Goal: Task Accomplishment & Management: Manage account settings

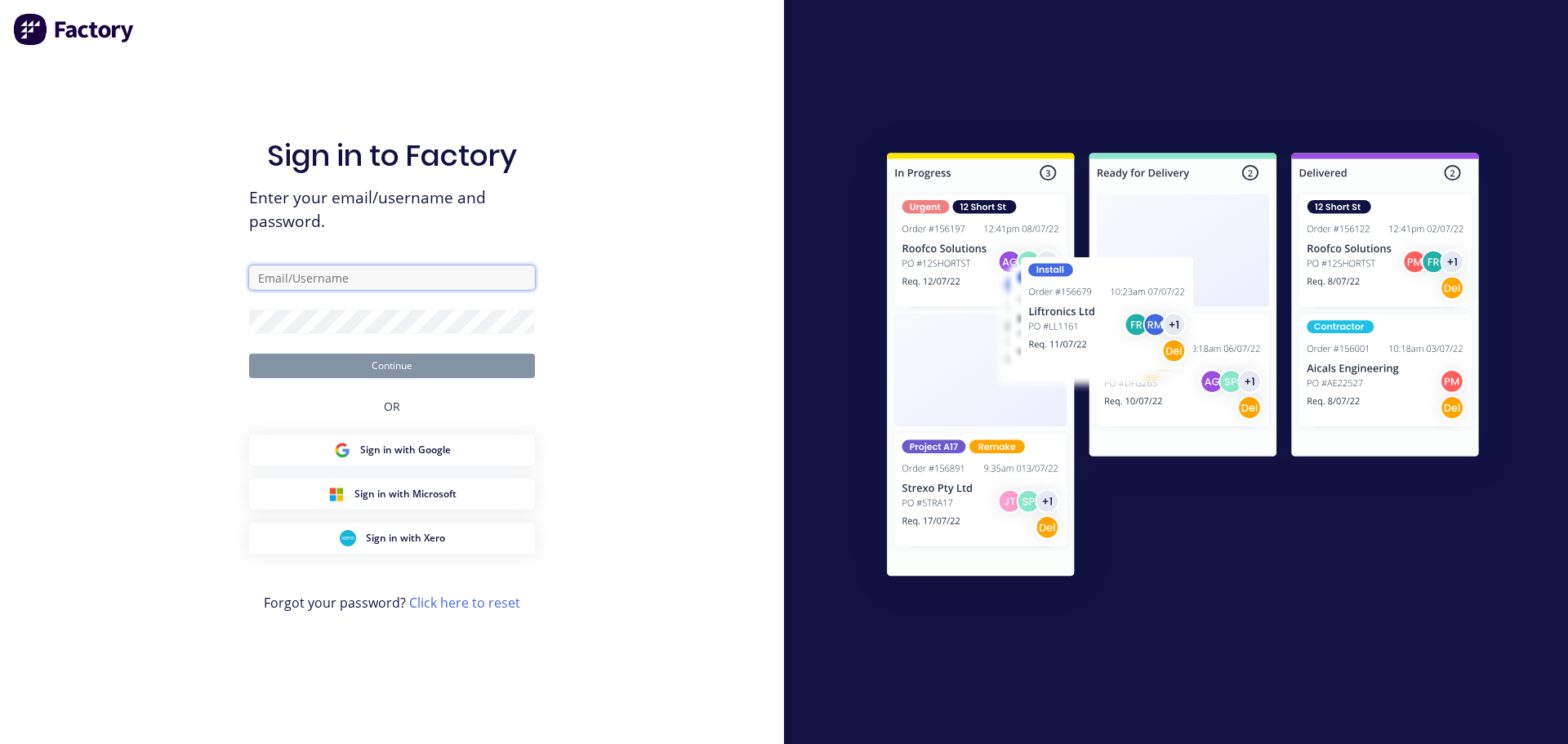
type input "katrina@jqmeng.com.au"
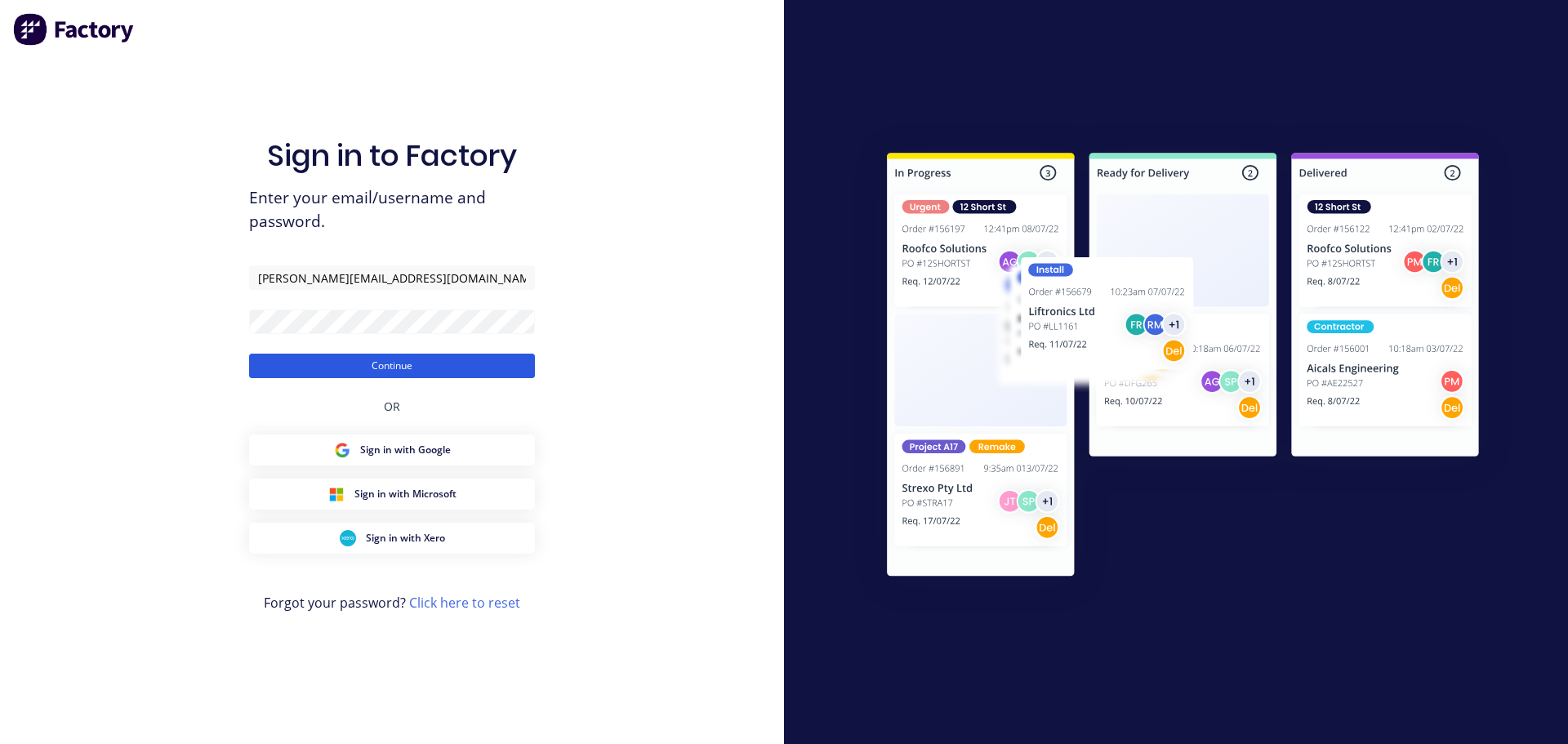
click at [403, 367] on button "Continue" at bounding box center [392, 366] width 286 height 25
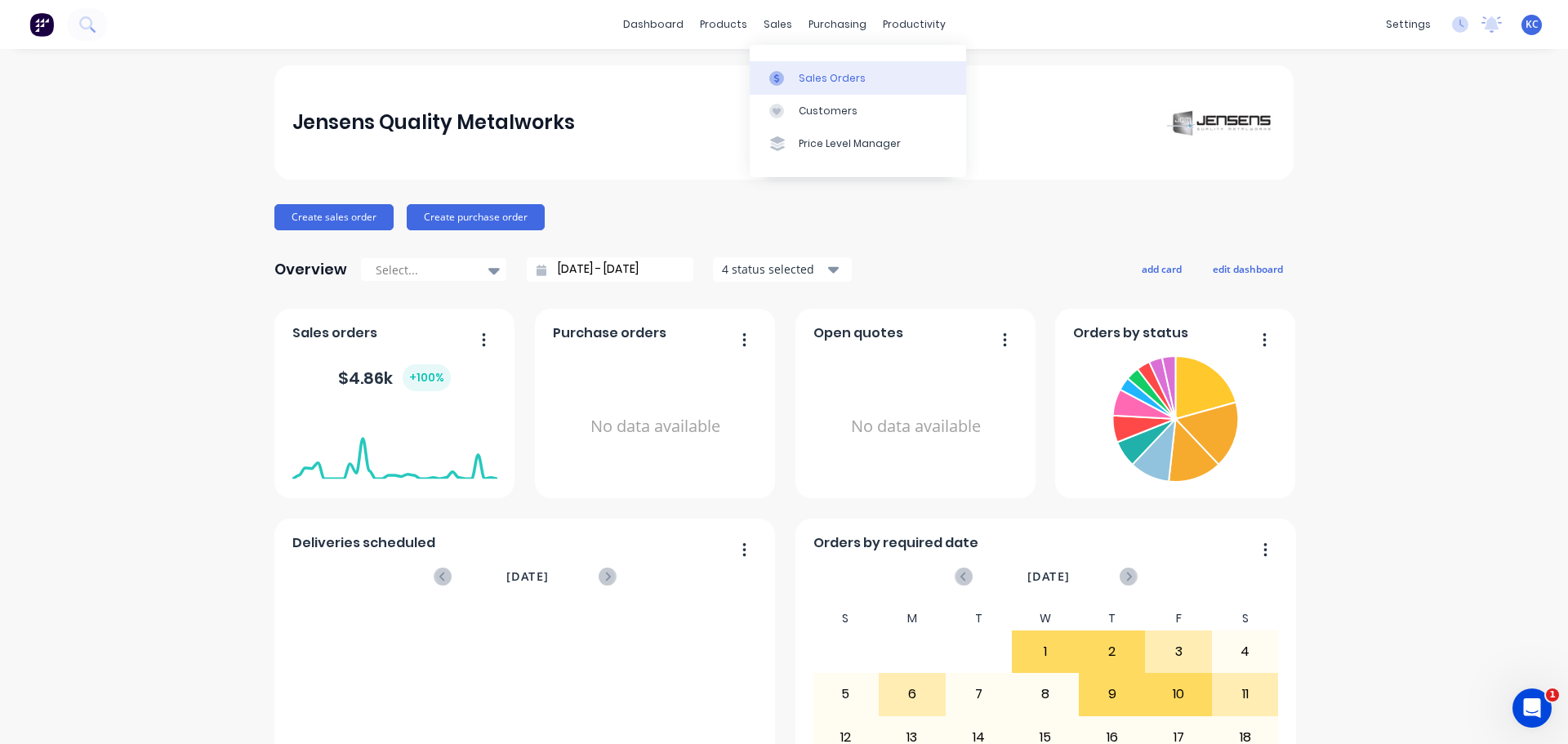
click at [794, 91] on link "Sales Orders" at bounding box center [858, 78] width 216 height 32
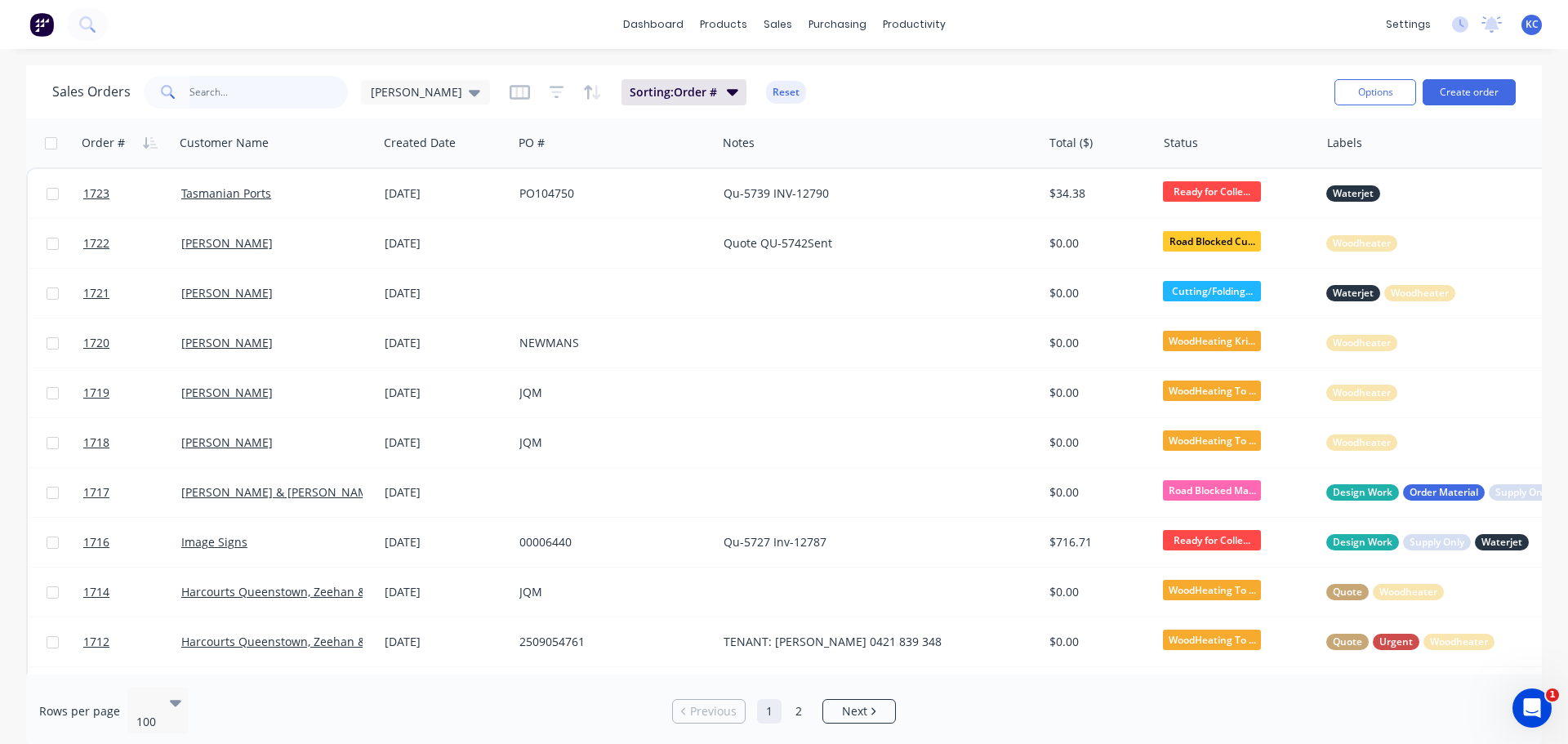
click at [244, 85] on input "text" at bounding box center [269, 92] width 159 height 32
type input "1488"
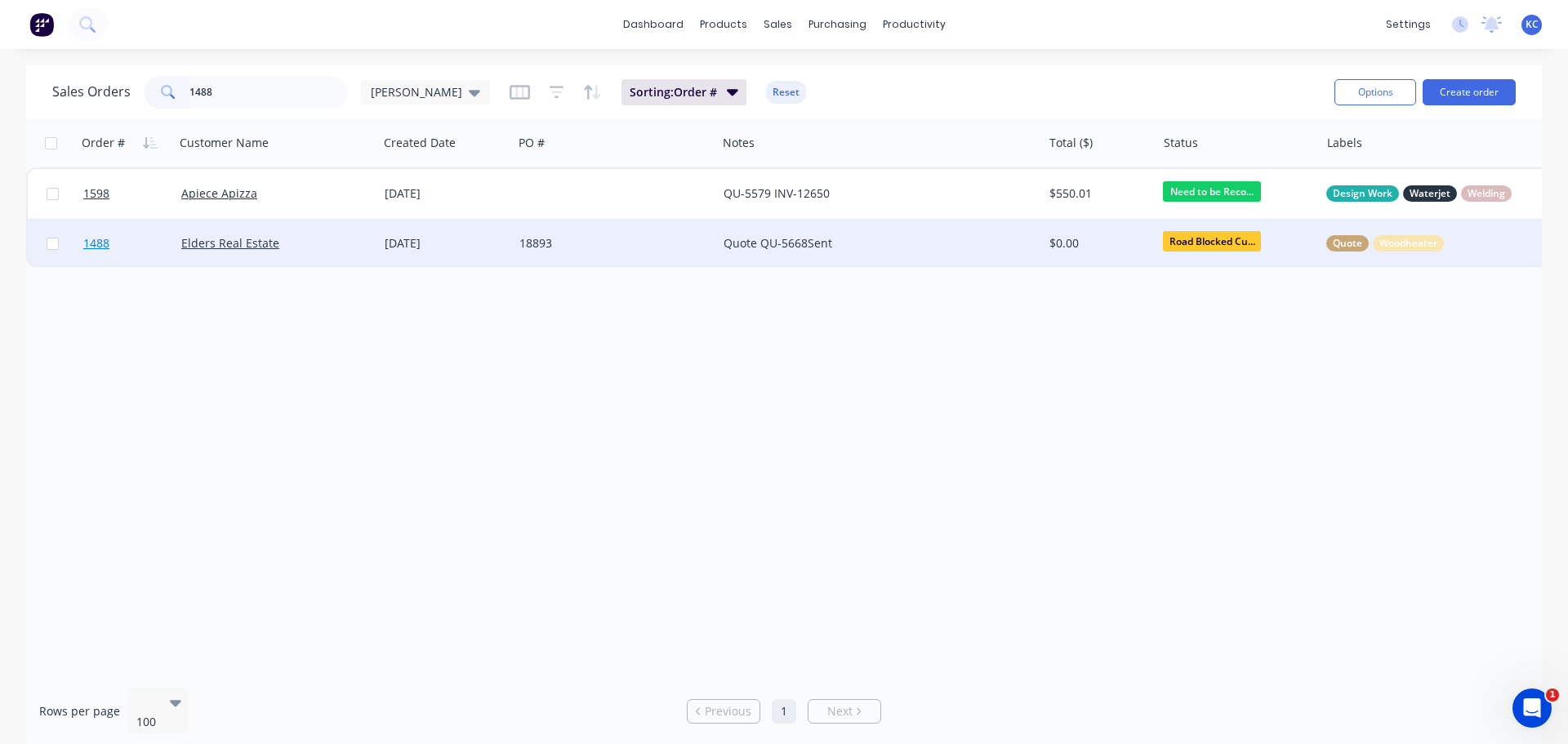
click at [103, 239] on span "1488" at bounding box center [97, 243] width 27 height 16
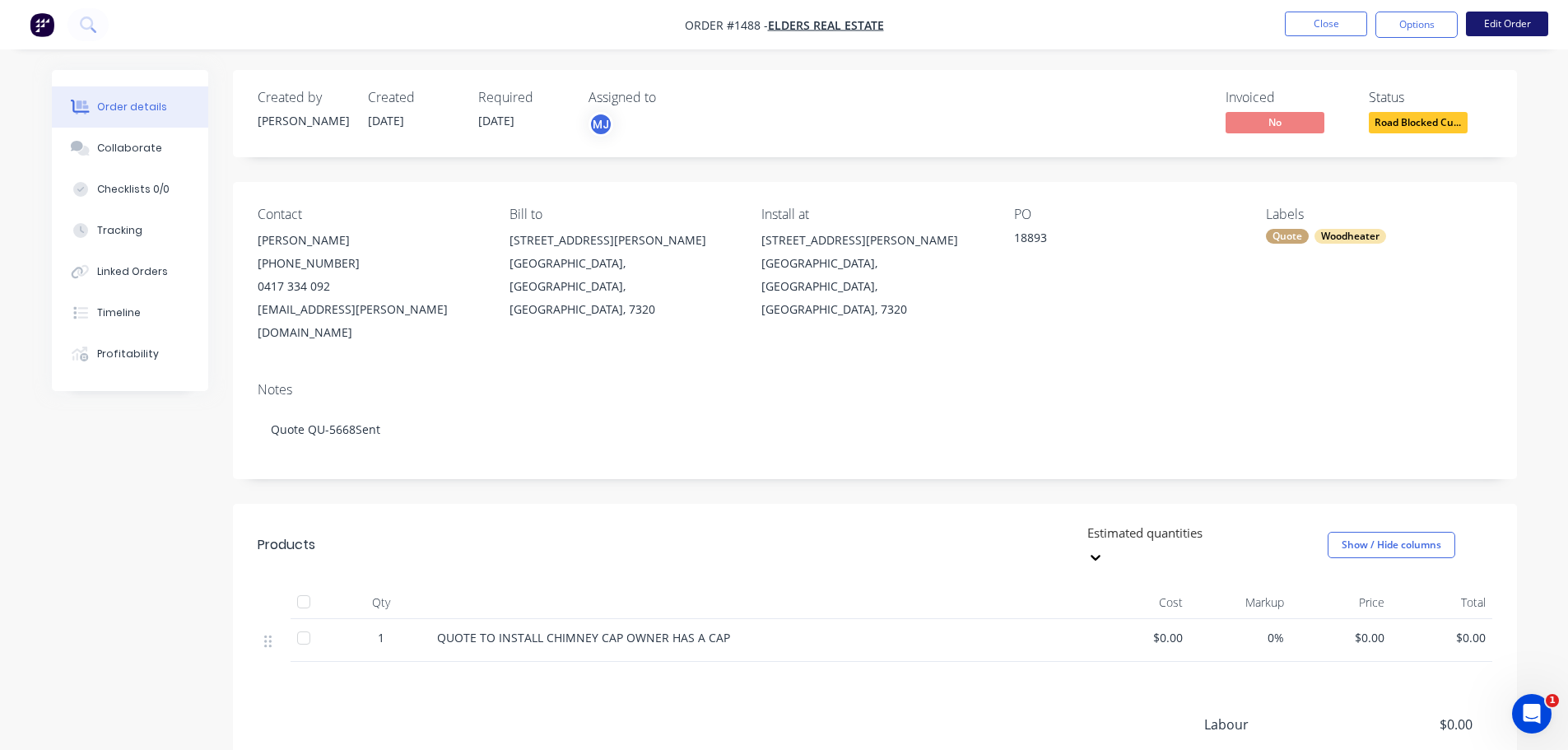
click at [1521, 30] on button "Edit Order" at bounding box center [1507, 24] width 82 height 25
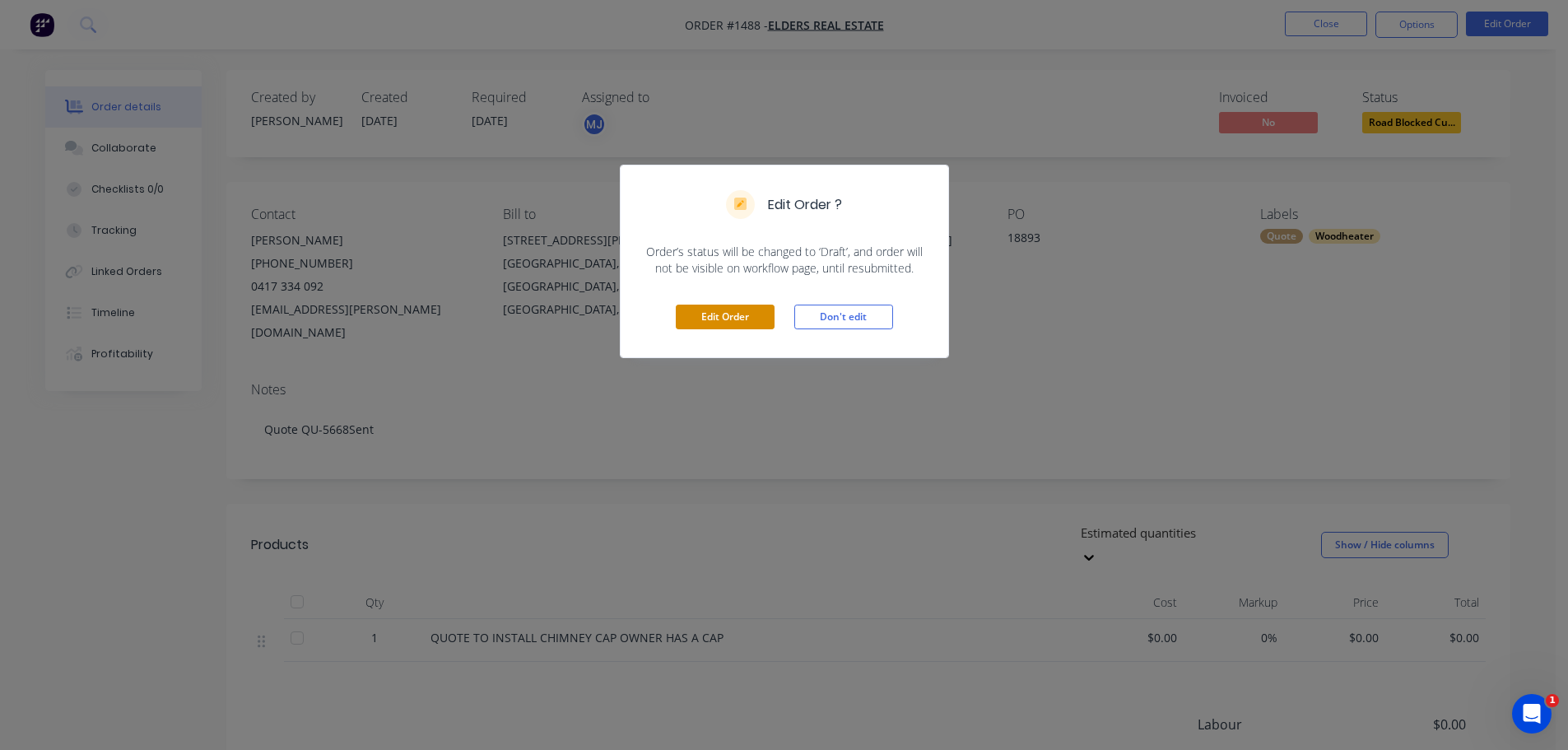
click at [745, 319] on button "Edit Order" at bounding box center [725, 318] width 98 height 25
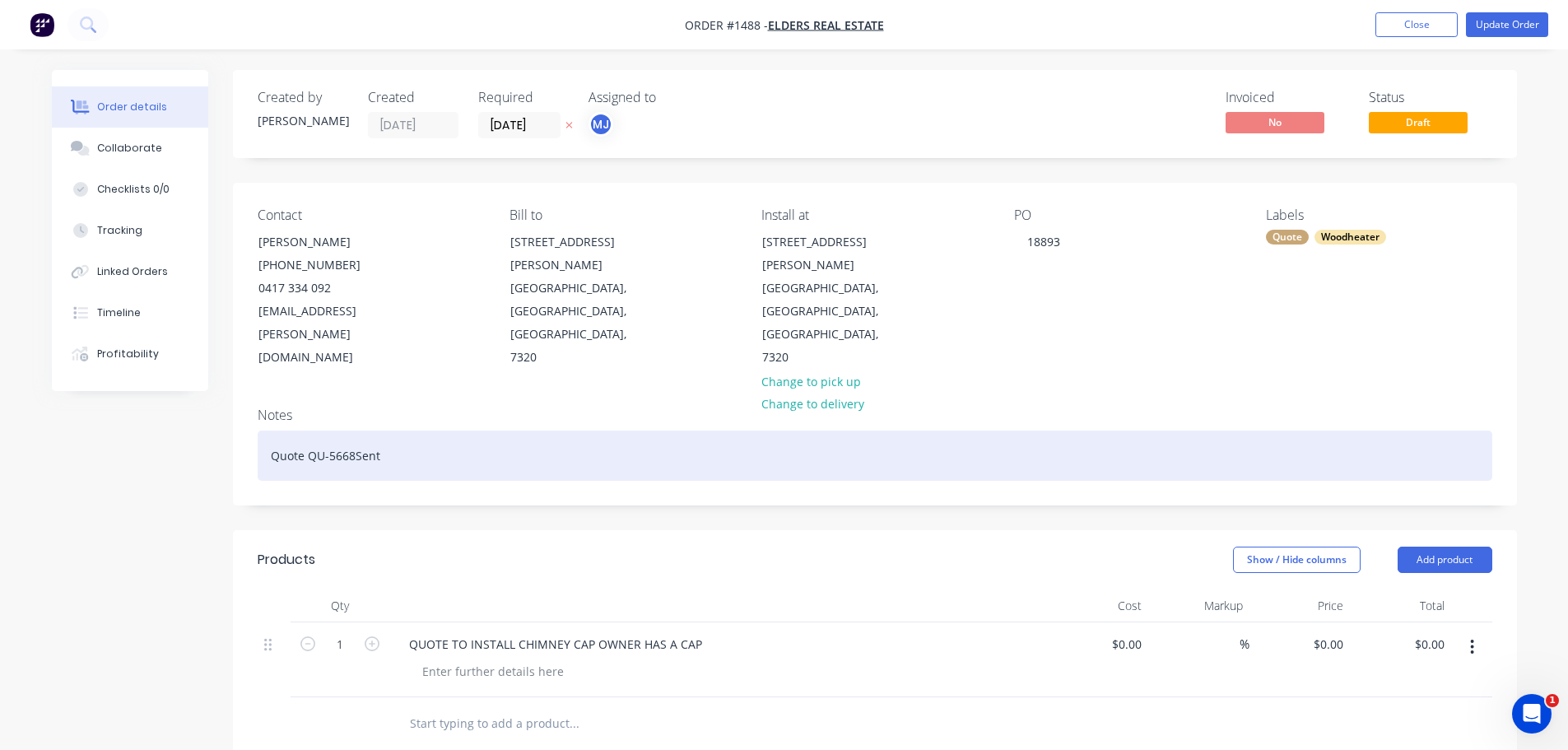
click at [393, 430] on div "Quote QU-5668Sent" at bounding box center [874, 455] width 1234 height 51
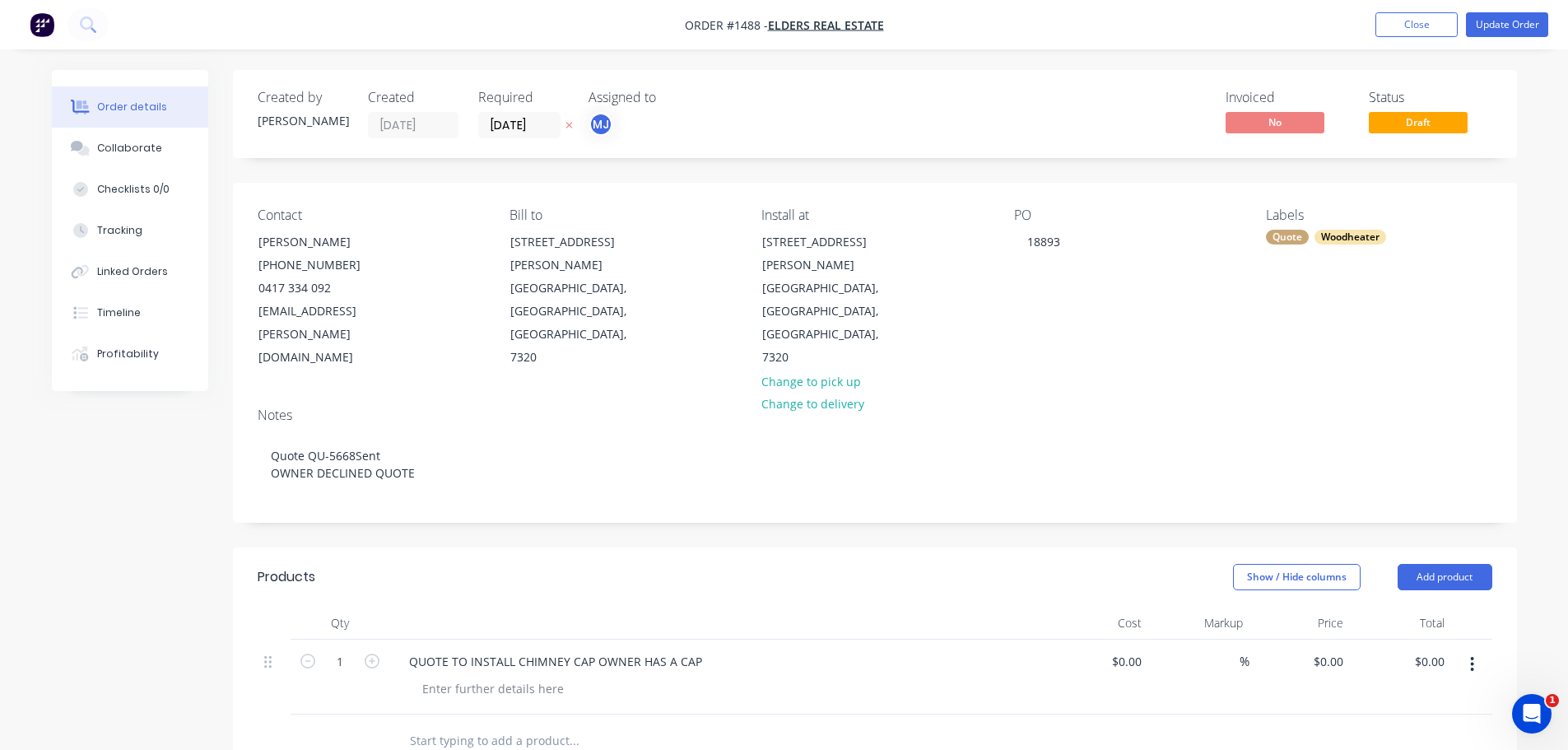
click at [817, 461] on div "Notes Quote QU-5668Sent OWNER DECLINED QUOTE" at bounding box center [875, 457] width 1284 height 127
click at [147, 147] on div "Collaborate" at bounding box center [130, 147] width 65 height 14
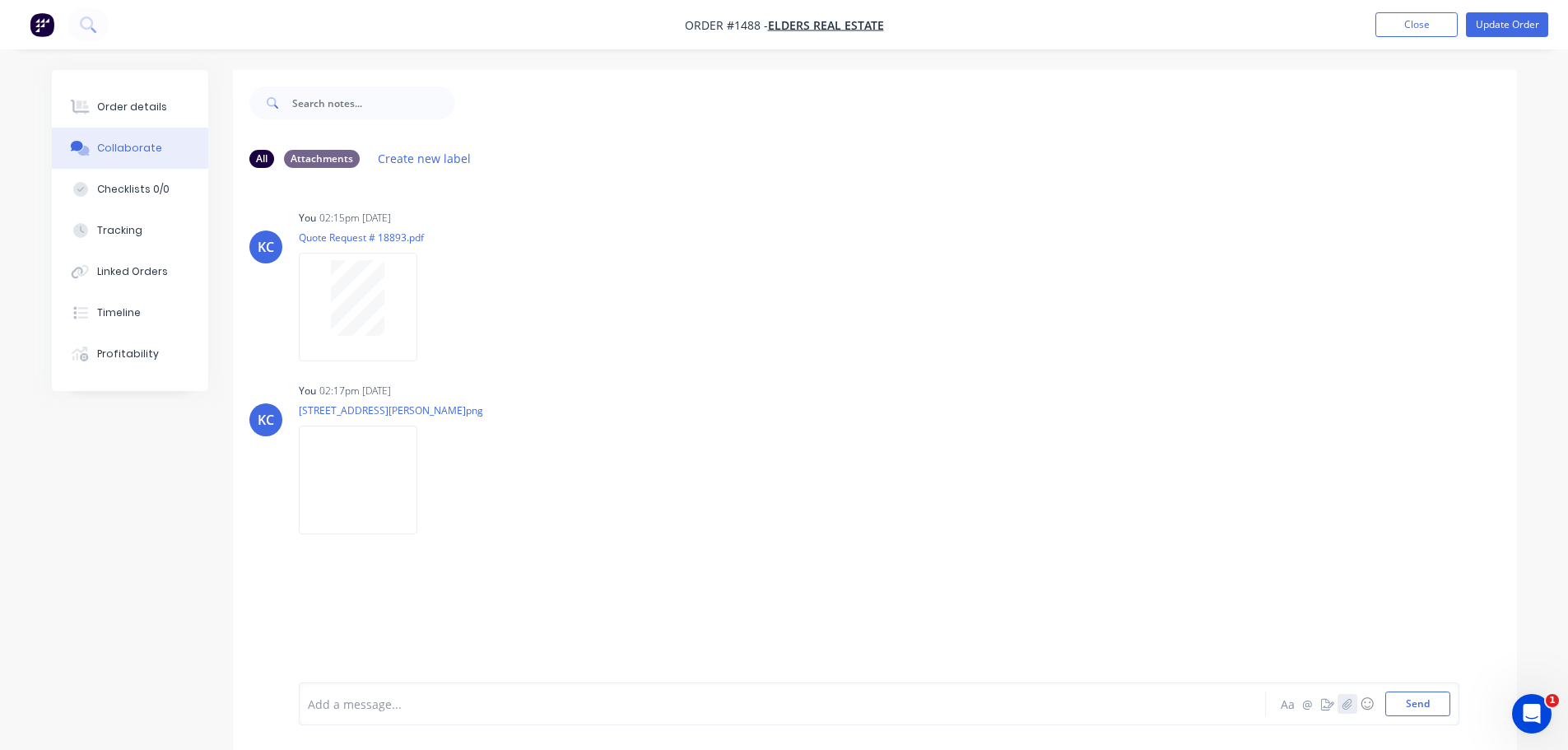
click at [1347, 712] on button "button" at bounding box center [1347, 704] width 20 height 20
click at [1427, 710] on button "Send" at bounding box center [1418, 704] width 65 height 25
click at [1510, 22] on button "Update Order" at bounding box center [1507, 25] width 82 height 25
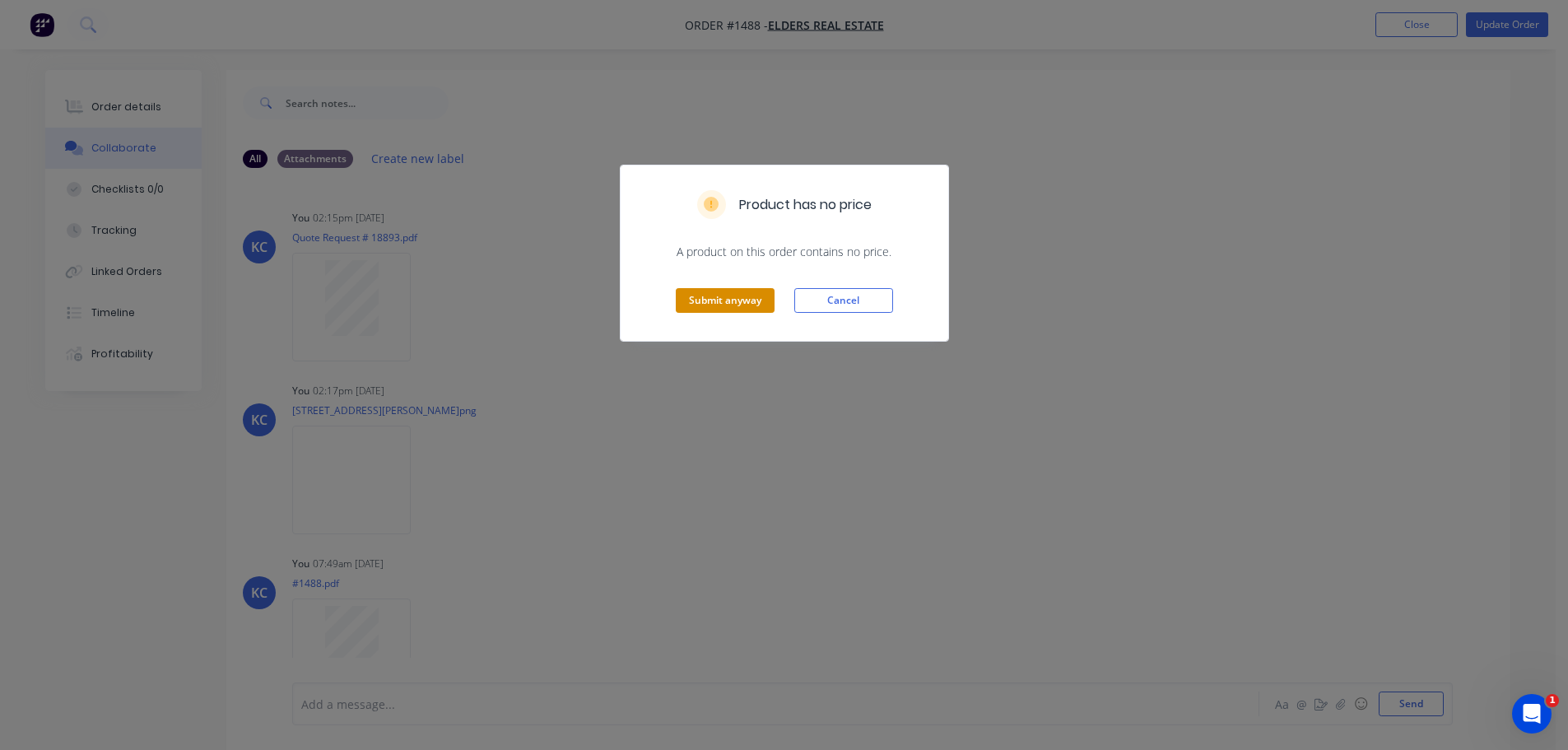
click at [682, 304] on button "Submit anyway" at bounding box center [725, 300] width 98 height 25
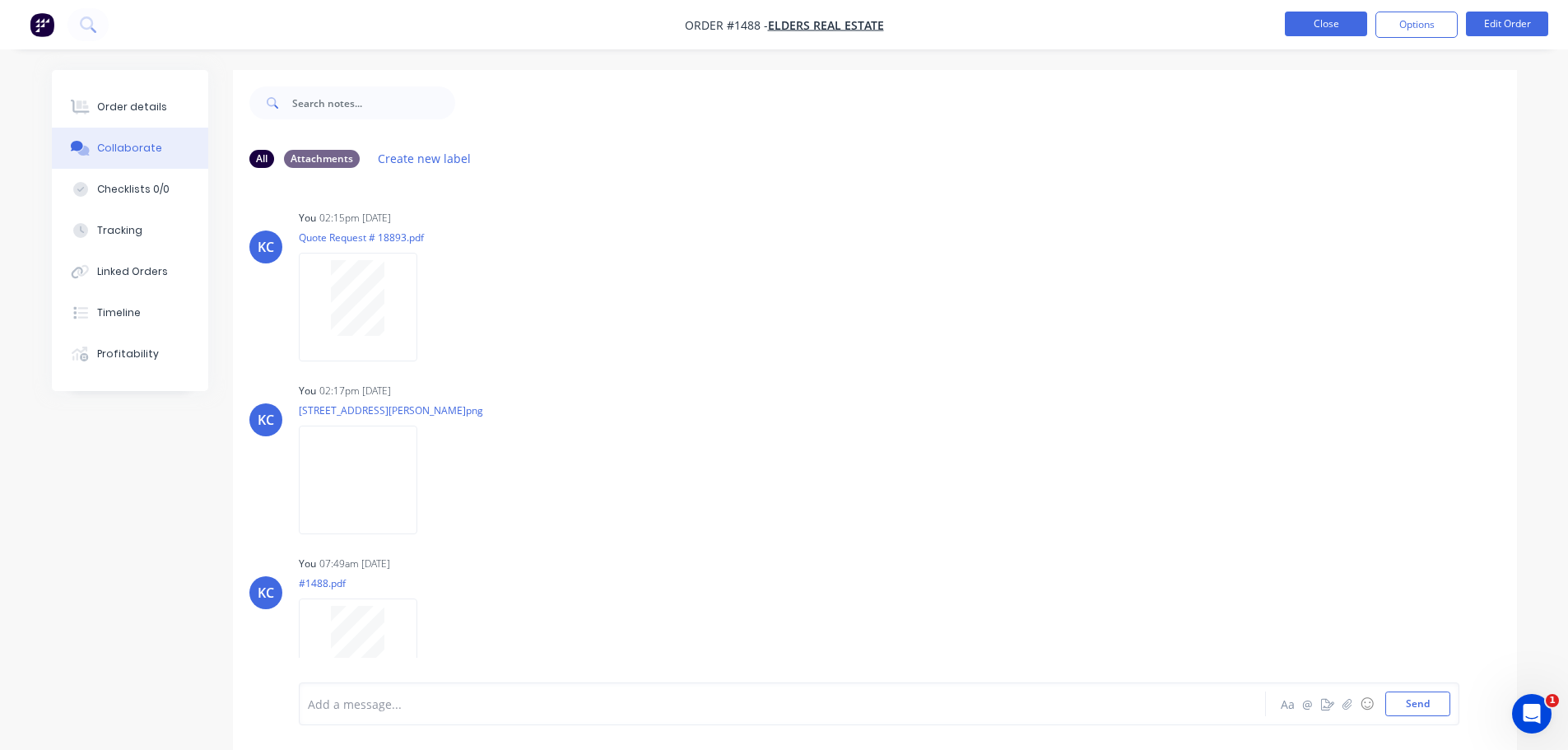
click at [1301, 27] on button "Close" at bounding box center [1326, 24] width 82 height 25
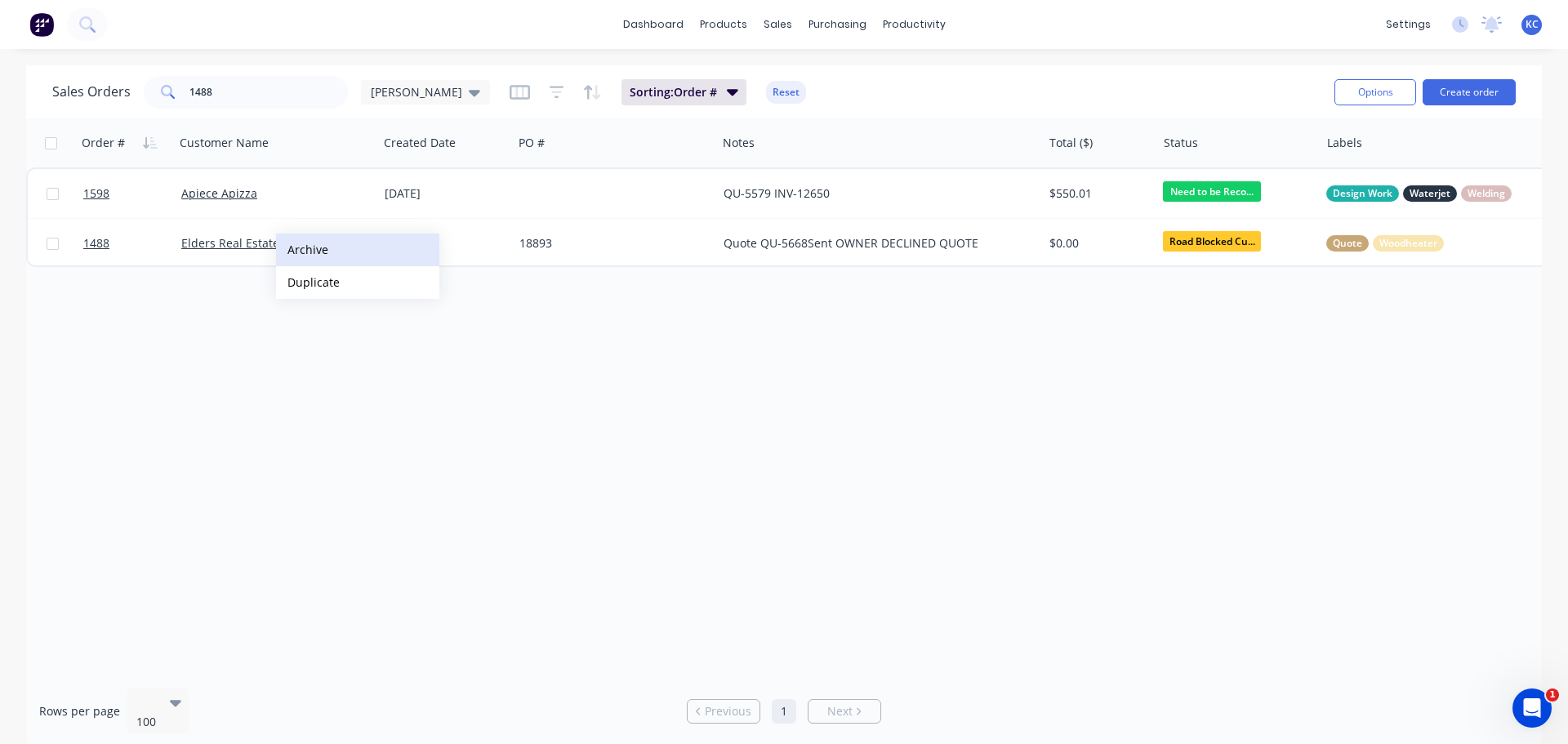
click at [303, 250] on button "Archive" at bounding box center [358, 250] width 163 height 32
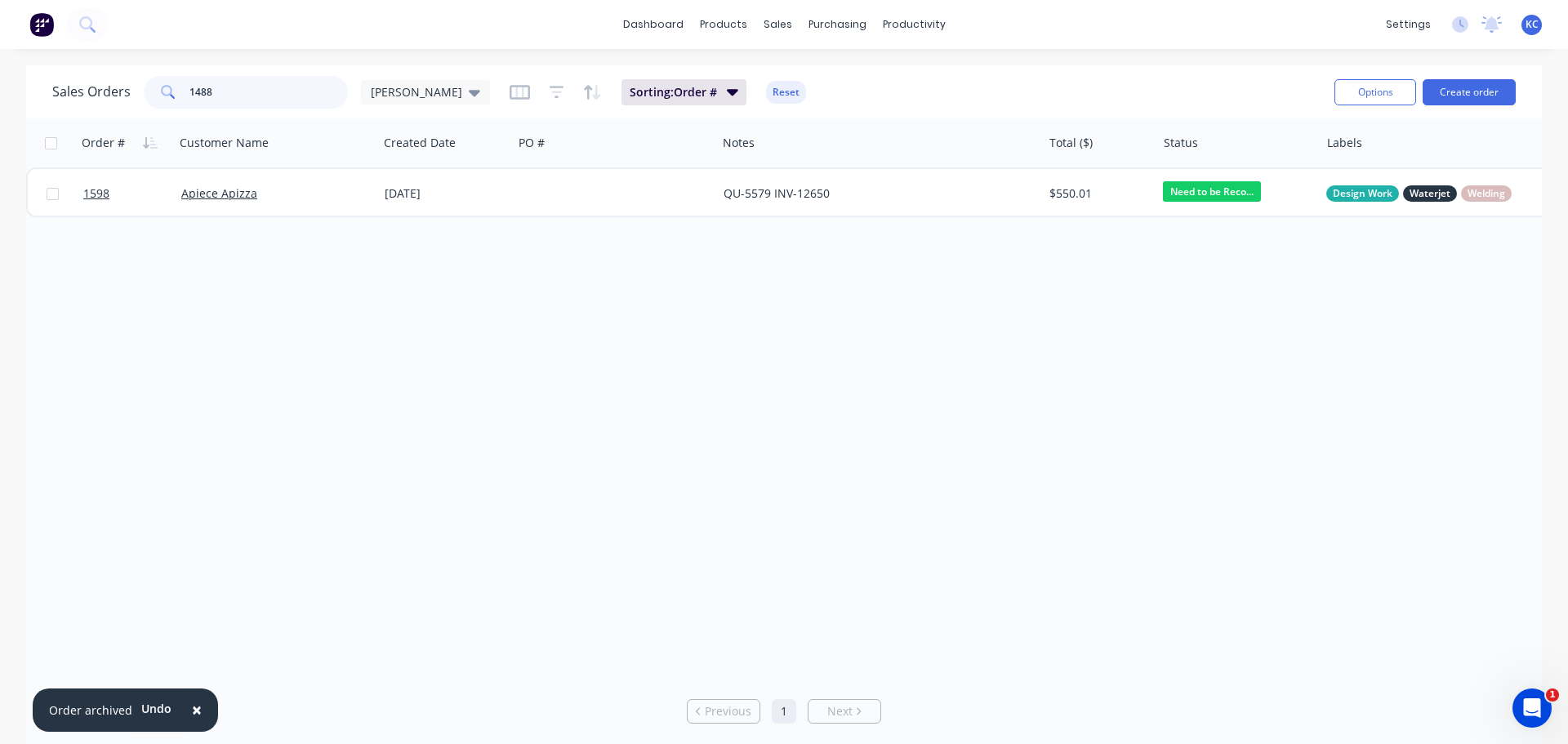
drag, startPoint x: 162, startPoint y: 103, endPoint x: 16, endPoint y: 127, distance: 148.0
click at [42, 126] on div "Sales Orders 1488 katrina Sorting: Order # Reset Options Create order Order # C…" at bounding box center [784, 407] width 1516 height 683
type input "1534"
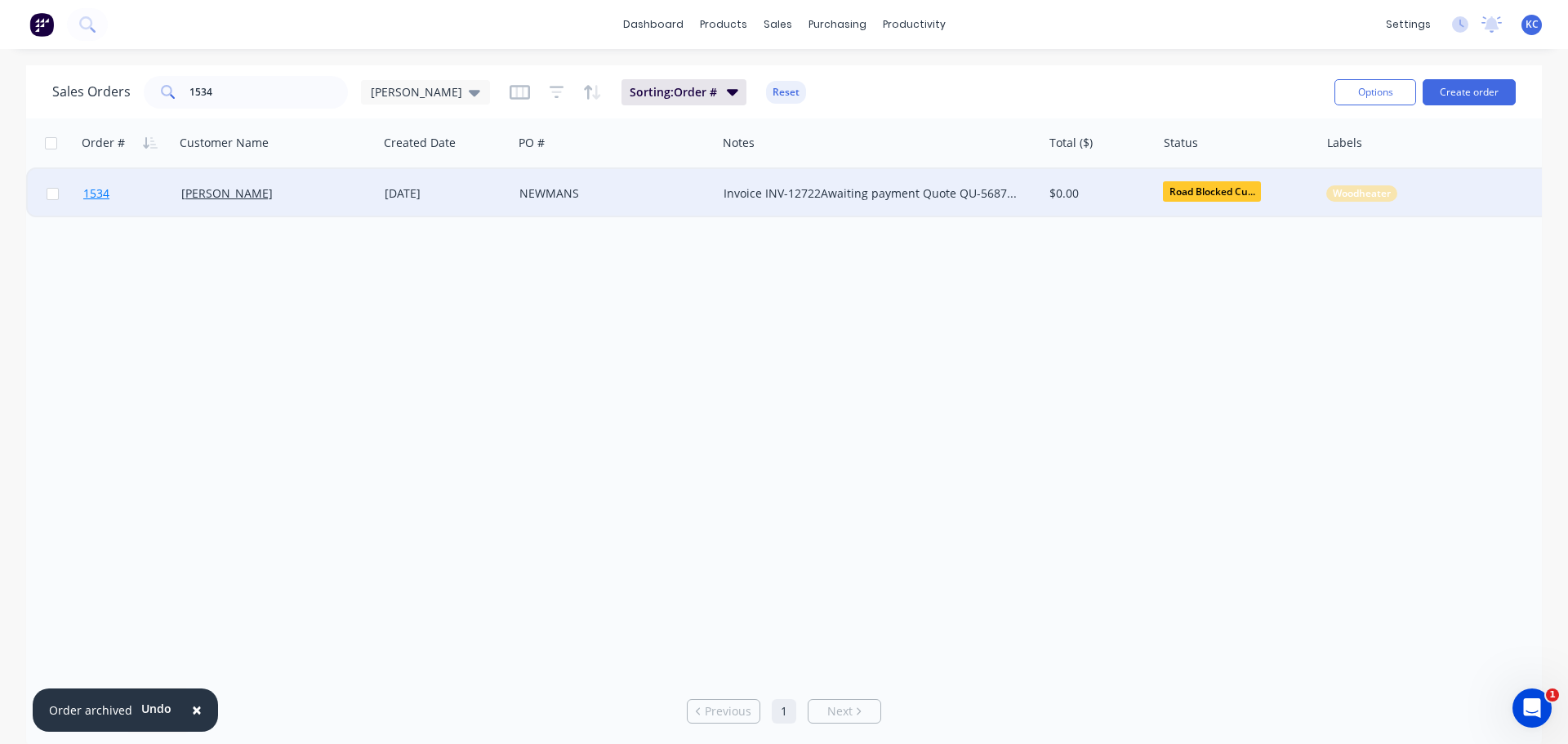
click at [106, 195] on span "1534" at bounding box center [97, 193] width 27 height 16
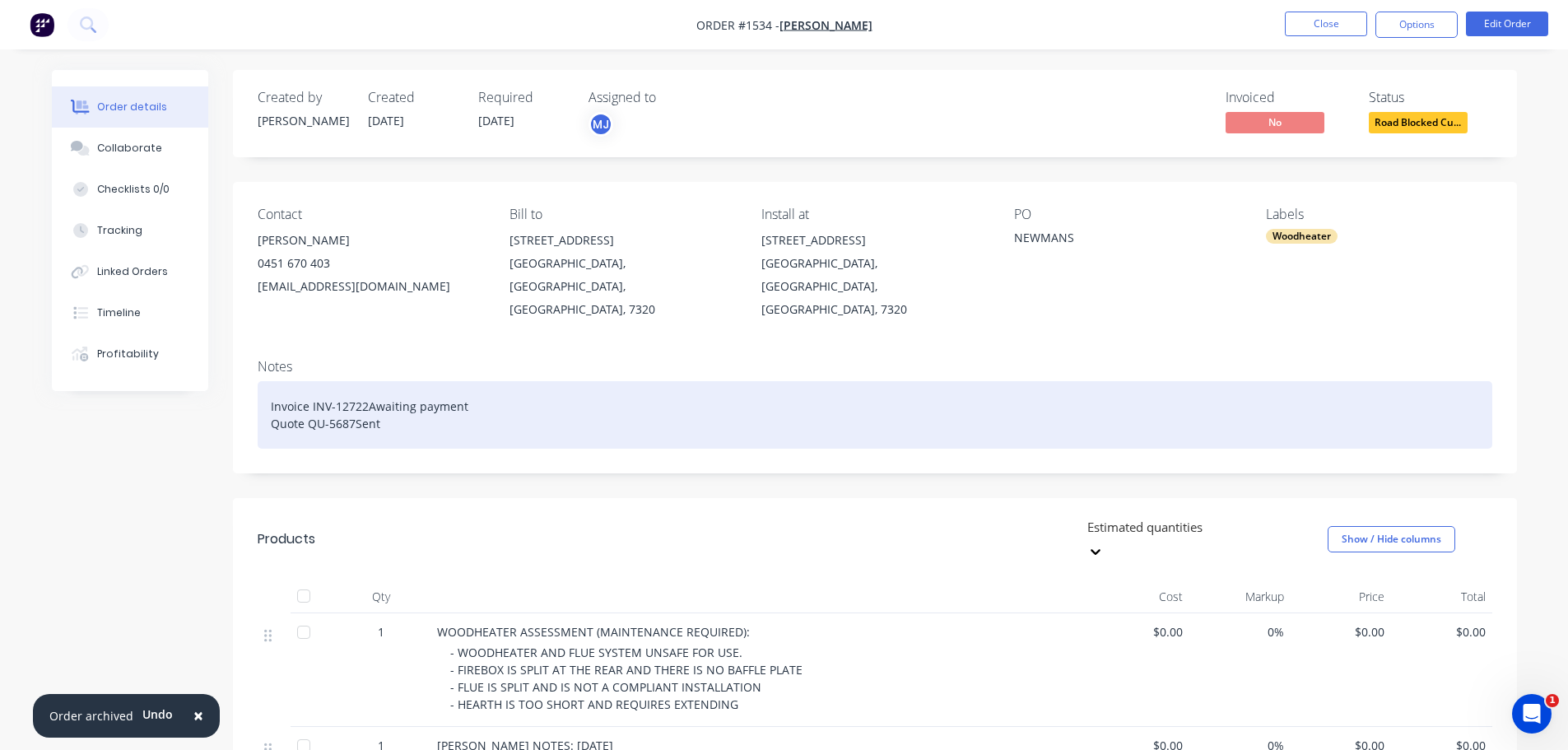
click at [393, 401] on div "Invoice INV-12722Awaiting payment Quote QU-5687Sent" at bounding box center [874, 415] width 1234 height 68
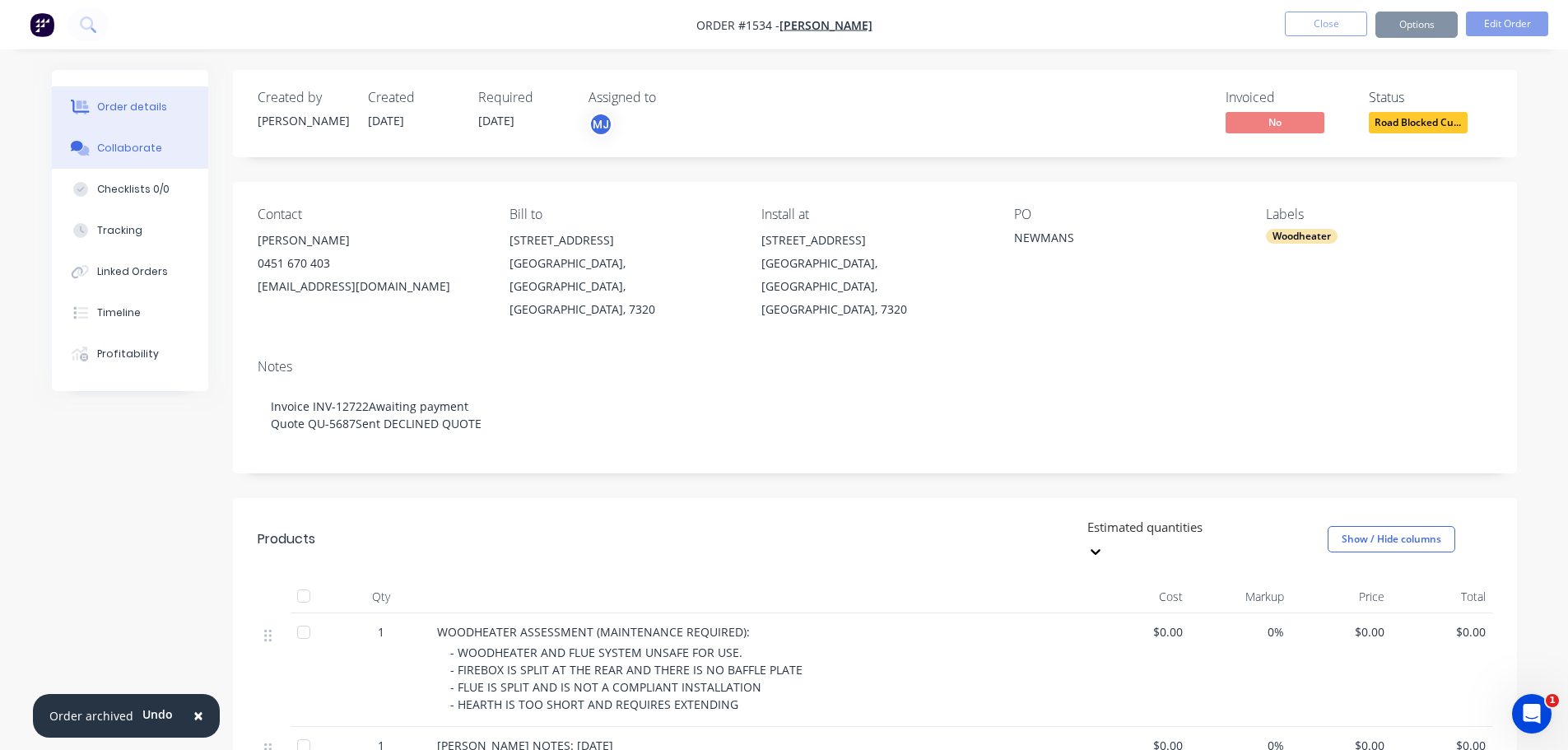
click at [106, 163] on button "Collaborate" at bounding box center [130, 147] width 157 height 41
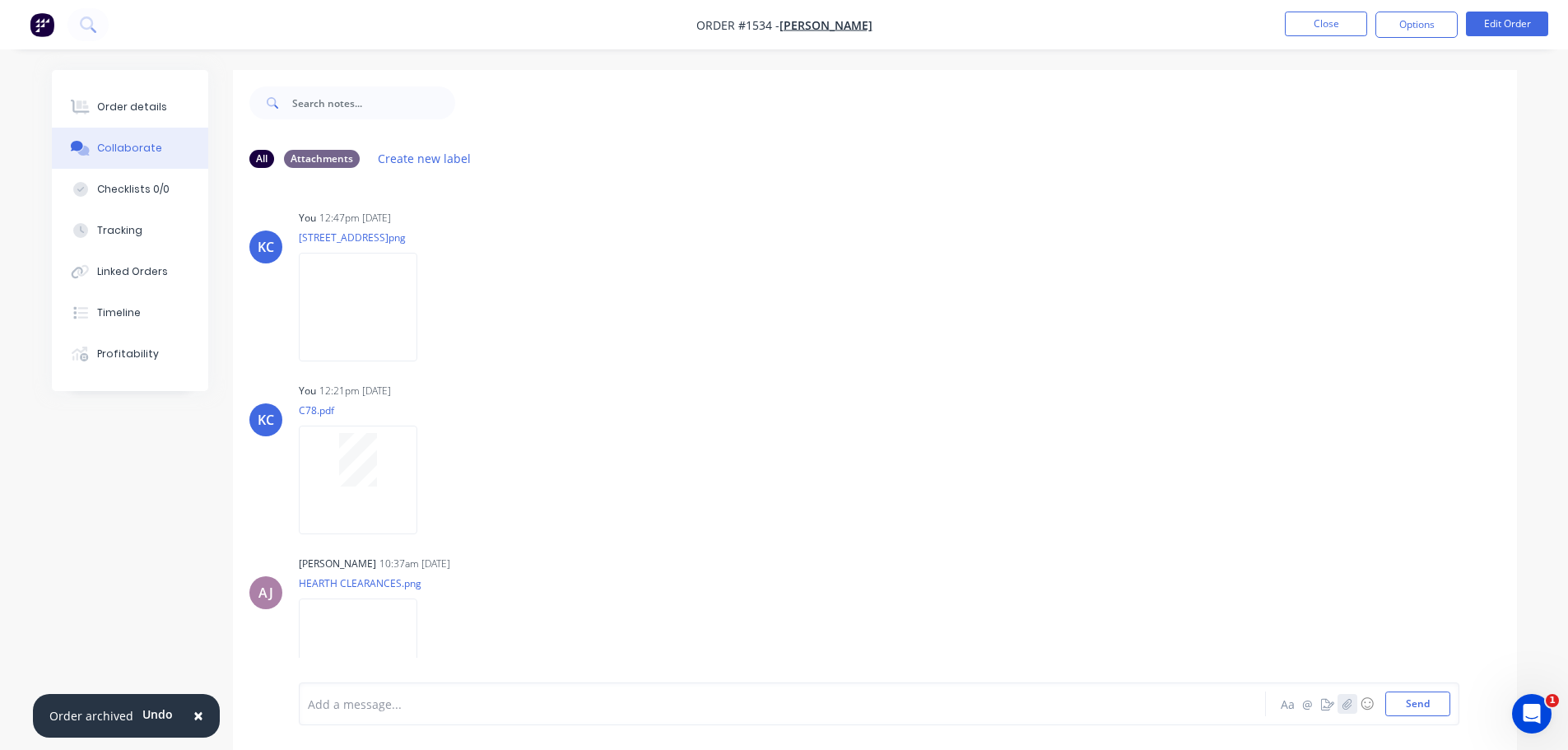
click at [1352, 698] on icon "button" at bounding box center [1346, 704] width 10 height 11
click at [1427, 705] on button "Send" at bounding box center [1418, 704] width 65 height 25
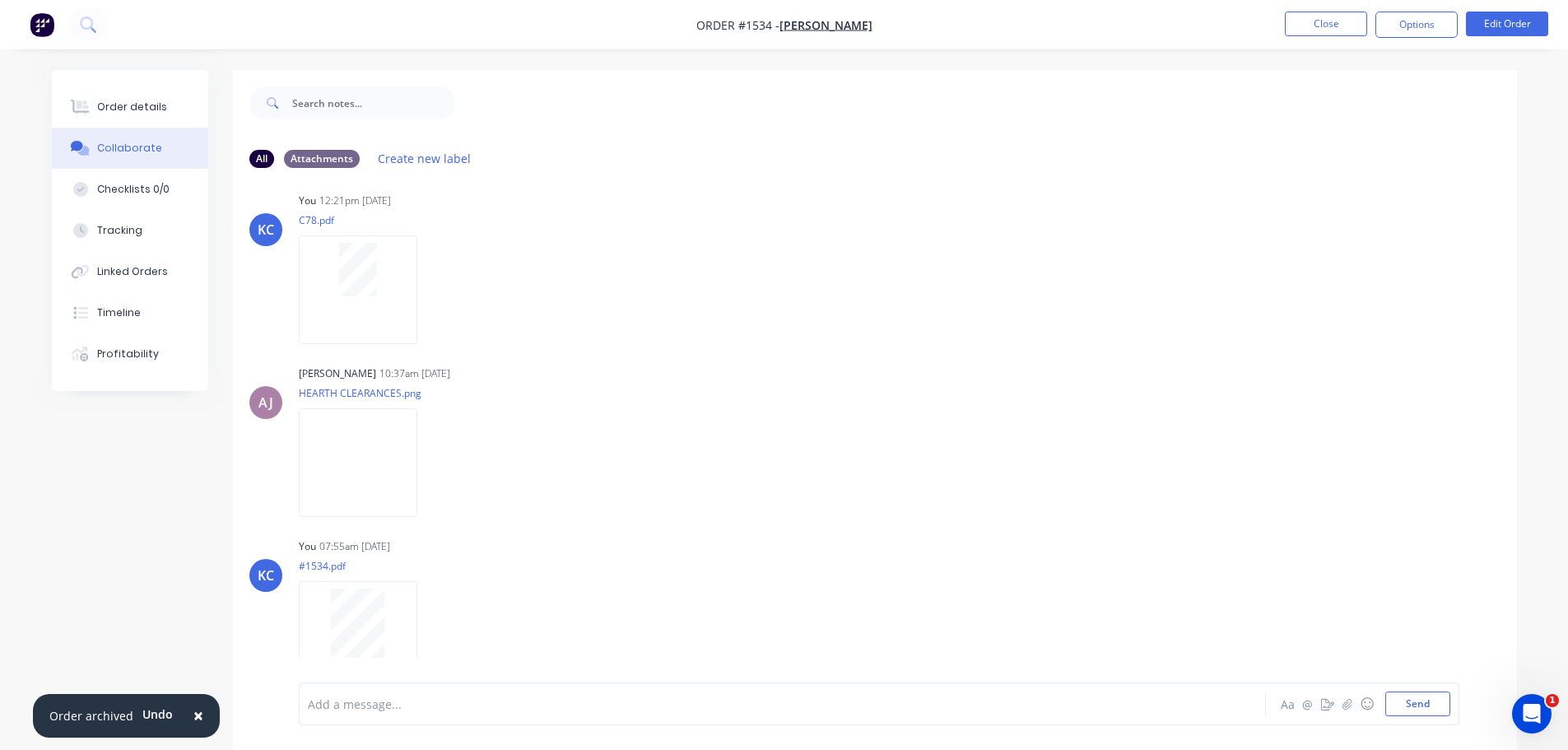
scroll to position [205, 0]
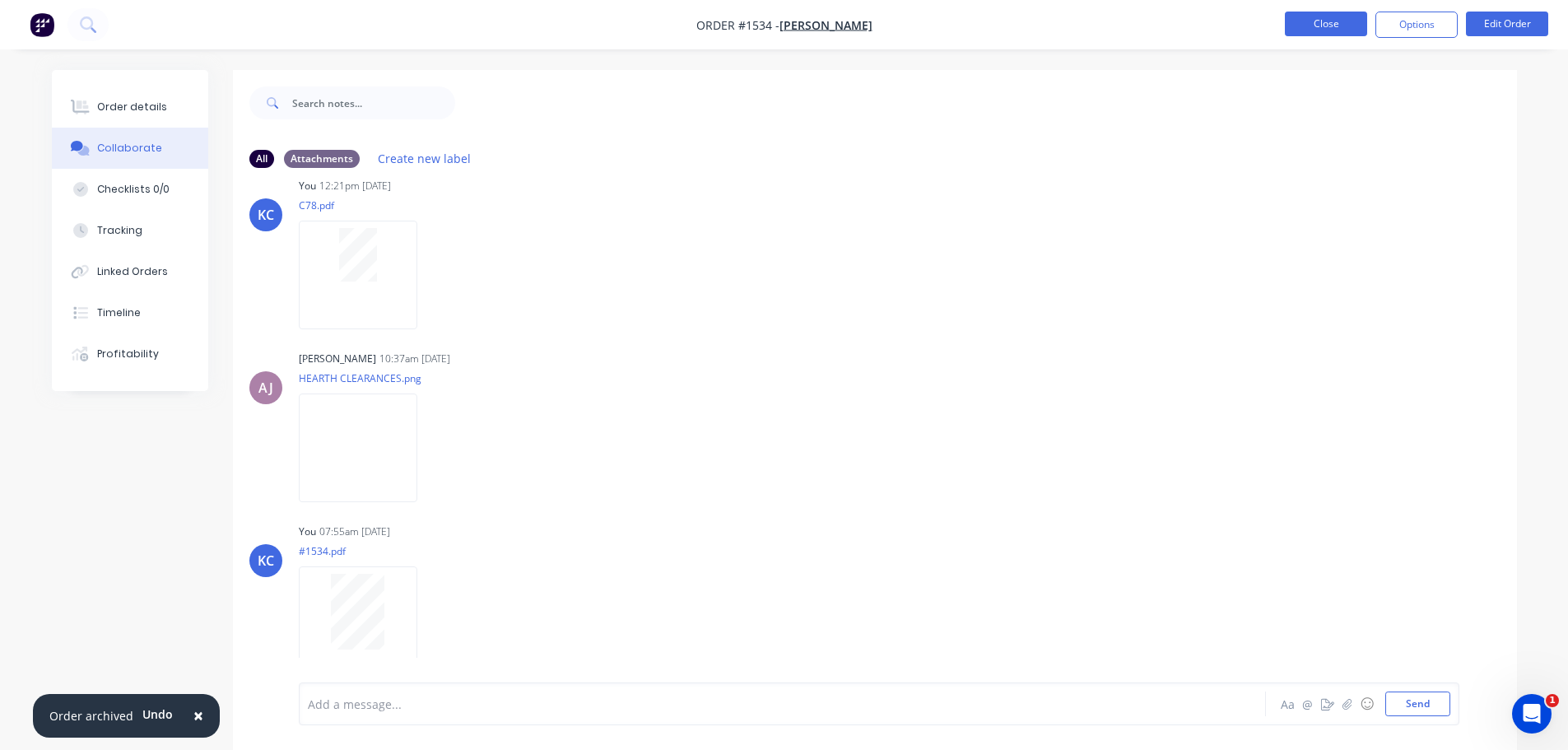
click at [1346, 25] on button "Close" at bounding box center [1326, 24] width 82 height 25
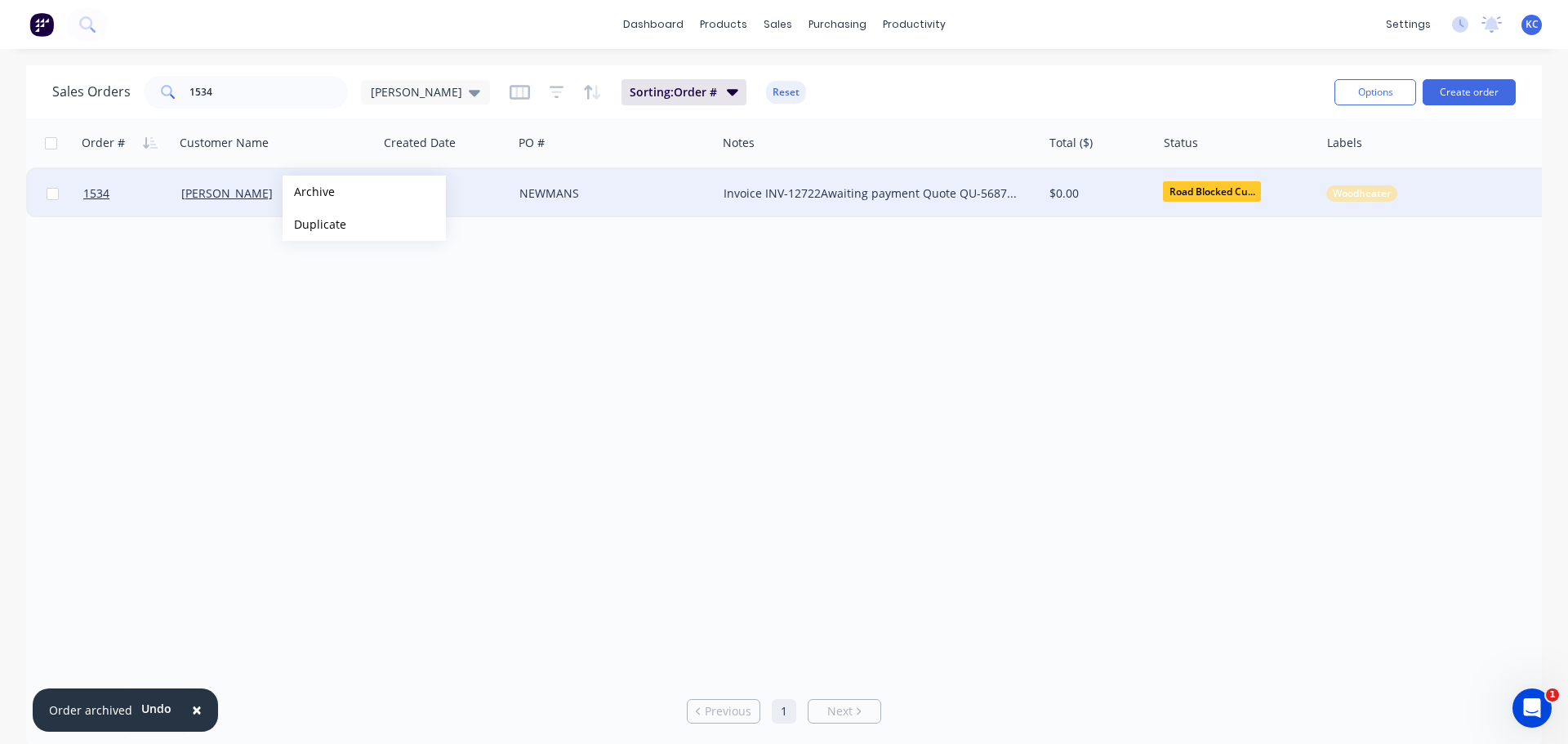
click at [308, 192] on button "Archive" at bounding box center [364, 192] width 163 height 32
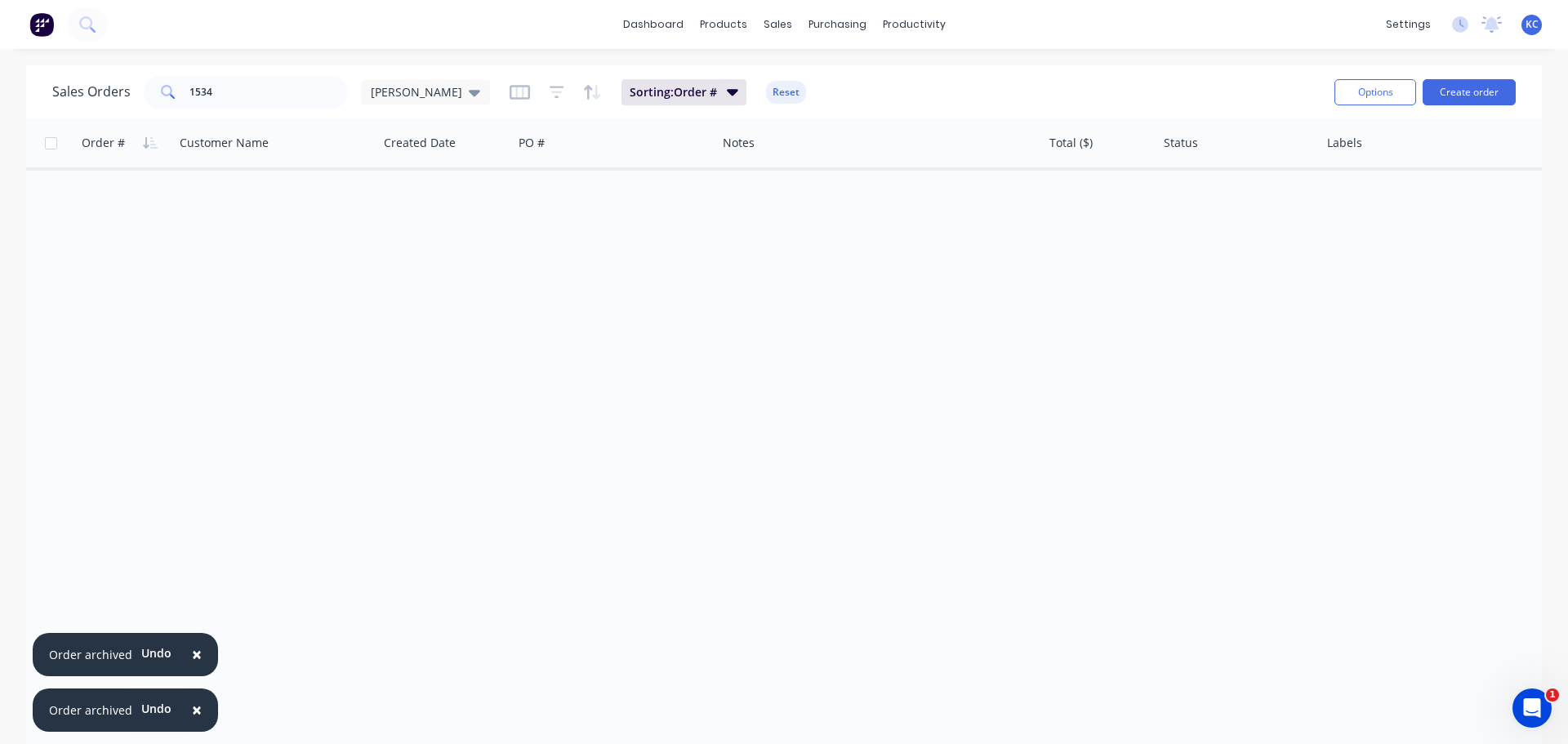
click at [196, 656] on span "×" at bounding box center [196, 655] width 9 height 23
click at [192, 713] on span "×" at bounding box center [196, 710] width 9 height 23
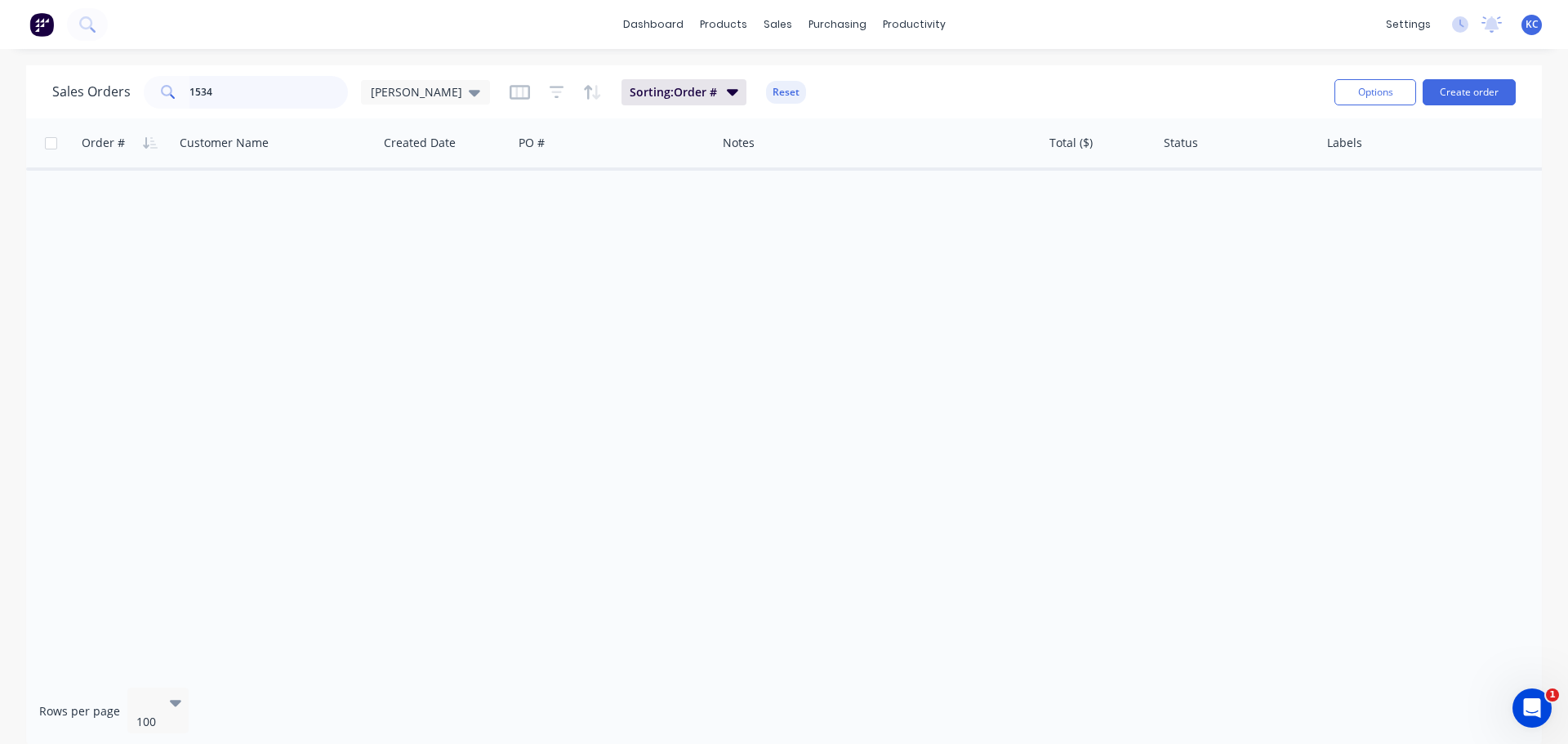
drag, startPoint x: 216, startPoint y: 87, endPoint x: 0, endPoint y: 161, distance: 228.3
click at [46, 131] on div "Sales Orders 1534 katrina Sorting: Order # Reset Options Create order Order # C…" at bounding box center [784, 407] width 1516 height 683
type input "1709"
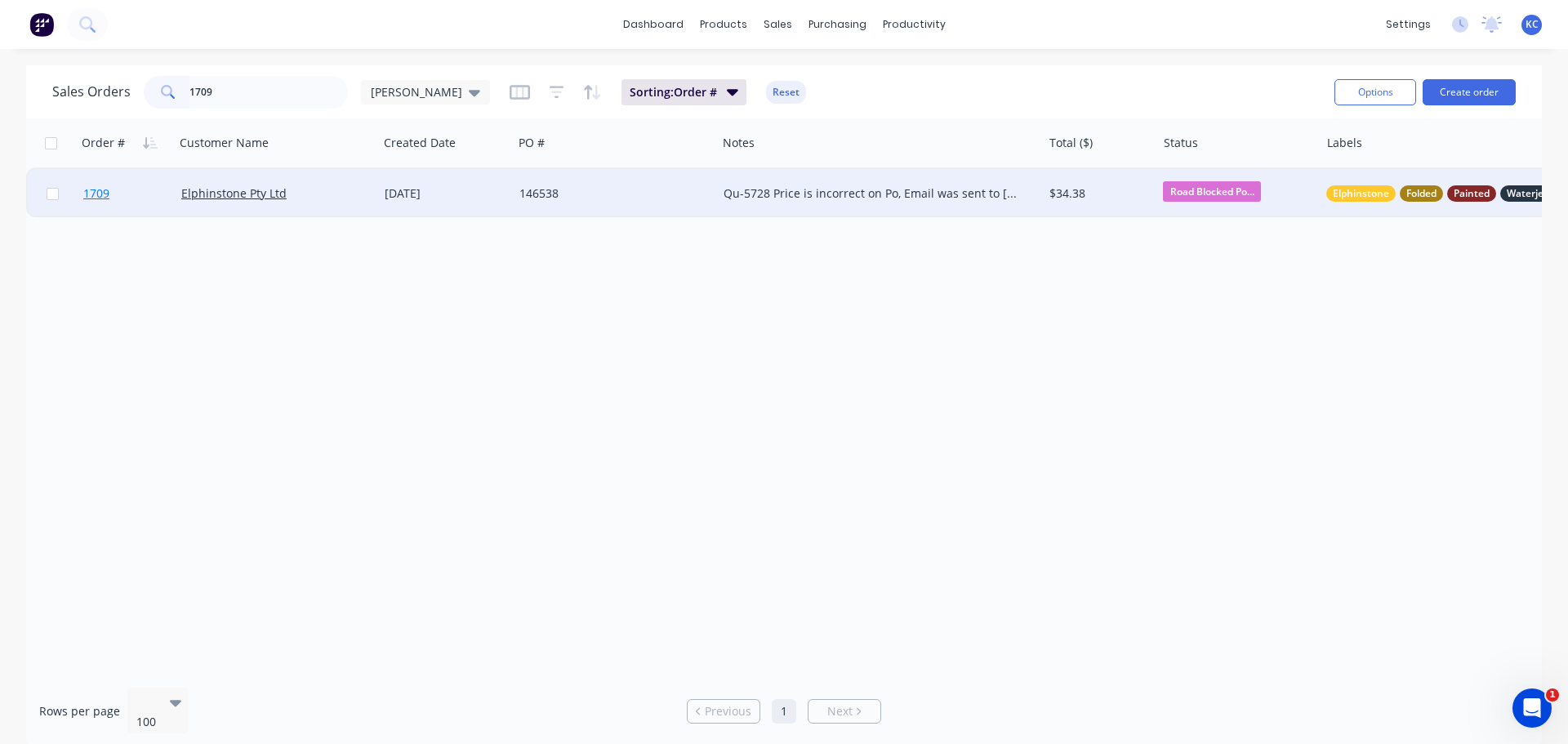
click at [90, 196] on span "1709" at bounding box center [97, 193] width 27 height 16
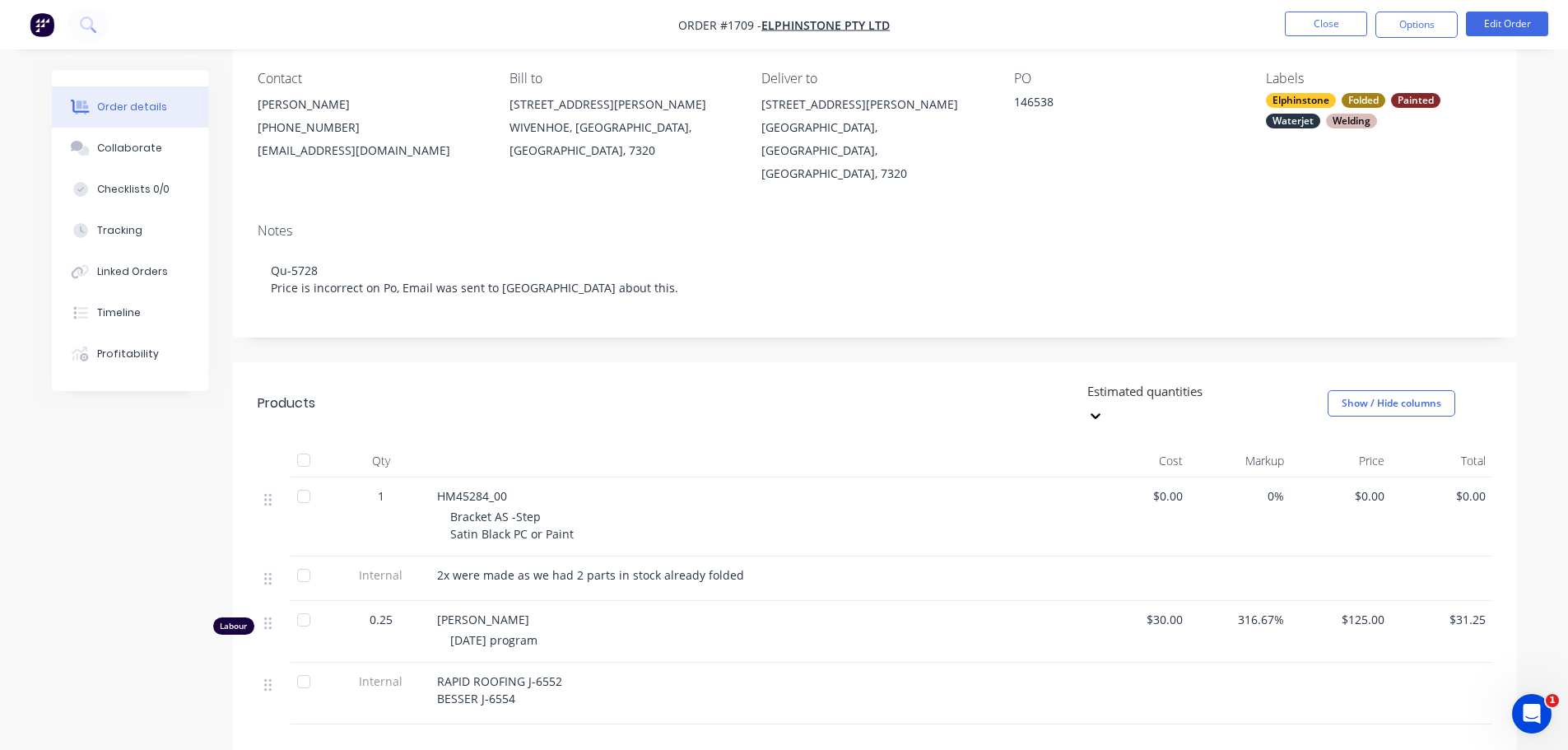
scroll to position [165, 0]
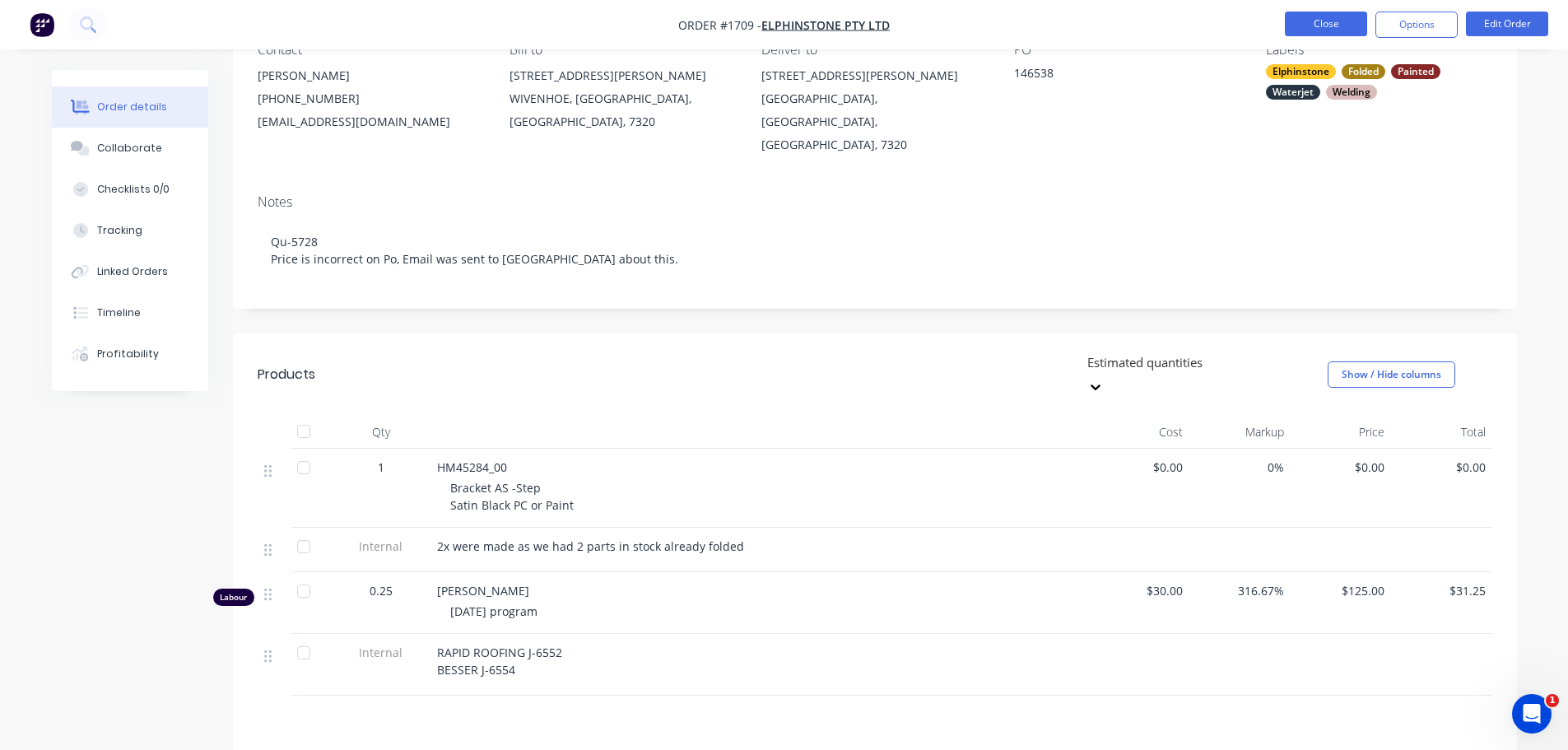
click at [1305, 30] on button "Close" at bounding box center [1326, 24] width 82 height 25
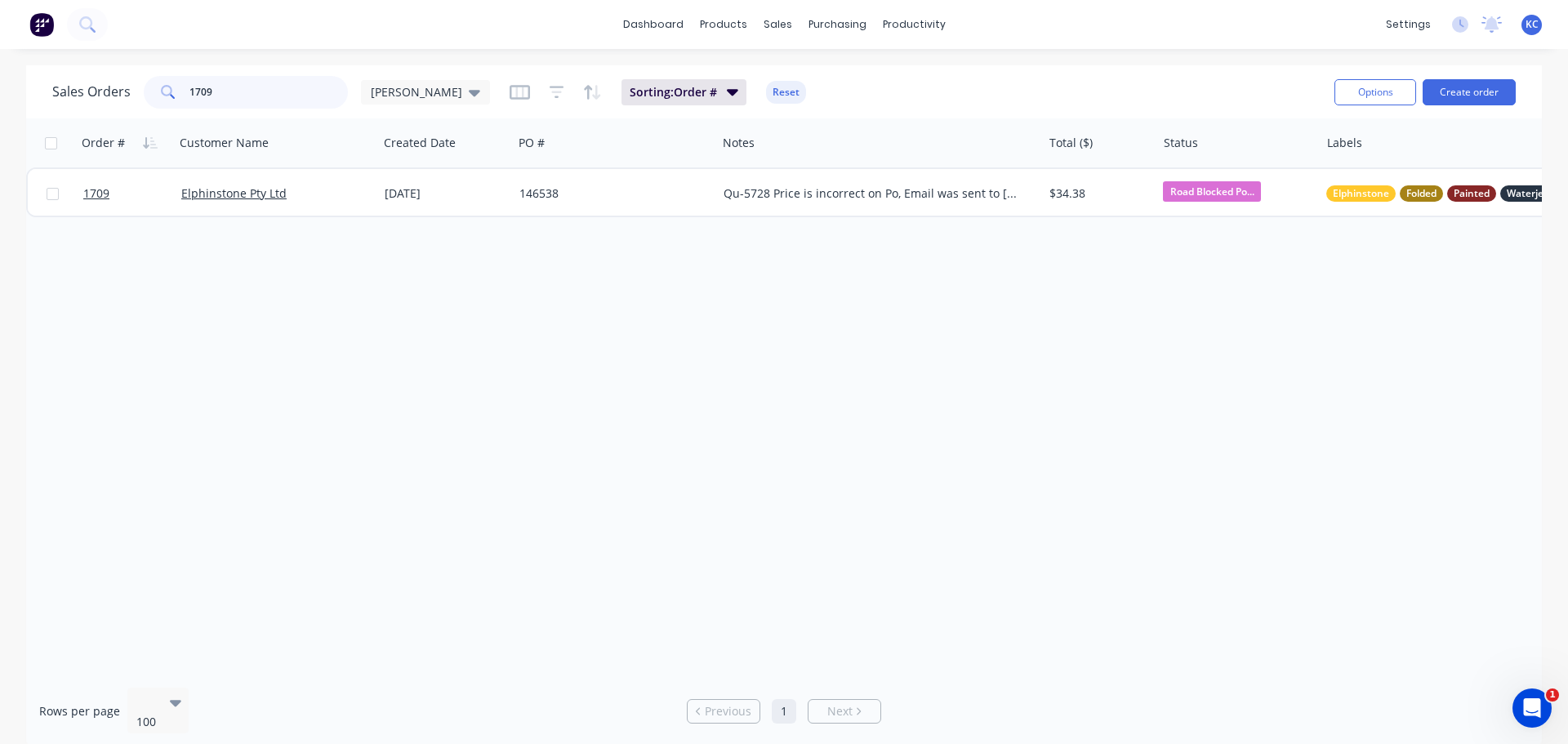
drag, startPoint x: 291, startPoint y: 93, endPoint x: 0, endPoint y: 173, distance: 301.8
click at [127, 116] on div "Sales Orders 1709 katrina Sorting: Order # Reset Options Create order" at bounding box center [784, 92] width 1516 height 53
type input "1717"
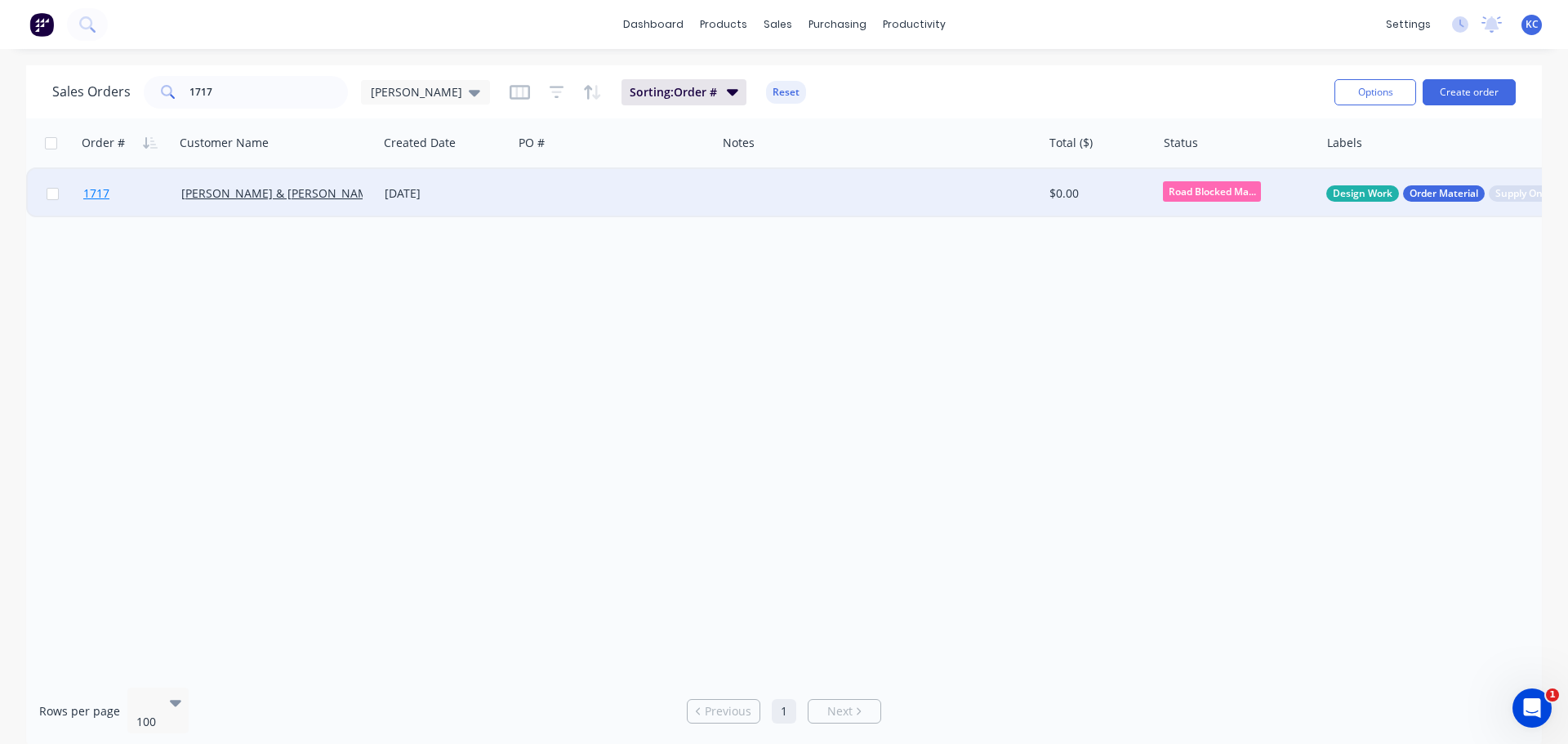
click at [107, 195] on span "1717" at bounding box center [97, 193] width 27 height 16
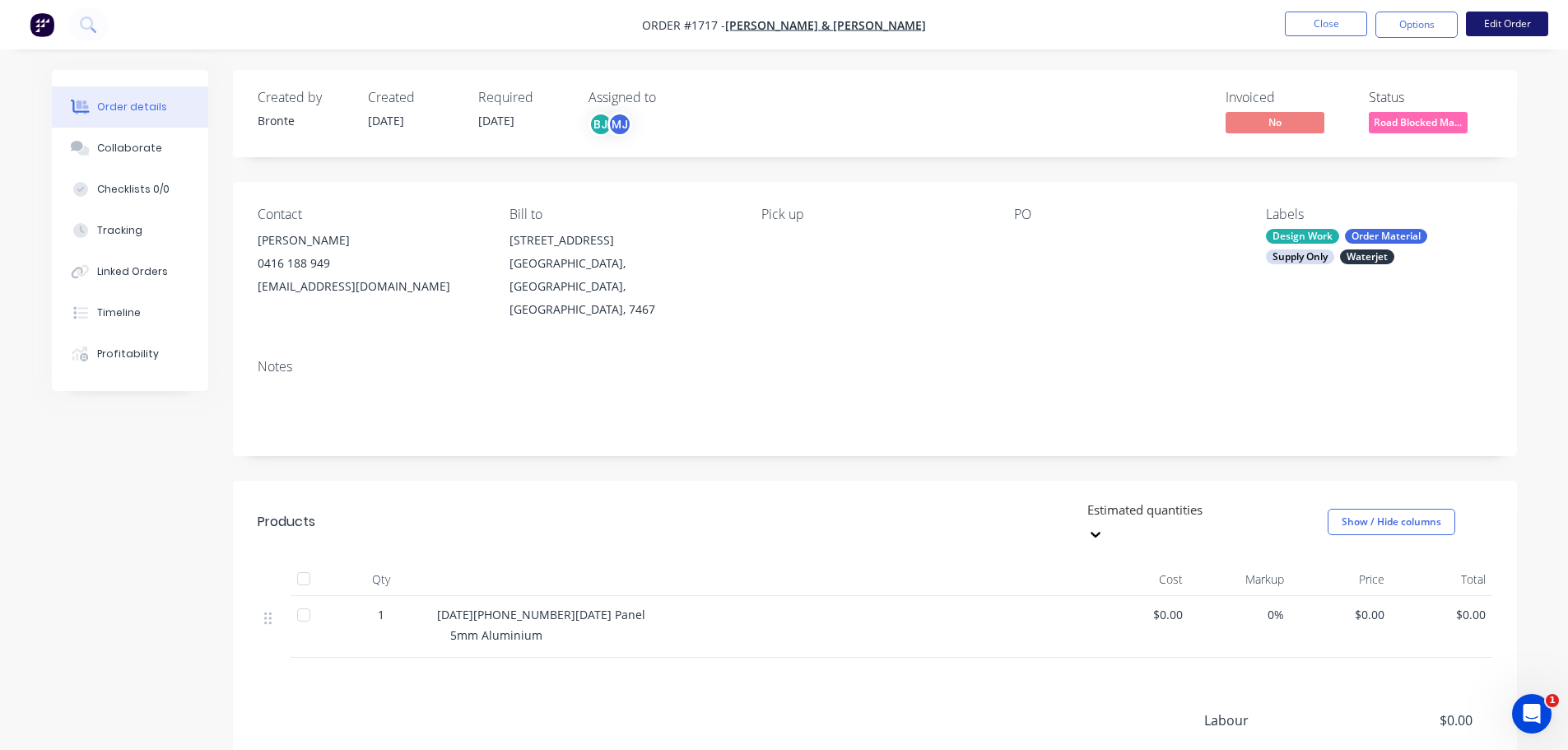
click at [1510, 33] on button "Edit Order" at bounding box center [1507, 24] width 82 height 25
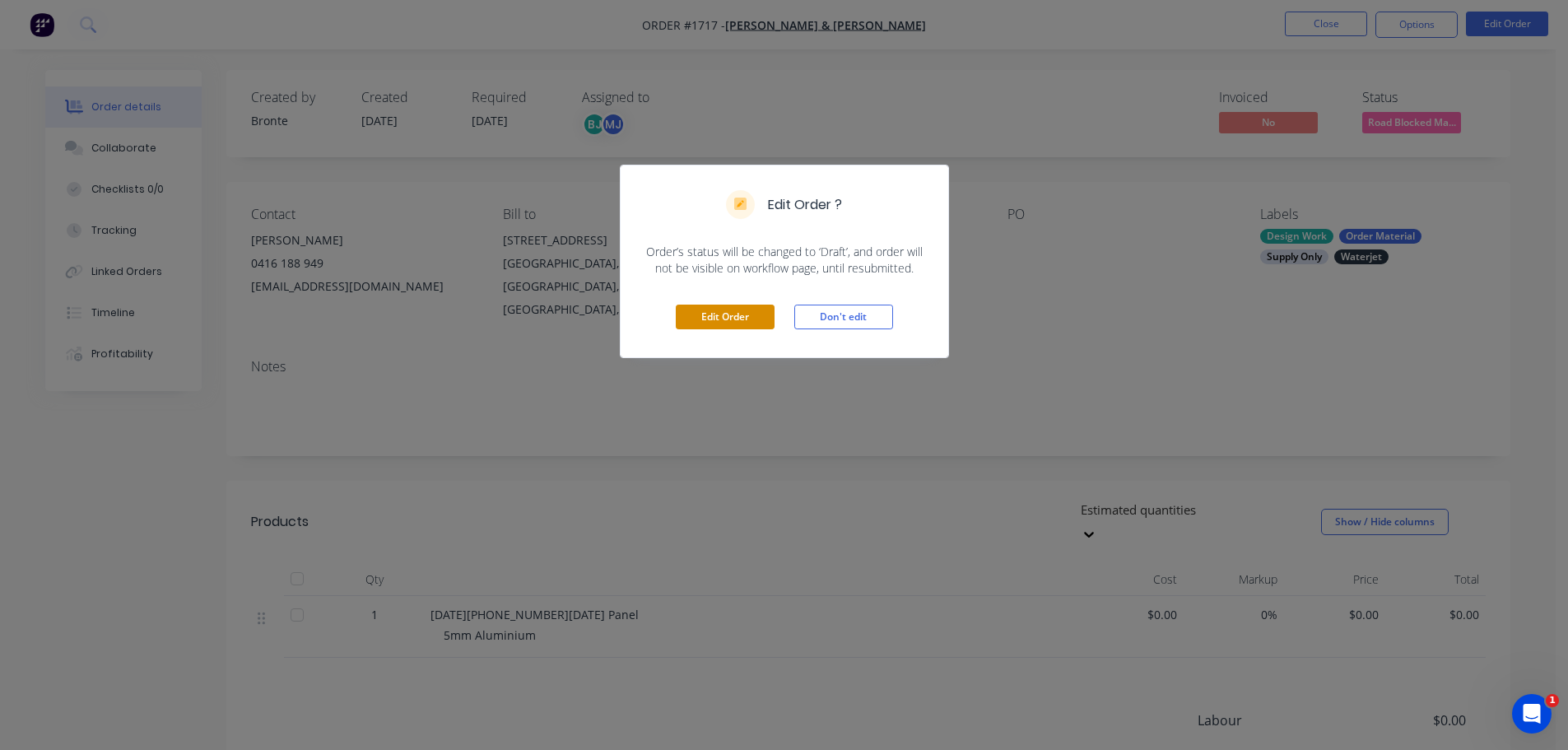
click at [736, 317] on button "Edit Order" at bounding box center [725, 318] width 98 height 25
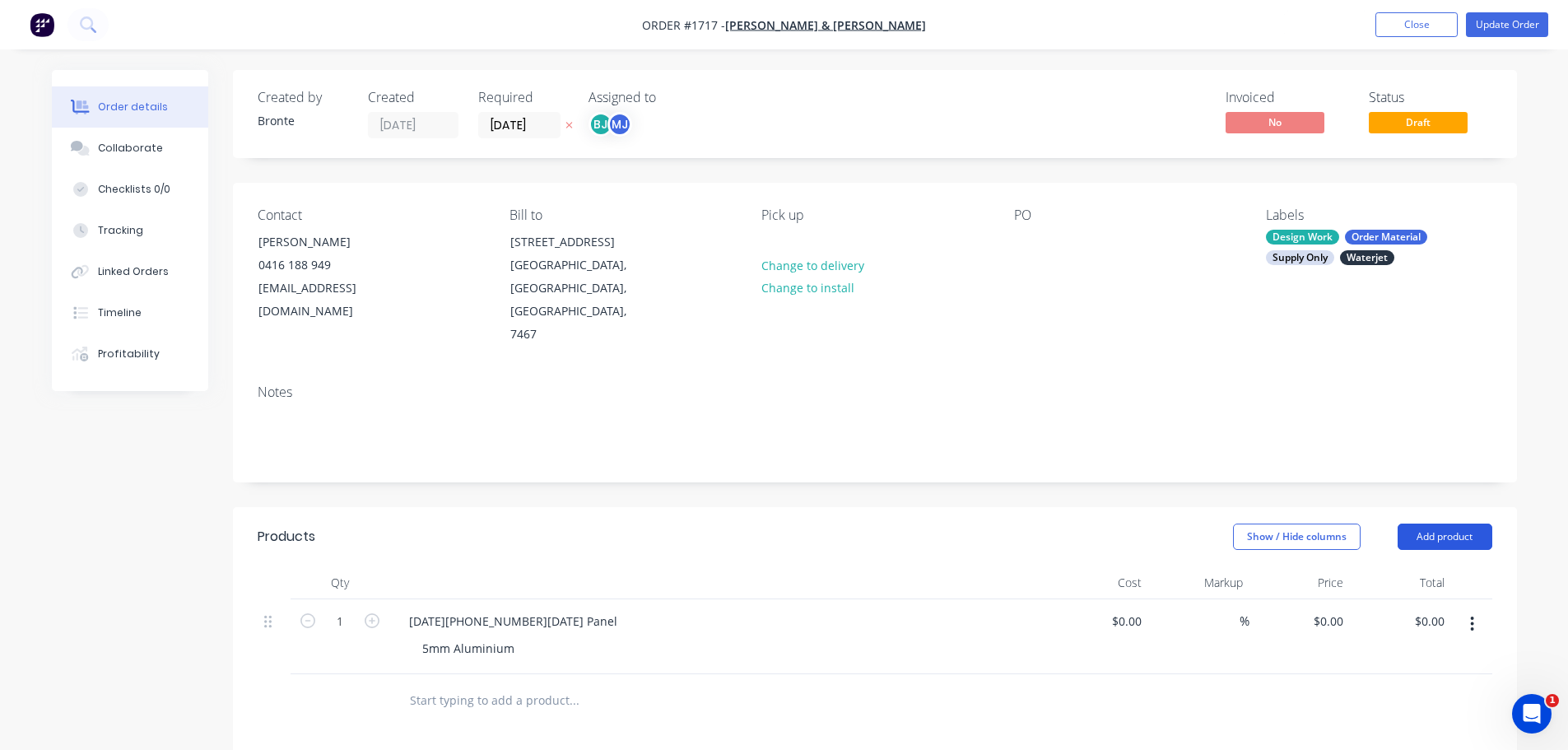
click at [1437, 524] on button "Add product" at bounding box center [1445, 538] width 95 height 27
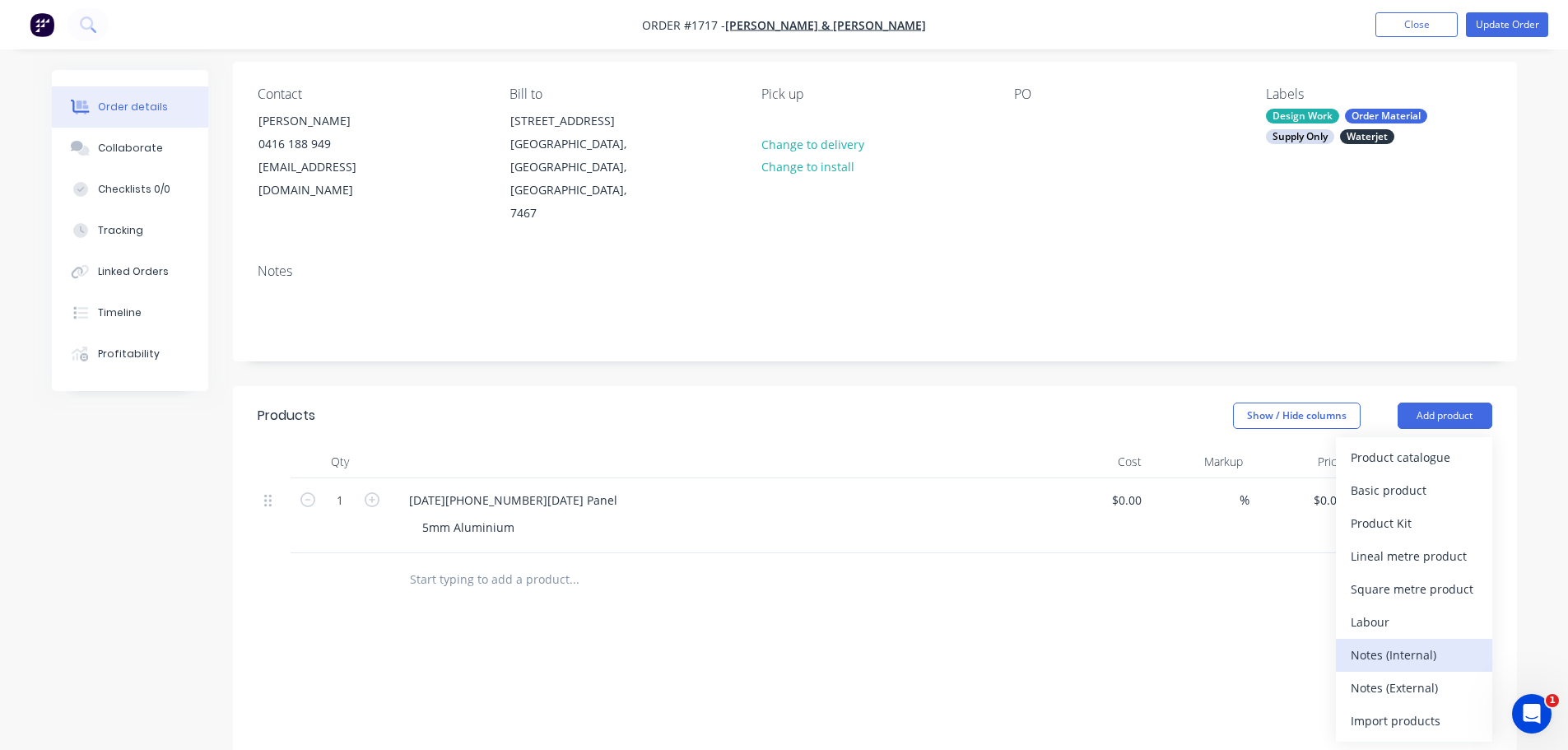
scroll to position [165, 0]
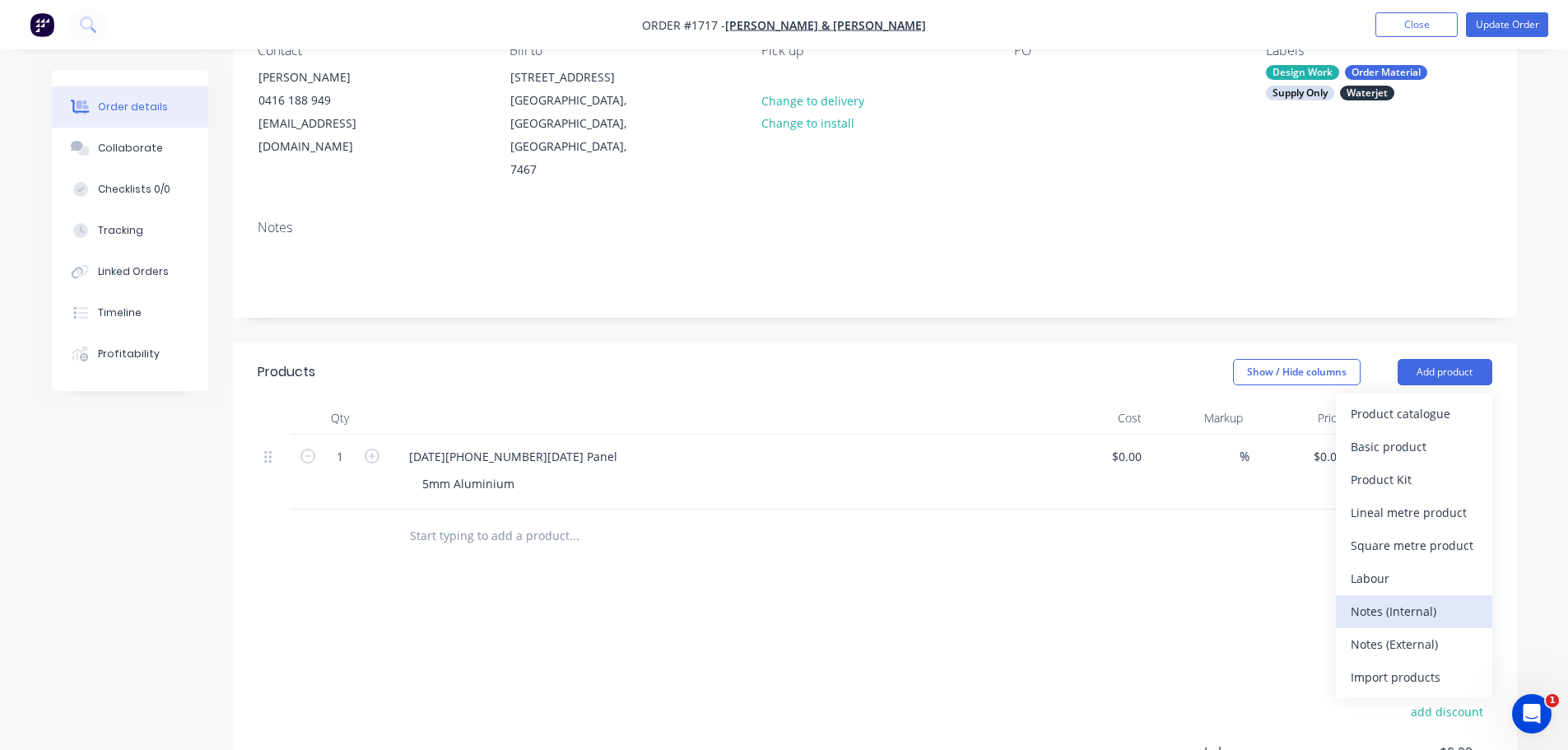
click at [1428, 600] on div "Notes (Internal)" at bounding box center [1414, 611] width 127 height 24
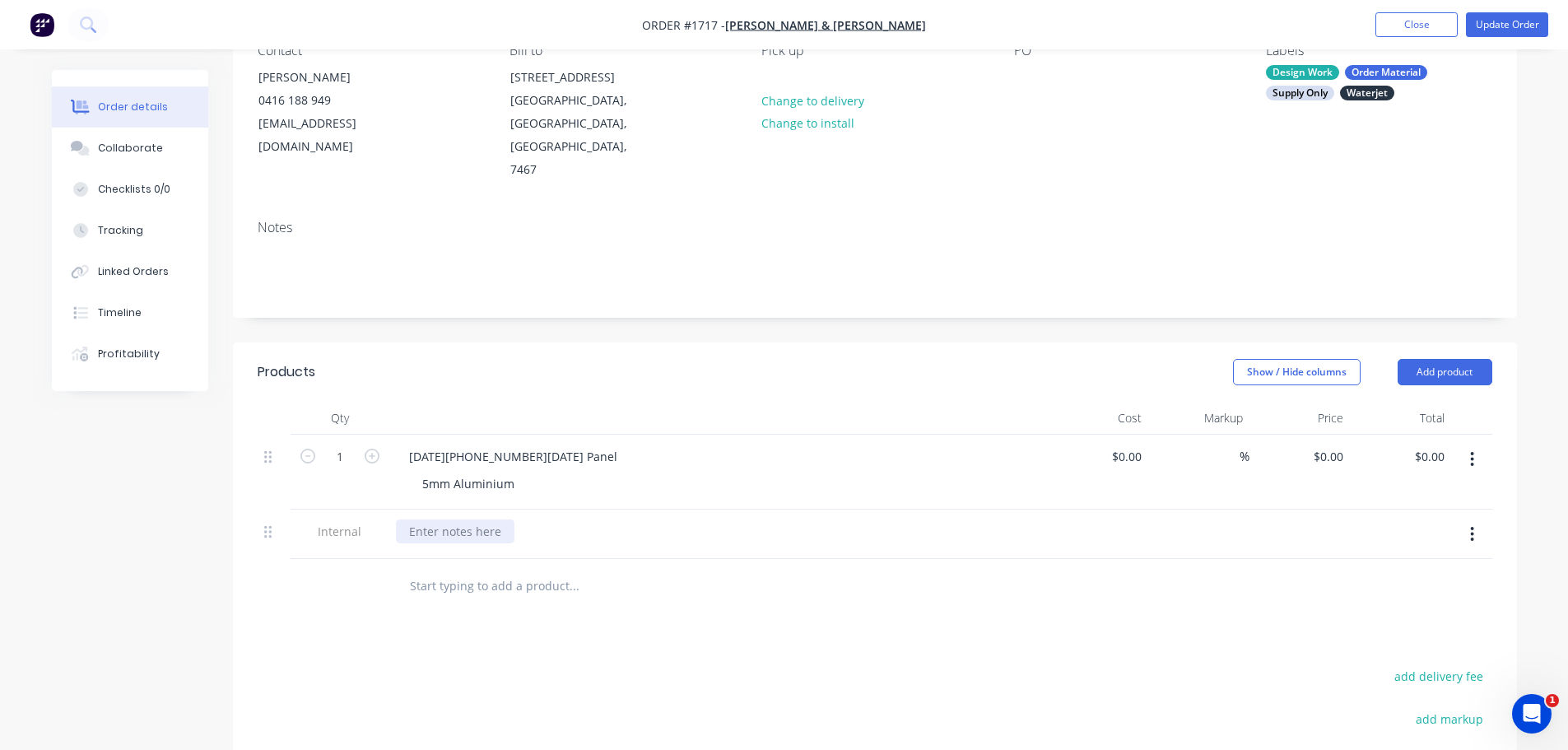
click at [460, 519] on div at bounding box center [455, 531] width 119 height 24
click at [778, 569] on div at bounding box center [642, 585] width 494 height 33
click at [1503, 22] on button "Update Order" at bounding box center [1507, 25] width 82 height 25
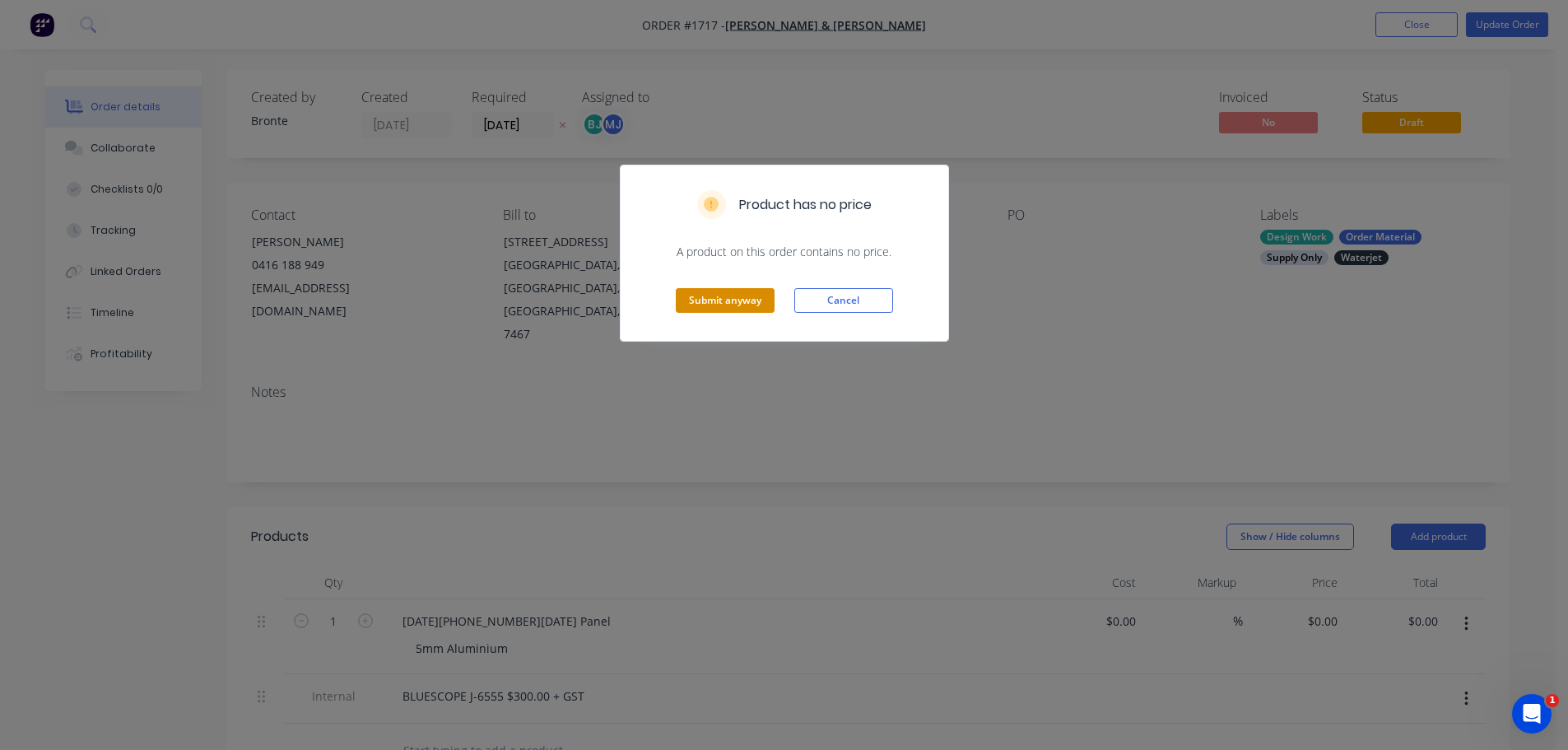
click at [706, 299] on button "Submit anyway" at bounding box center [725, 300] width 98 height 25
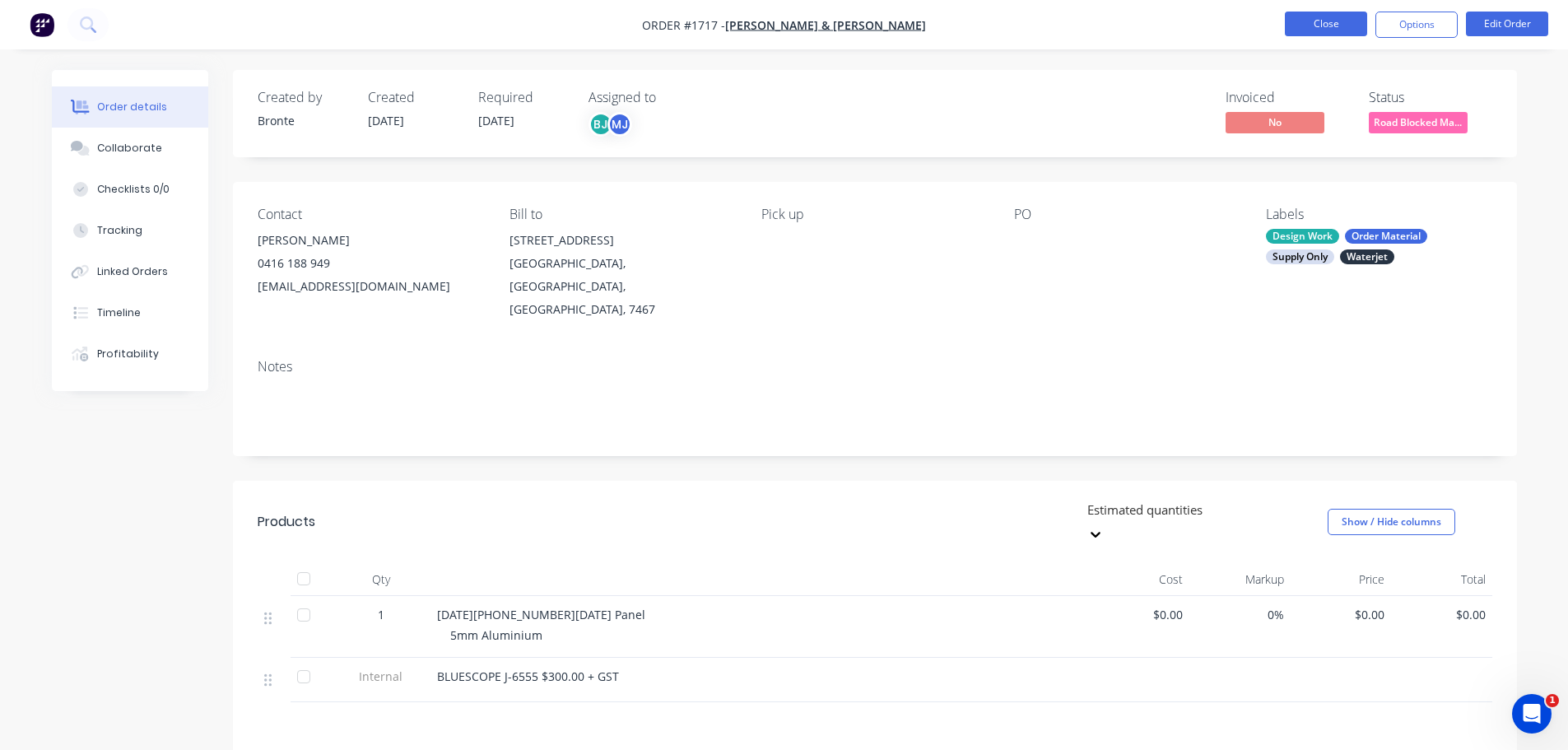
click at [1338, 29] on button "Close" at bounding box center [1326, 24] width 82 height 25
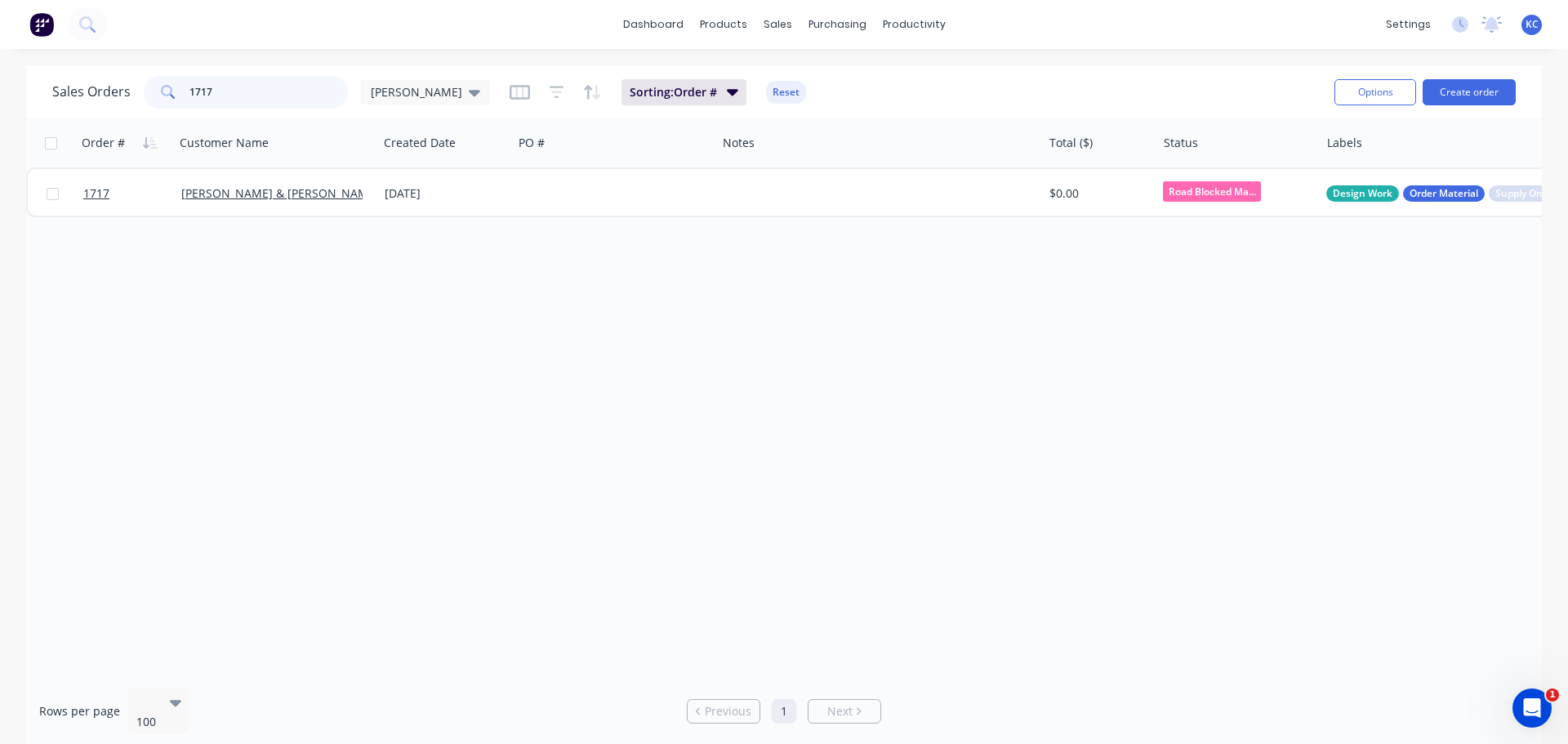
drag, startPoint x: 228, startPoint y: 102, endPoint x: 0, endPoint y: 121, distance: 228.8
click at [0, 108] on div "Sales Orders 1717 katrina Sorting: Order # Reset Options Create order Order # C…" at bounding box center [784, 407] width 1568 height 683
type input "1704"
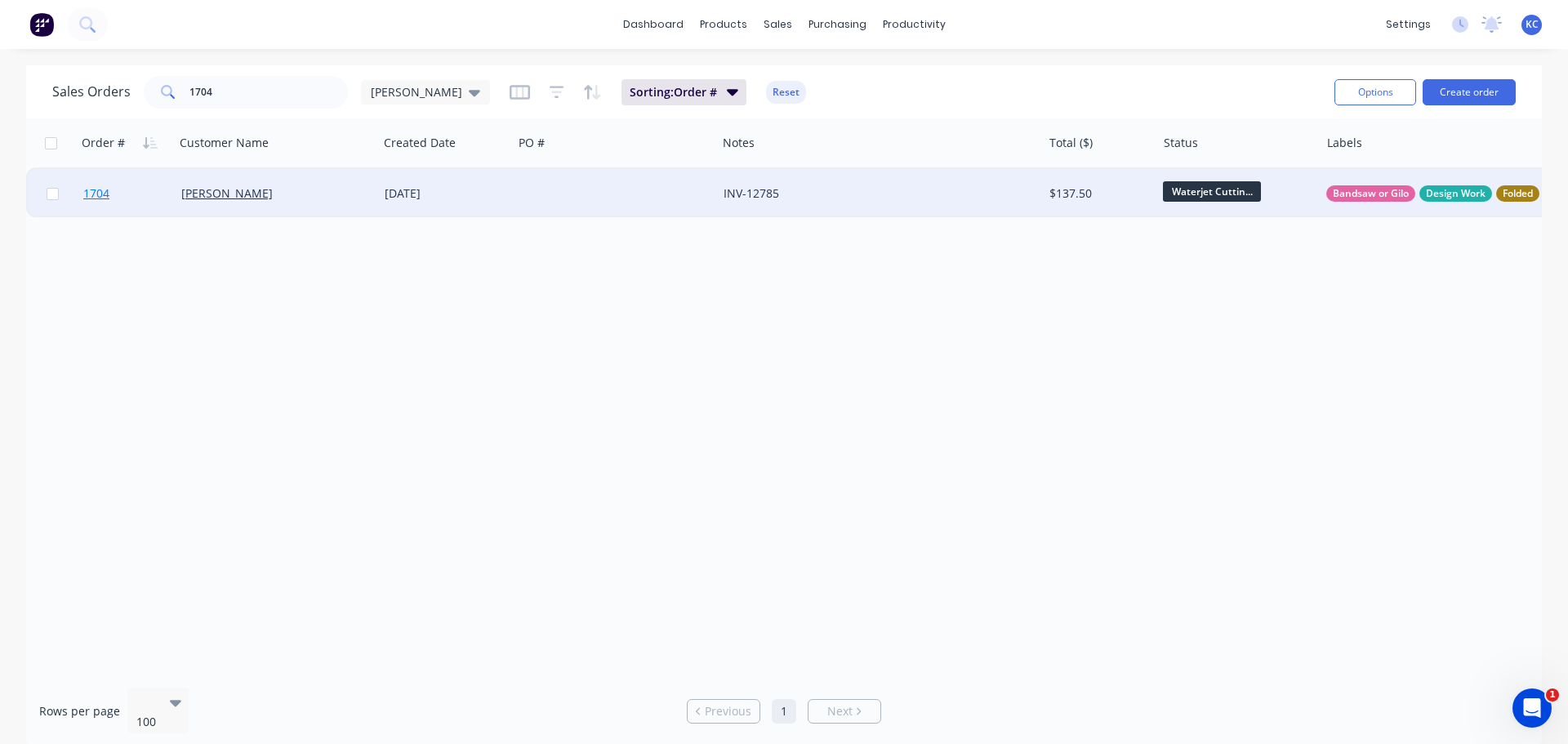
click at [102, 191] on span "1704" at bounding box center [97, 193] width 27 height 16
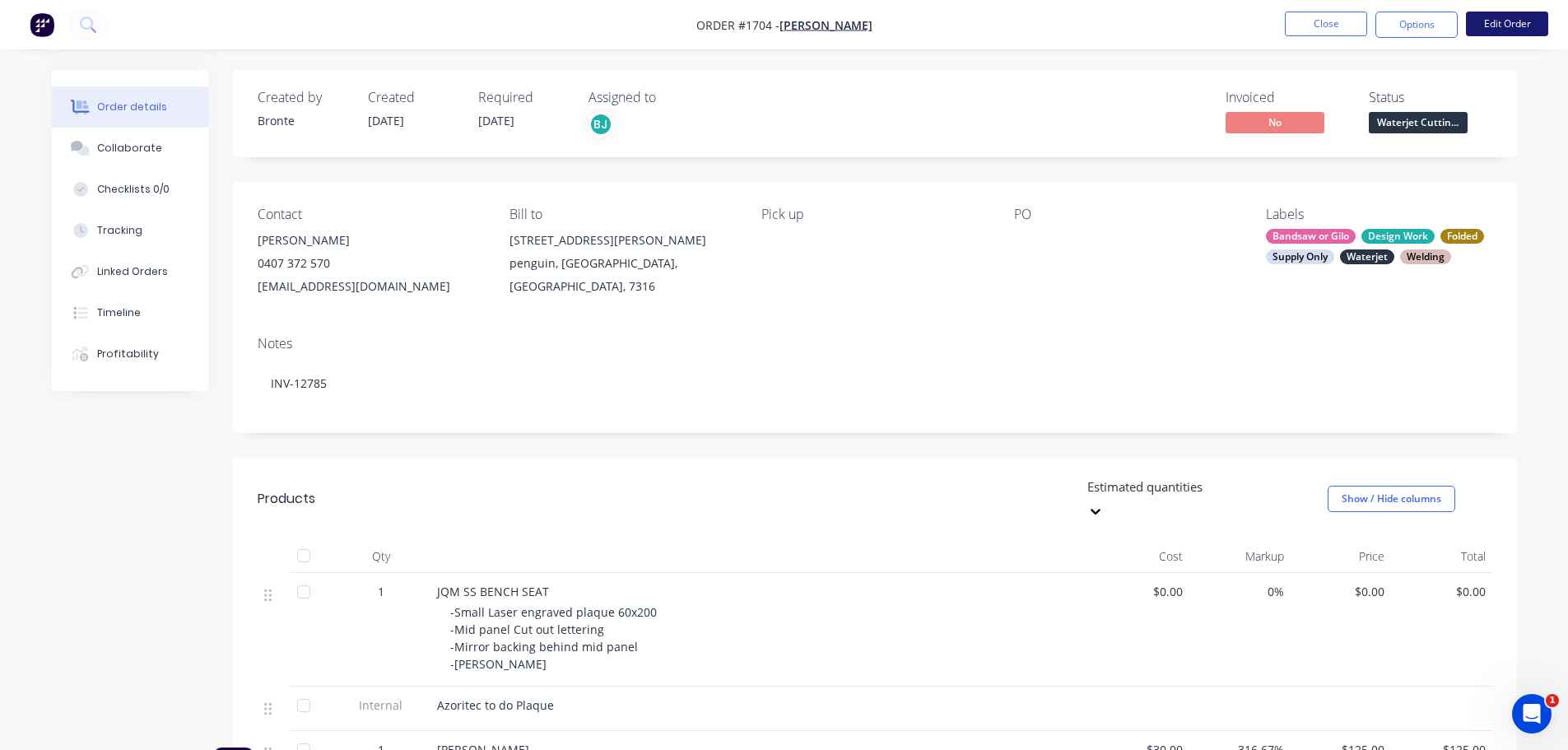
click at [1533, 21] on button "Edit Order" at bounding box center [1507, 24] width 82 height 25
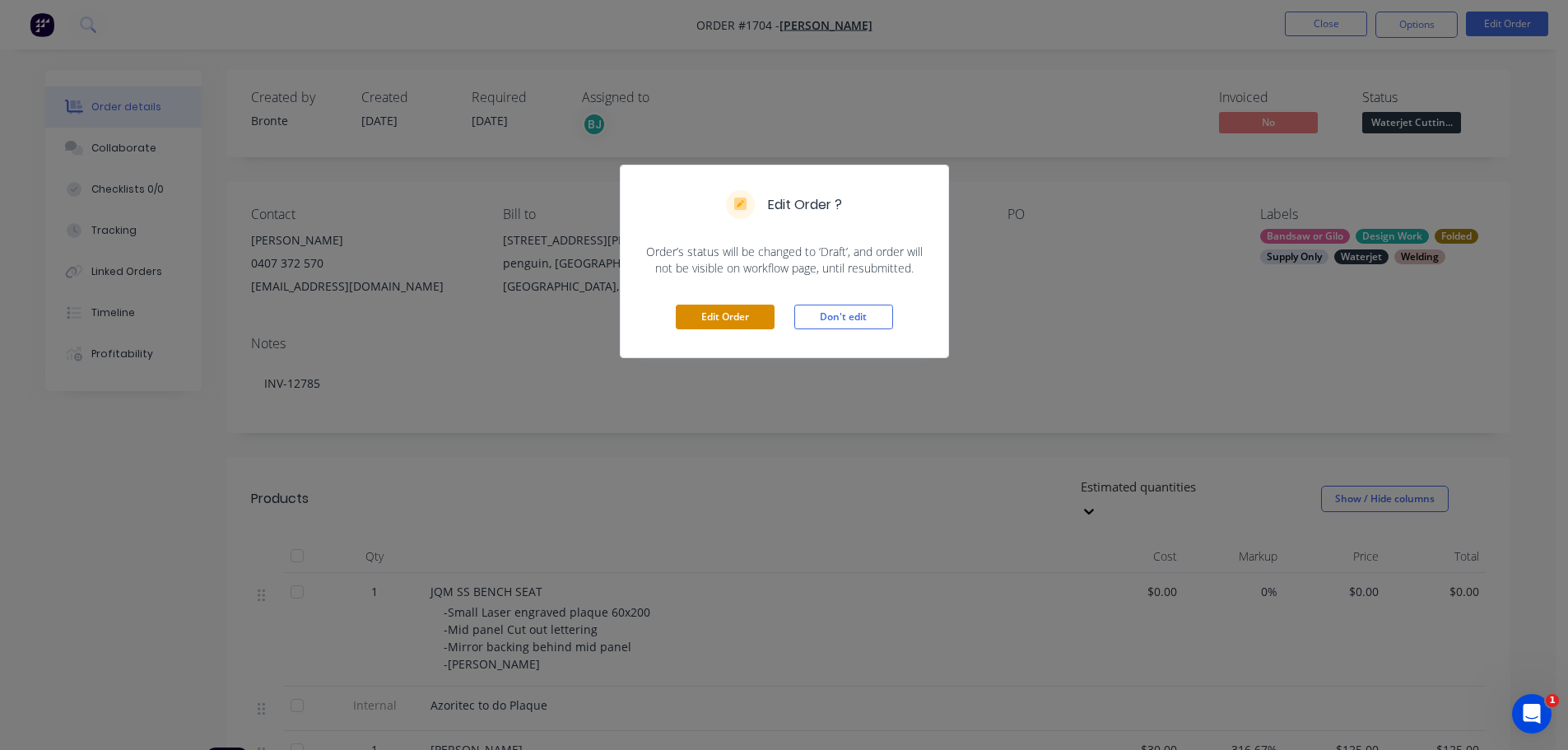
click at [730, 316] on button "Edit Order" at bounding box center [725, 318] width 98 height 25
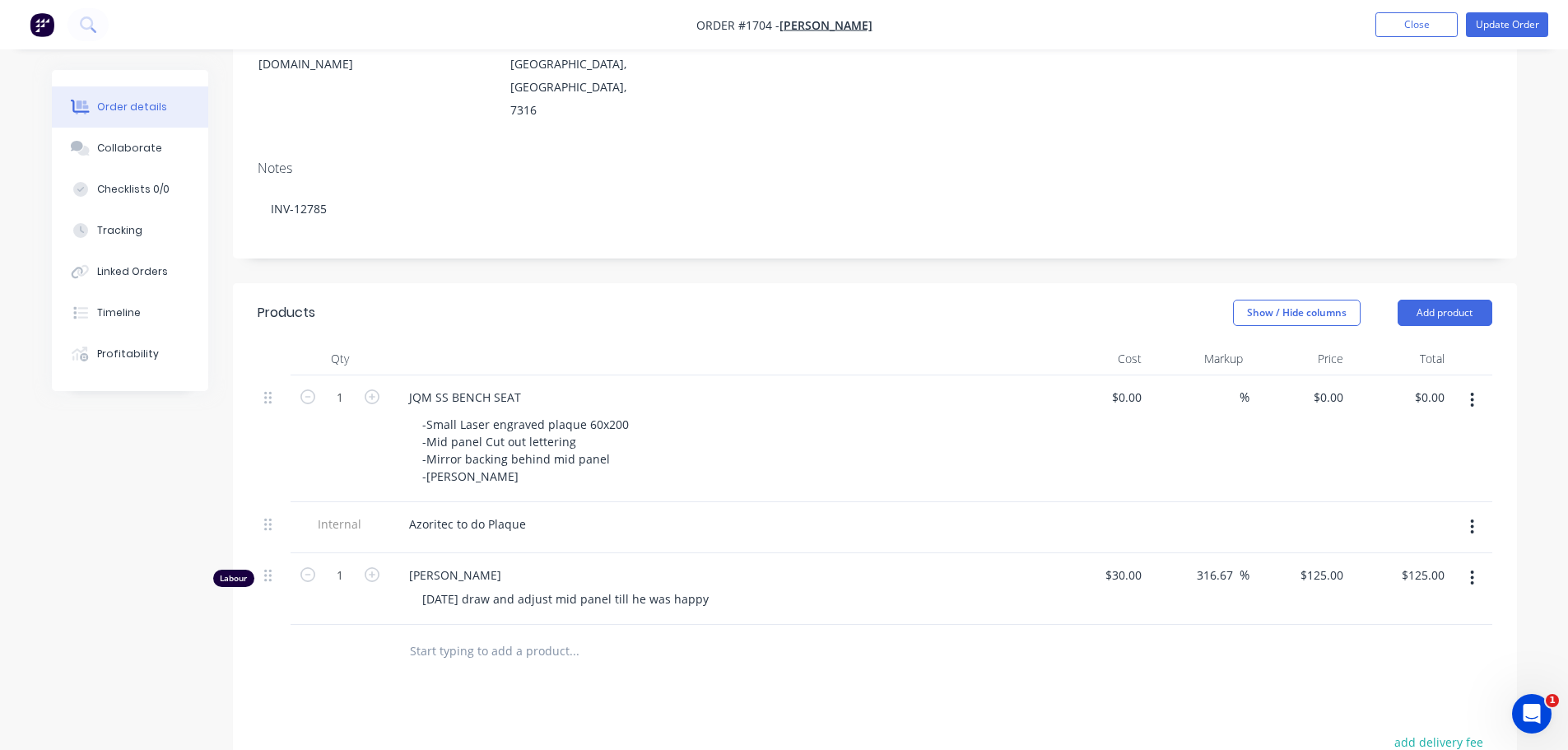
scroll to position [329, 0]
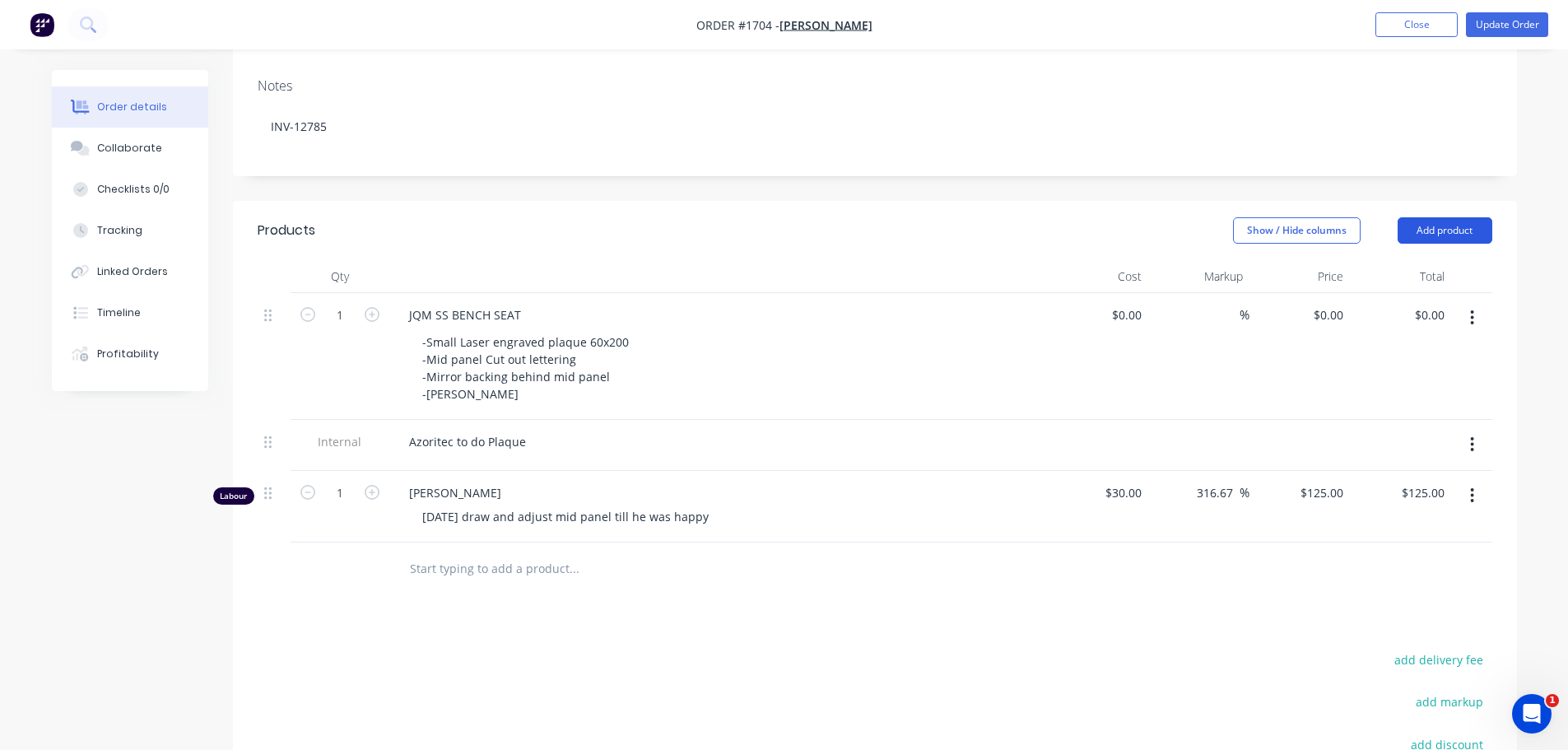
click at [1431, 217] on button "Add product" at bounding box center [1445, 231] width 95 height 27
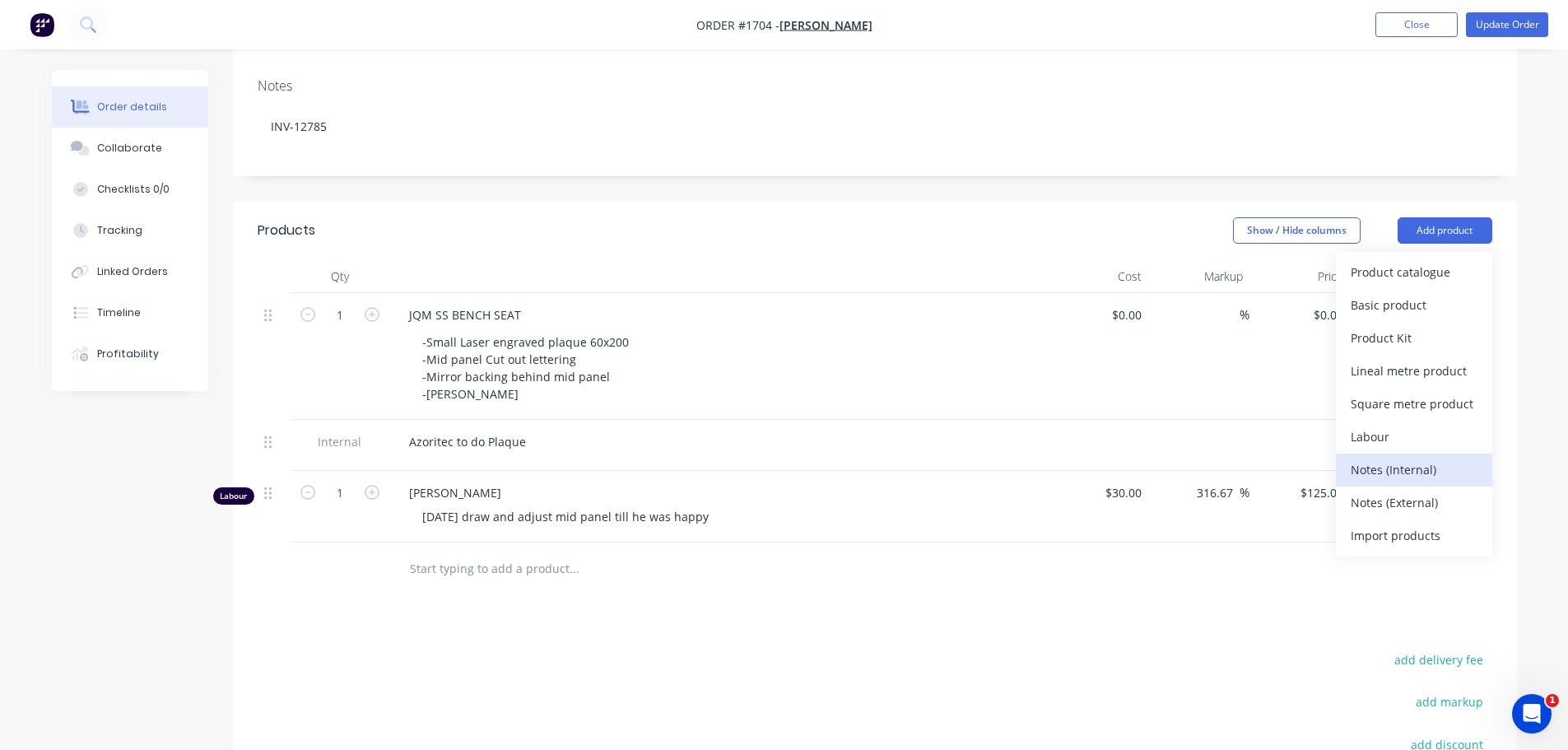
click at [1427, 458] on div "Notes (Internal)" at bounding box center [1414, 470] width 127 height 24
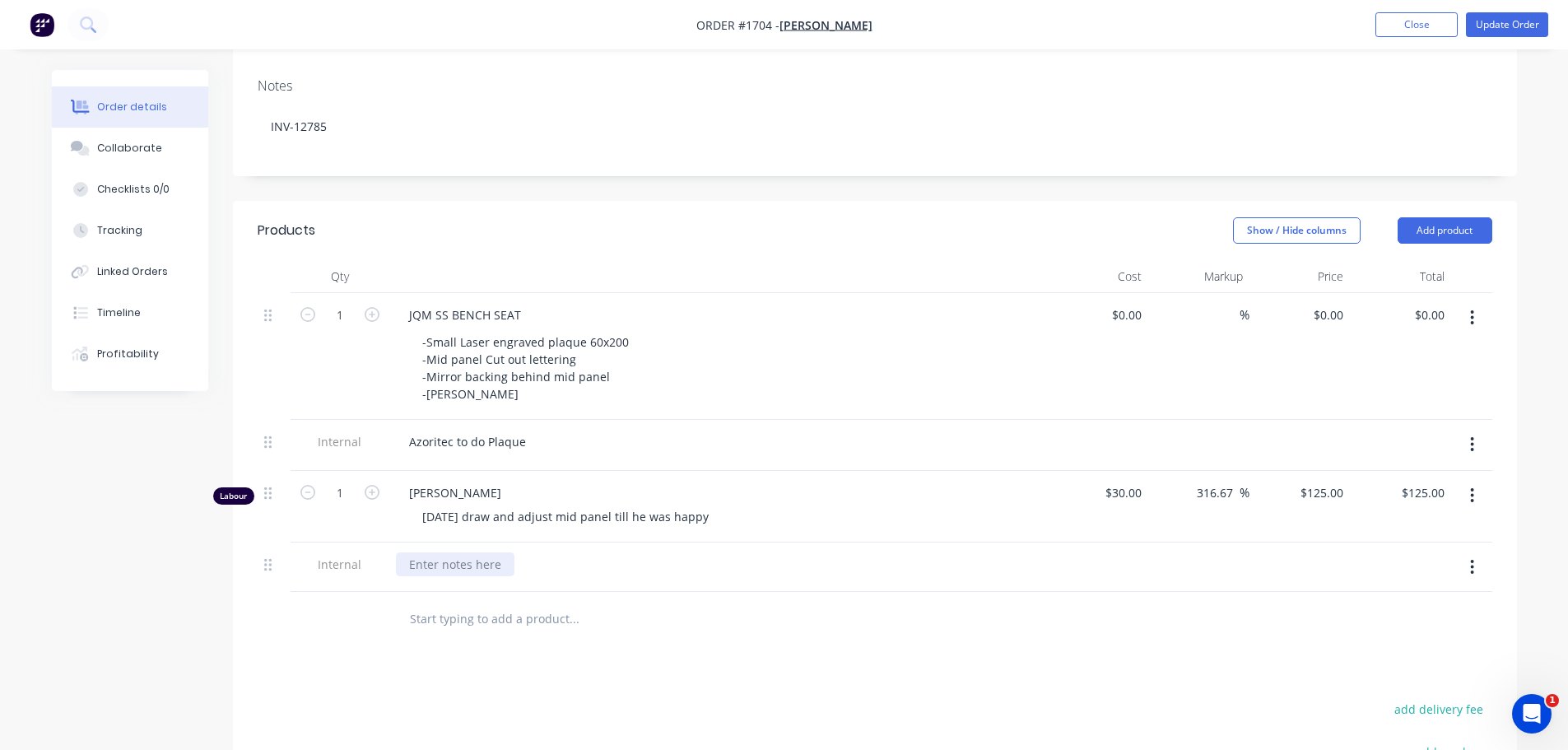
click at [451, 553] on div at bounding box center [455, 564] width 119 height 24
click at [1493, 33] on button "Update Order" at bounding box center [1507, 25] width 82 height 25
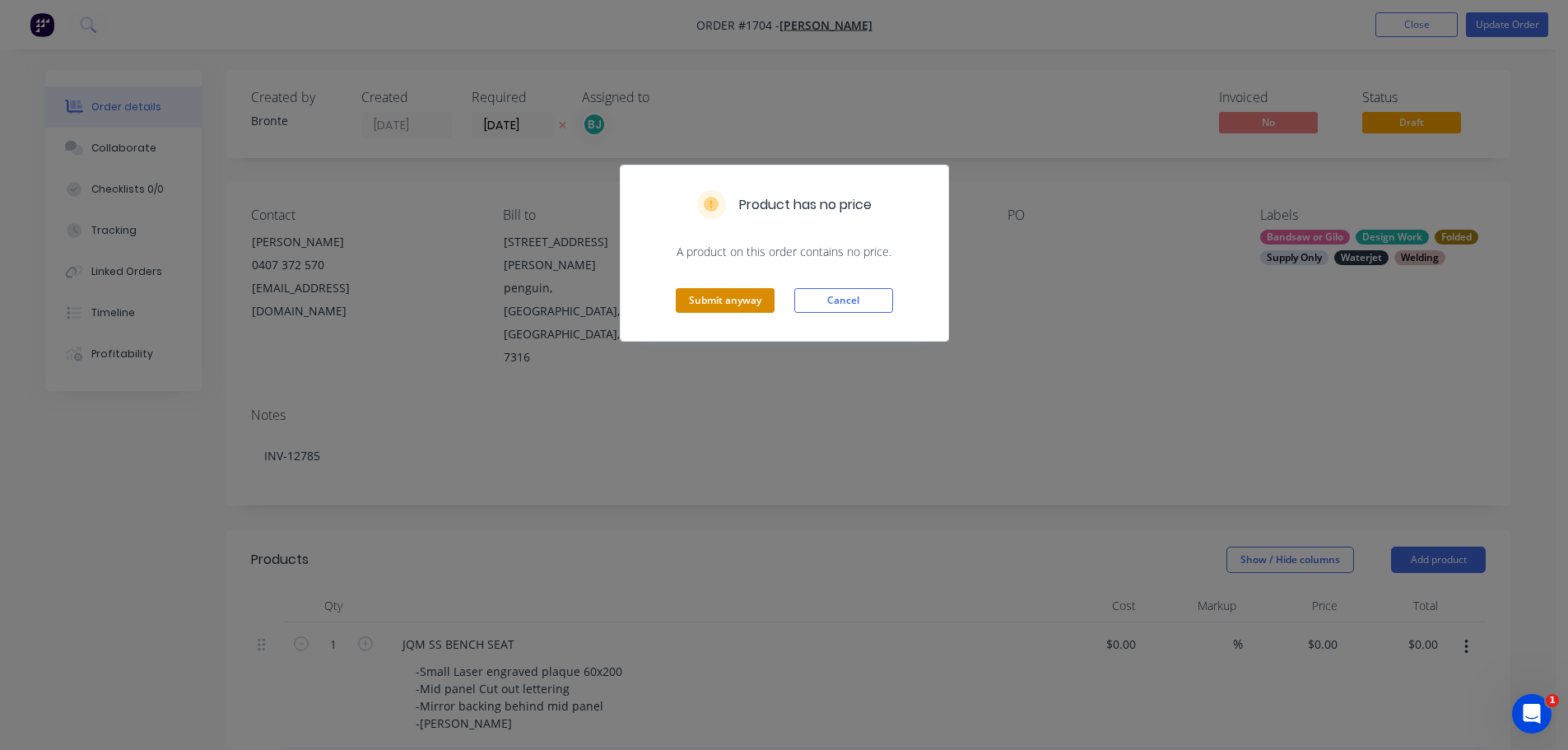
click at [715, 300] on button "Submit anyway" at bounding box center [725, 300] width 98 height 25
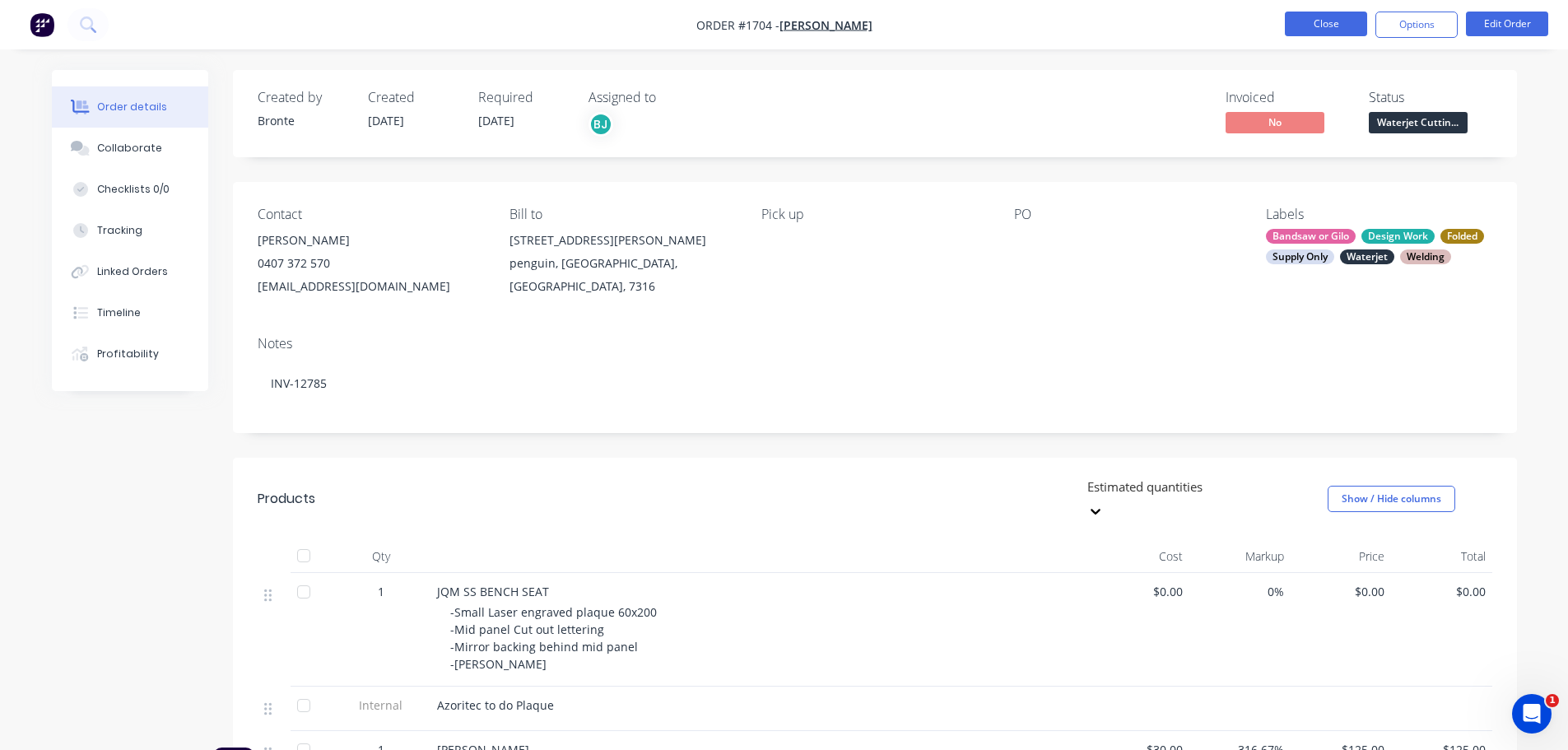
click at [1316, 21] on button "Close" at bounding box center [1326, 24] width 82 height 25
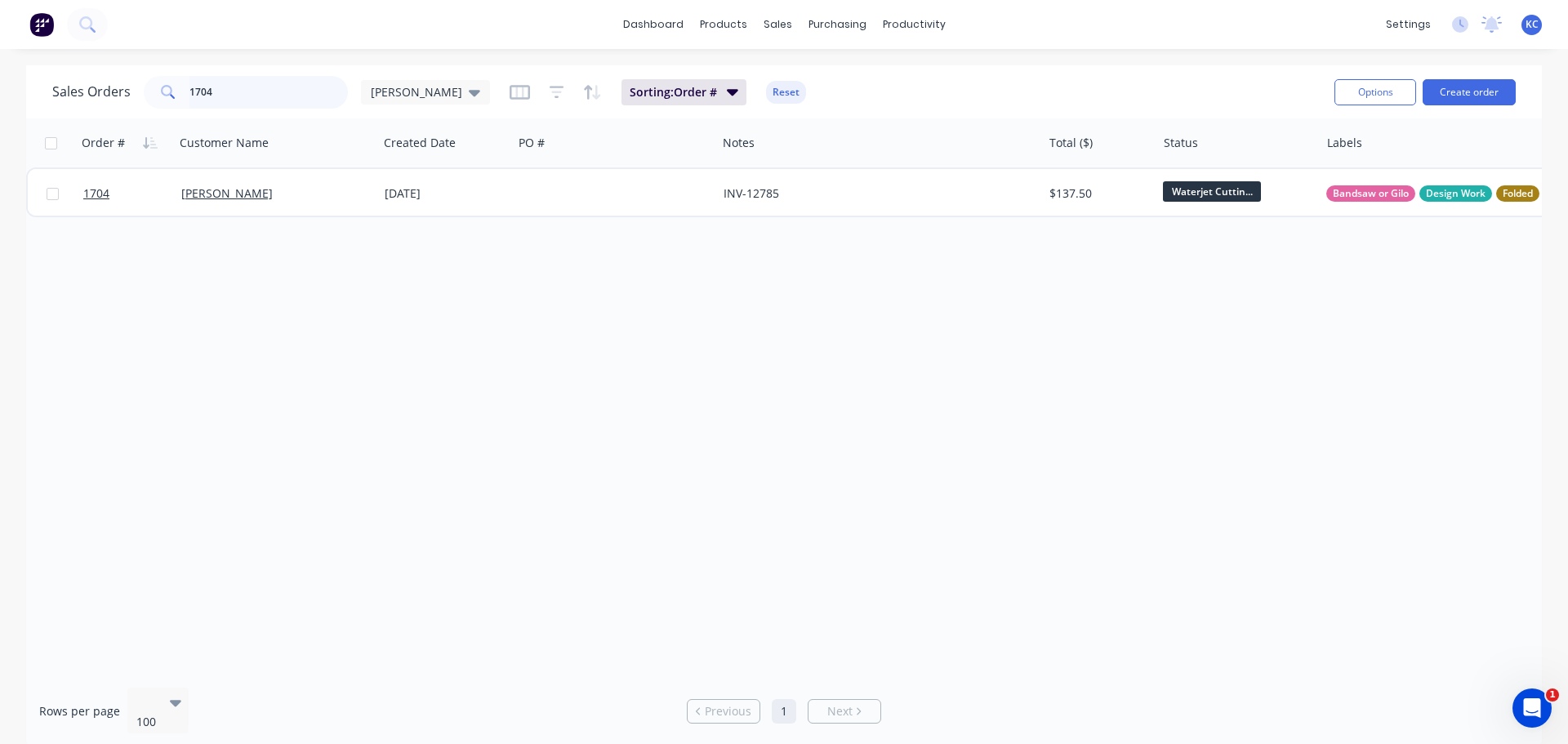
click at [0, 108] on div "Sales Orders 1704 katrina Sorting: Order # Reset Options Create order Order # C…" at bounding box center [784, 407] width 1568 height 683
type input "1716"
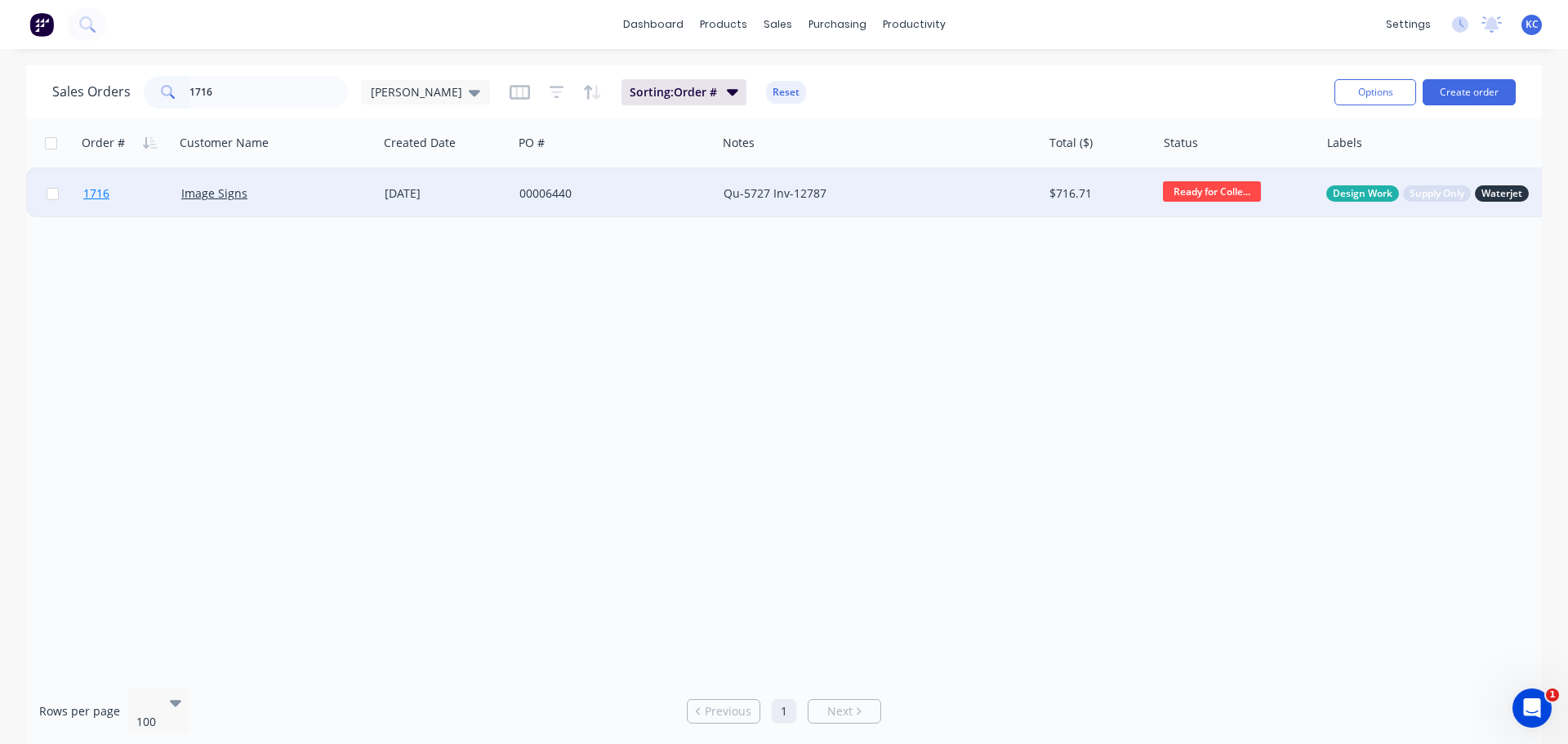
click at [101, 191] on span "1716" at bounding box center [97, 193] width 27 height 16
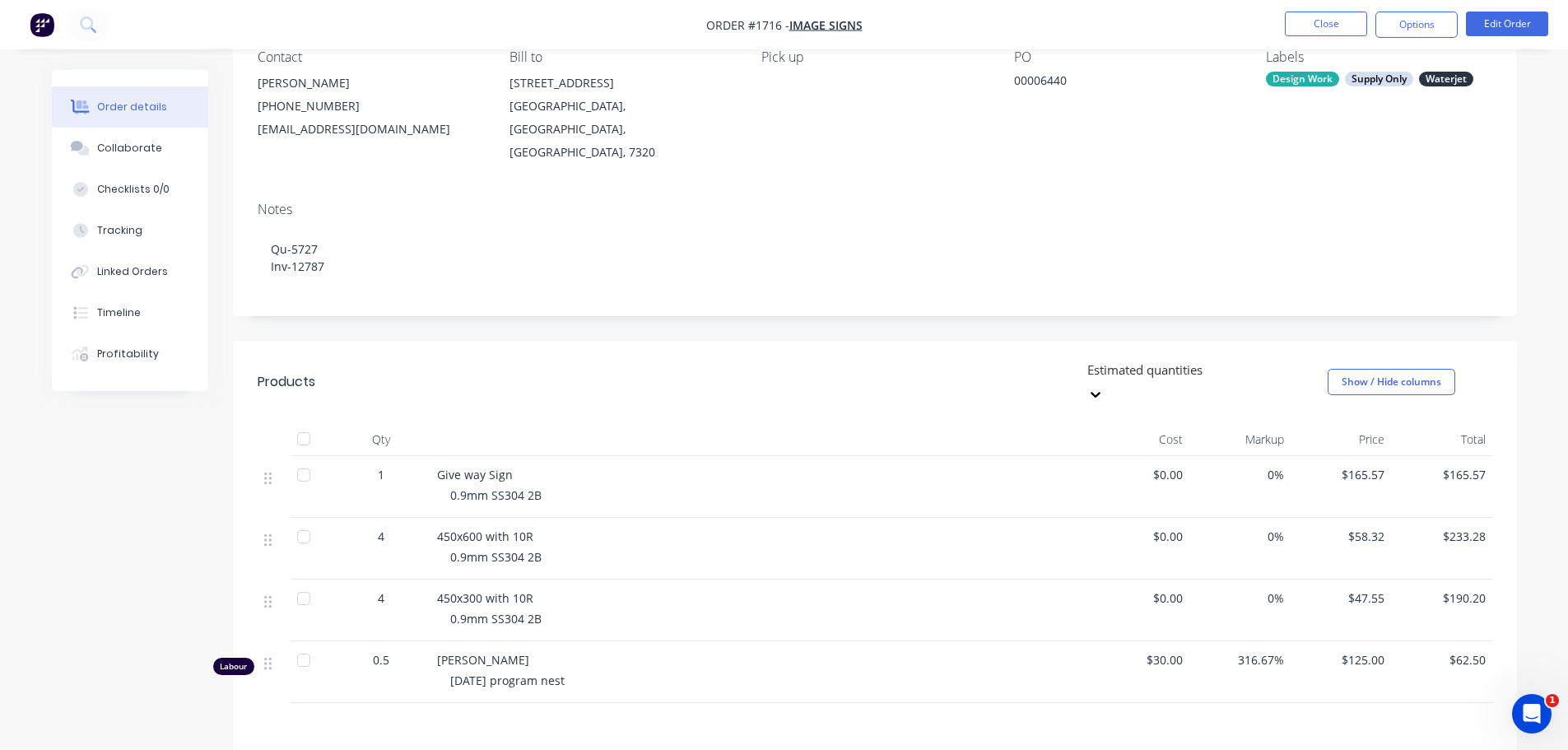
scroll to position [165, 0]
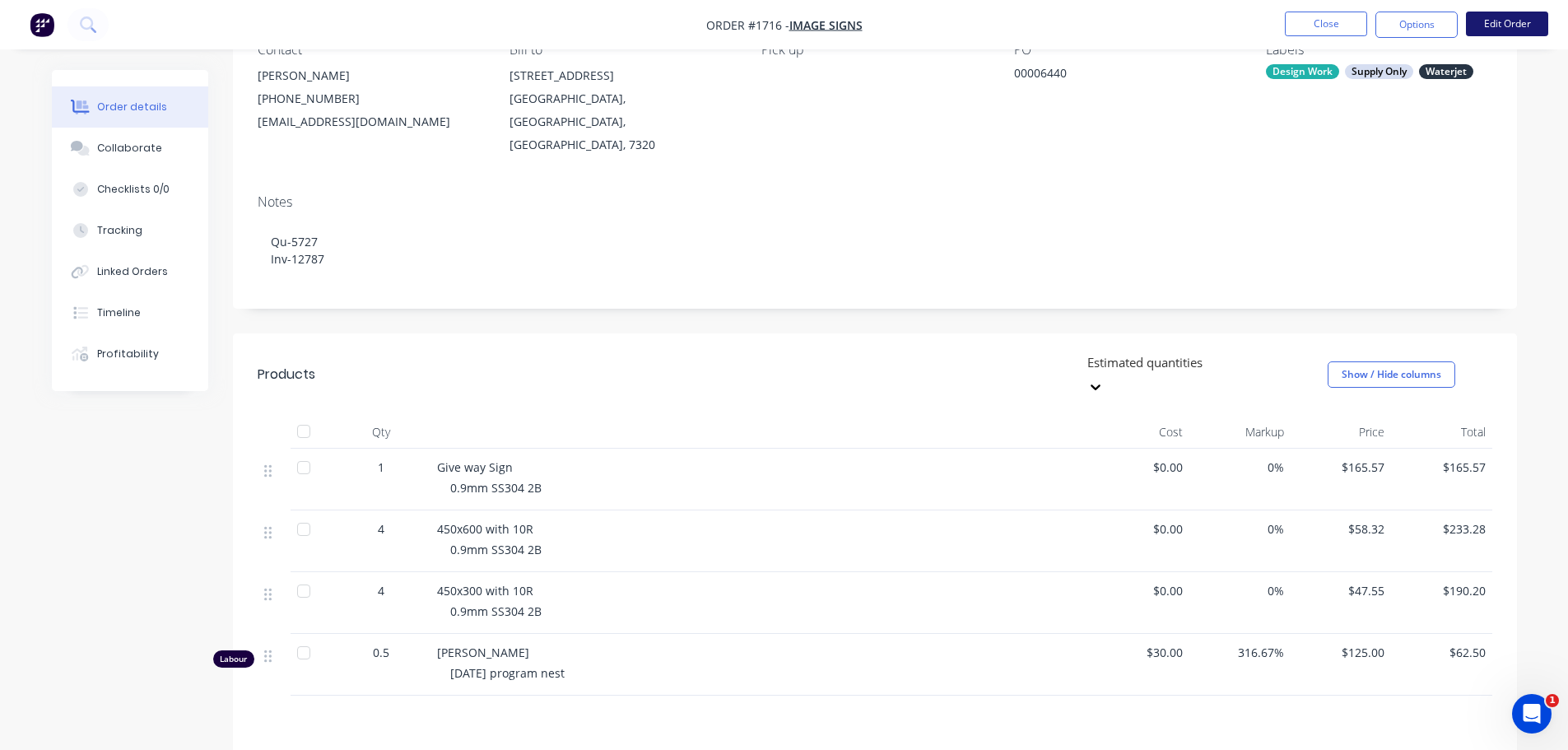
click at [1496, 21] on button "Edit Order" at bounding box center [1507, 24] width 82 height 25
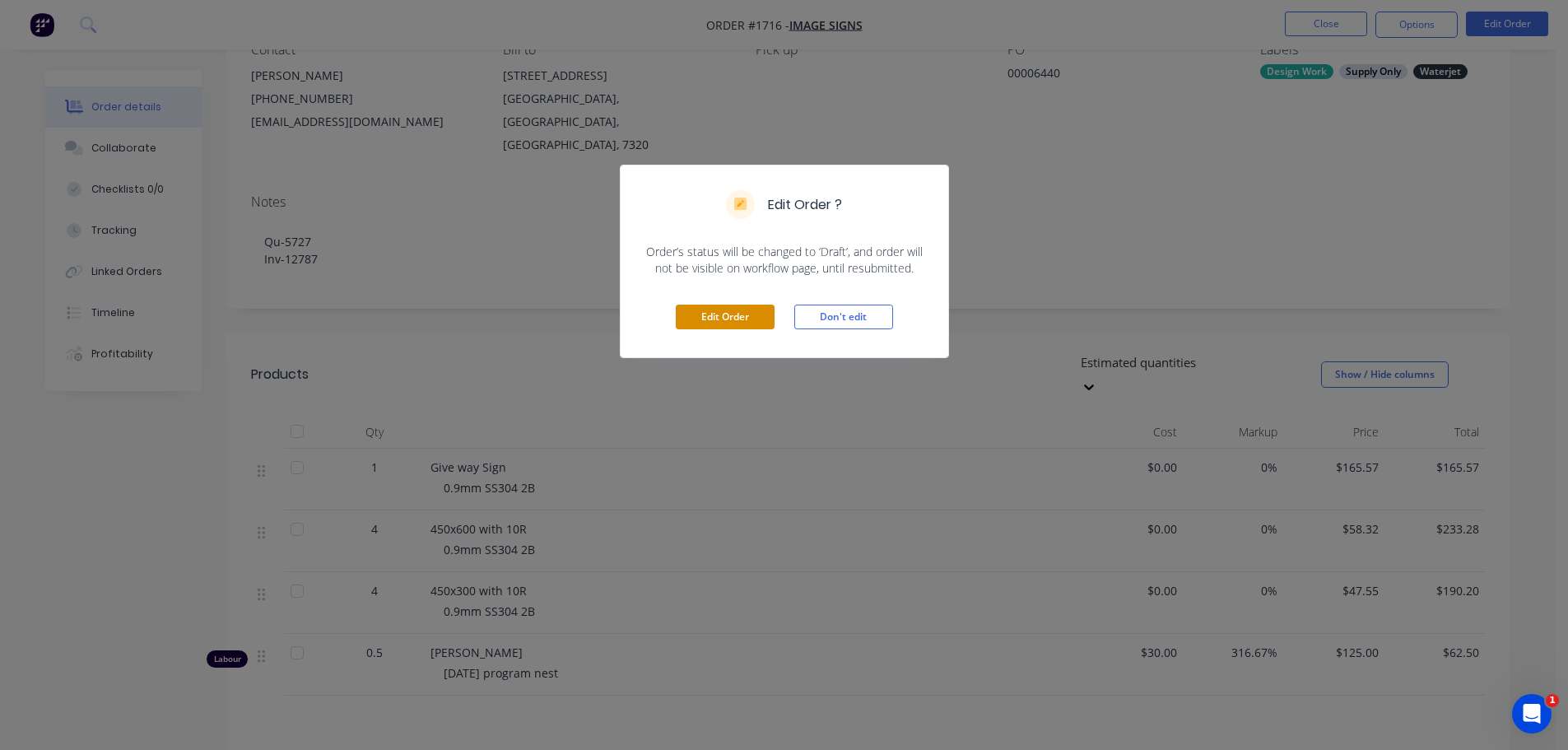
click at [717, 323] on button "Edit Order" at bounding box center [725, 318] width 98 height 25
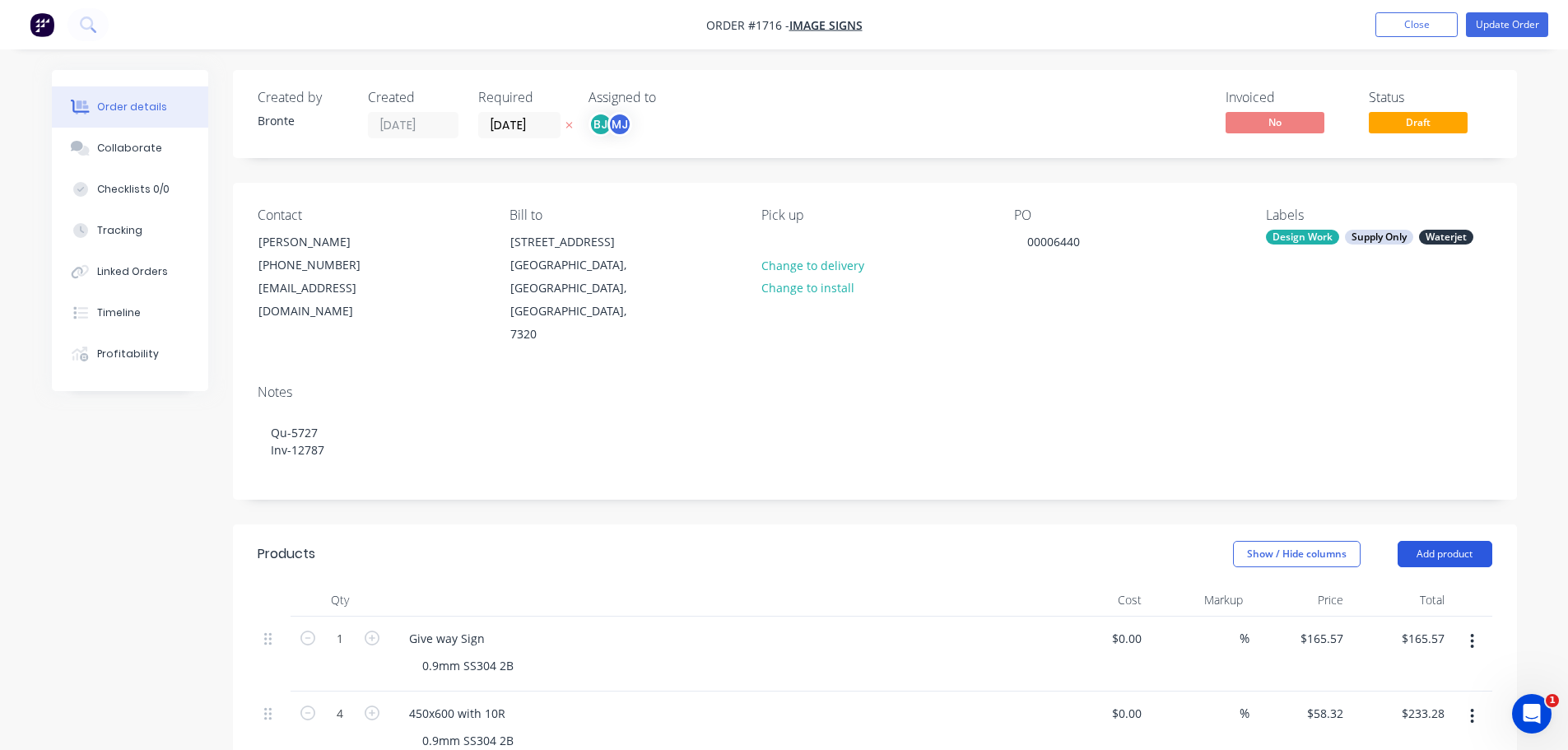
click at [1448, 541] on button "Add product" at bounding box center [1445, 555] width 95 height 27
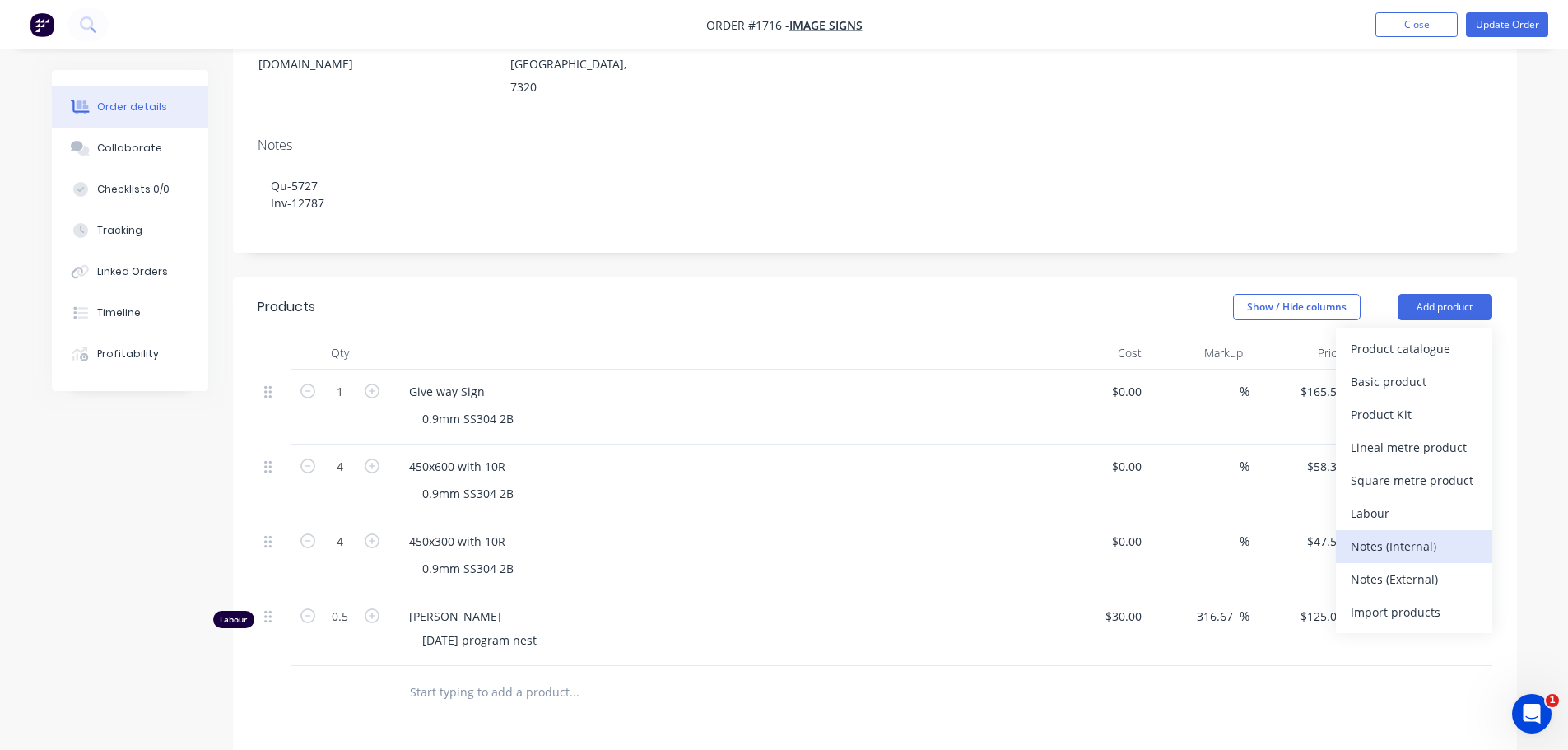
click at [1410, 530] on button "Notes (Internal)" at bounding box center [1414, 546] width 157 height 33
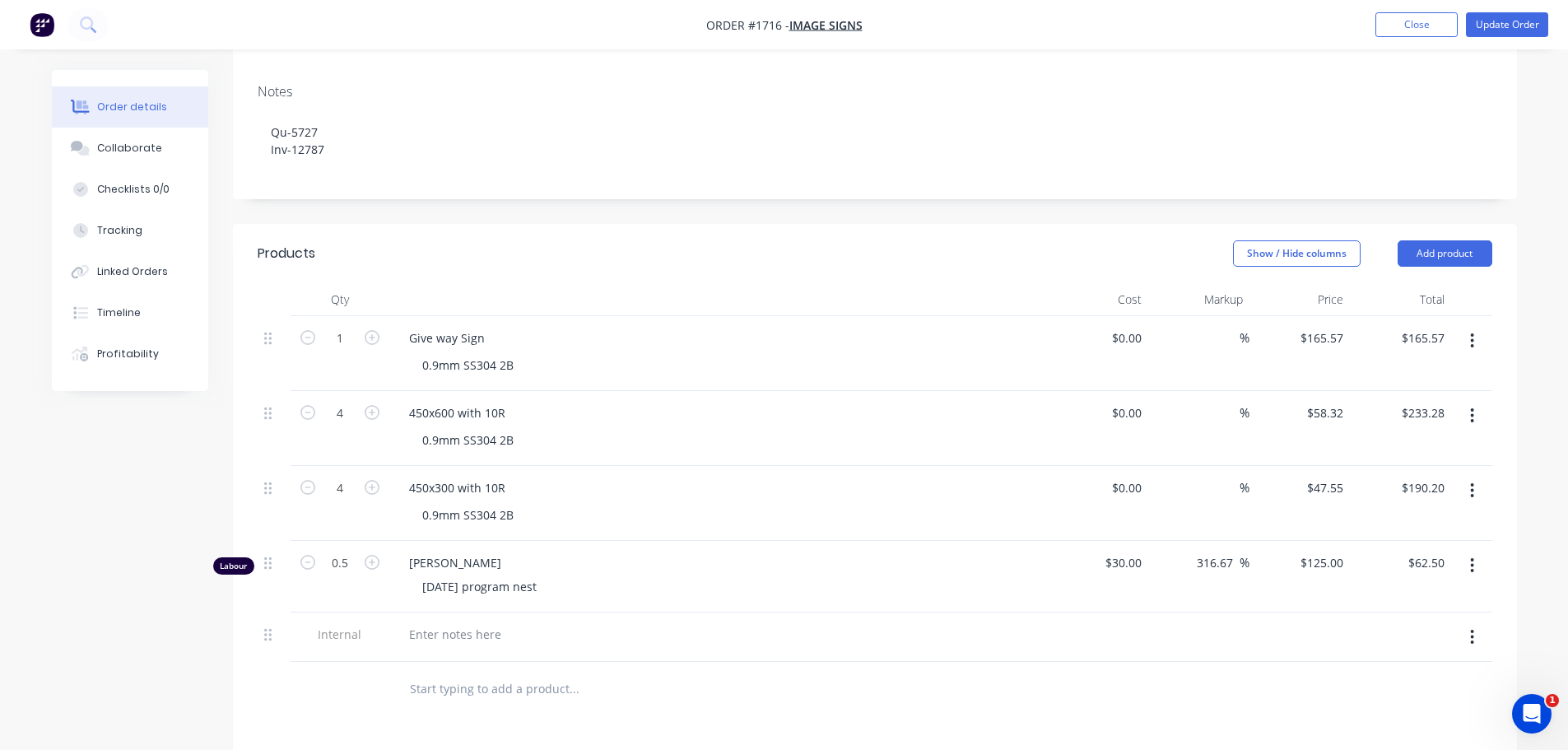
scroll to position [329, 0]
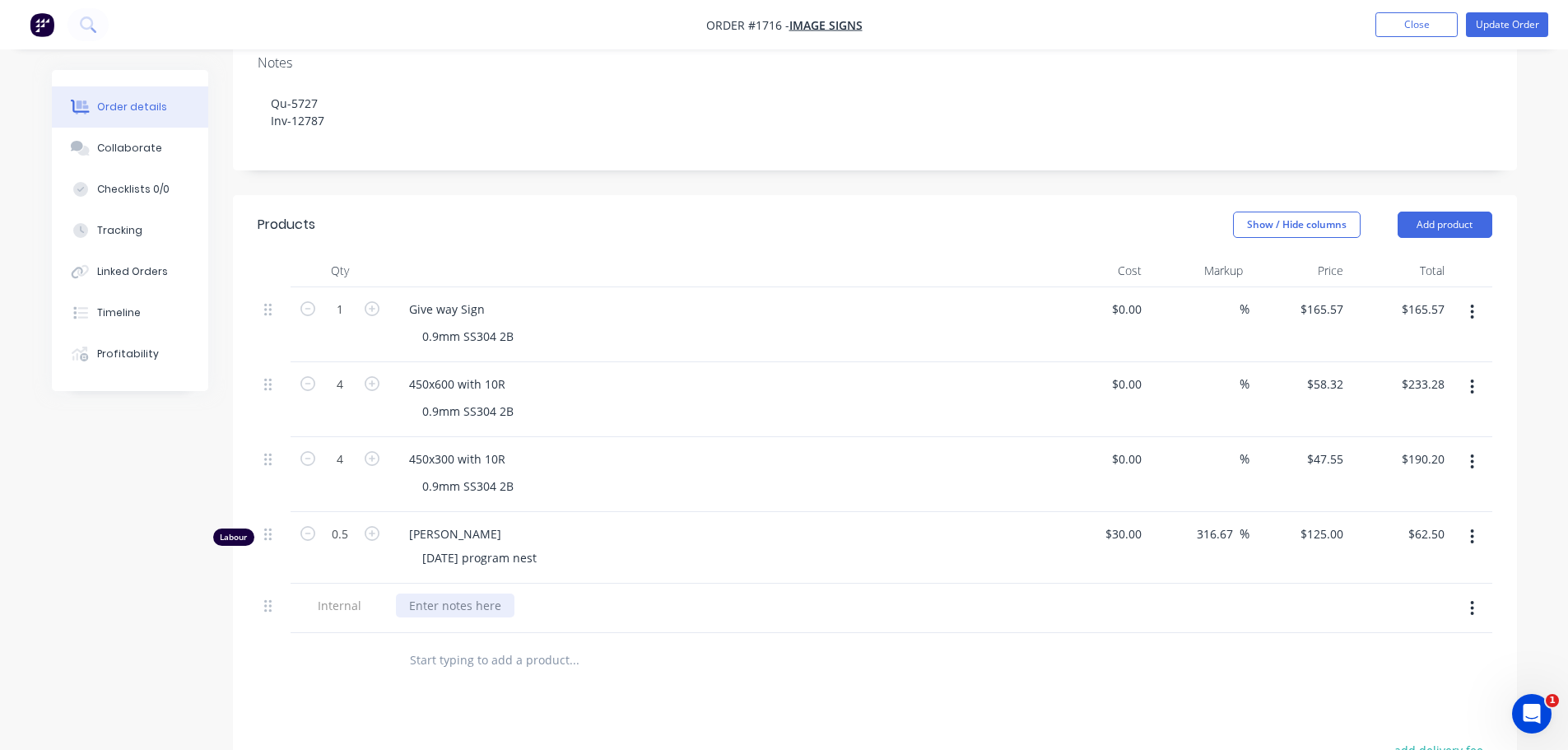
click at [456, 594] on div at bounding box center [455, 606] width 119 height 24
click at [765, 617] on div "0.9mm SS 3042B - 1220X1985 SET UP - 10MINS CLEAN UP - 10MINS CUT TIME - 16.15MI…" at bounding box center [718, 631] width 645 height 76
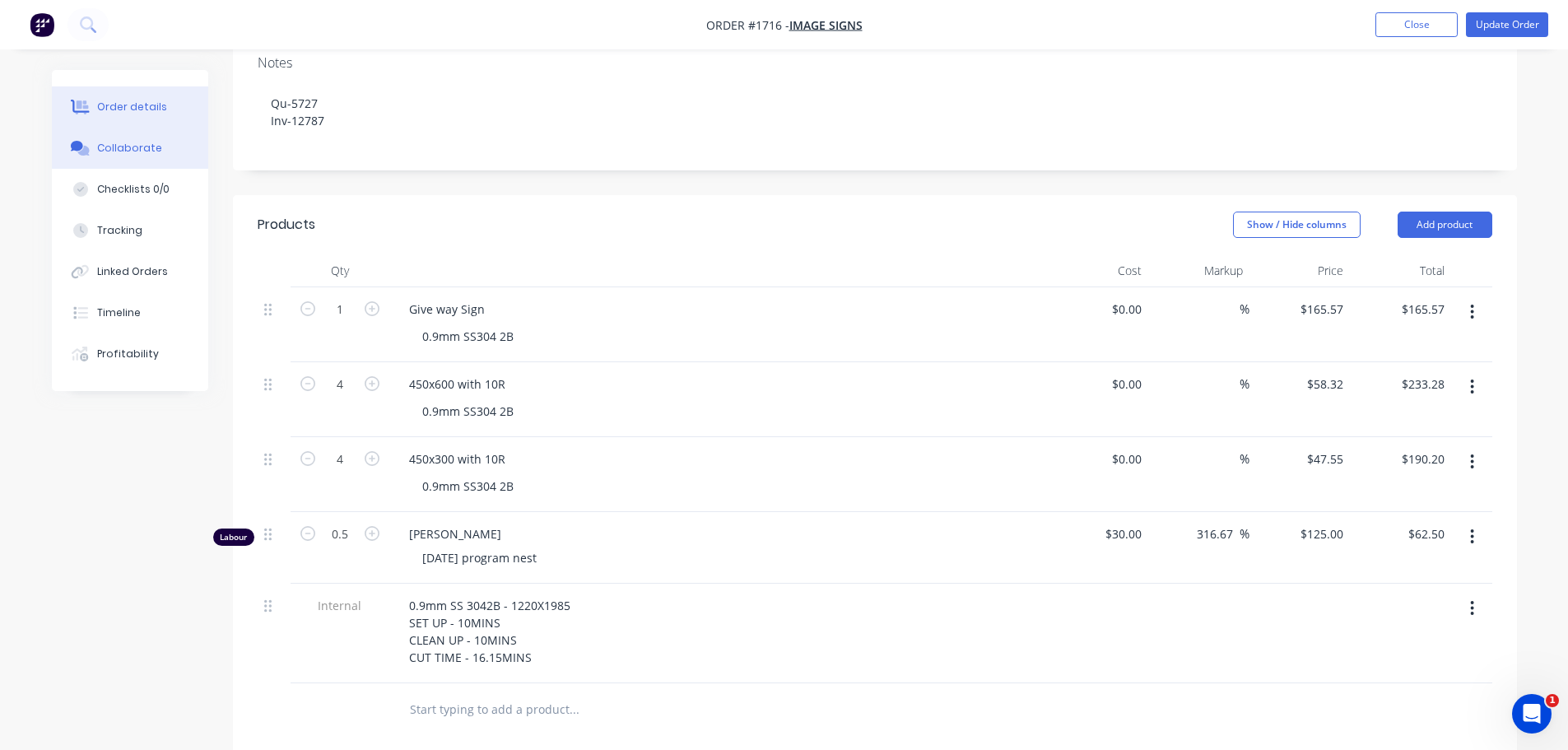
click at [102, 149] on div "Collaborate" at bounding box center [130, 147] width 65 height 14
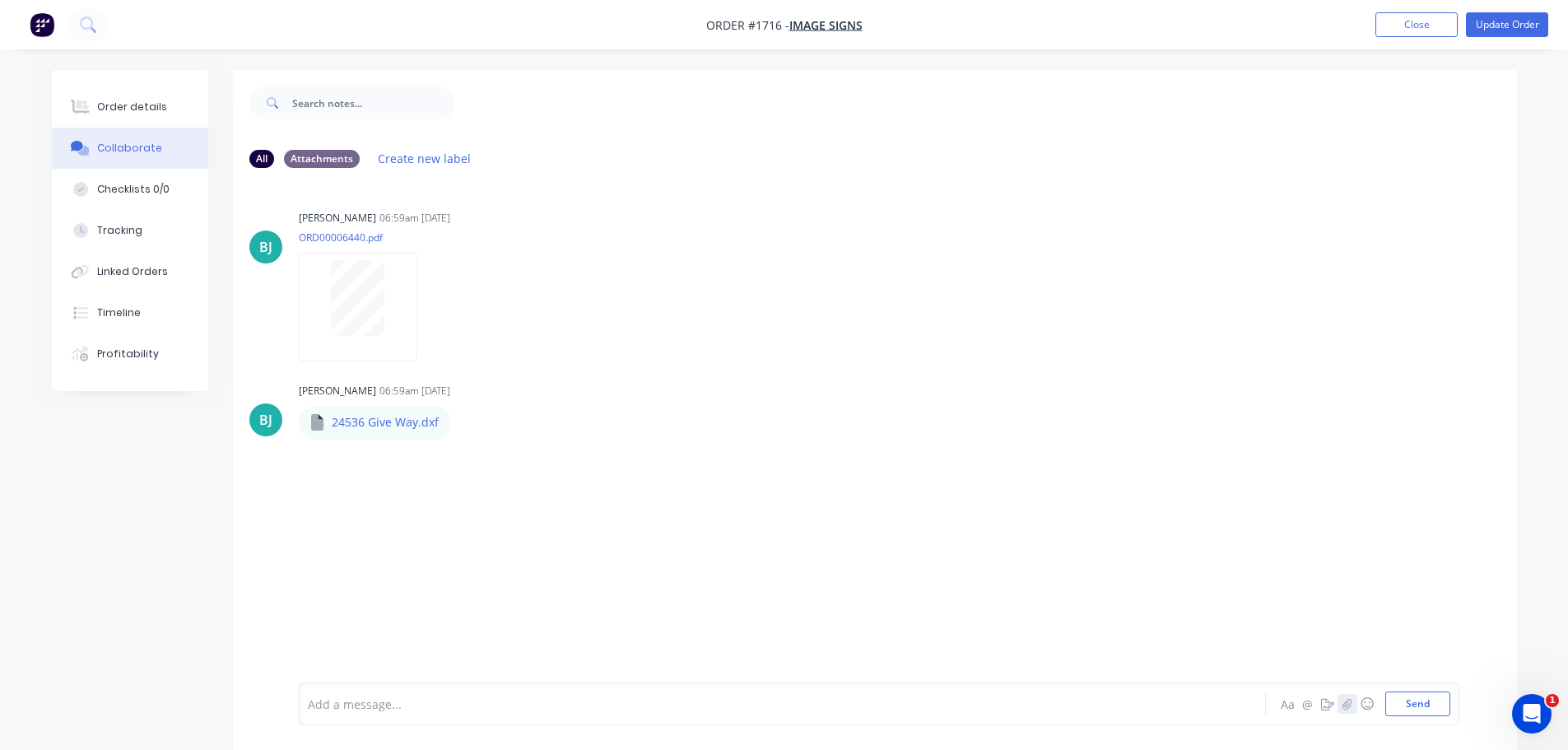
click at [1348, 702] on icon "button" at bounding box center [1346, 704] width 10 height 11
click at [1406, 711] on button "Send" at bounding box center [1418, 704] width 65 height 25
click at [134, 99] on div "Order details" at bounding box center [132, 106] width 70 height 14
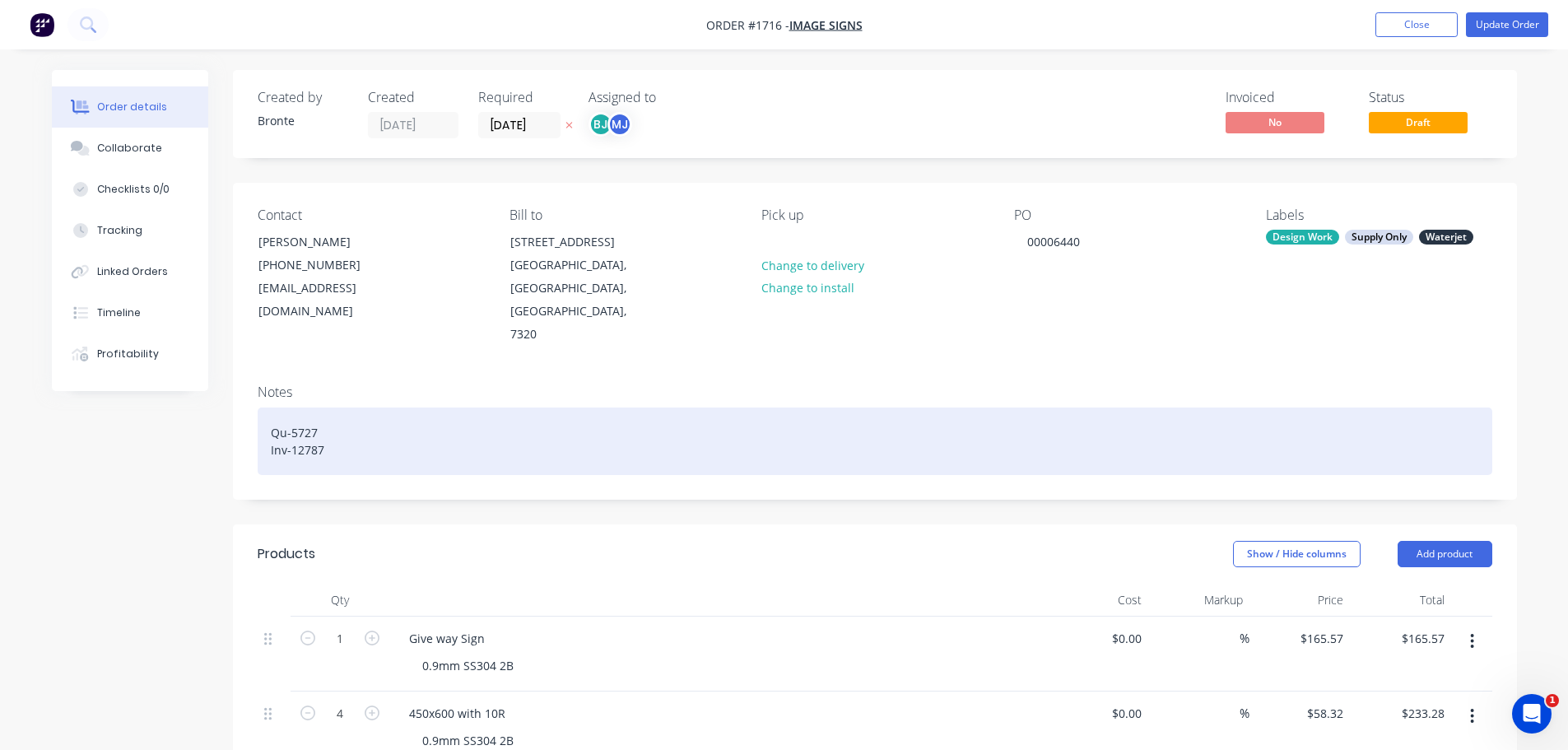
click at [376, 410] on div "Qu-5727 Inv-12787" at bounding box center [874, 441] width 1234 height 68
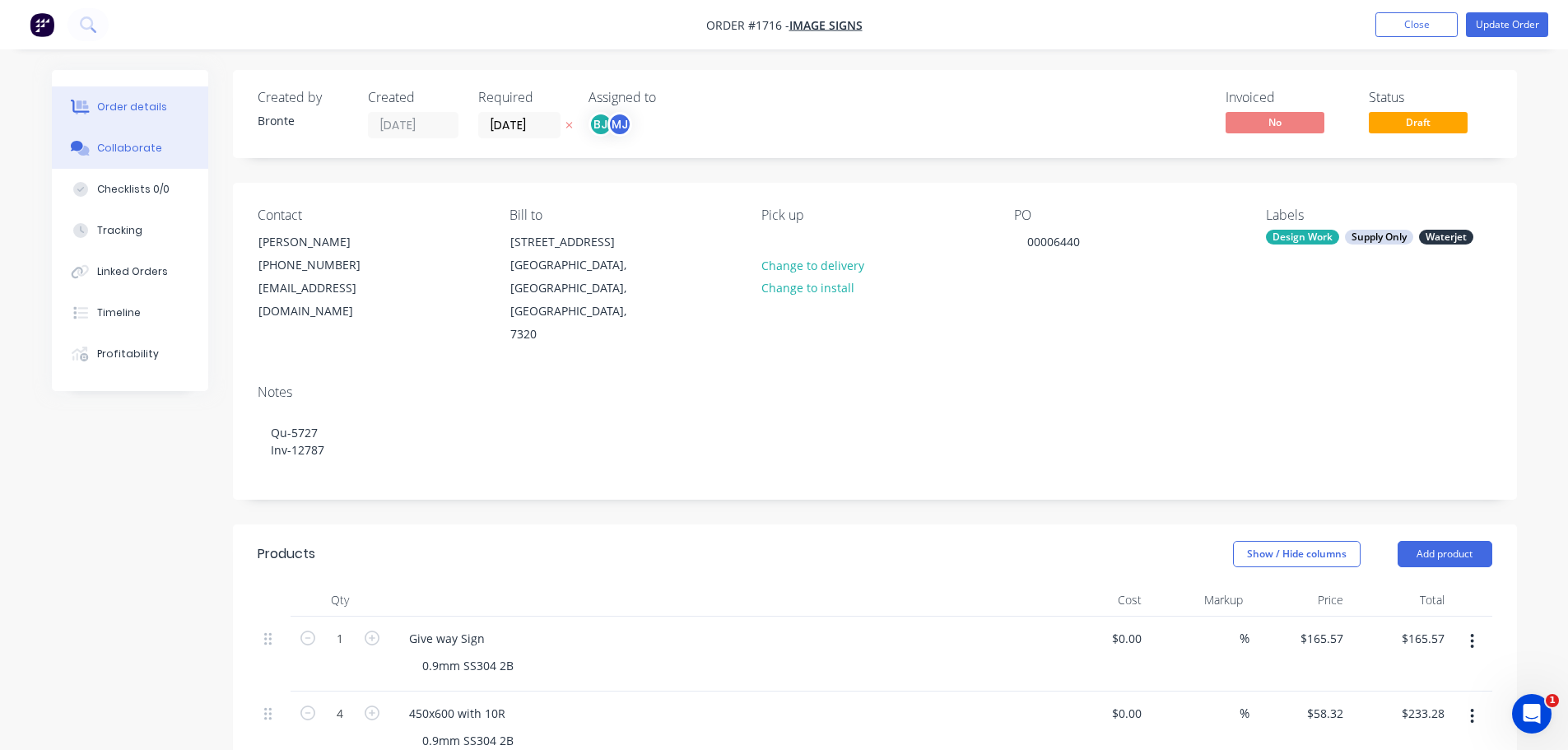
click at [123, 149] on div "Collaborate" at bounding box center [130, 147] width 65 height 14
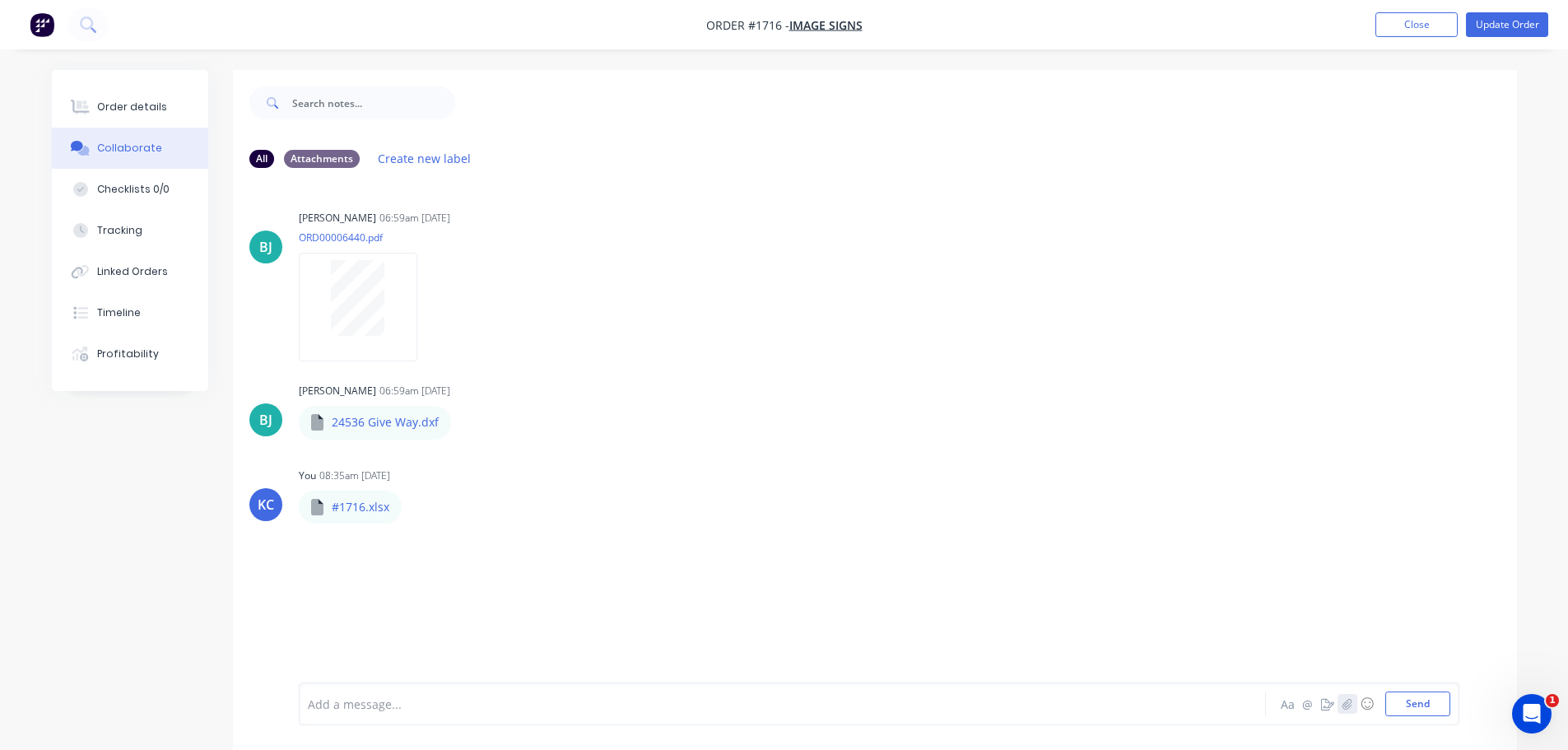
click at [1352, 707] on button "button" at bounding box center [1347, 704] width 20 height 20
click at [1429, 705] on button "Send" at bounding box center [1418, 704] width 65 height 25
click at [1521, 27] on button "Update Order" at bounding box center [1507, 25] width 82 height 25
click at [1298, 25] on button "Close" at bounding box center [1326, 24] width 82 height 25
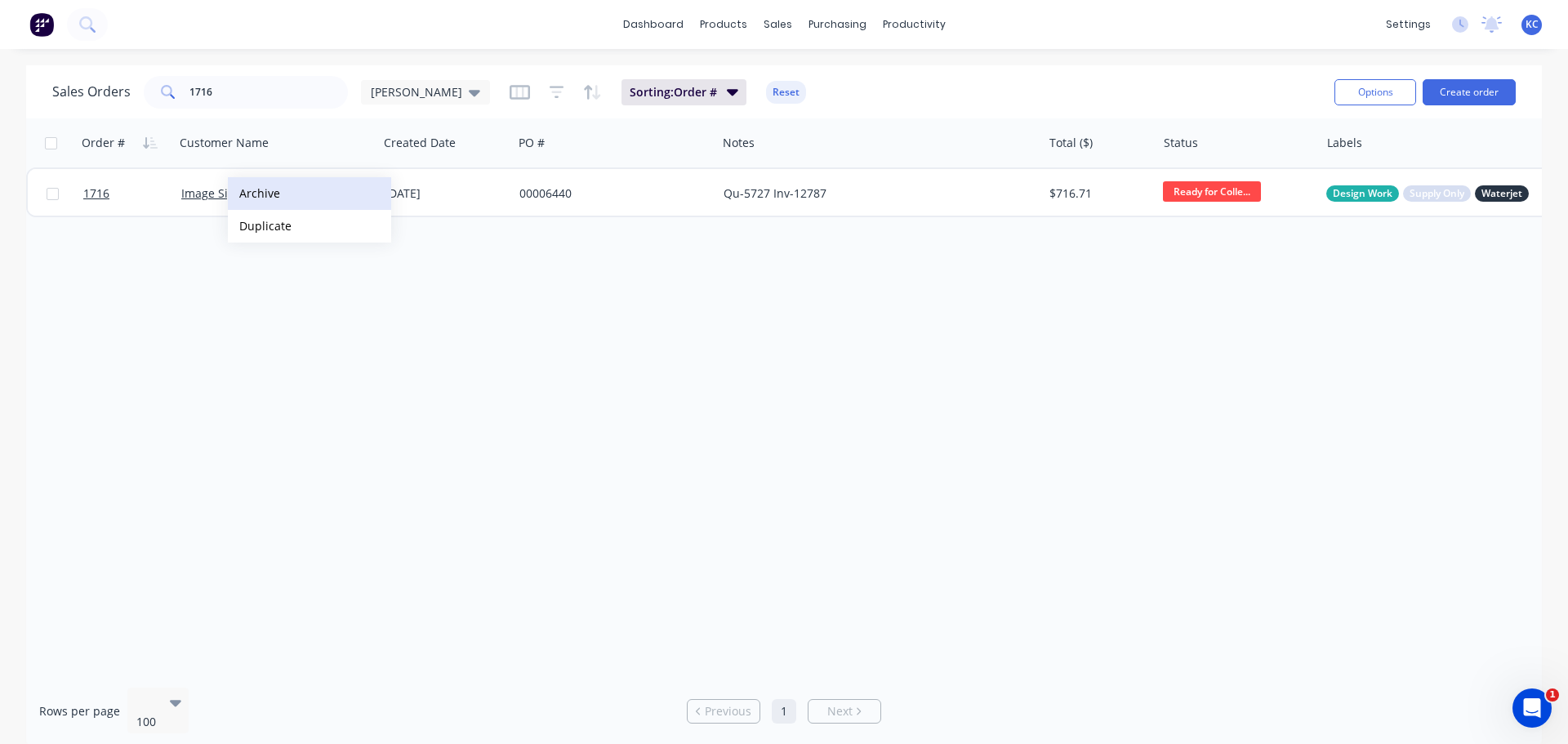
click at [283, 196] on button "Archive" at bounding box center [309, 194] width 163 height 32
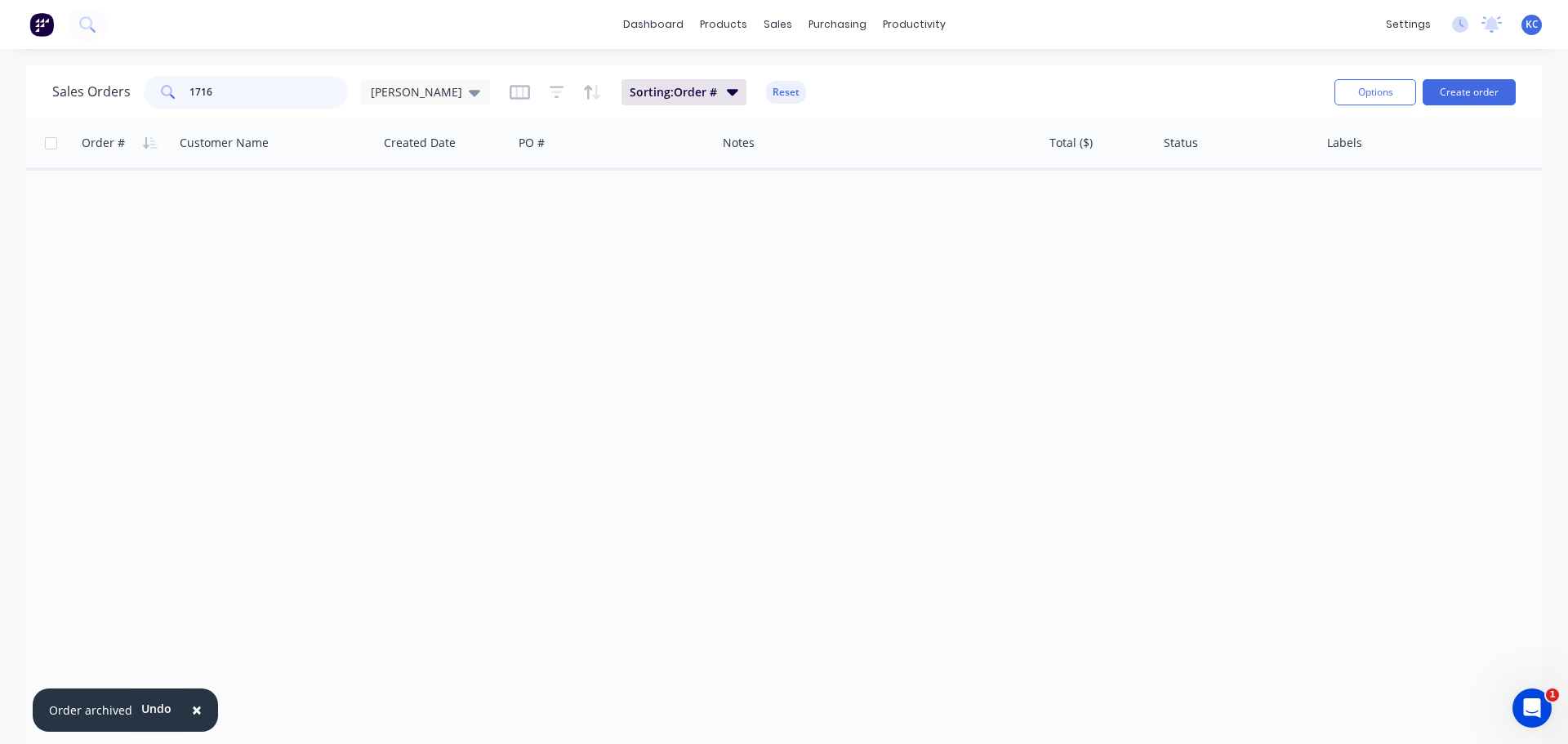
drag, startPoint x: 242, startPoint y: 91, endPoint x: 135, endPoint y: 89, distance: 107.0
click at [138, 89] on div "Sales Orders 1716 katrina" at bounding box center [270, 92] width 437 height 32
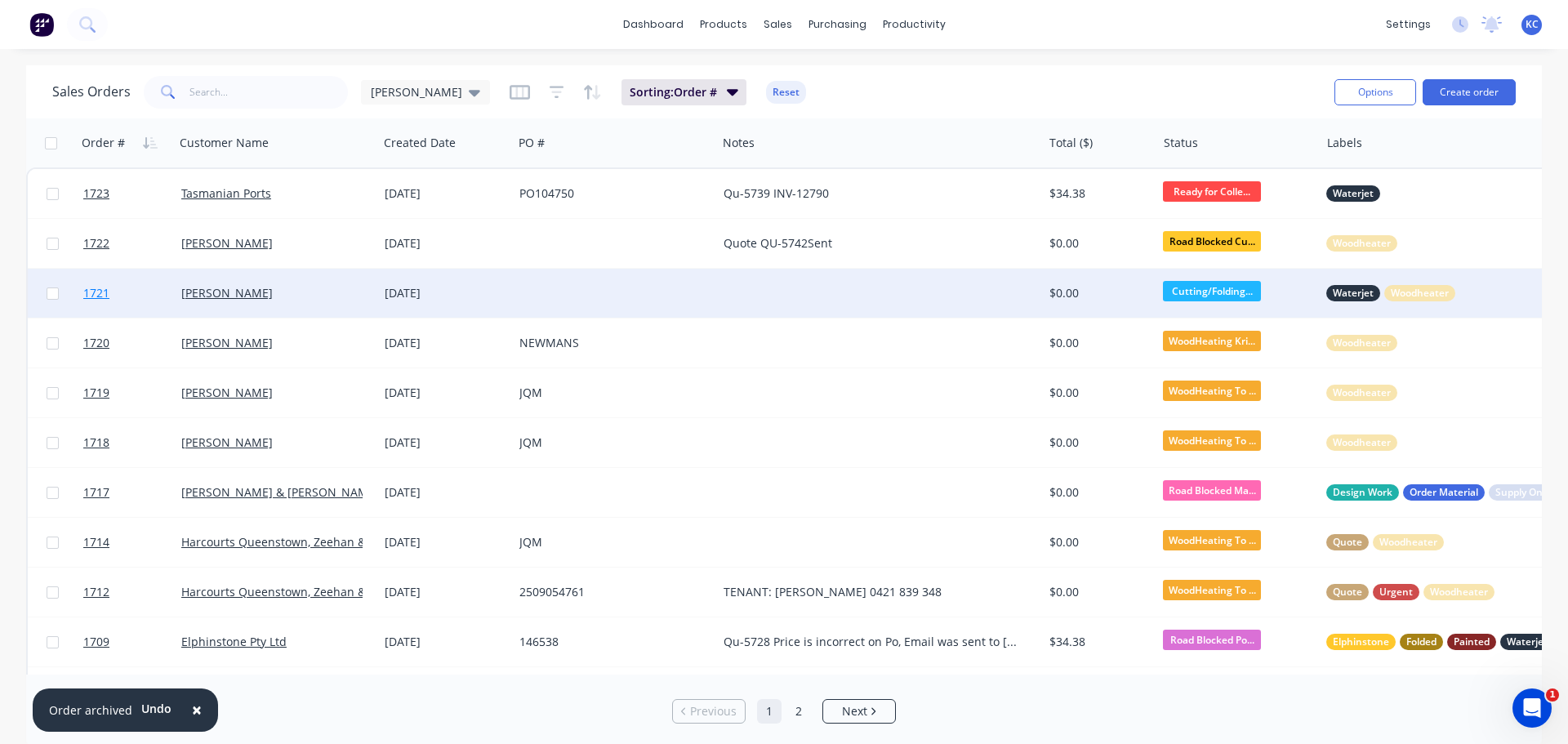
click at [91, 290] on span "1721" at bounding box center [97, 292] width 27 height 16
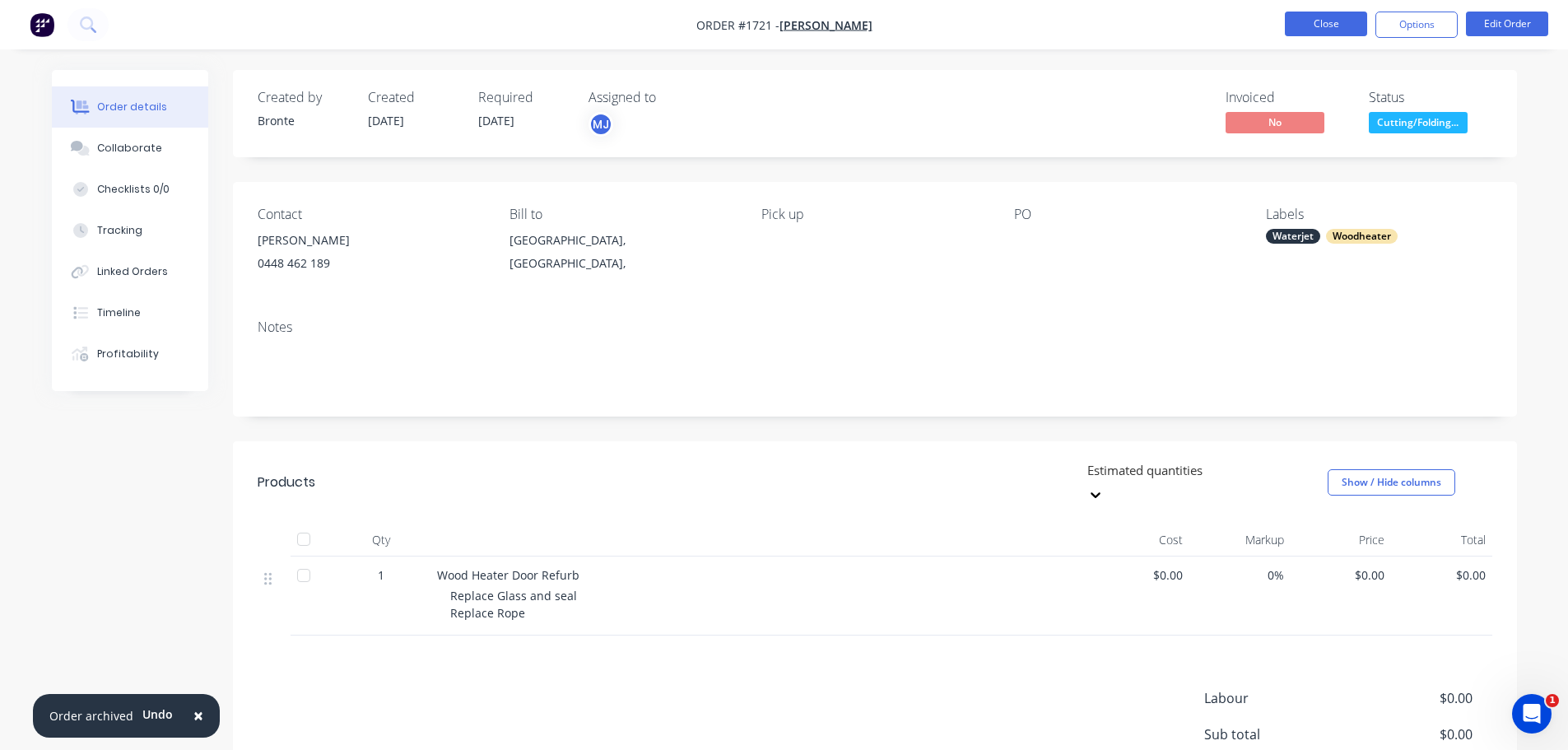
click at [1358, 27] on button "Close" at bounding box center [1326, 24] width 82 height 25
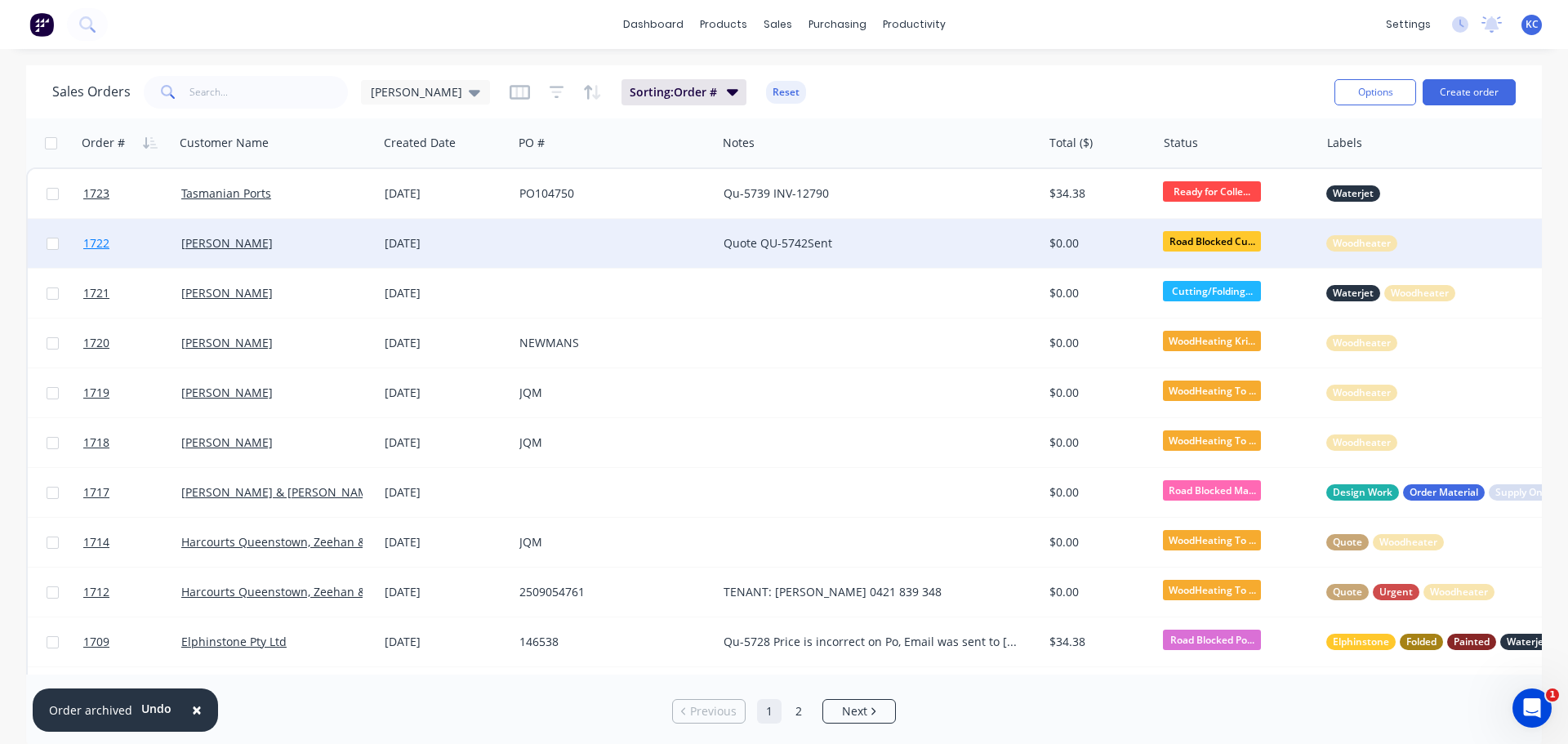
click at [105, 244] on span "1722" at bounding box center [97, 243] width 27 height 16
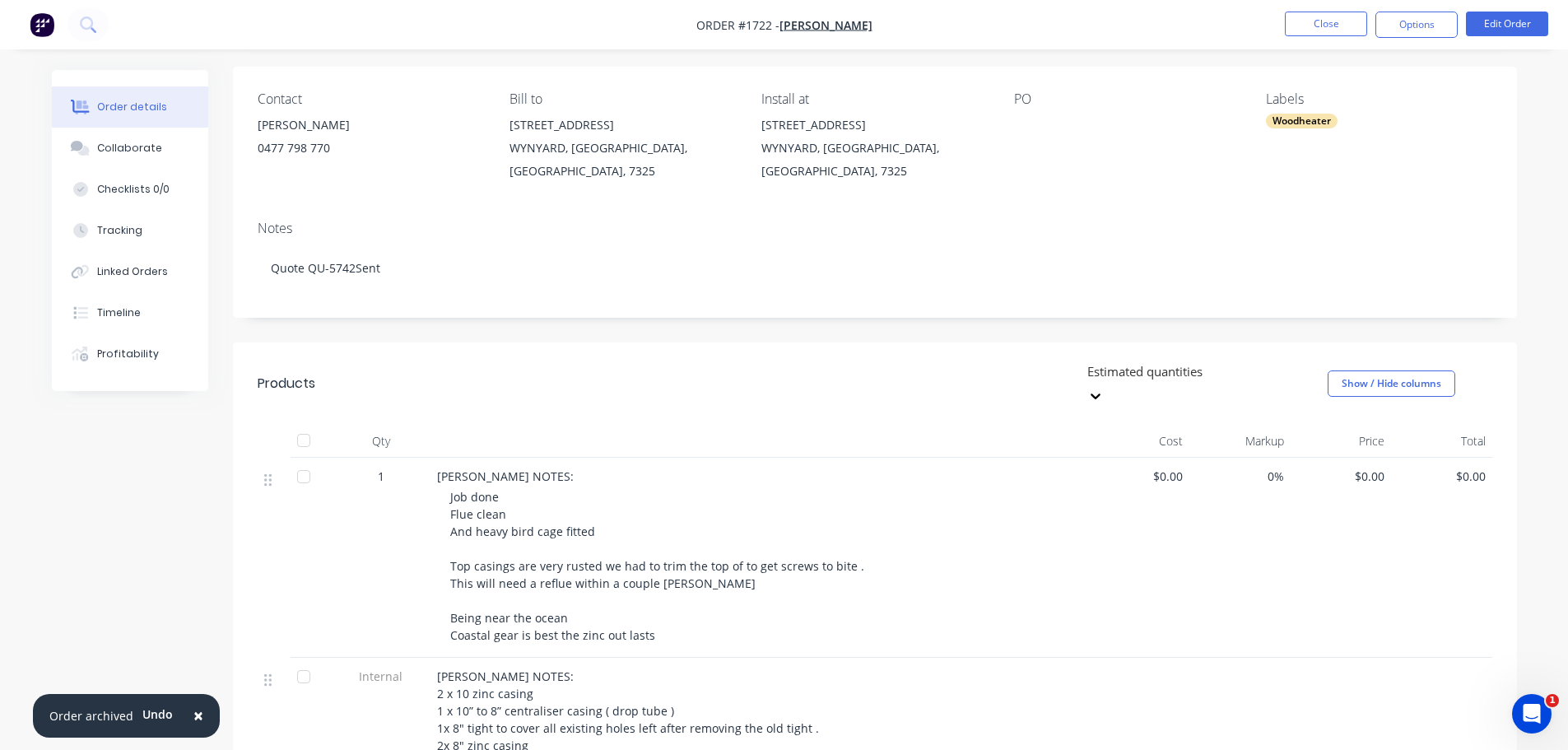
scroll to position [82, 0]
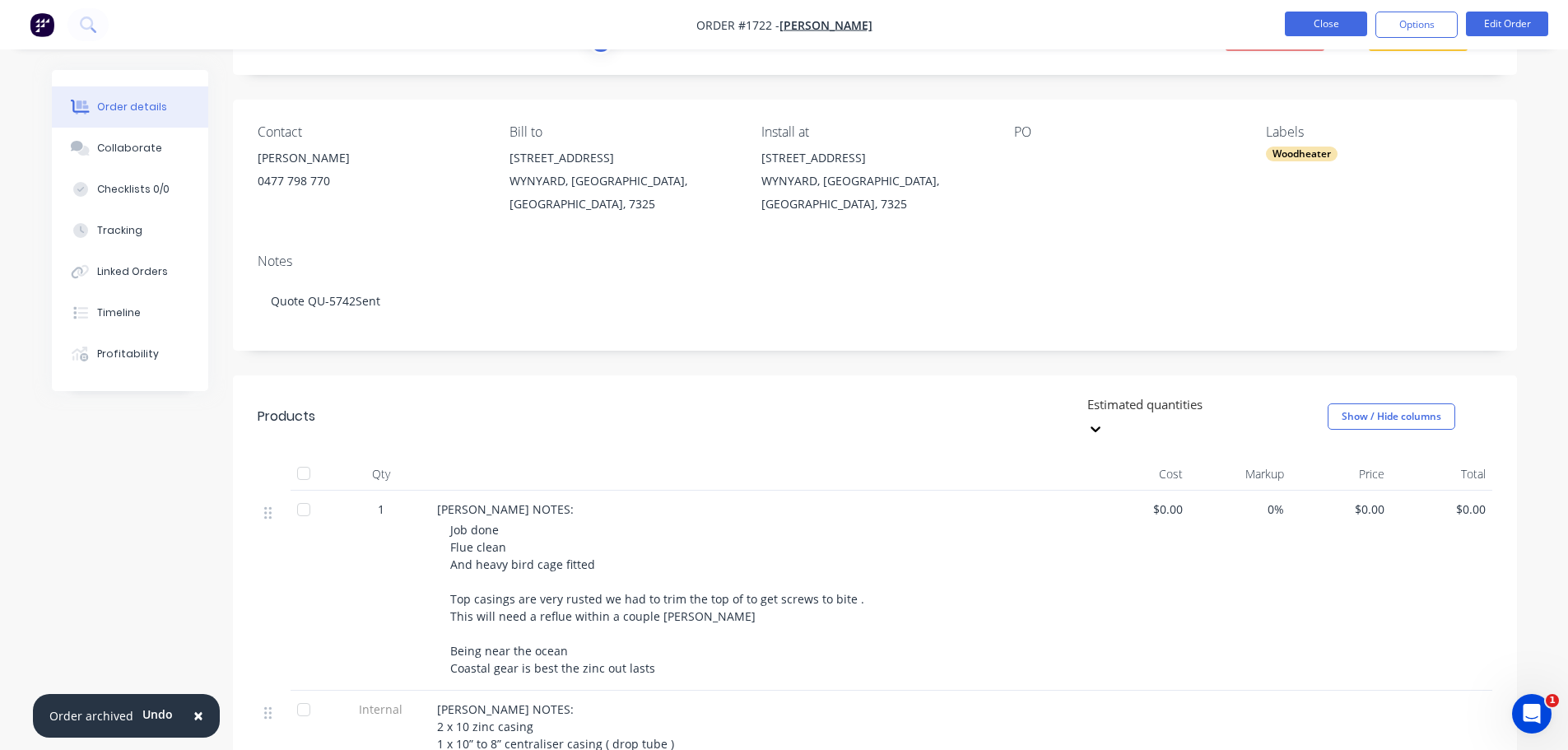
click at [1334, 12] on button "Close" at bounding box center [1326, 24] width 82 height 25
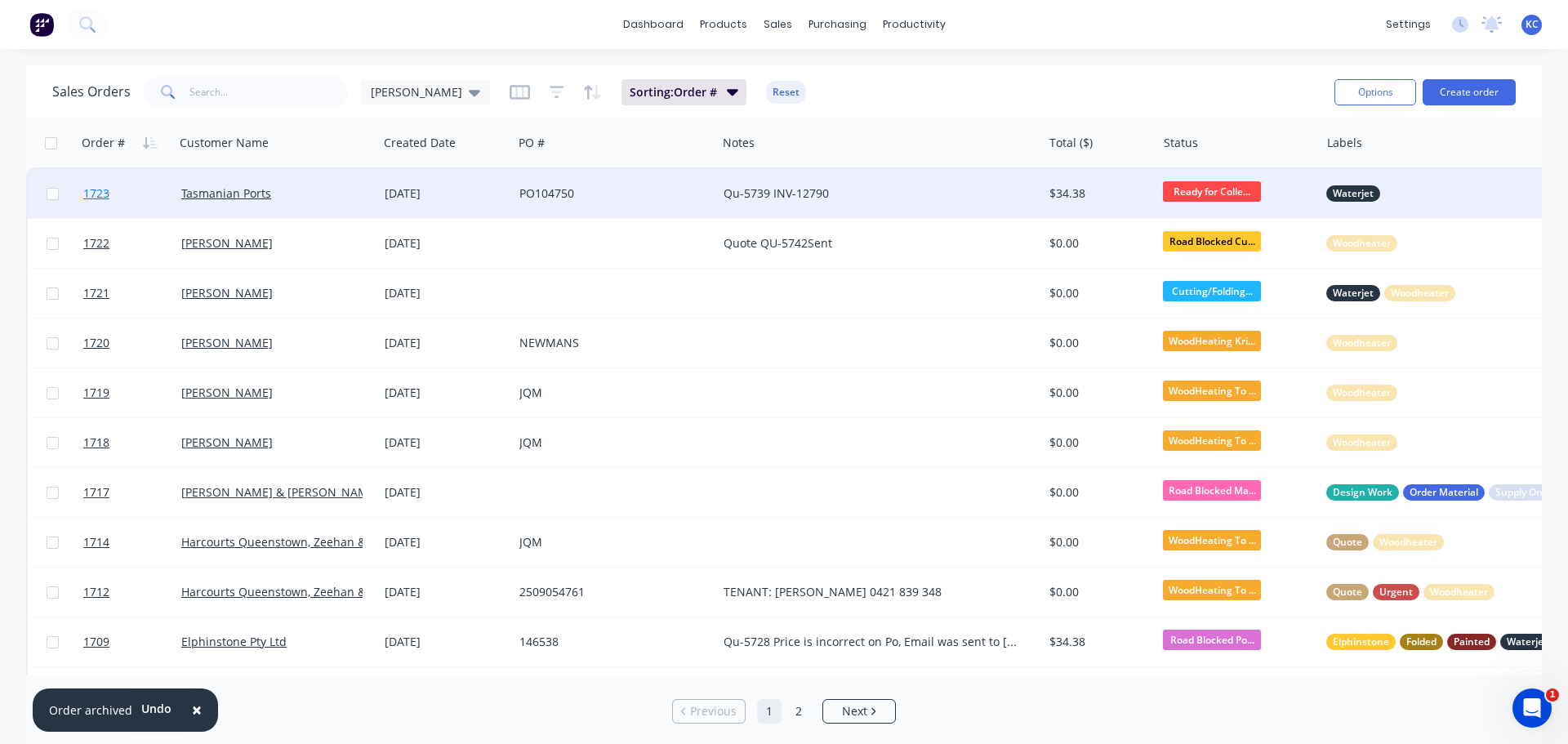
click at [107, 186] on span "1723" at bounding box center [97, 193] width 27 height 16
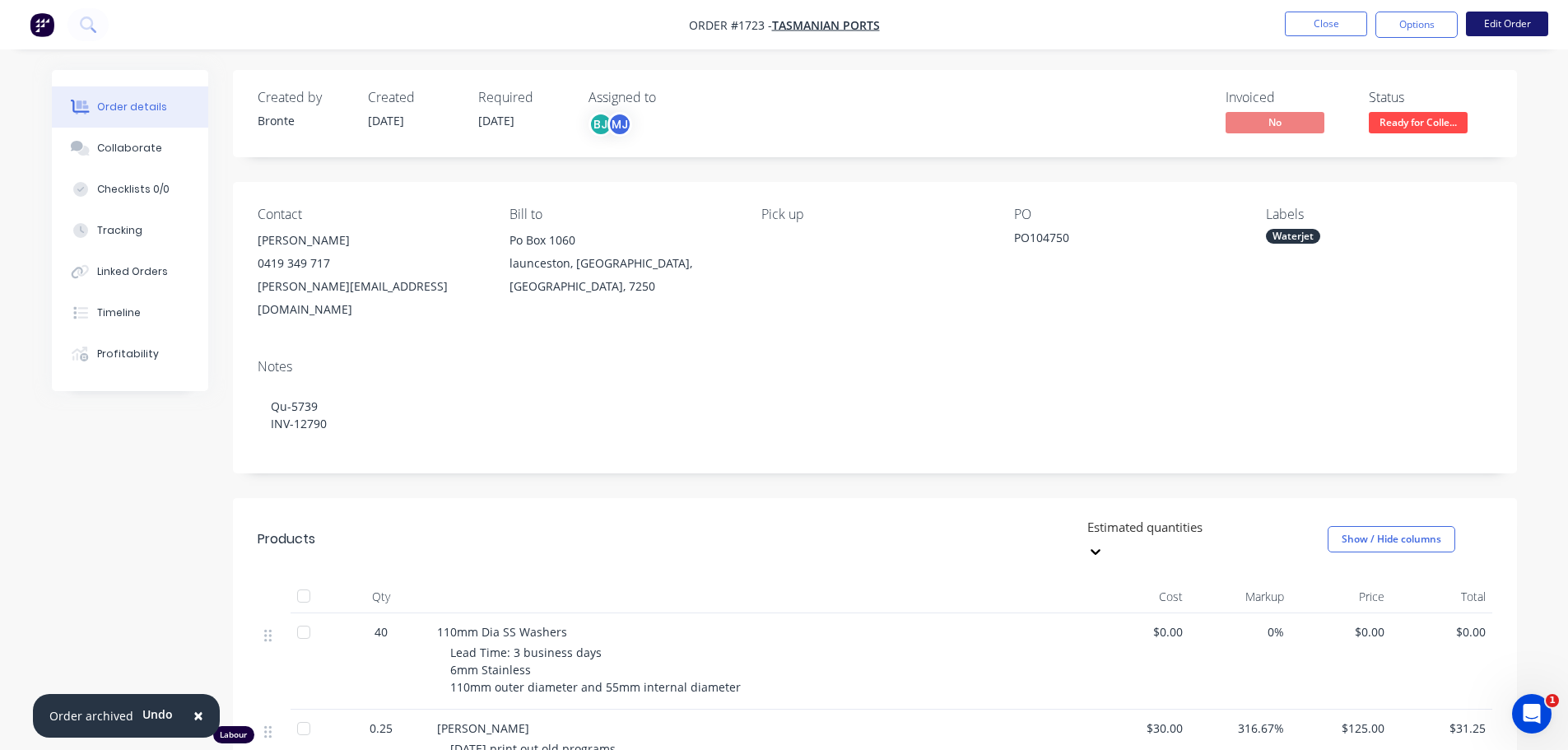
click at [1537, 21] on button "Edit Order" at bounding box center [1507, 24] width 82 height 25
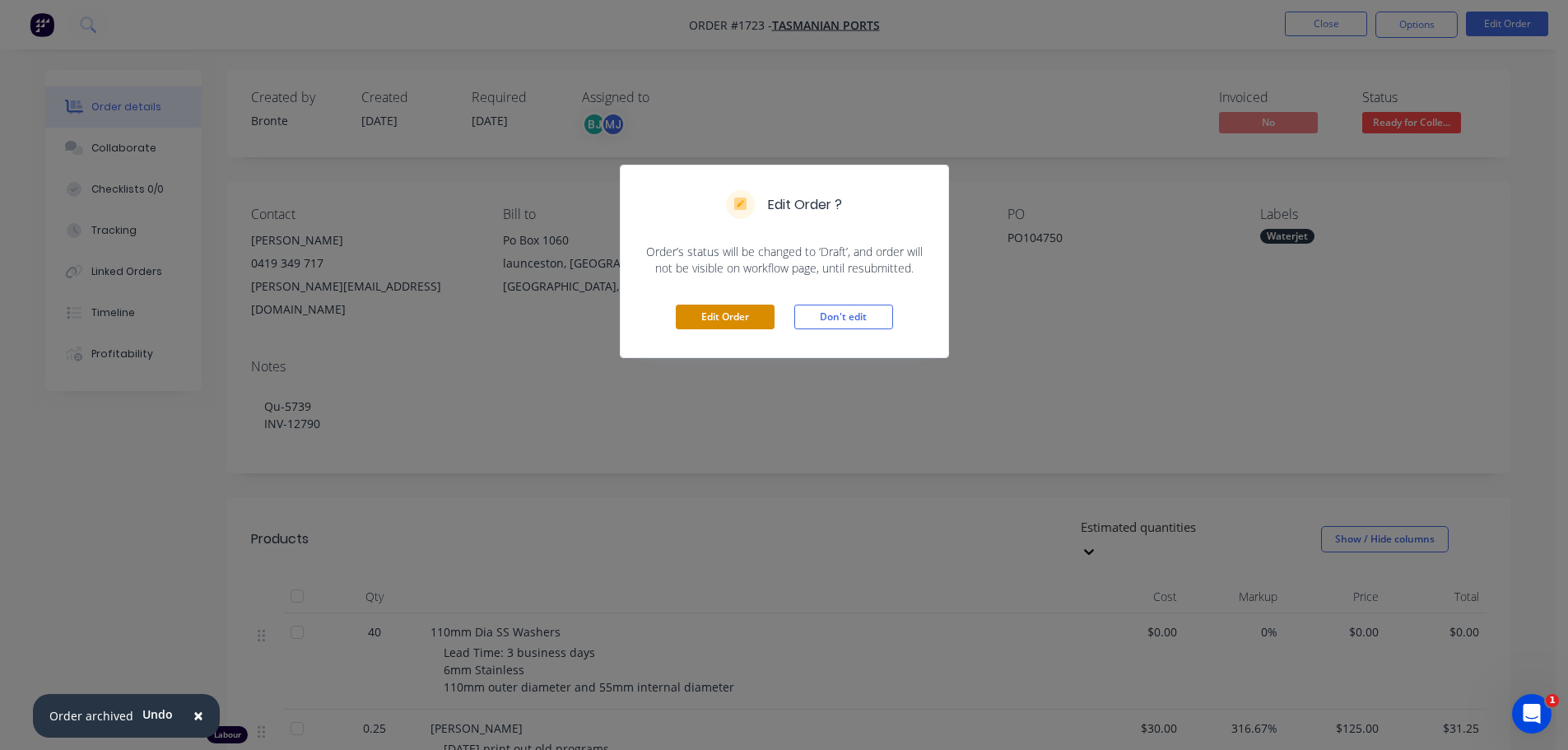
click at [747, 313] on button "Edit Order" at bounding box center [725, 318] width 98 height 25
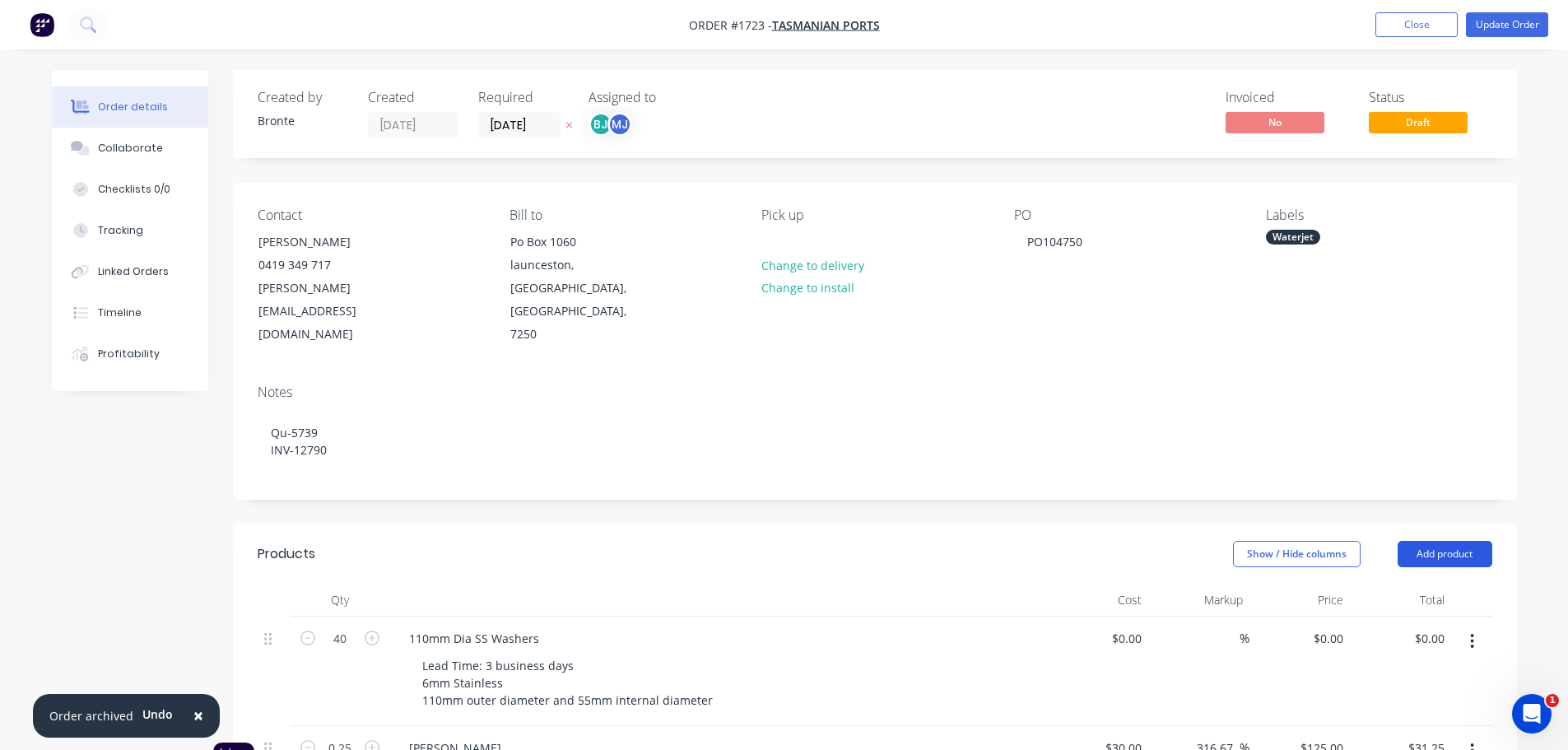
click at [1464, 541] on button "Add product" at bounding box center [1445, 555] width 95 height 27
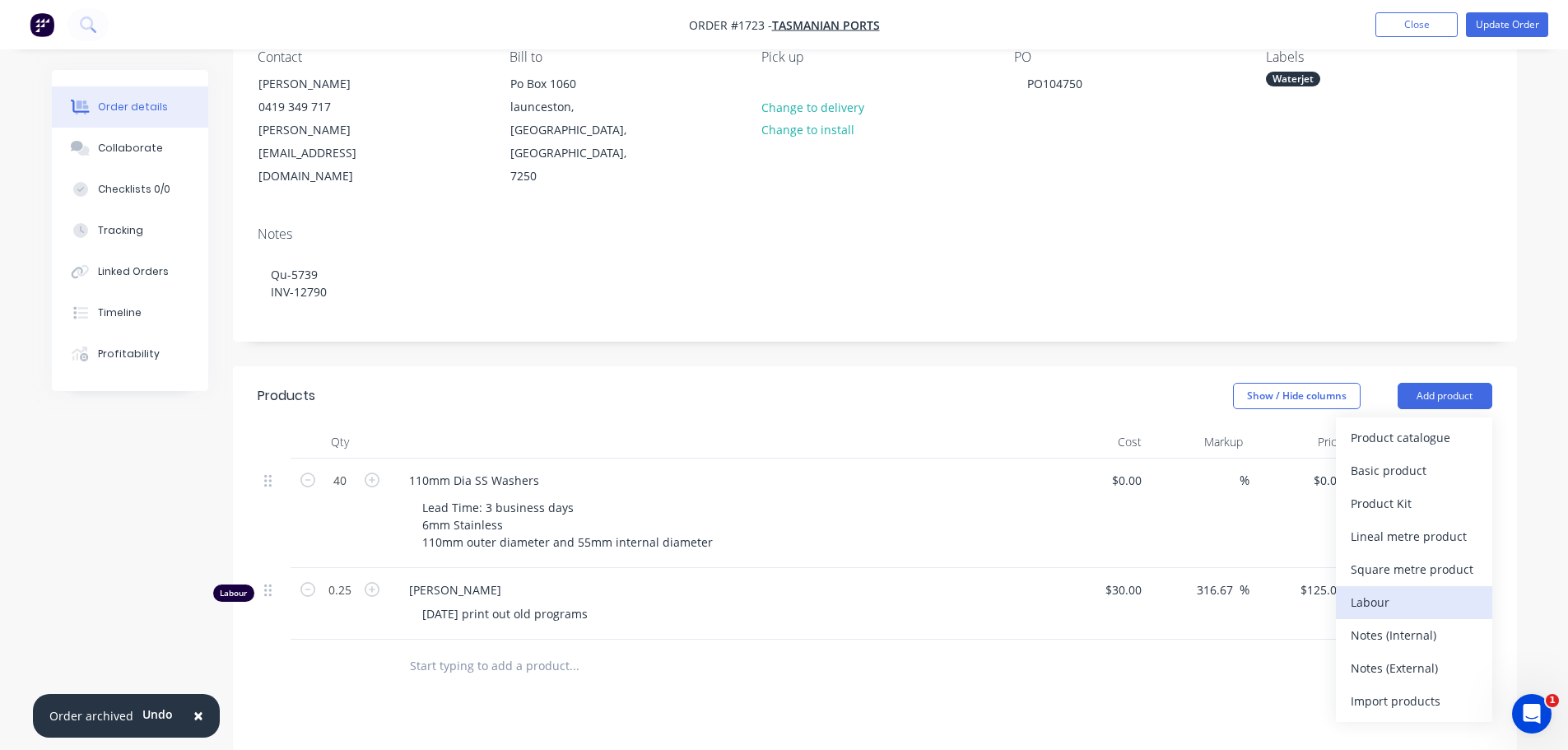
scroll to position [165, 0]
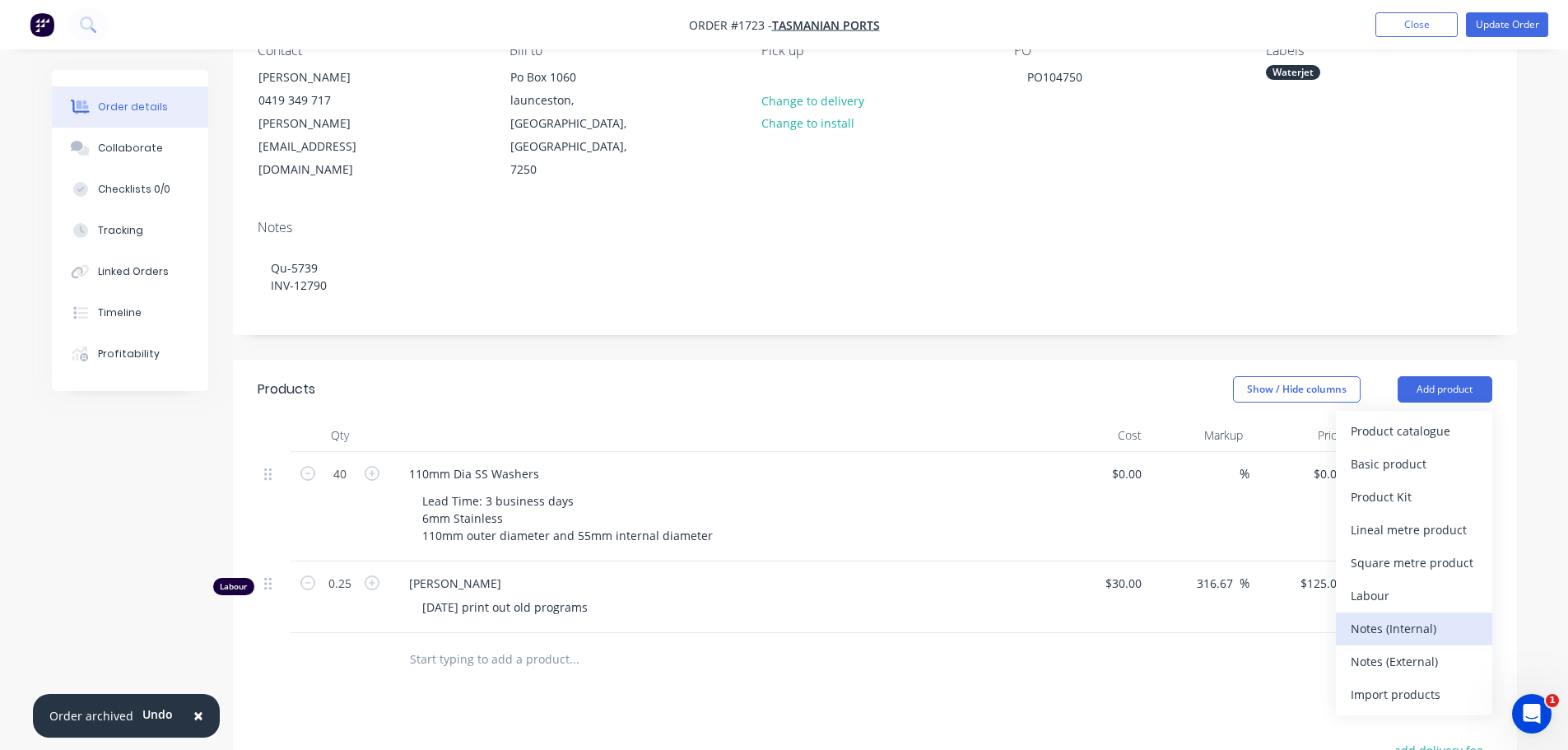
click at [1398, 617] on div "Notes (Internal)" at bounding box center [1414, 629] width 127 height 24
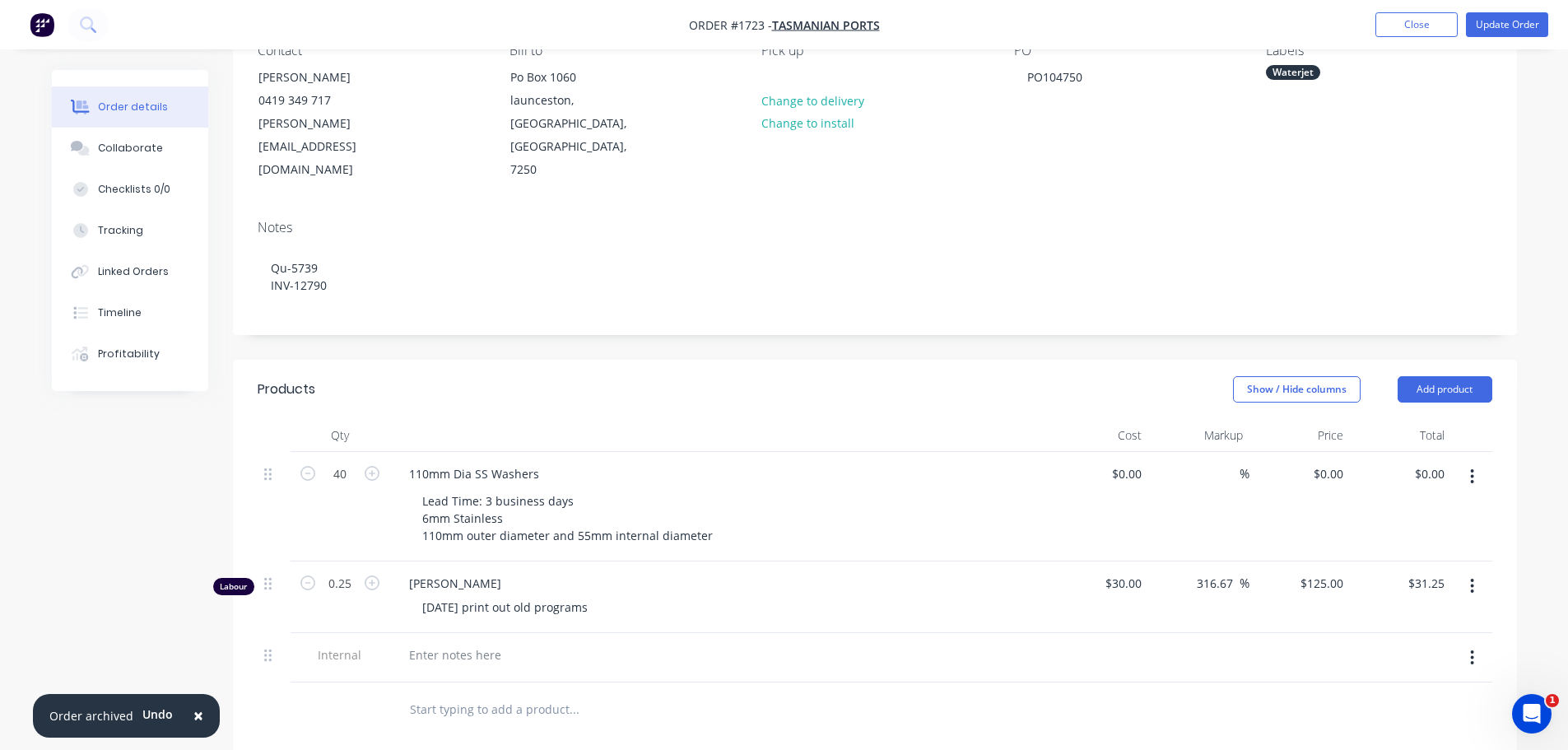
click at [475, 633] on div at bounding box center [718, 658] width 659 height 51
click at [474, 643] on div at bounding box center [455, 654] width 119 height 24
click at [1441, 376] on button "Add product" at bounding box center [1445, 389] width 95 height 27
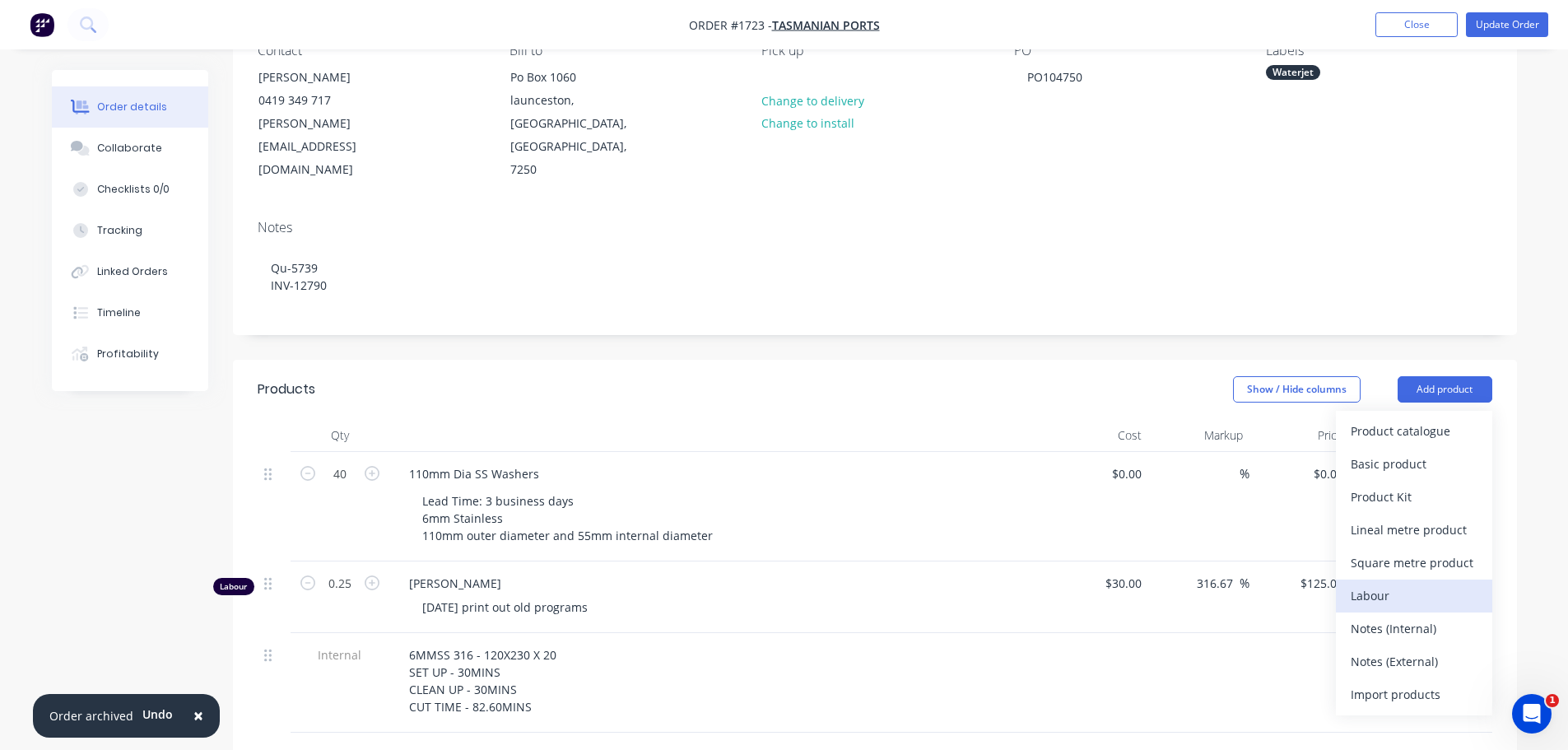
click at [1425, 584] on div "Labour" at bounding box center [1414, 595] width 127 height 24
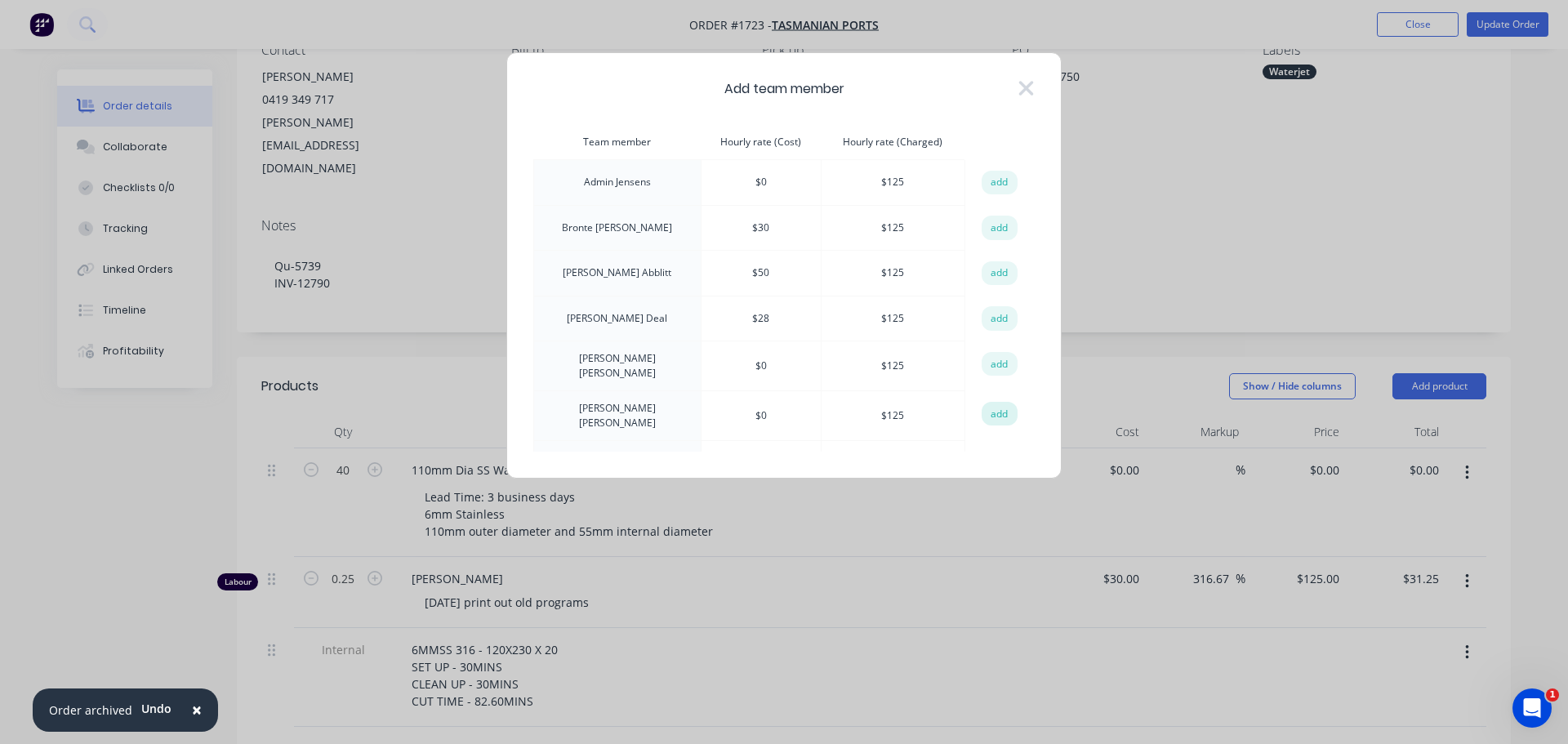
click at [989, 409] on button "add" at bounding box center [1000, 415] width 36 height 25
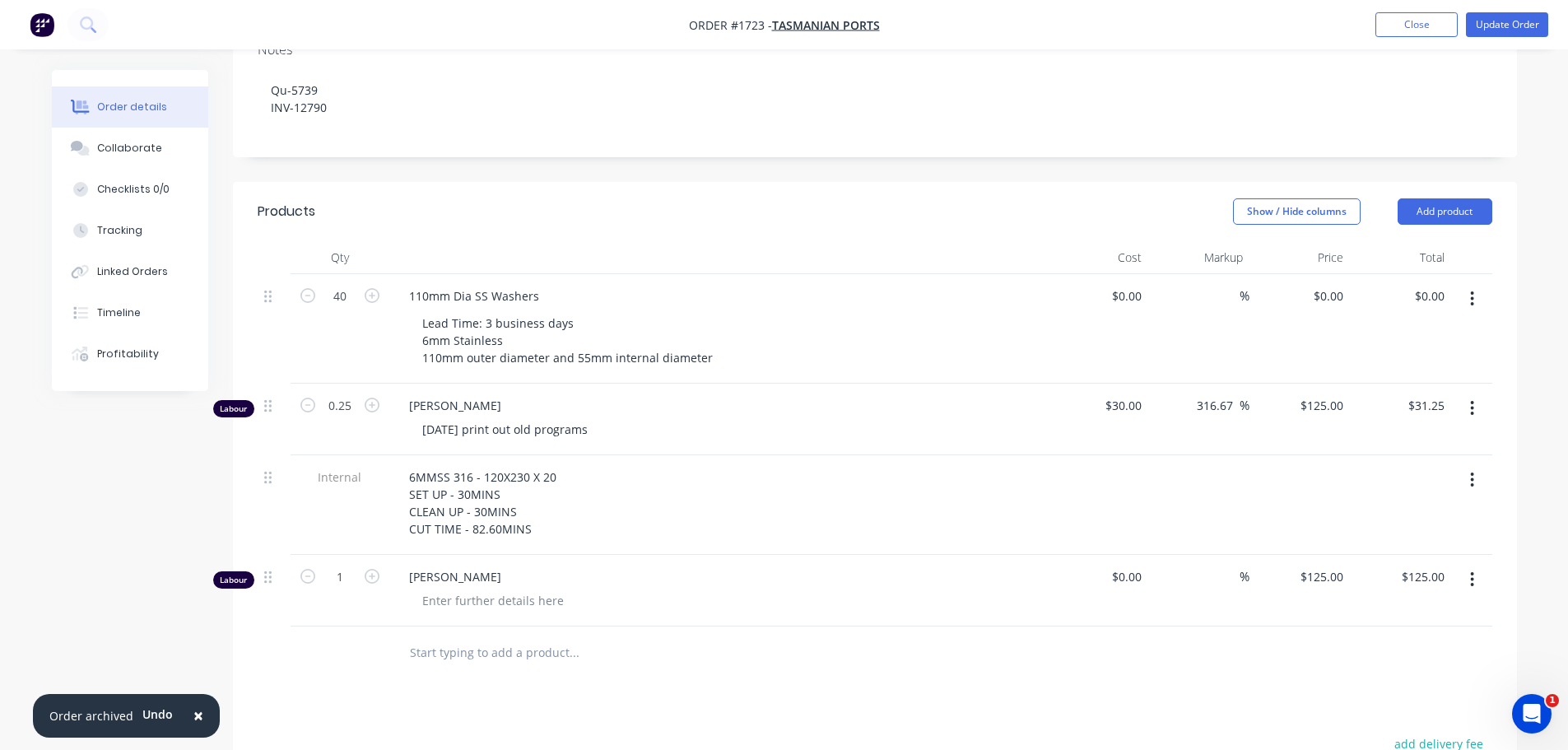
scroll to position [411, 0]
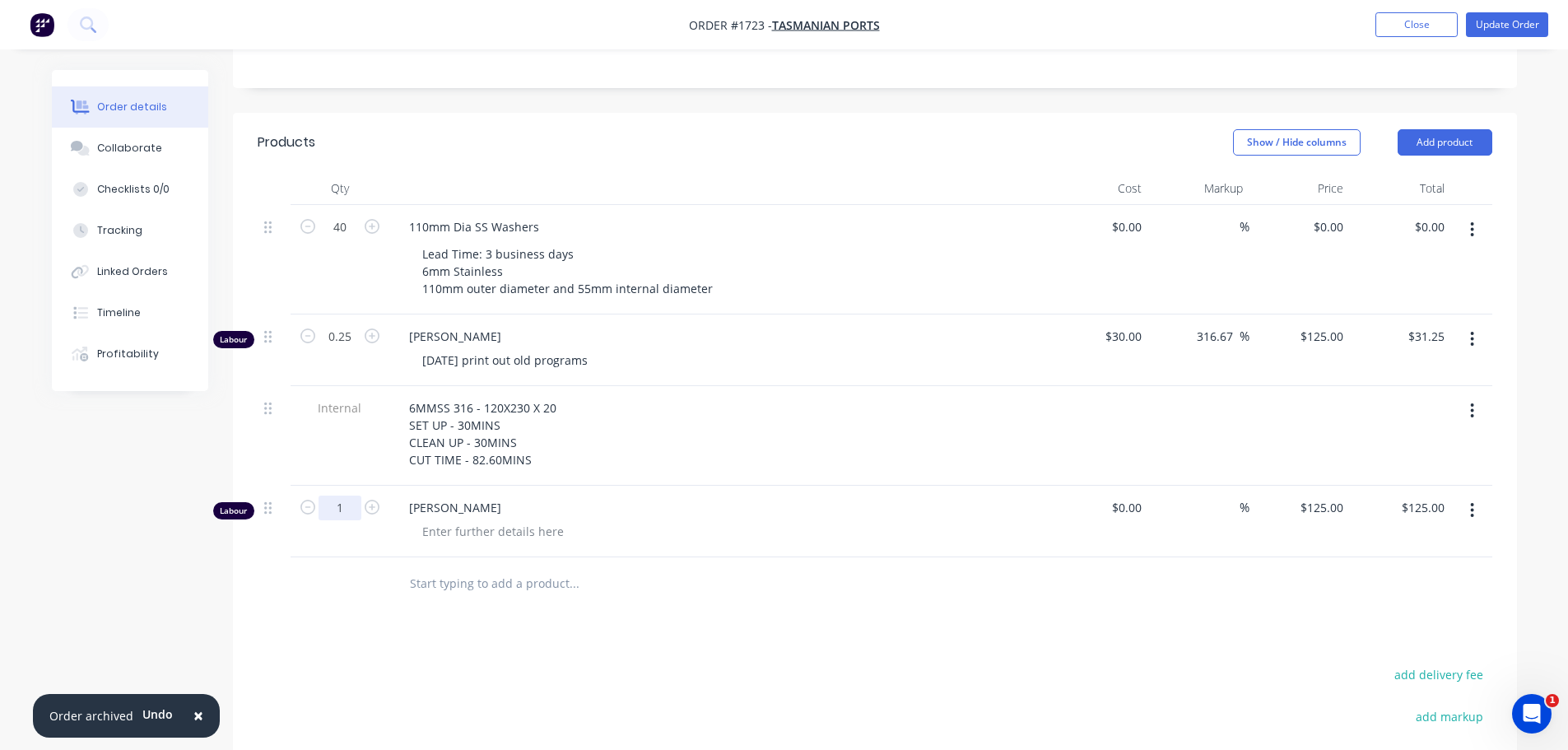
click at [344, 496] on input "1" at bounding box center [339, 508] width 43 height 25
type input "0.5"
type input "$62.50"
click at [1533, 20] on button "Update Order" at bounding box center [1507, 25] width 82 height 25
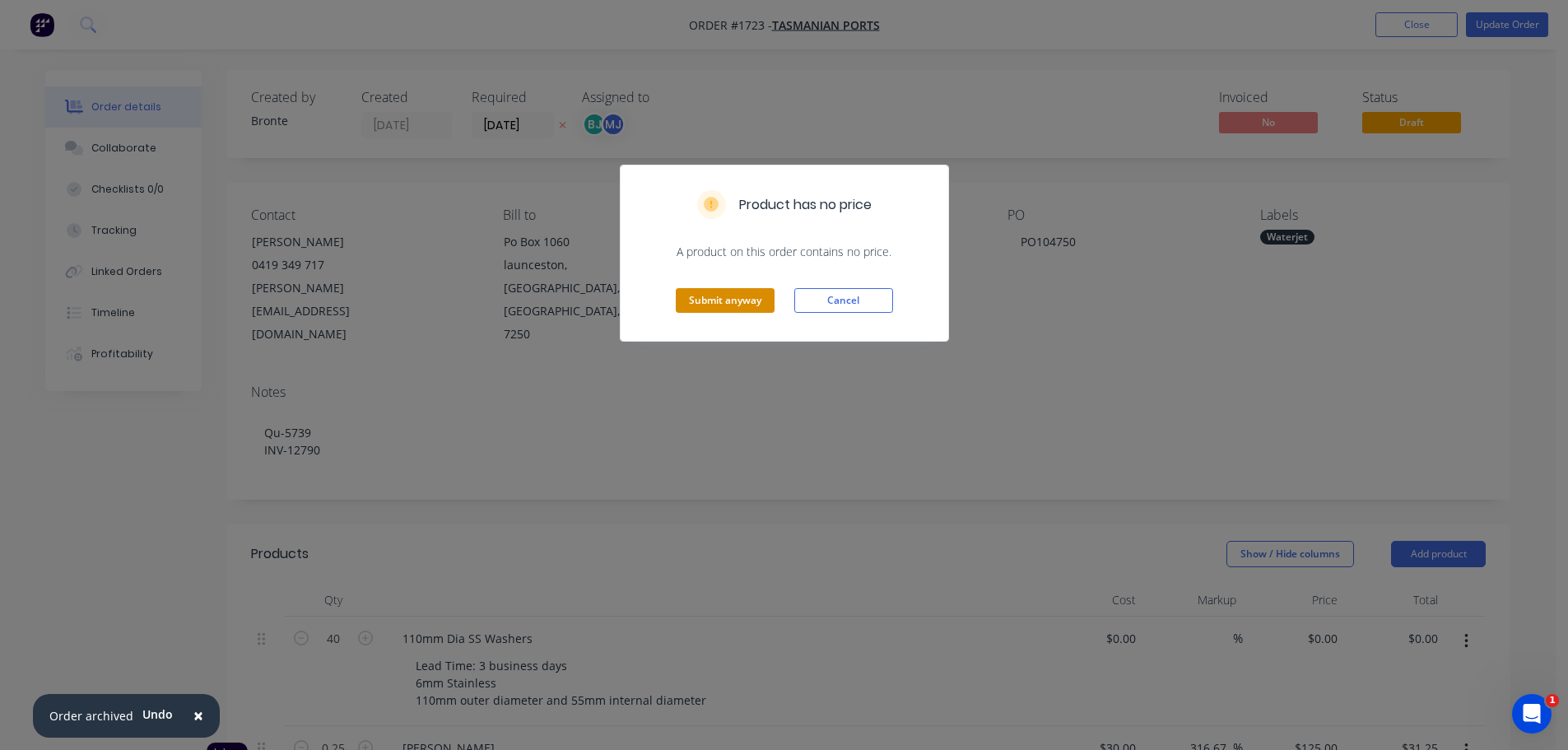
click at [708, 304] on button "Submit anyway" at bounding box center [725, 300] width 98 height 25
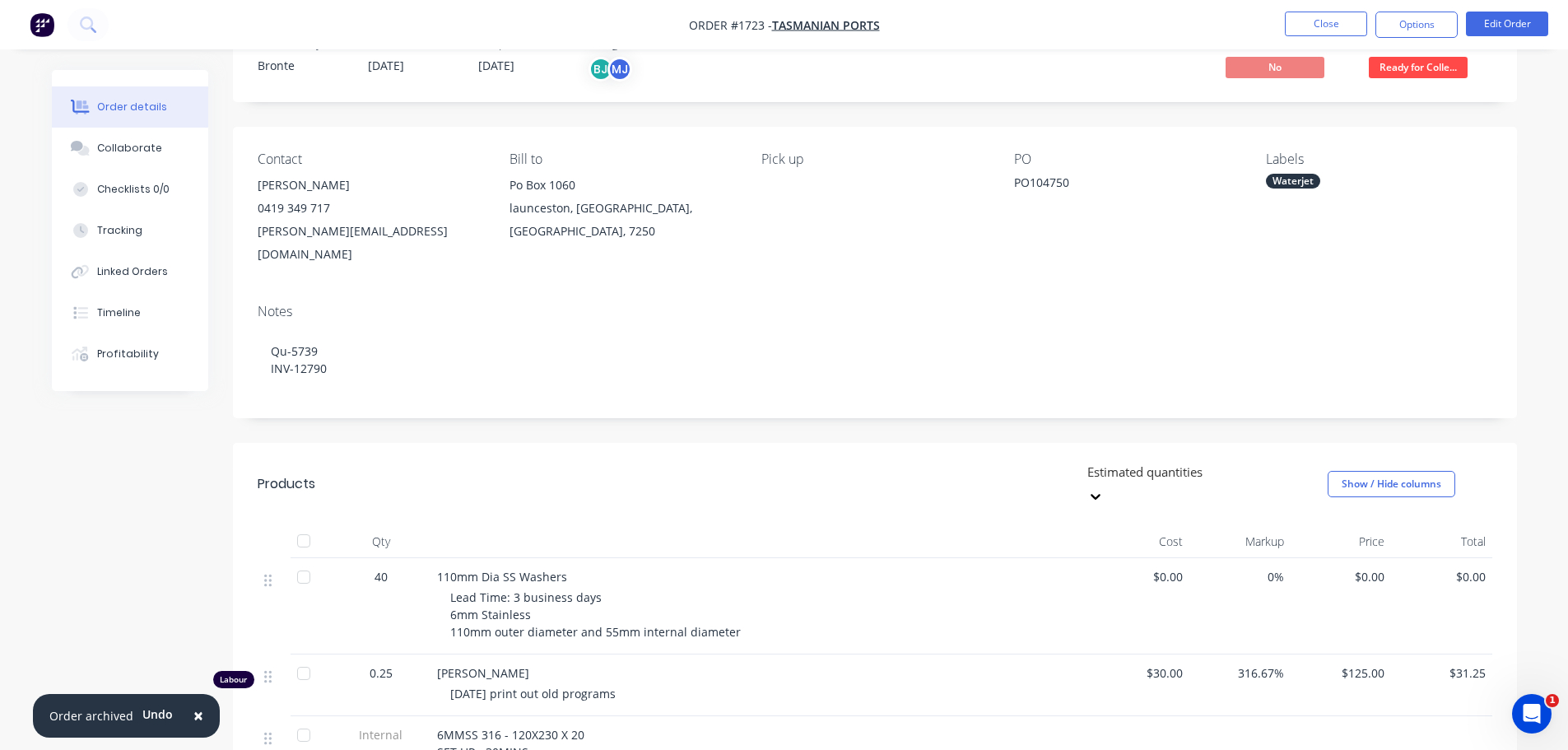
scroll to position [329, 0]
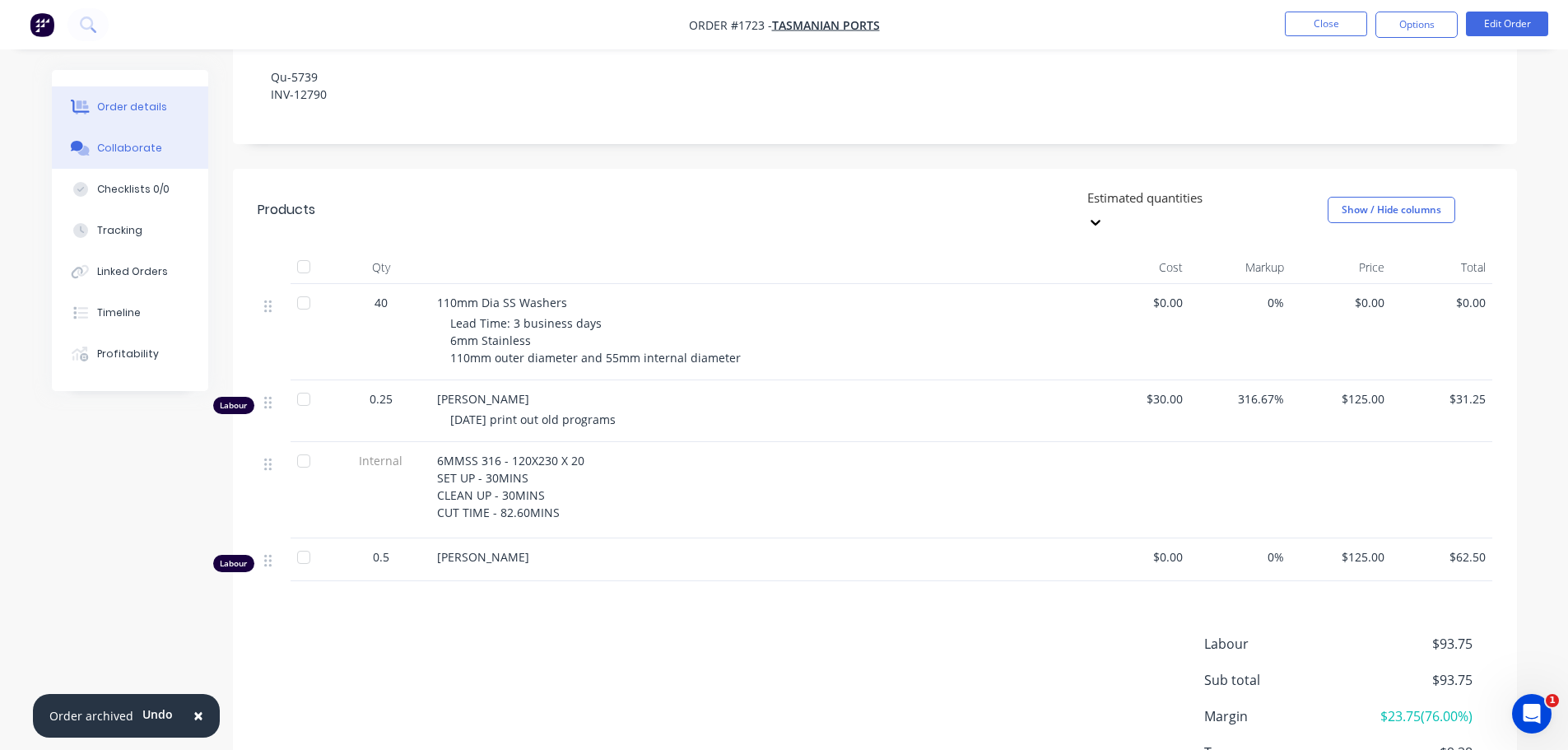
click at [133, 149] on div "Collaborate" at bounding box center [130, 147] width 65 height 14
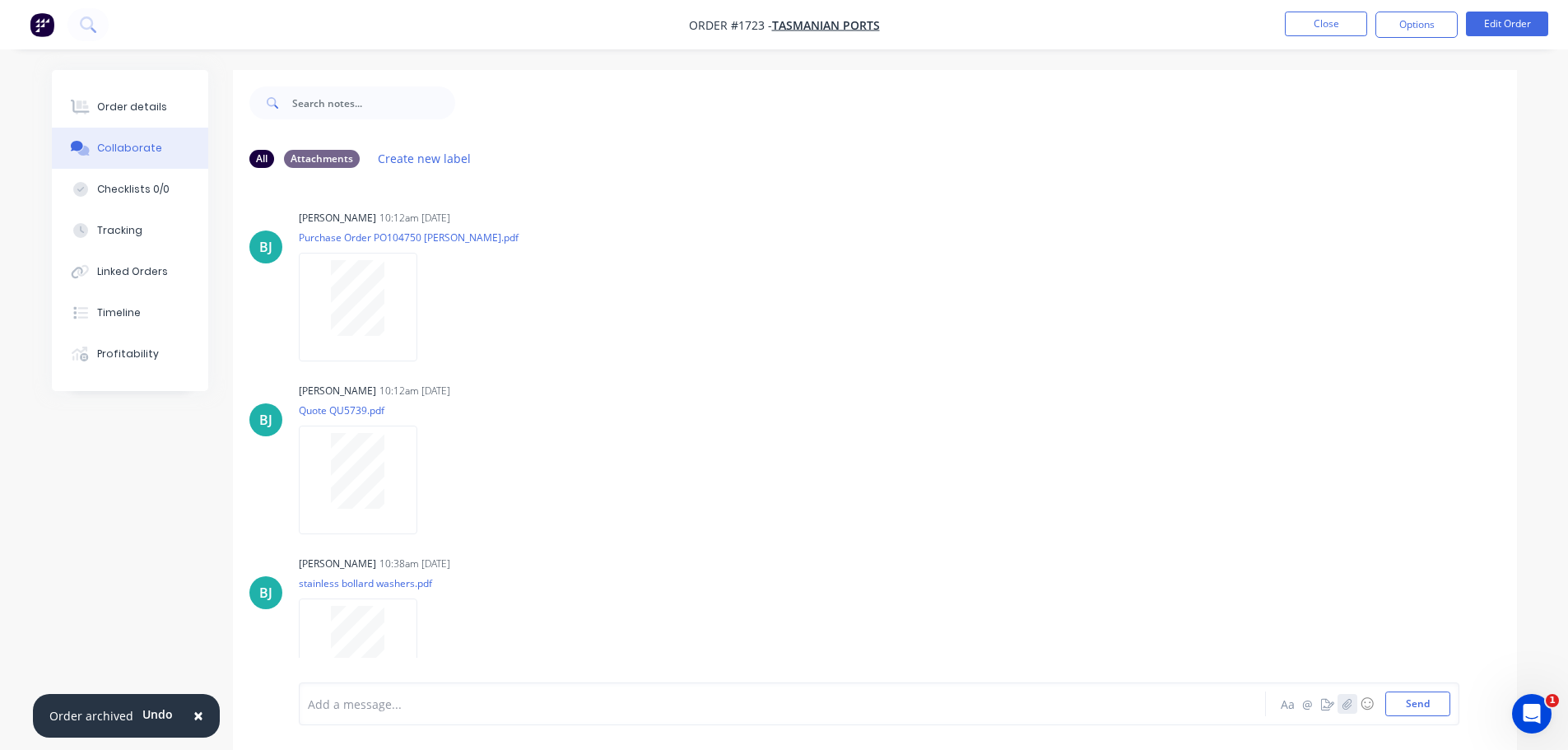
click at [1342, 707] on icon "button" at bounding box center [1346, 704] width 10 height 11
click at [1431, 707] on button "Send" at bounding box center [1418, 704] width 65 height 25
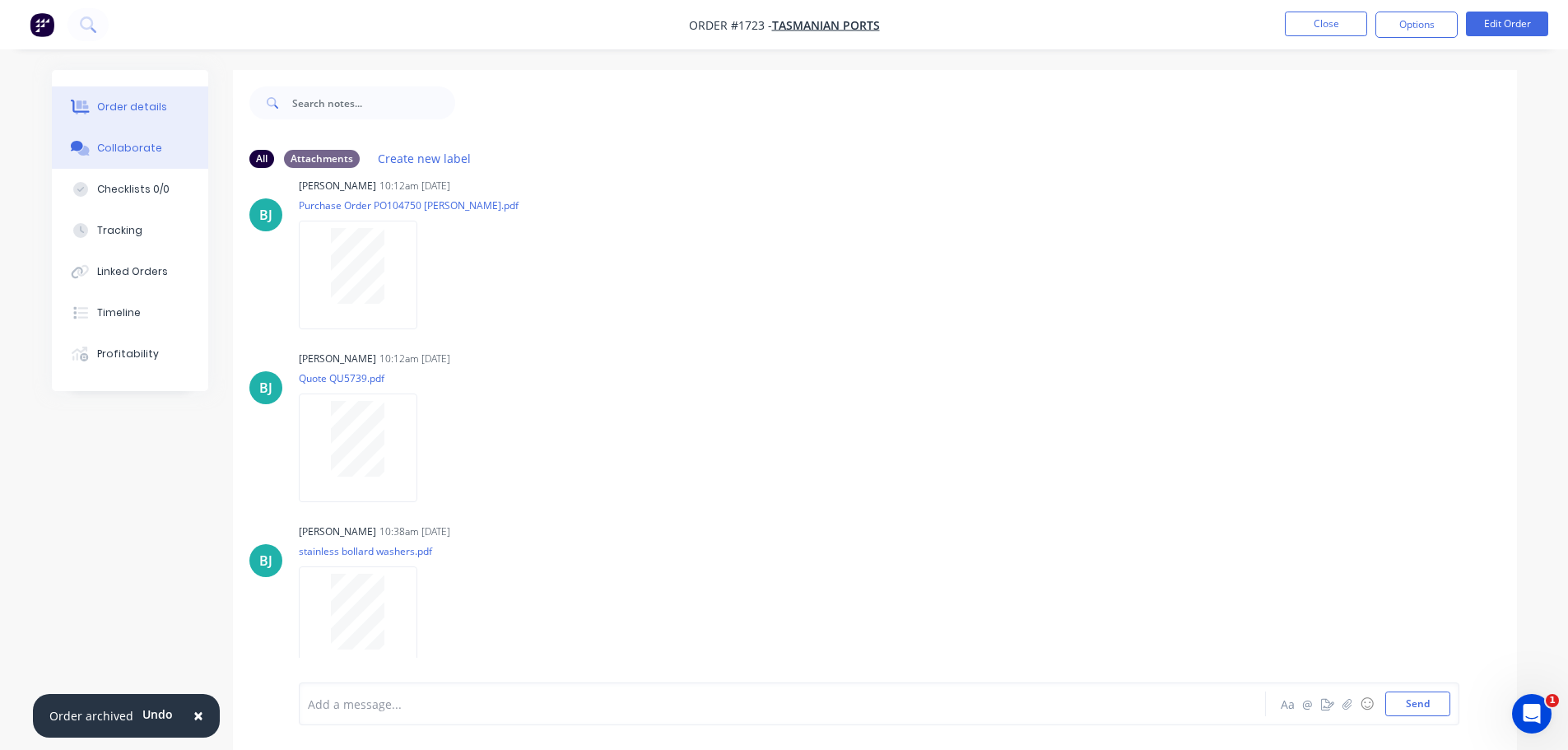
click at [99, 113] on div "Order details" at bounding box center [132, 106] width 70 height 14
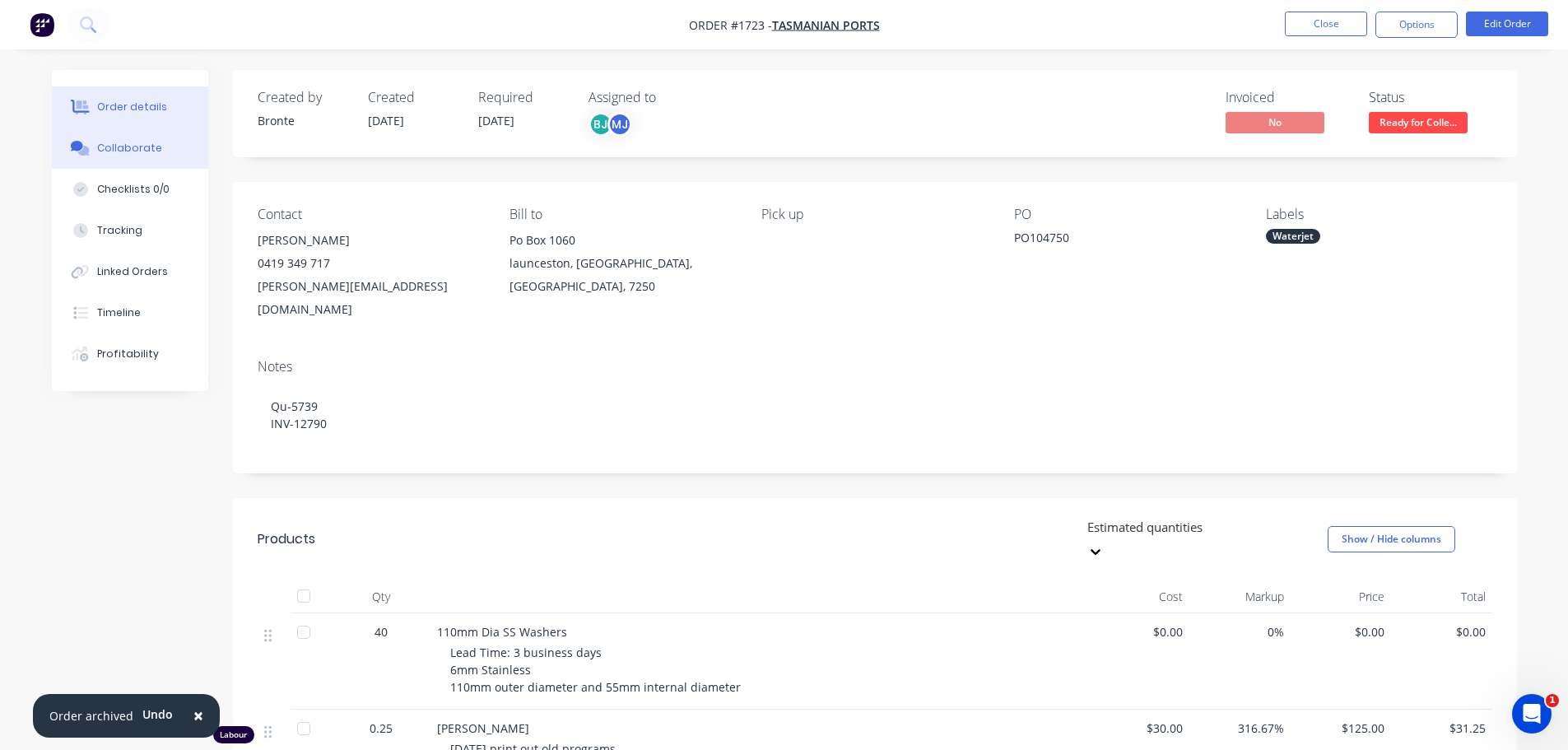
click at [151, 132] on button "Collaborate" at bounding box center [130, 147] width 157 height 41
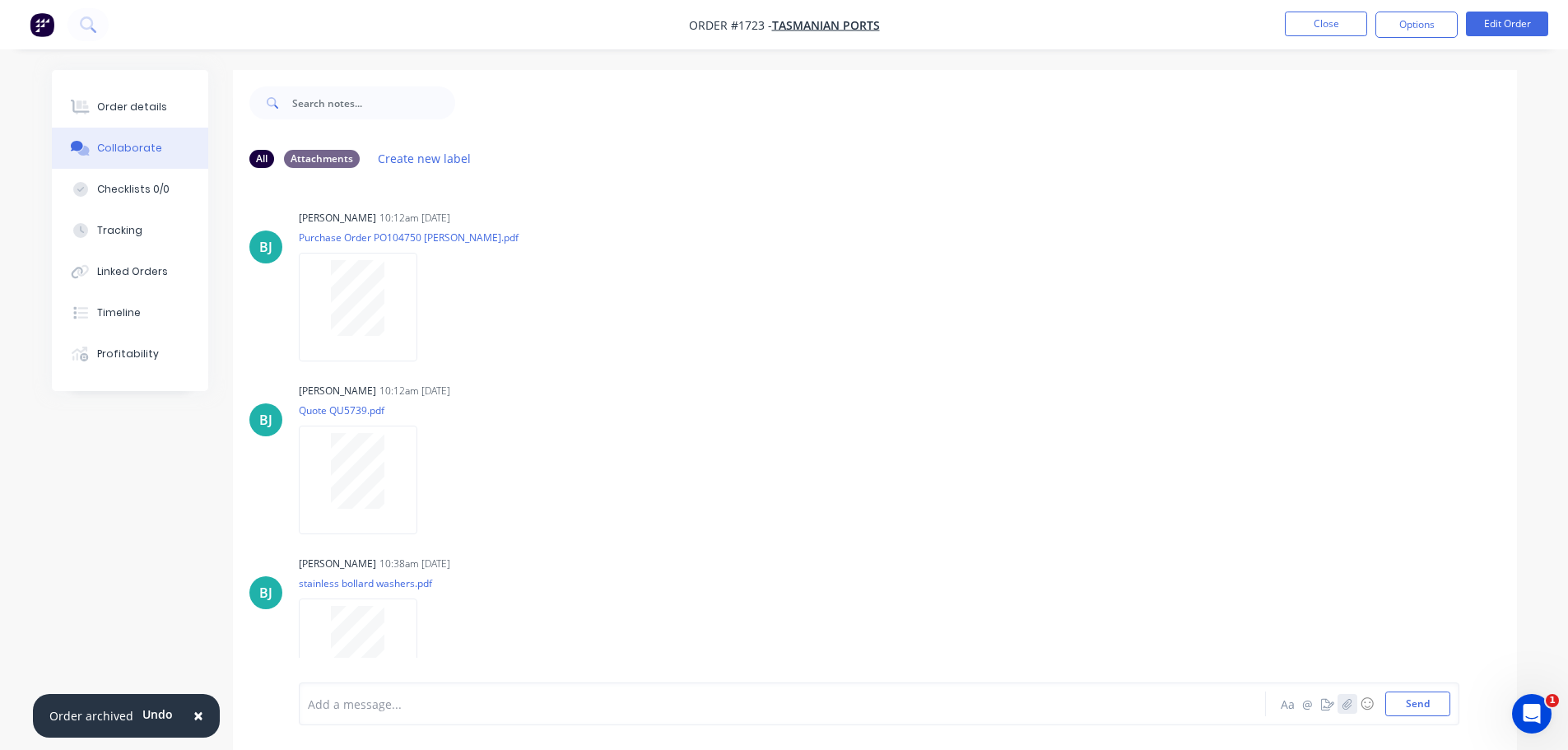
click at [1352, 709] on icon "button" at bounding box center [1346, 704] width 10 height 11
click at [1435, 709] on button "Send" at bounding box center [1418, 704] width 65 height 25
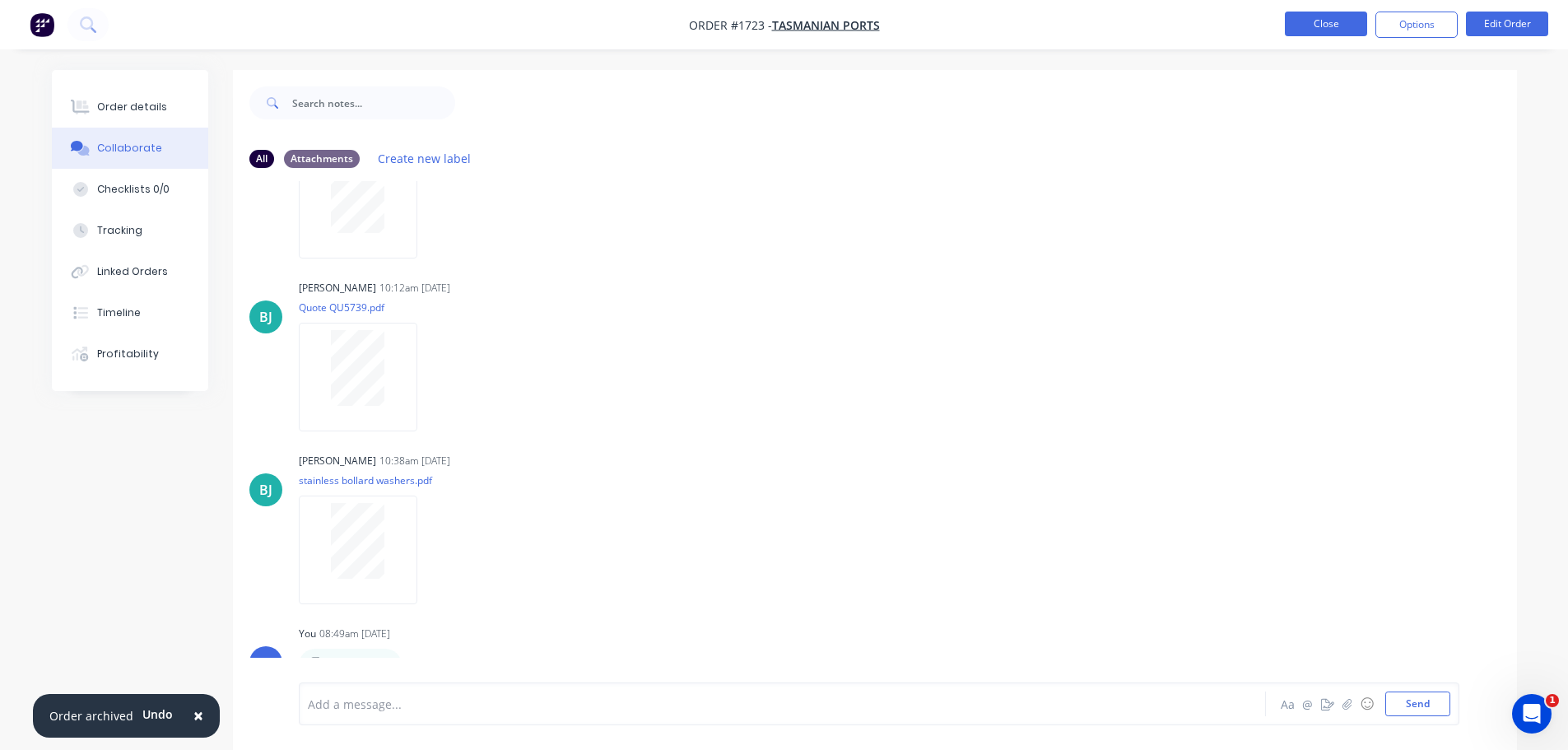
click at [1324, 17] on button "Close" at bounding box center [1326, 24] width 82 height 25
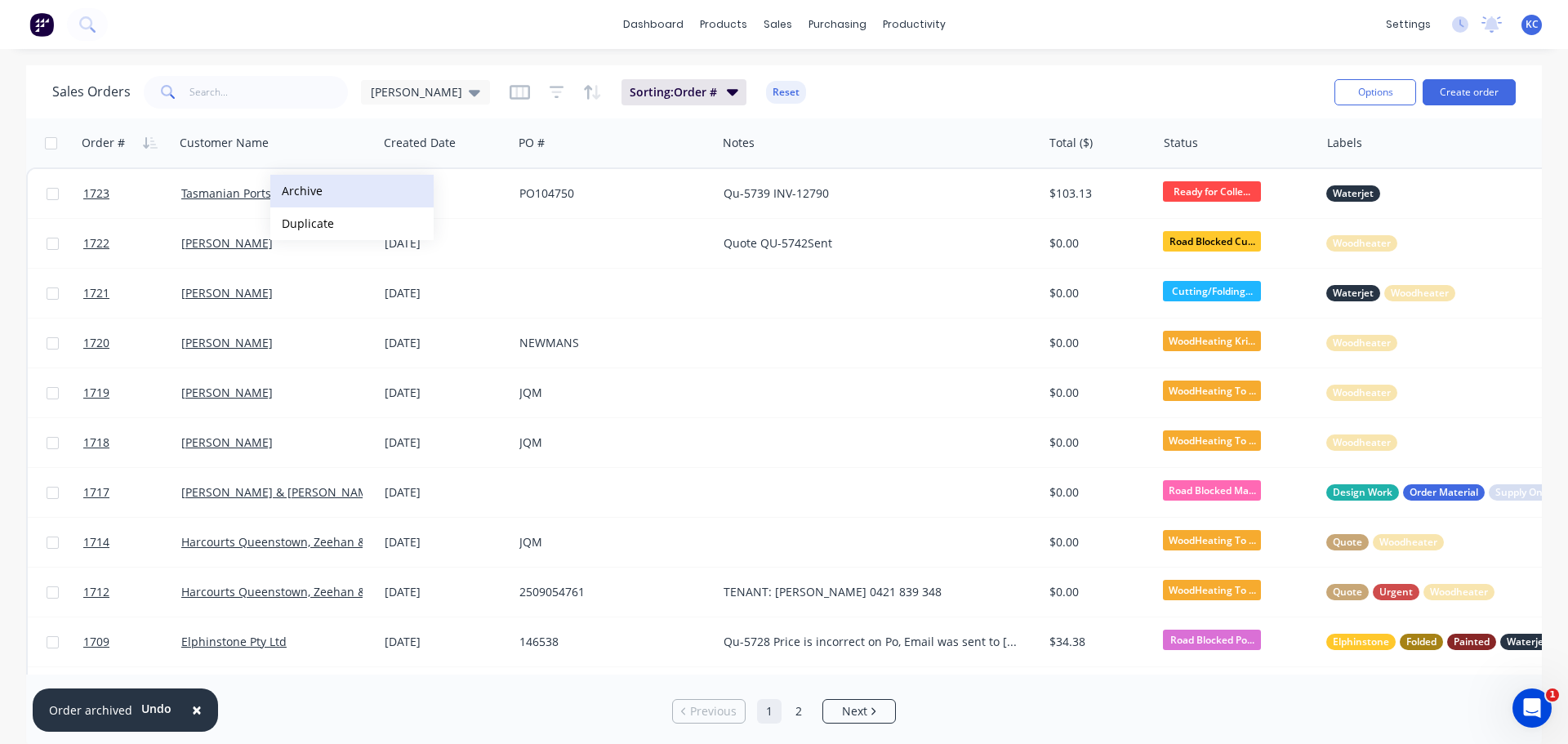
click at [303, 193] on button "Archive" at bounding box center [352, 191] width 163 height 32
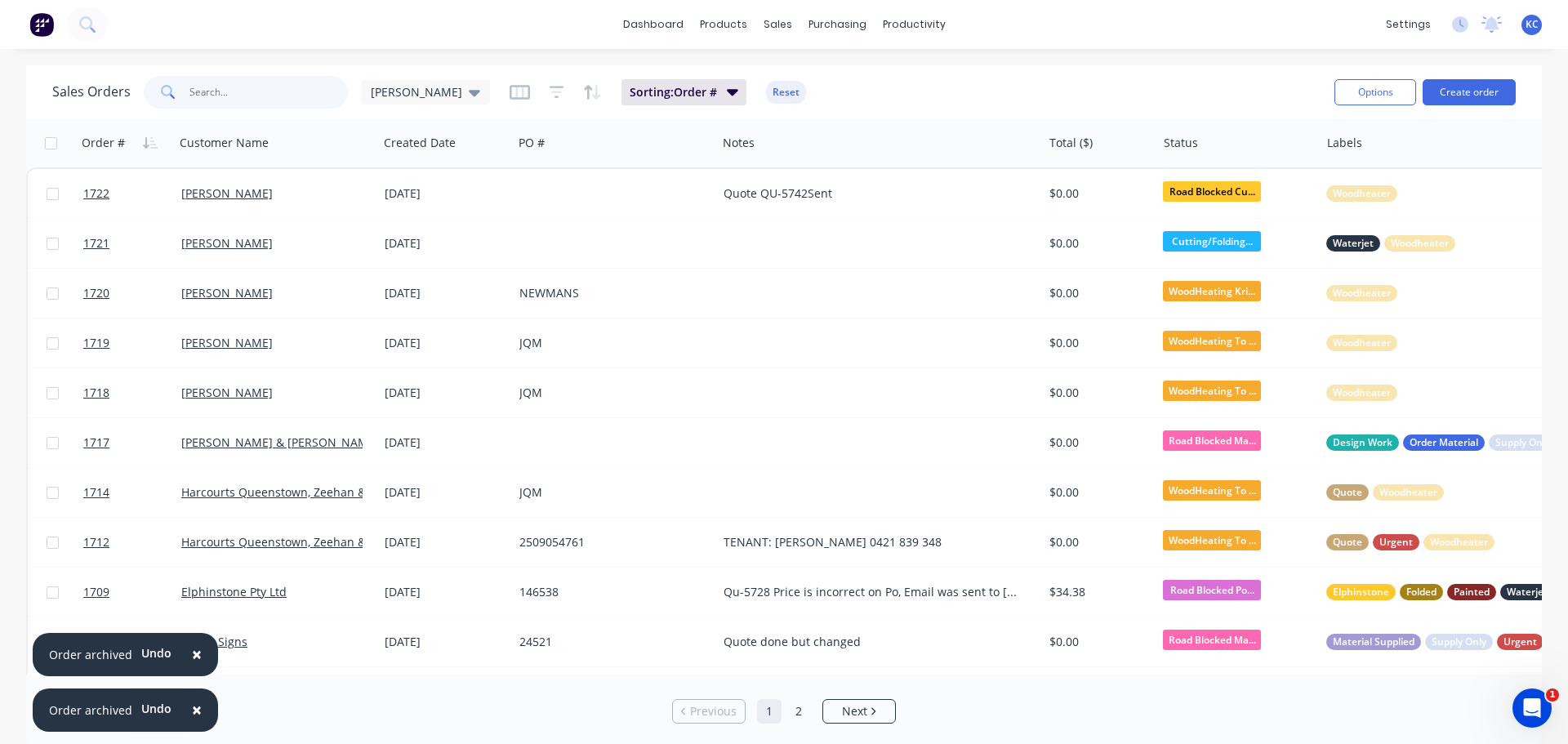
click at [216, 92] on input "text" at bounding box center [269, 92] width 159 height 32
type input "1688"
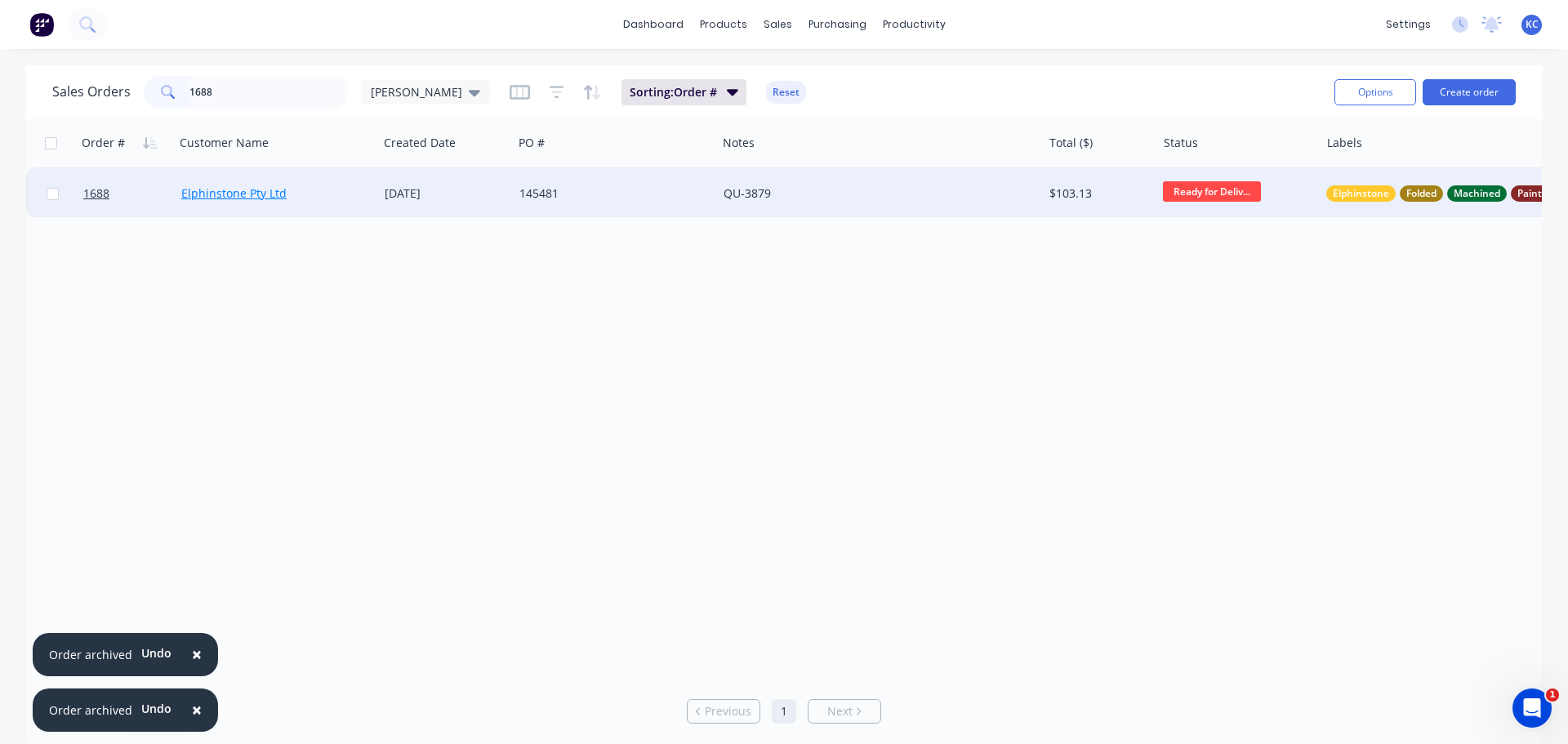
click at [204, 193] on link "Elphinstone Pty Ltd" at bounding box center [233, 193] width 105 height 15
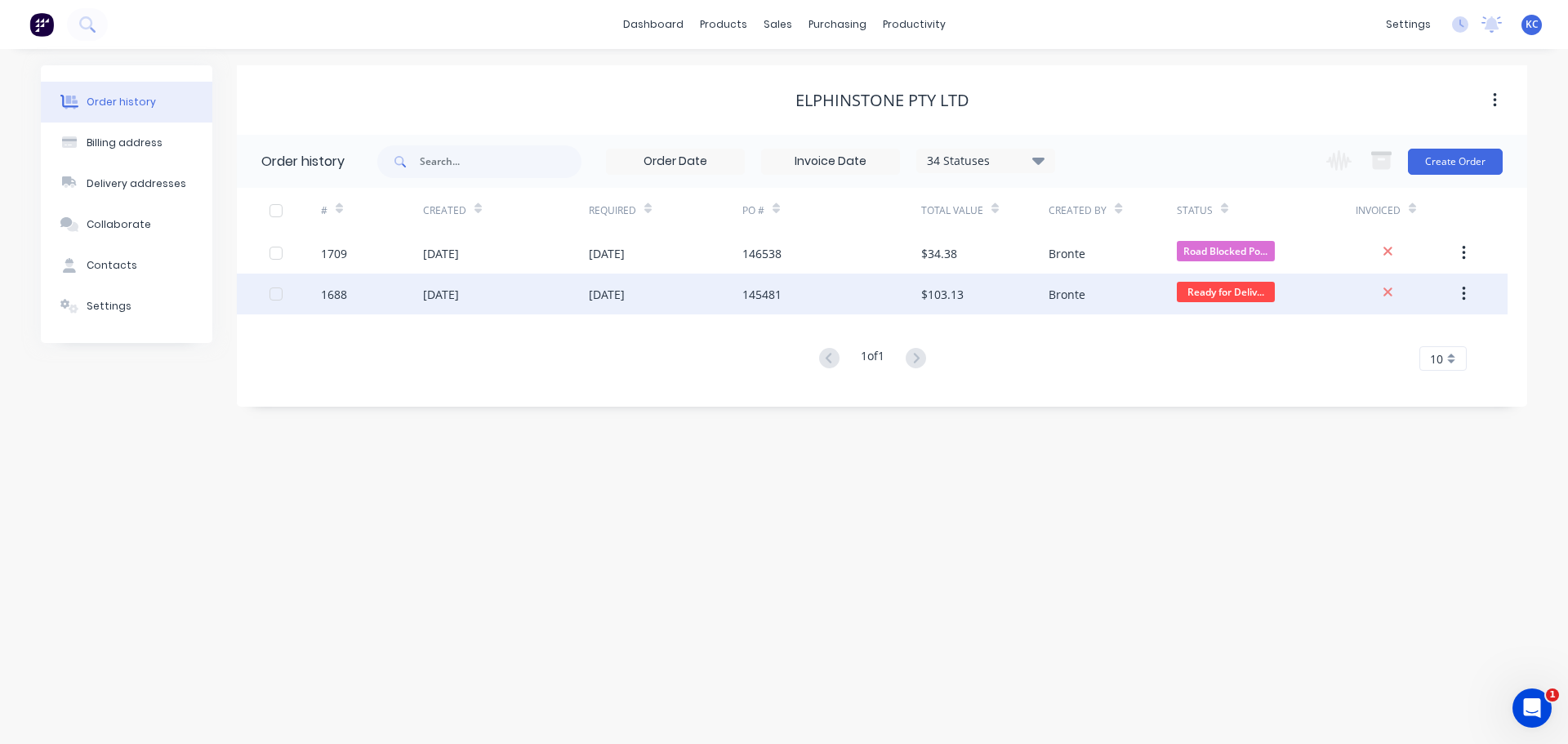
click at [431, 296] on div "15 Sep 2025" at bounding box center [441, 294] width 36 height 17
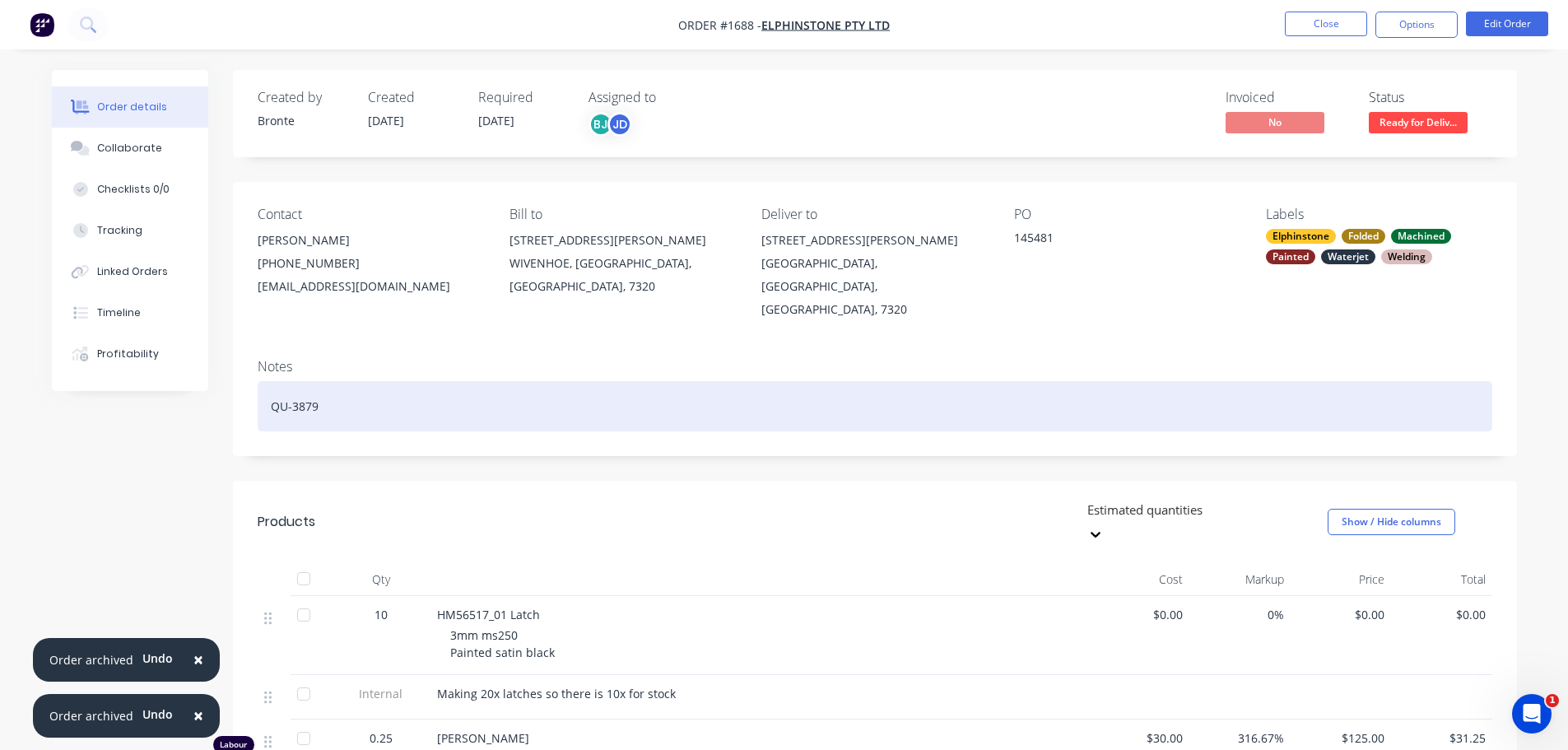
click at [336, 384] on div "QU-3879" at bounding box center [874, 407] width 1234 height 51
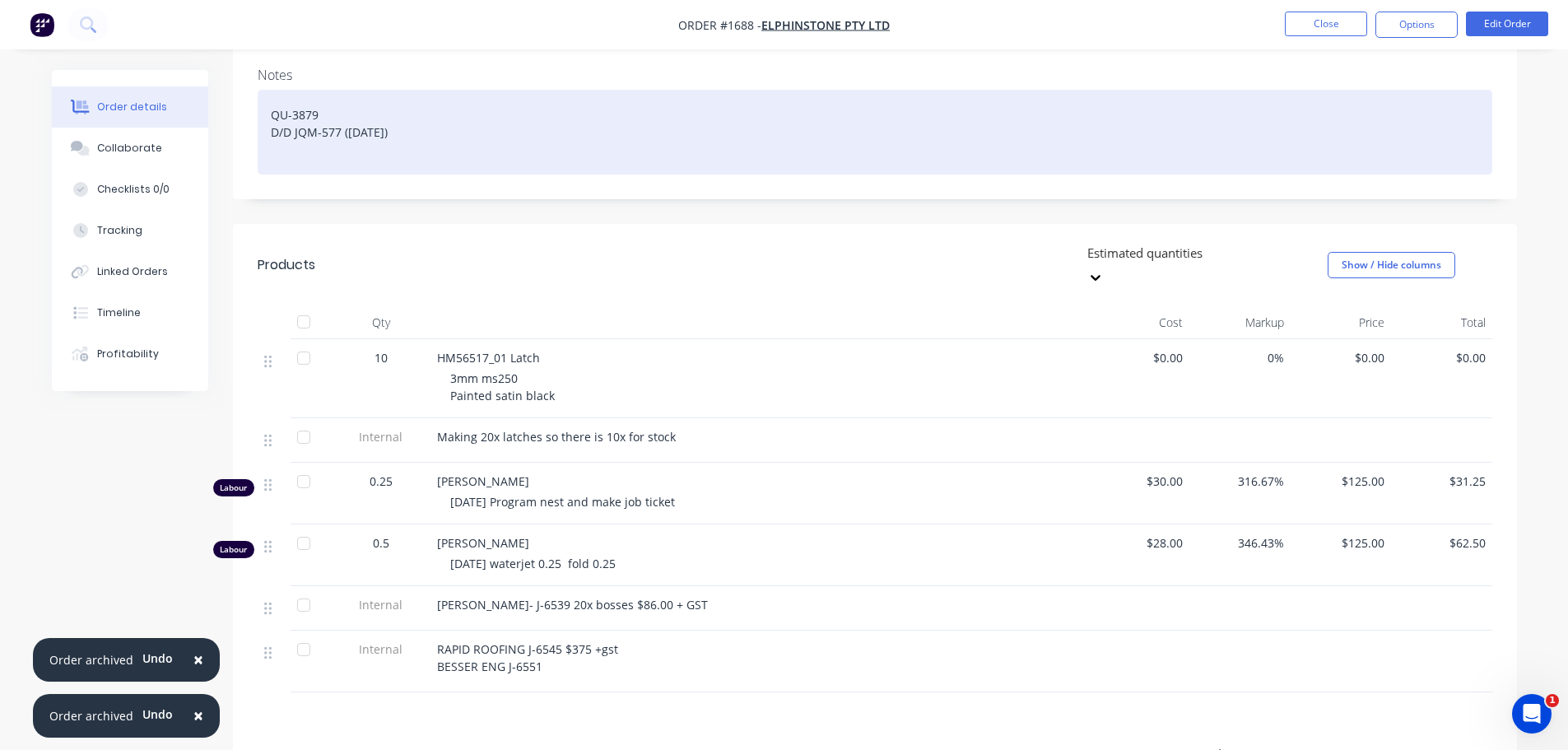
scroll to position [329, 0]
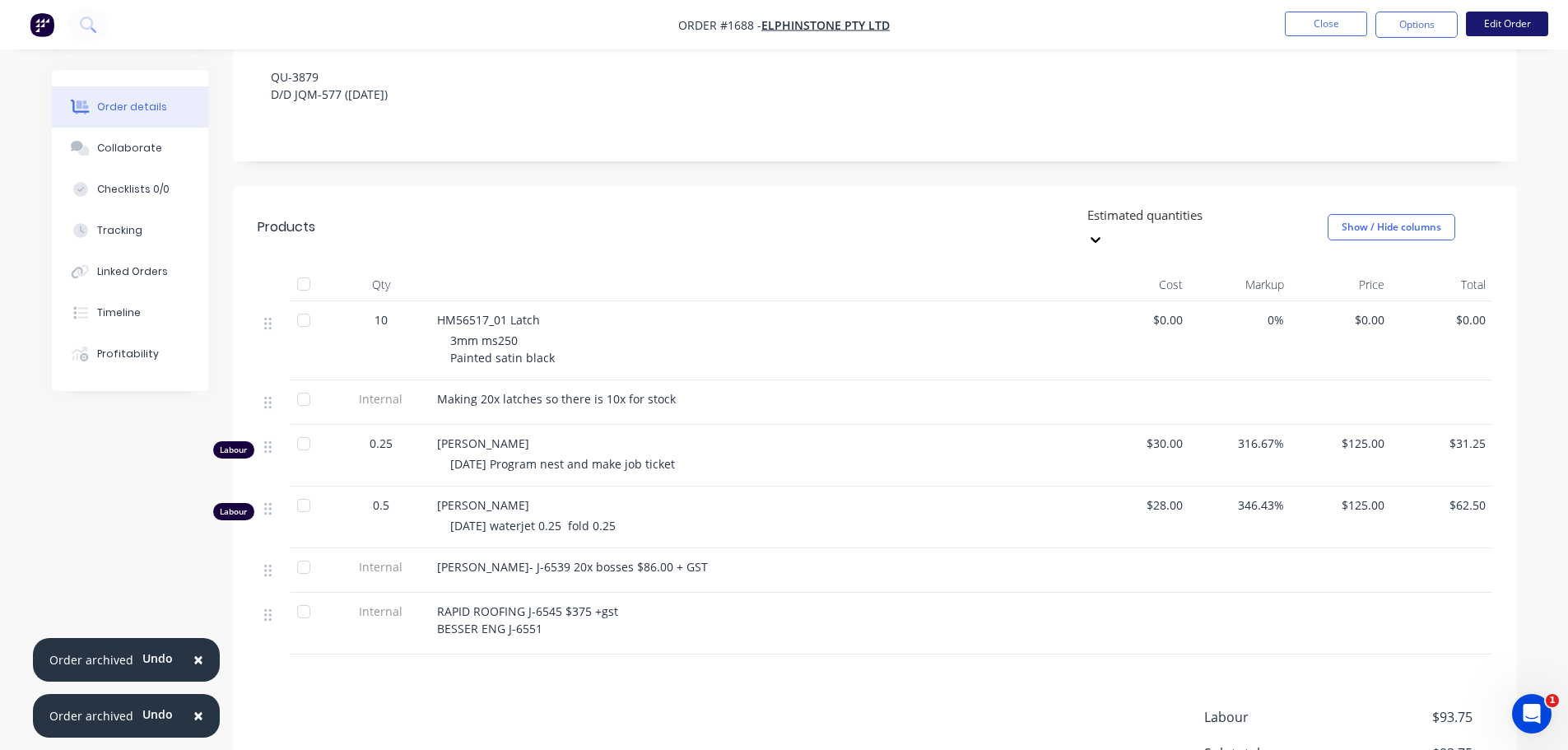
click at [1512, 33] on button "Edit Order" at bounding box center [1507, 24] width 82 height 25
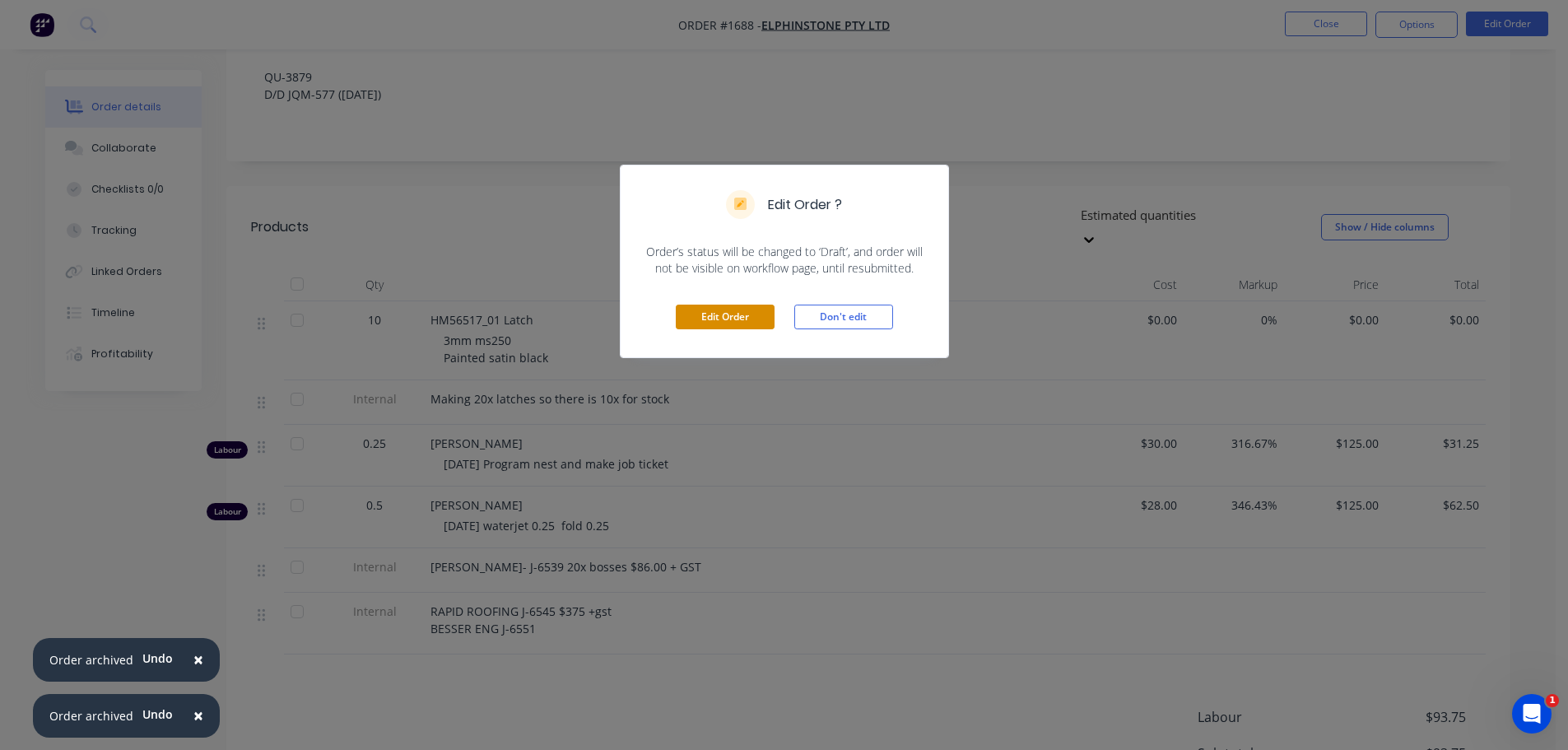
click at [714, 322] on button "Edit Order" at bounding box center [725, 318] width 98 height 25
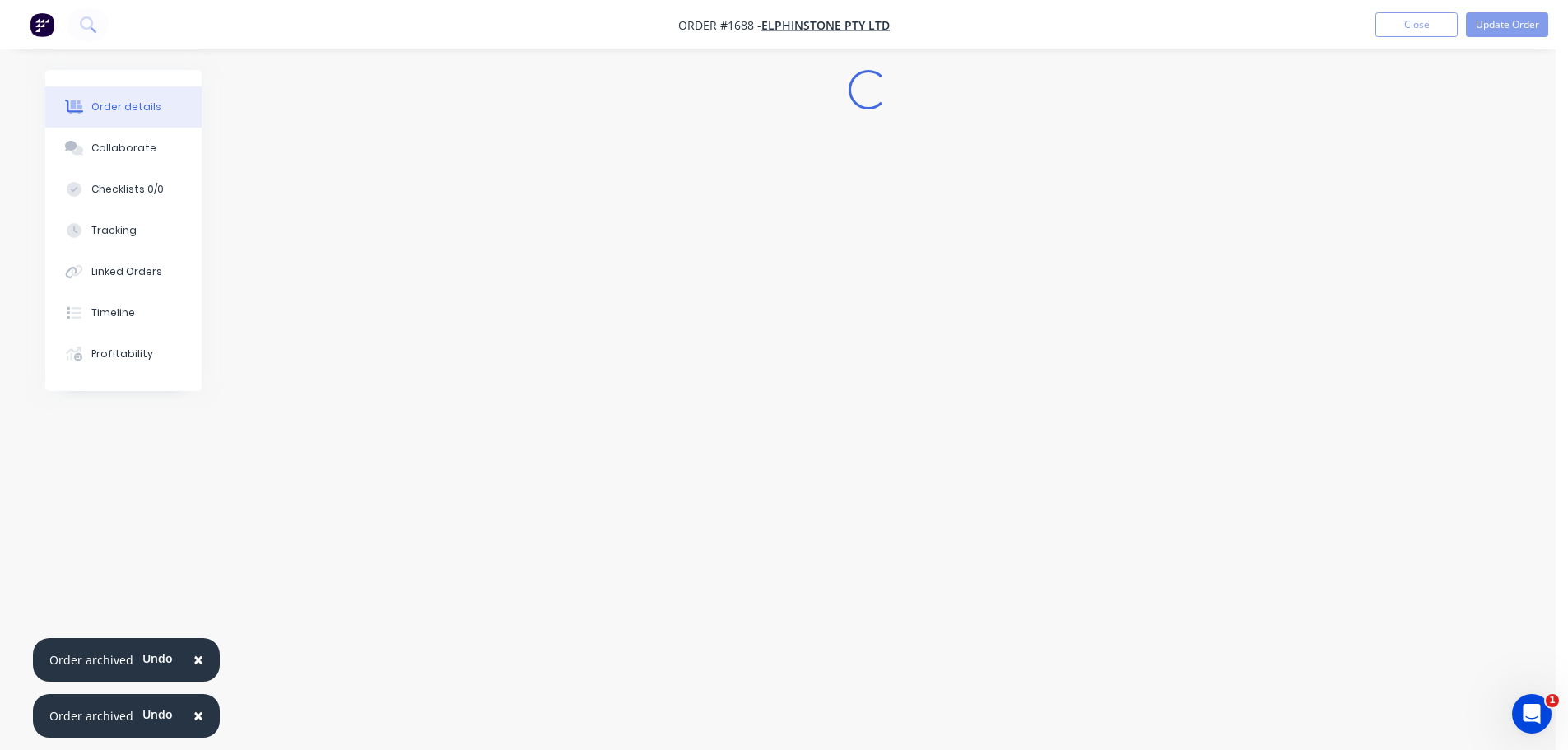
scroll to position [0, 0]
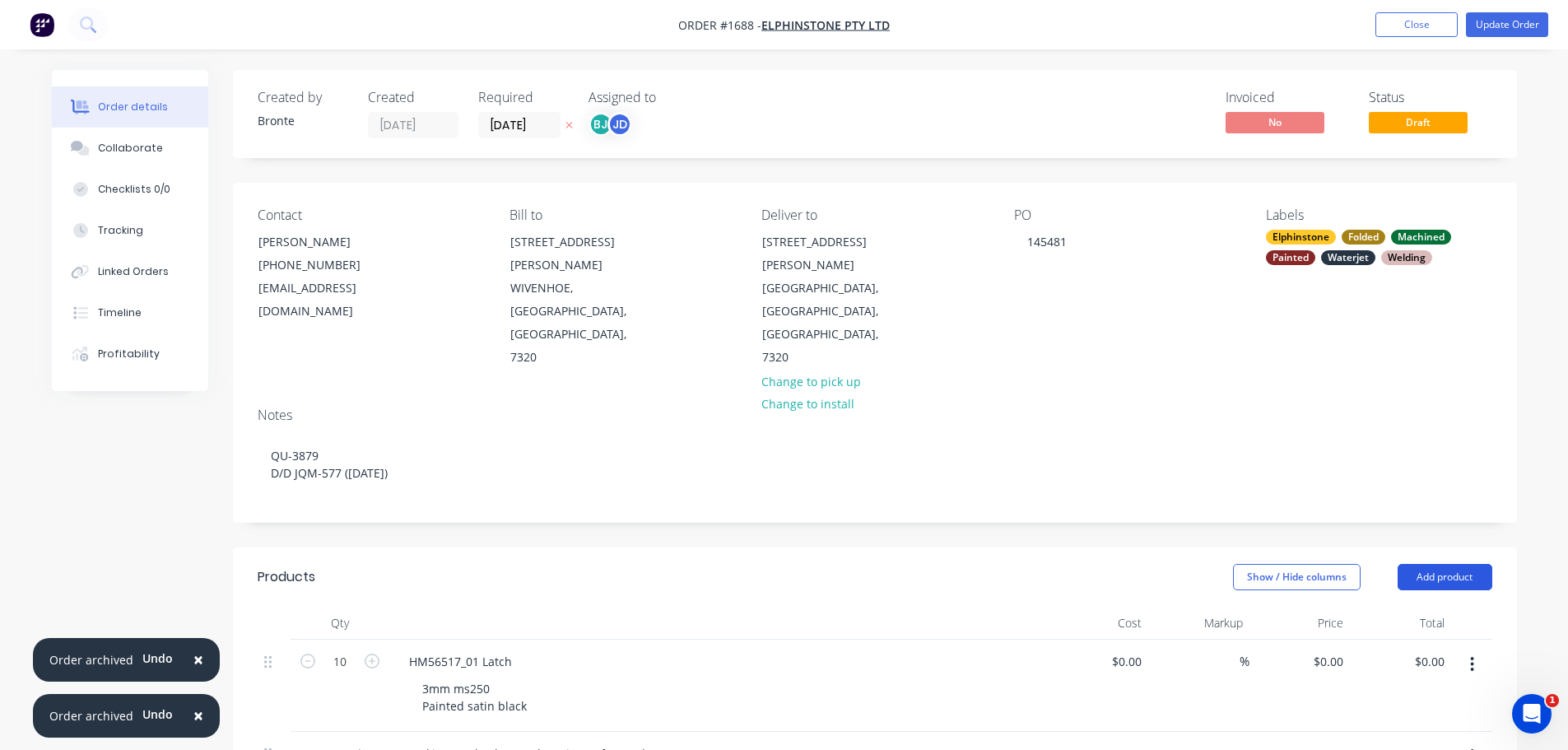
click at [1458, 564] on button "Add product" at bounding box center [1445, 578] width 95 height 27
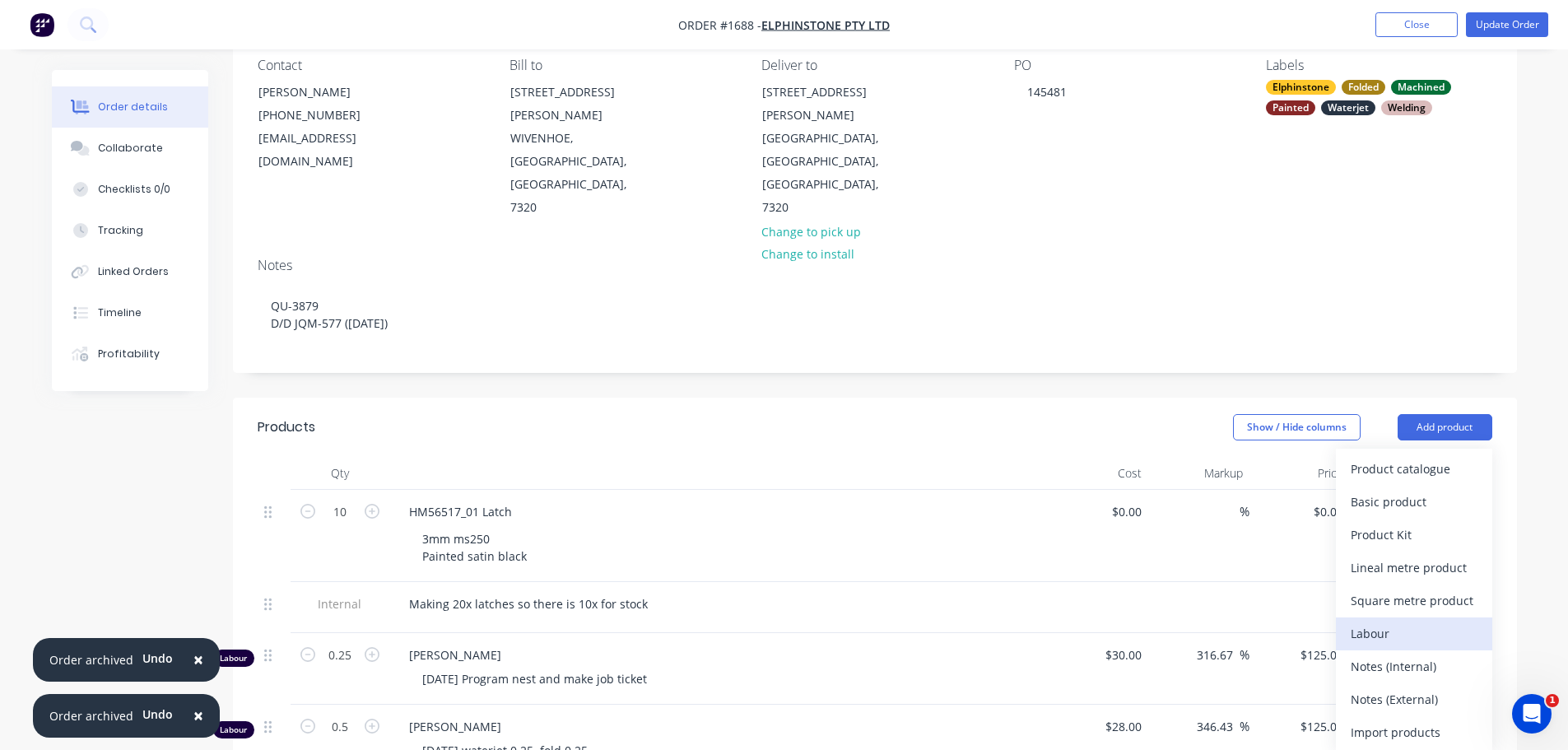
scroll to position [165, 0]
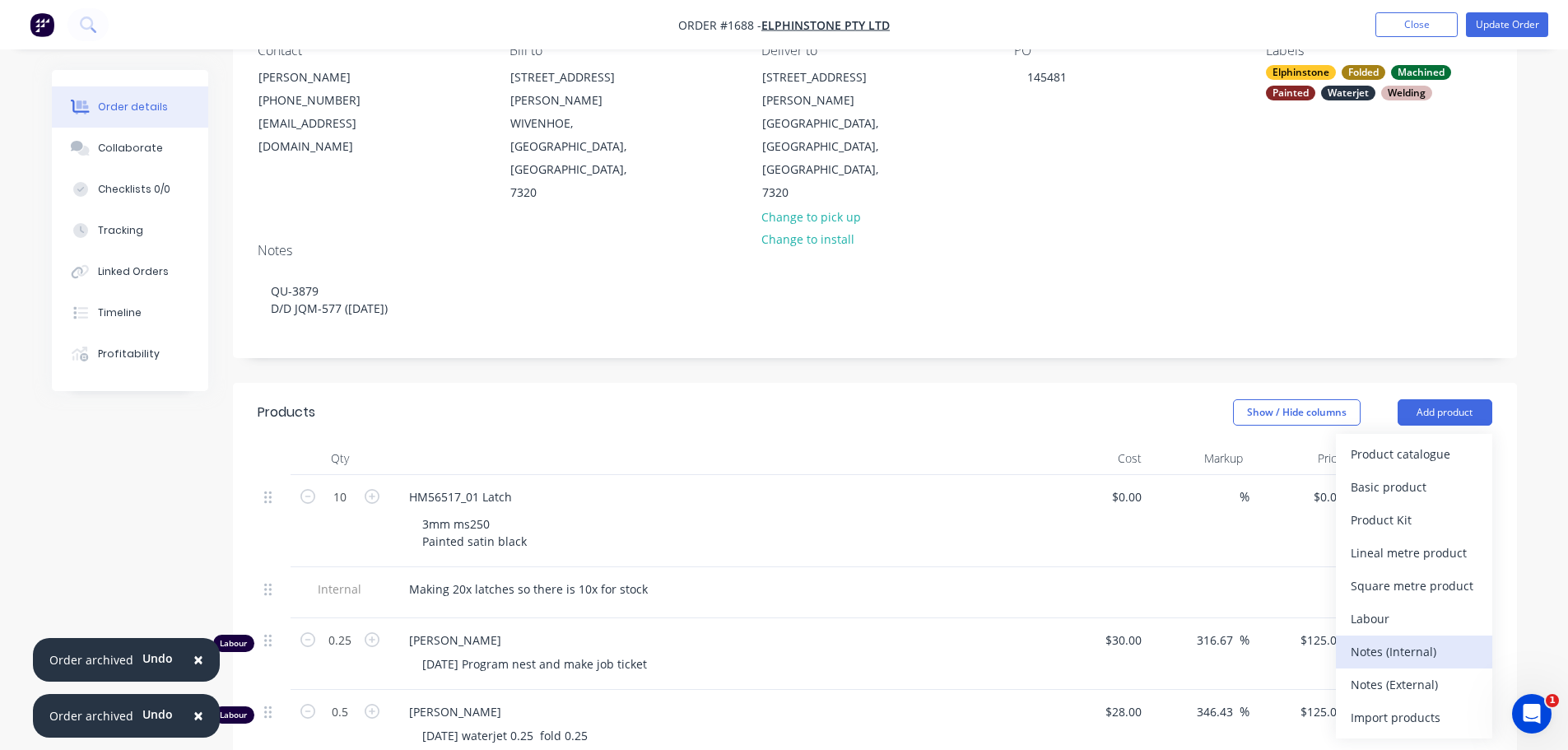
click at [1424, 640] on div "Notes (Internal)" at bounding box center [1414, 651] width 127 height 24
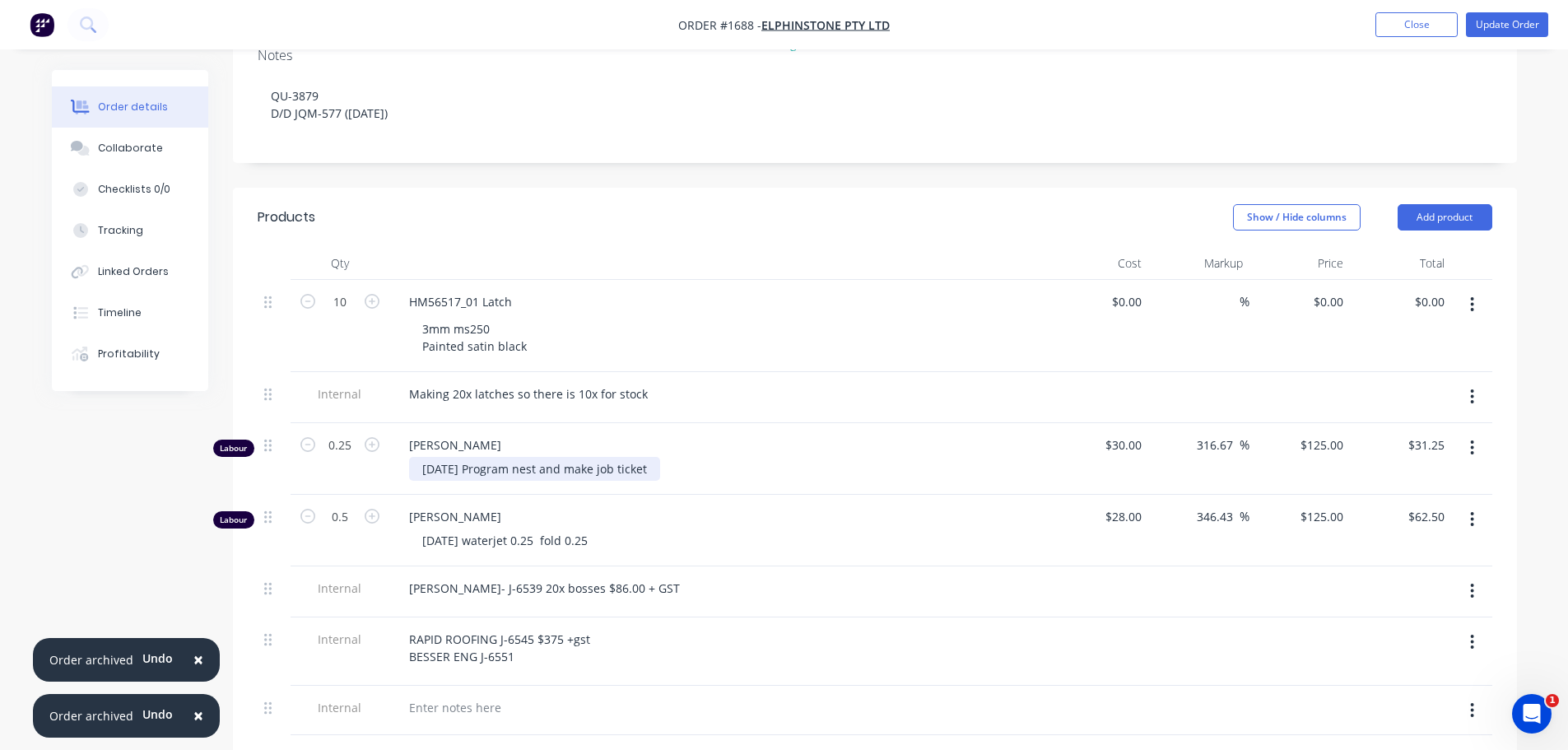
scroll to position [495, 0]
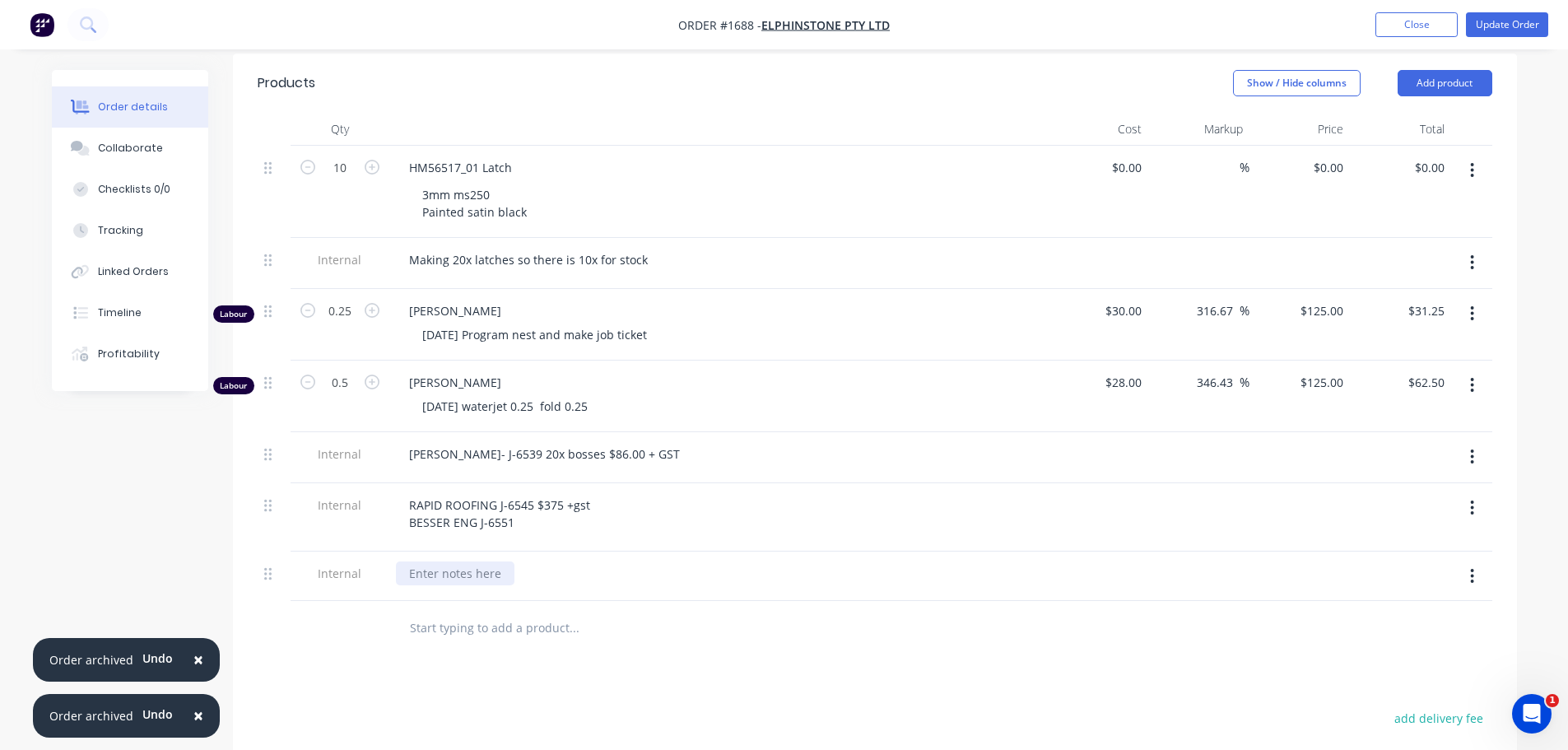
click at [459, 562] on div at bounding box center [455, 573] width 119 height 24
click at [668, 562] on div "3MM MILD STEEL - 200X270 SET UP - 5MNS CLEAN UP - 10MINS CUT TIME - 27.15MINS" at bounding box center [718, 599] width 645 height 76
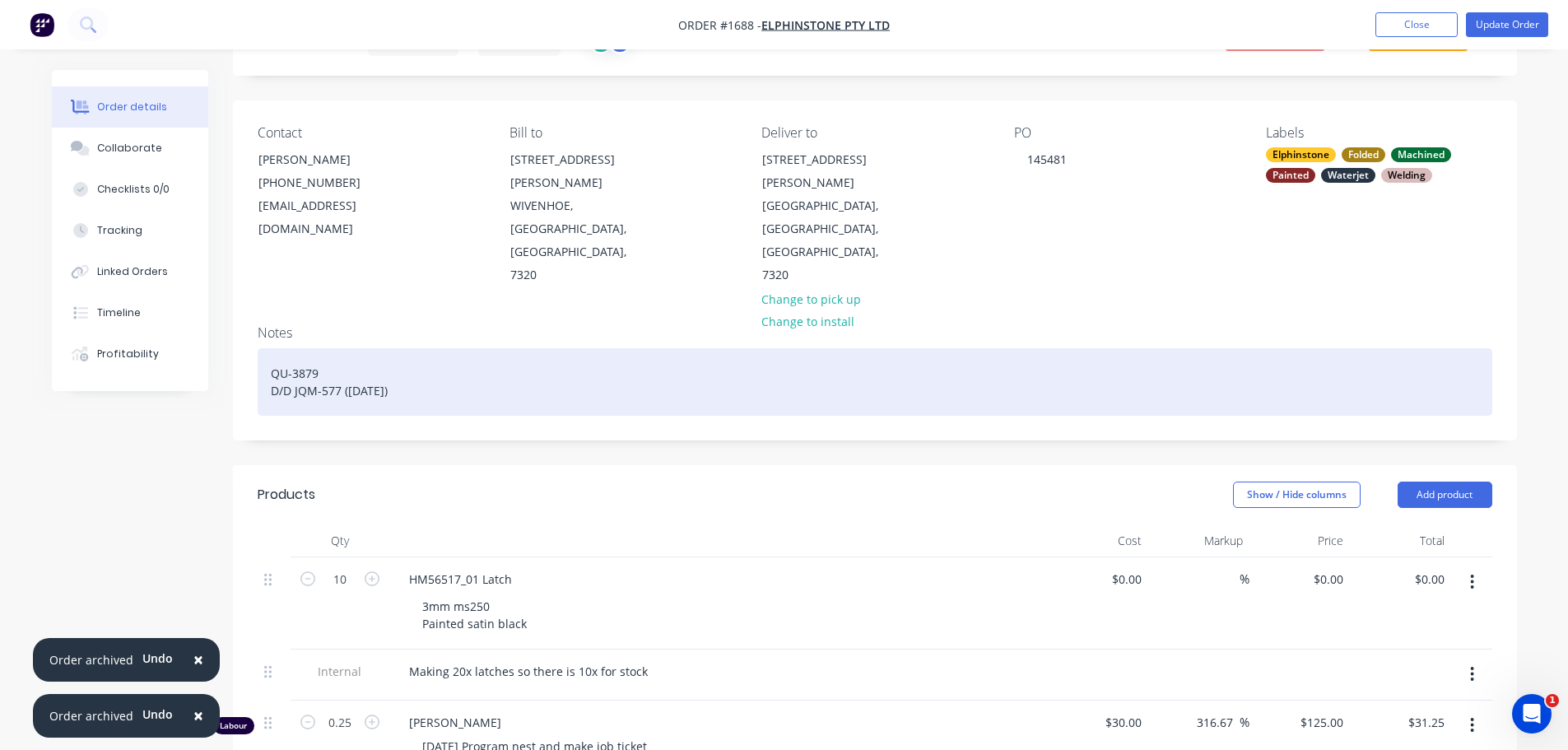
click at [416, 348] on div "QU-3879 D/D JQM-577 (01.10.2025)" at bounding box center [874, 382] width 1234 height 68
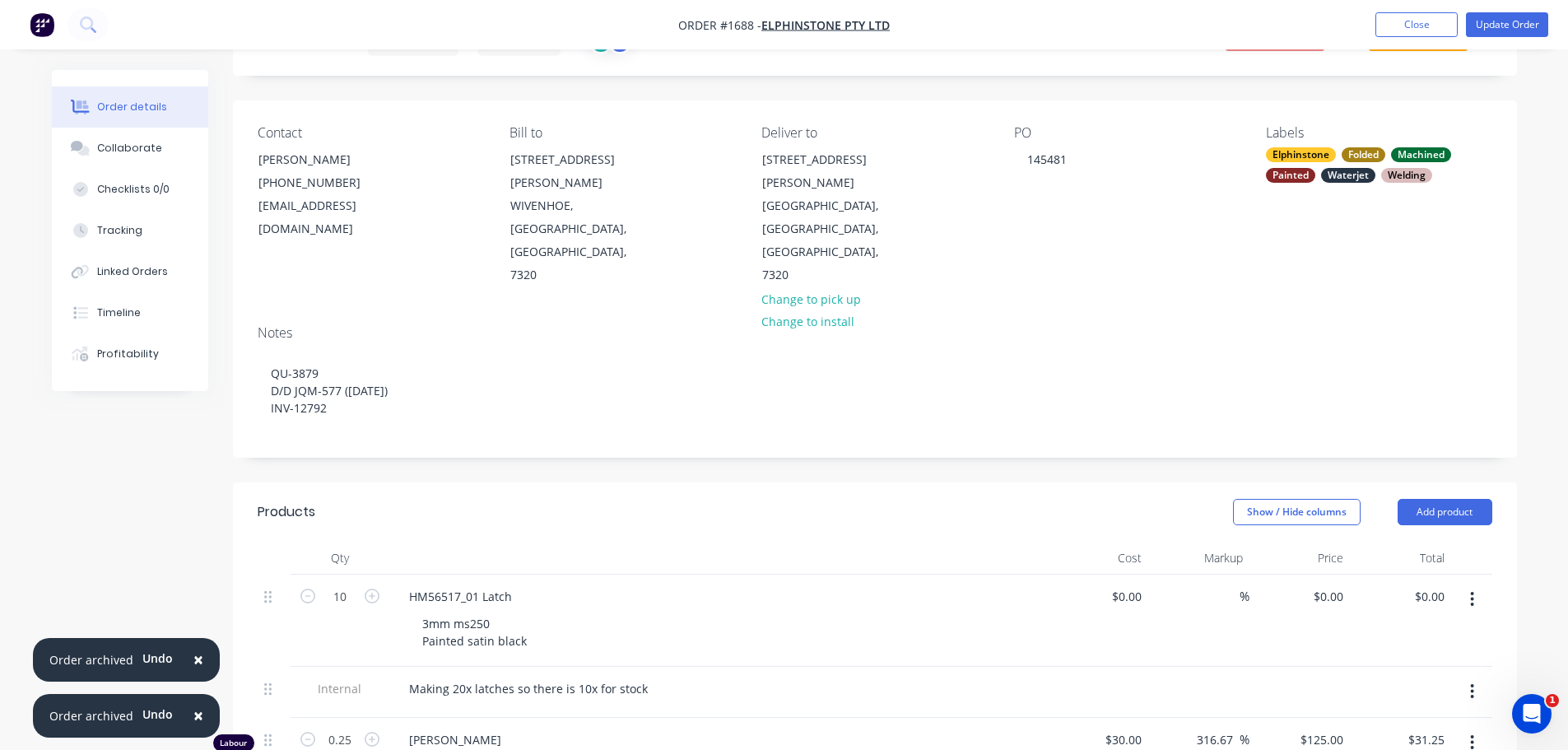
click at [479, 387] on div "Notes QU-3879 D/D JQM-577 (01.10.2025) INV-12792" at bounding box center [875, 385] width 1284 height 145
click at [1394, 168] on div "Welding" at bounding box center [1406, 175] width 51 height 14
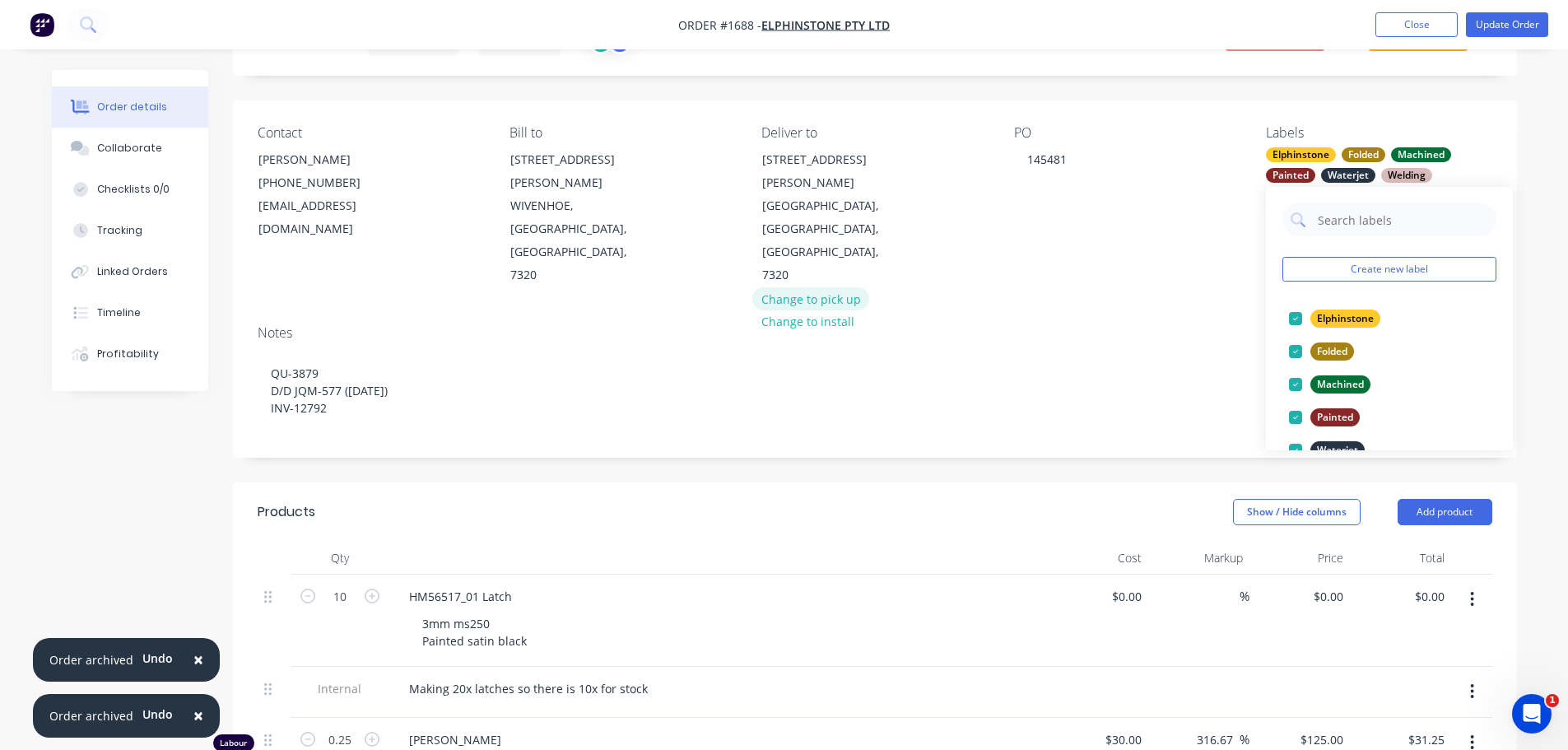
click at [860, 287] on button "Change to pick up" at bounding box center [811, 298] width 117 height 22
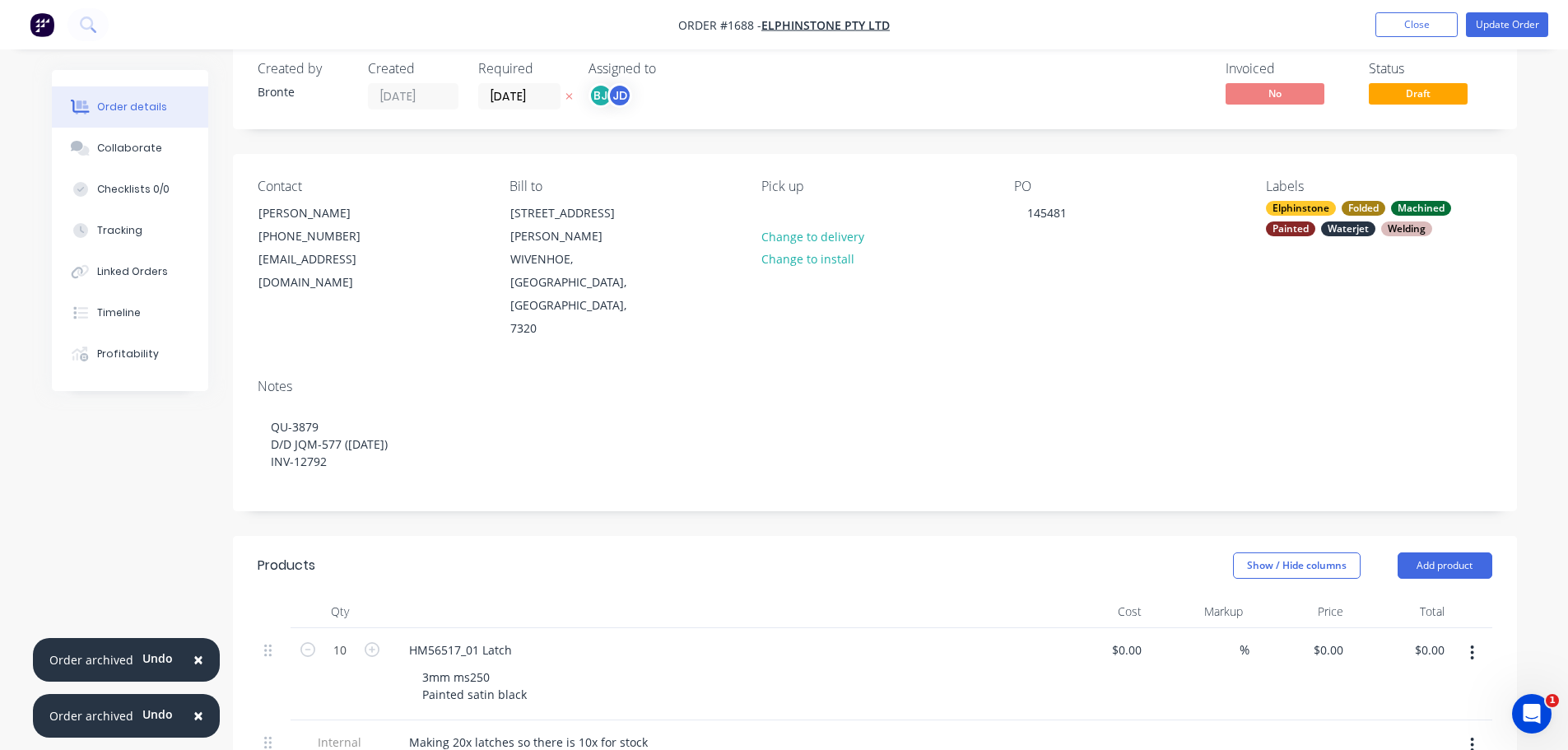
scroll to position [0, 0]
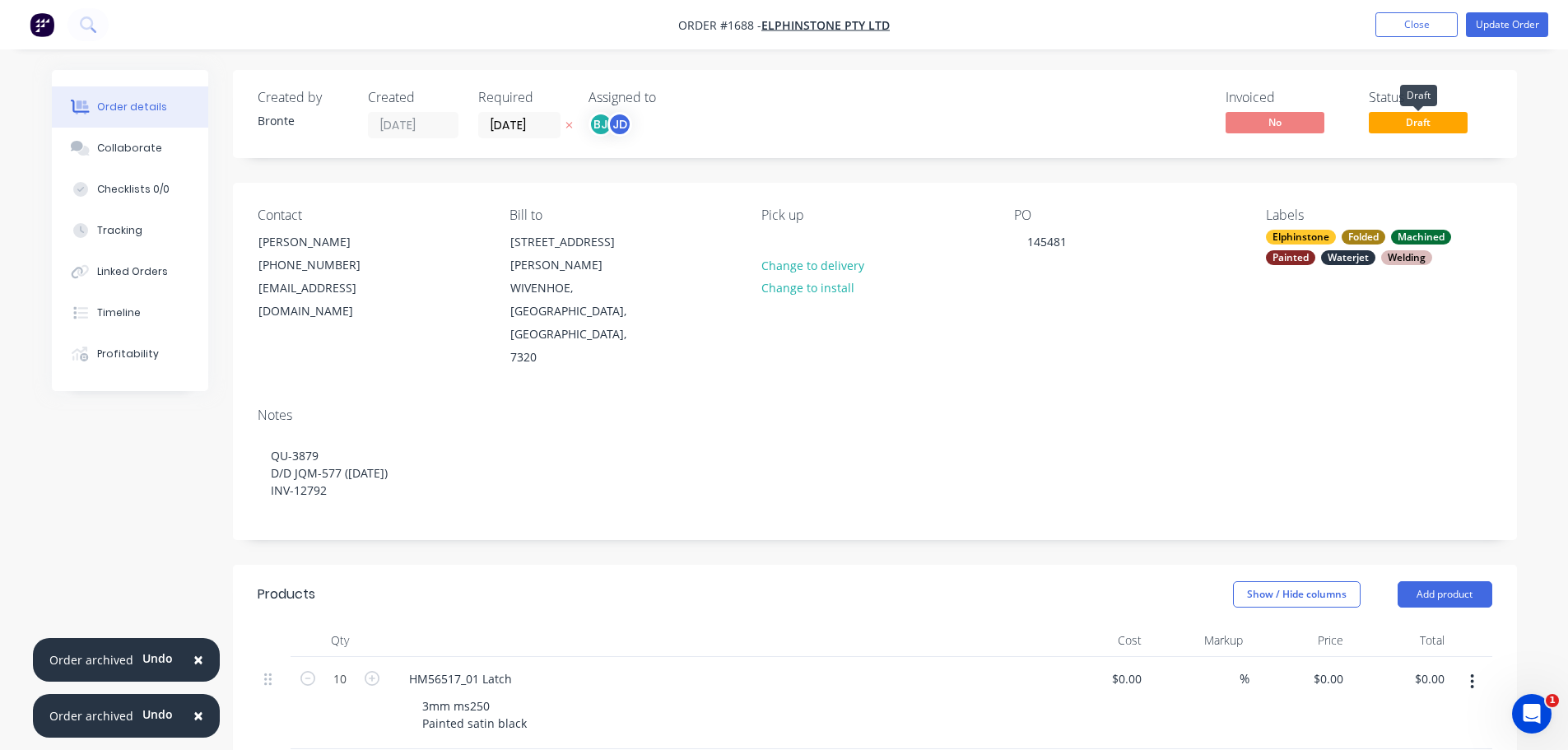
click at [1404, 123] on span "Draft" at bounding box center [1418, 122] width 98 height 21
click at [1514, 27] on button "Update Order" at bounding box center [1507, 25] width 82 height 25
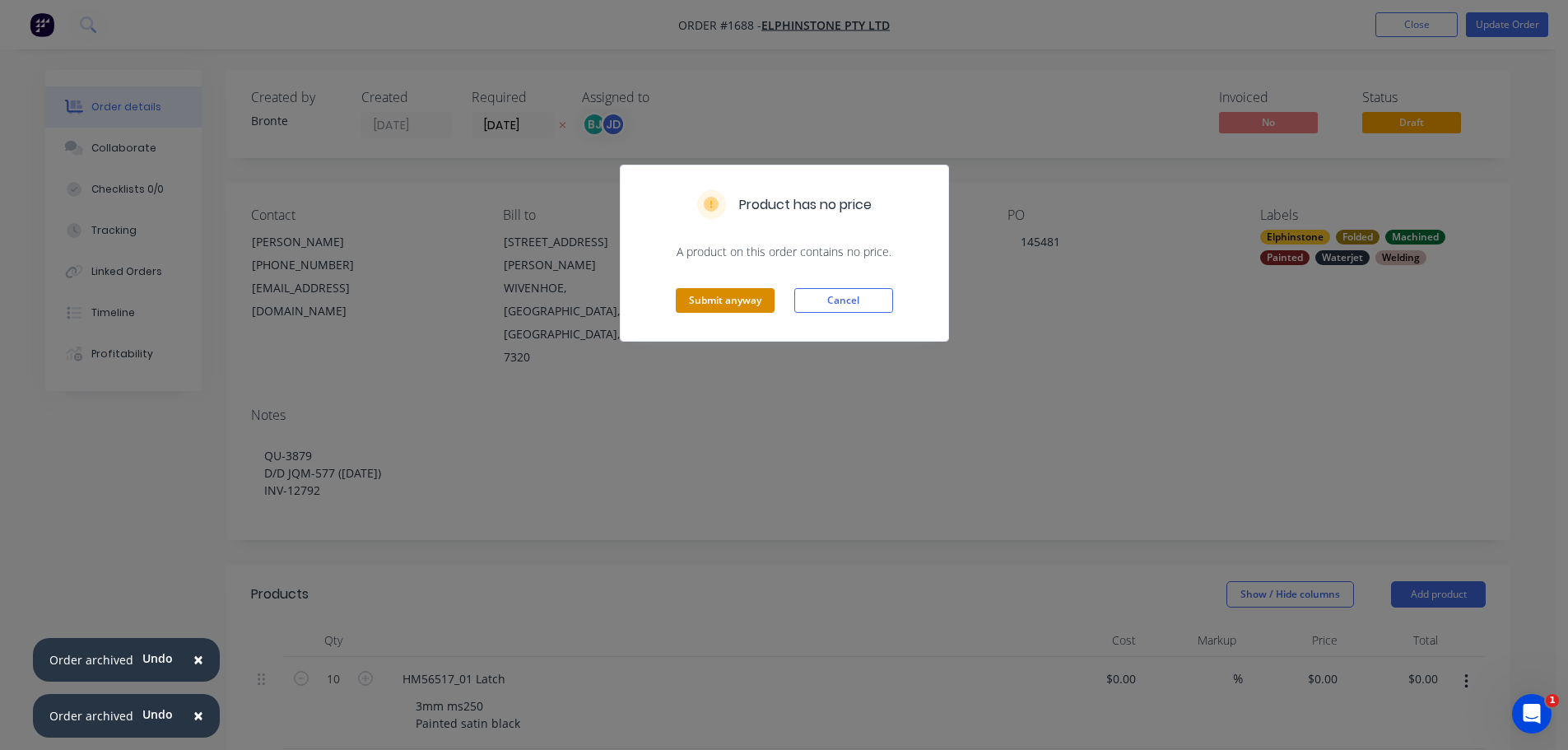
click at [740, 298] on button "Submit anyway" at bounding box center [725, 300] width 98 height 25
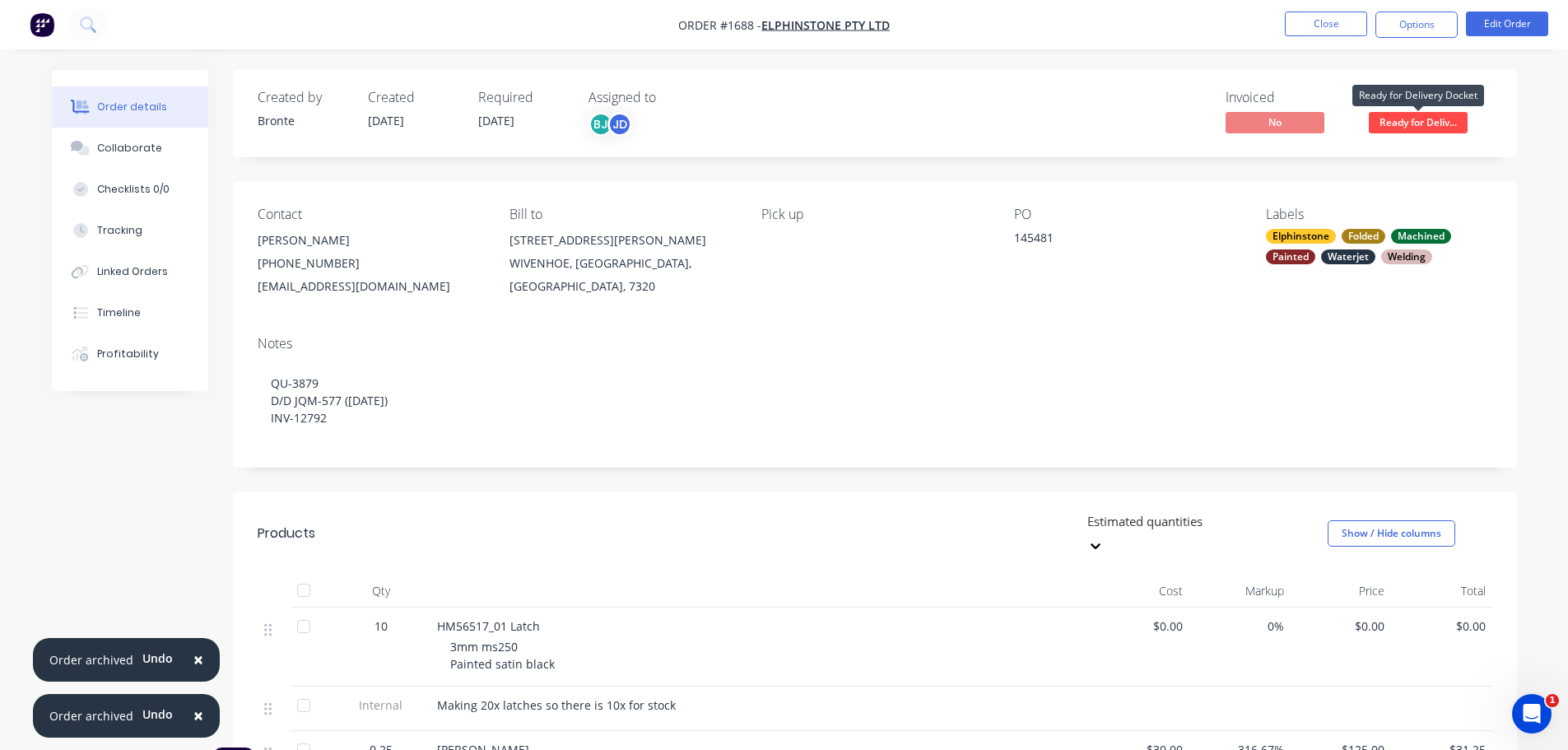
click at [1407, 123] on span "Ready for Deliv..." at bounding box center [1418, 122] width 98 height 21
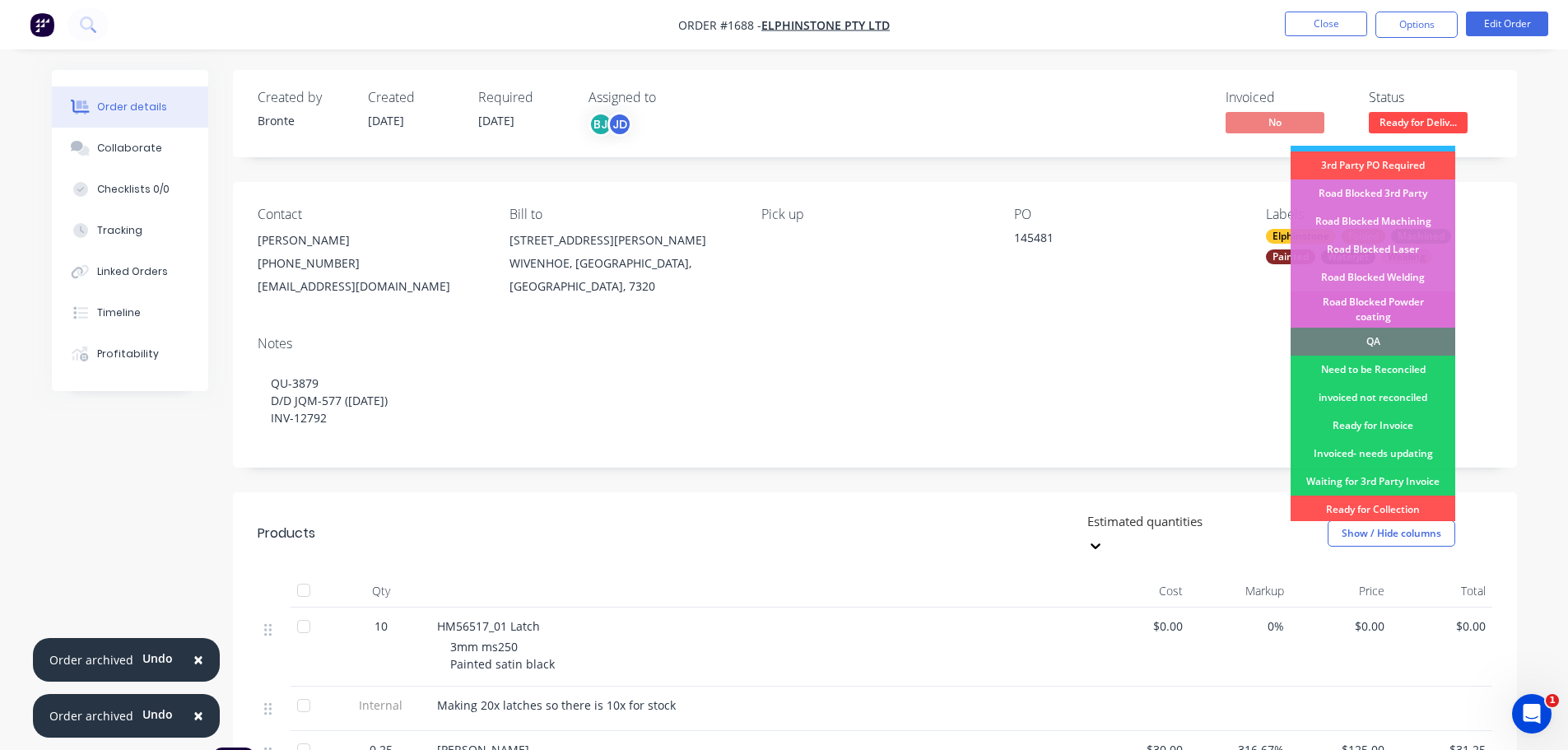
scroll to position [411, 0]
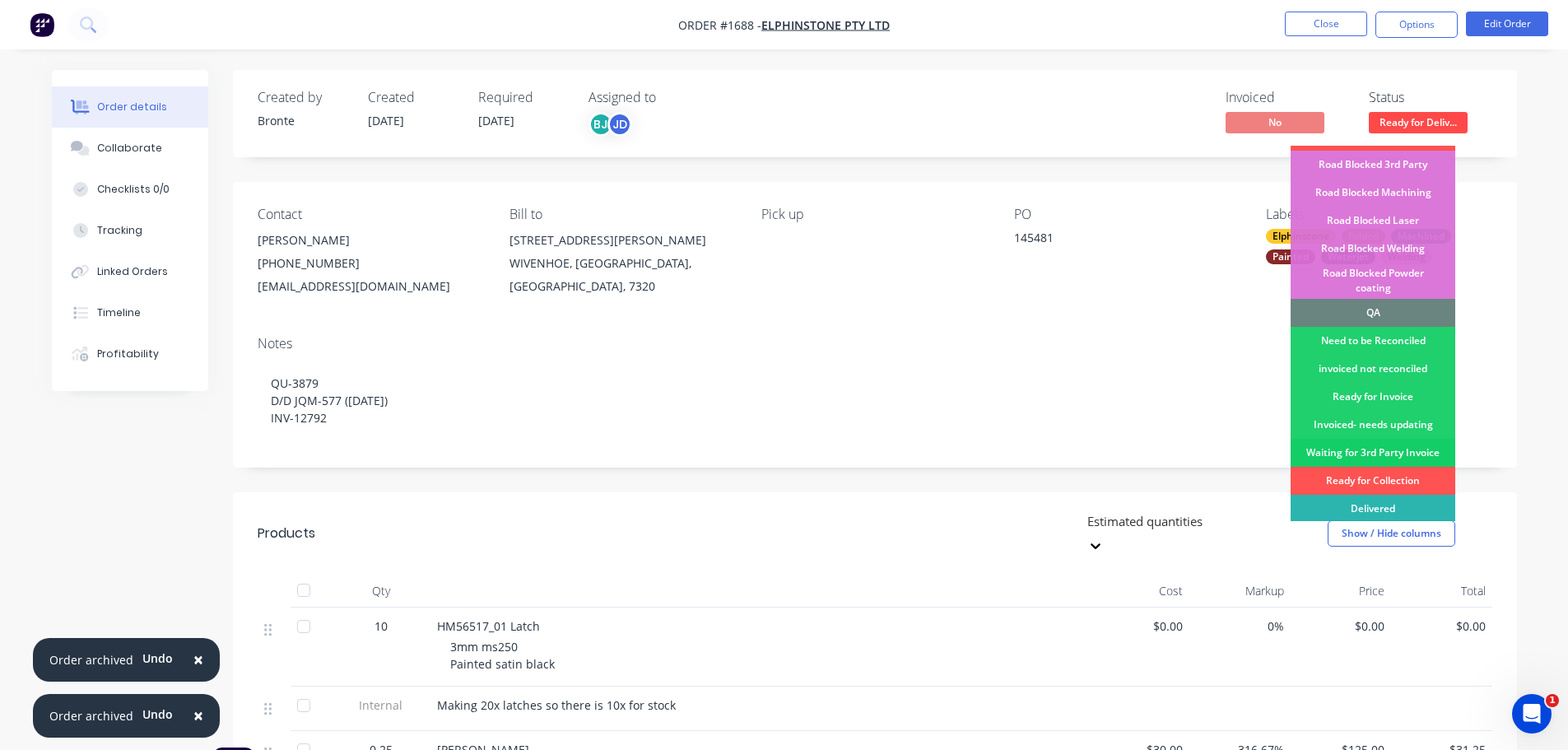
click at [1376, 439] on div "Waiting for 3rd Party Invoice" at bounding box center [1373, 452] width 164 height 28
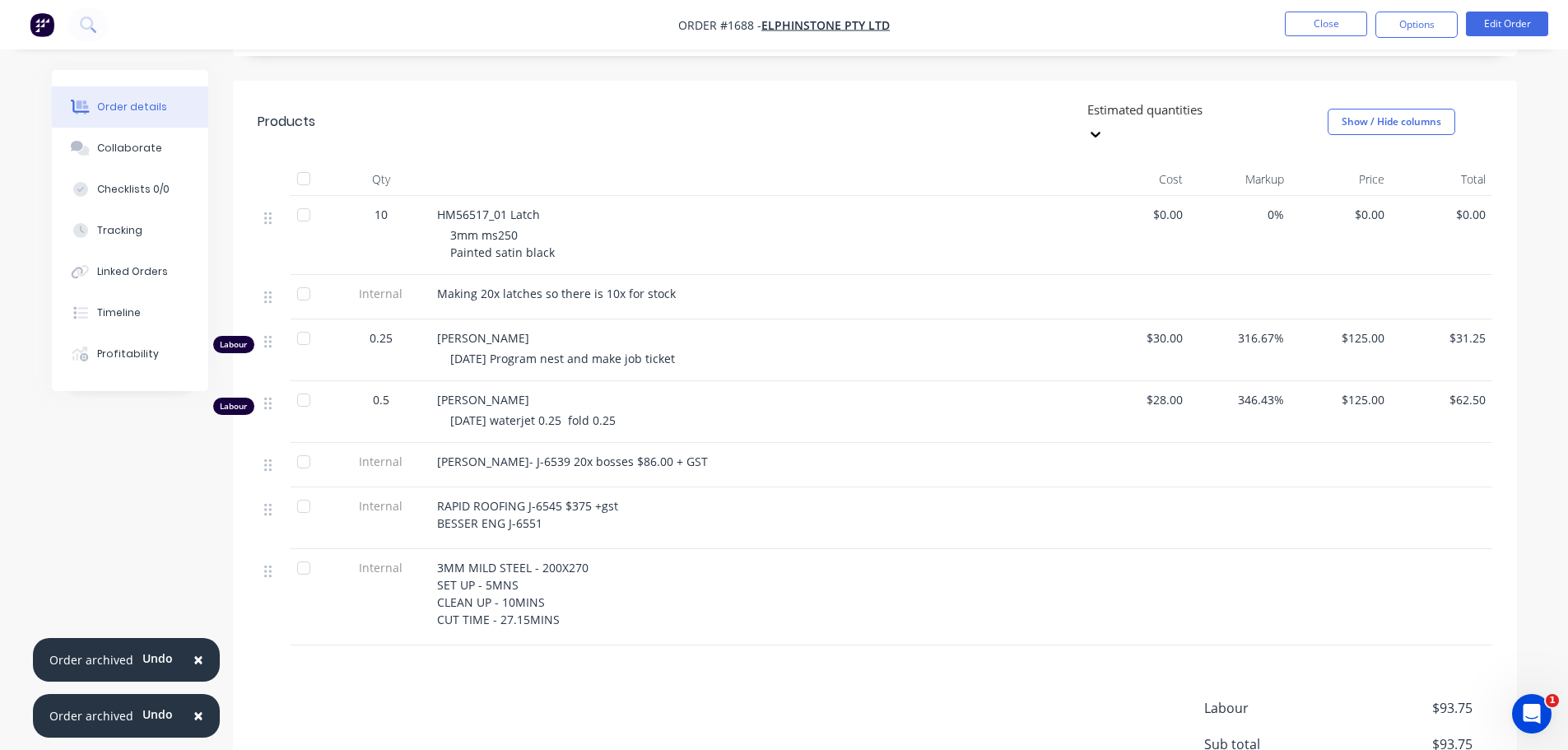
click at [785, 488] on div "RAPID ROOFING J-6545 $375 +gst BESSER ENG J-6551" at bounding box center [759, 518] width 659 height 62
click at [1310, 25] on button "Close" at bounding box center [1326, 24] width 82 height 25
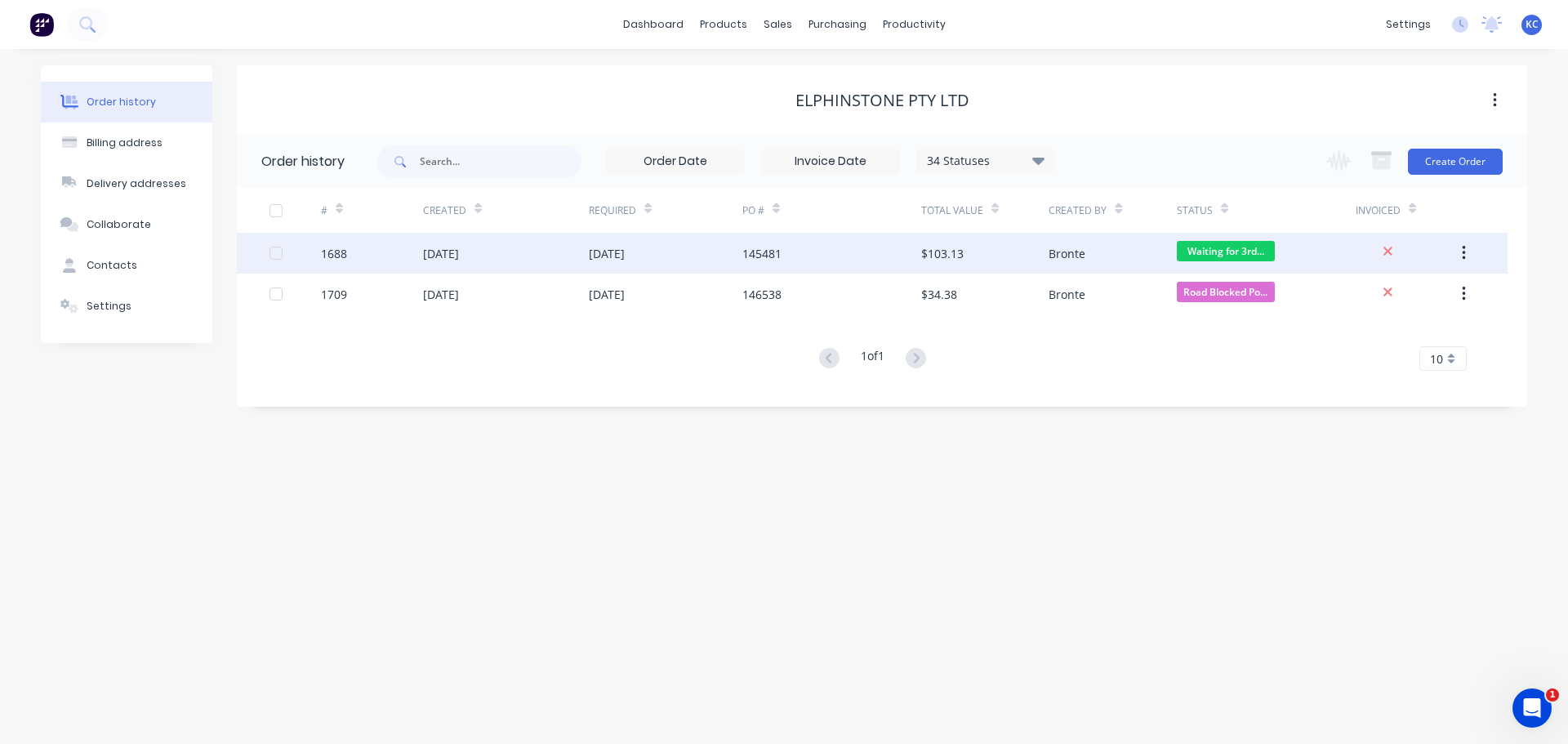
click at [343, 250] on div "1688" at bounding box center [334, 253] width 27 height 17
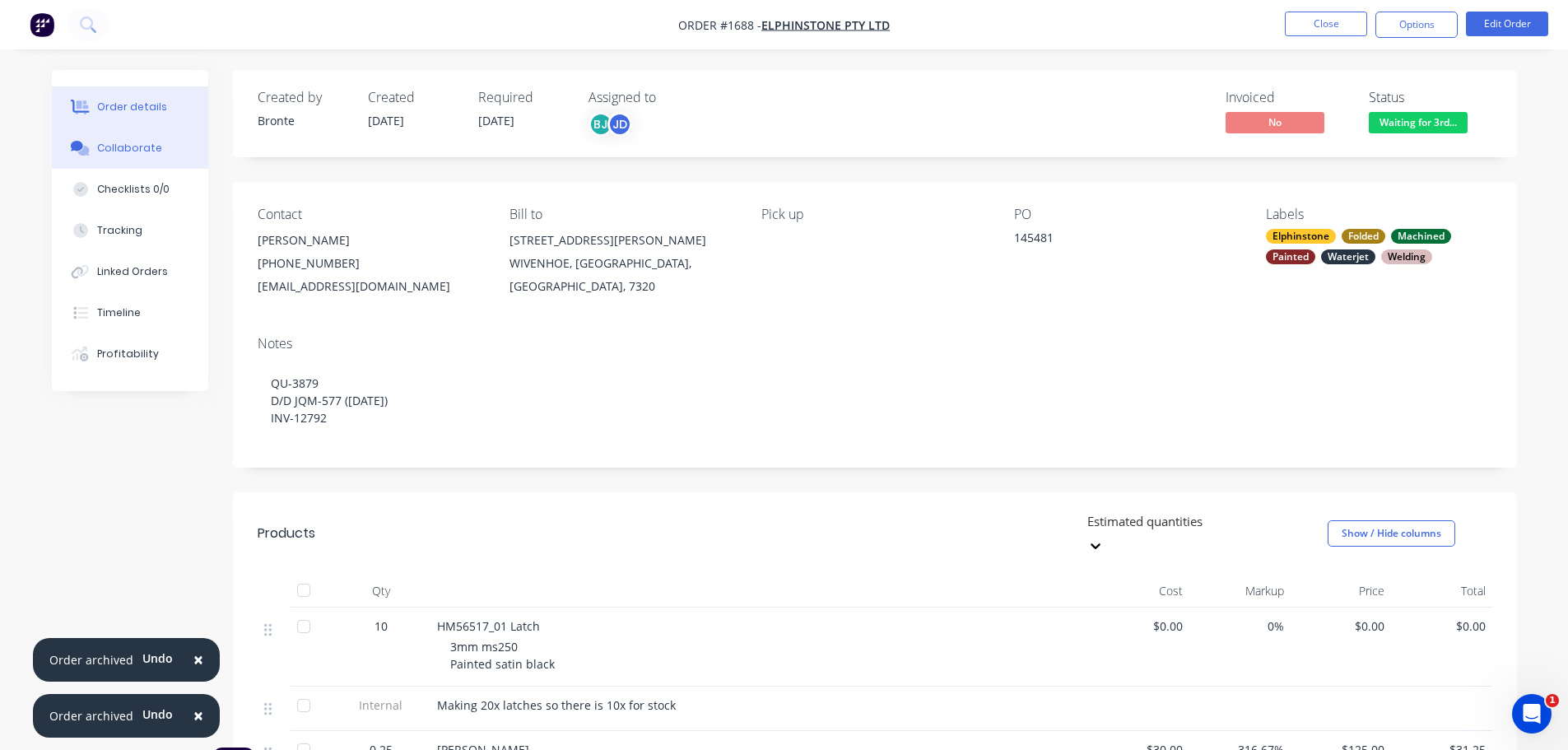
click at [165, 153] on button "Collaborate" at bounding box center [130, 147] width 157 height 41
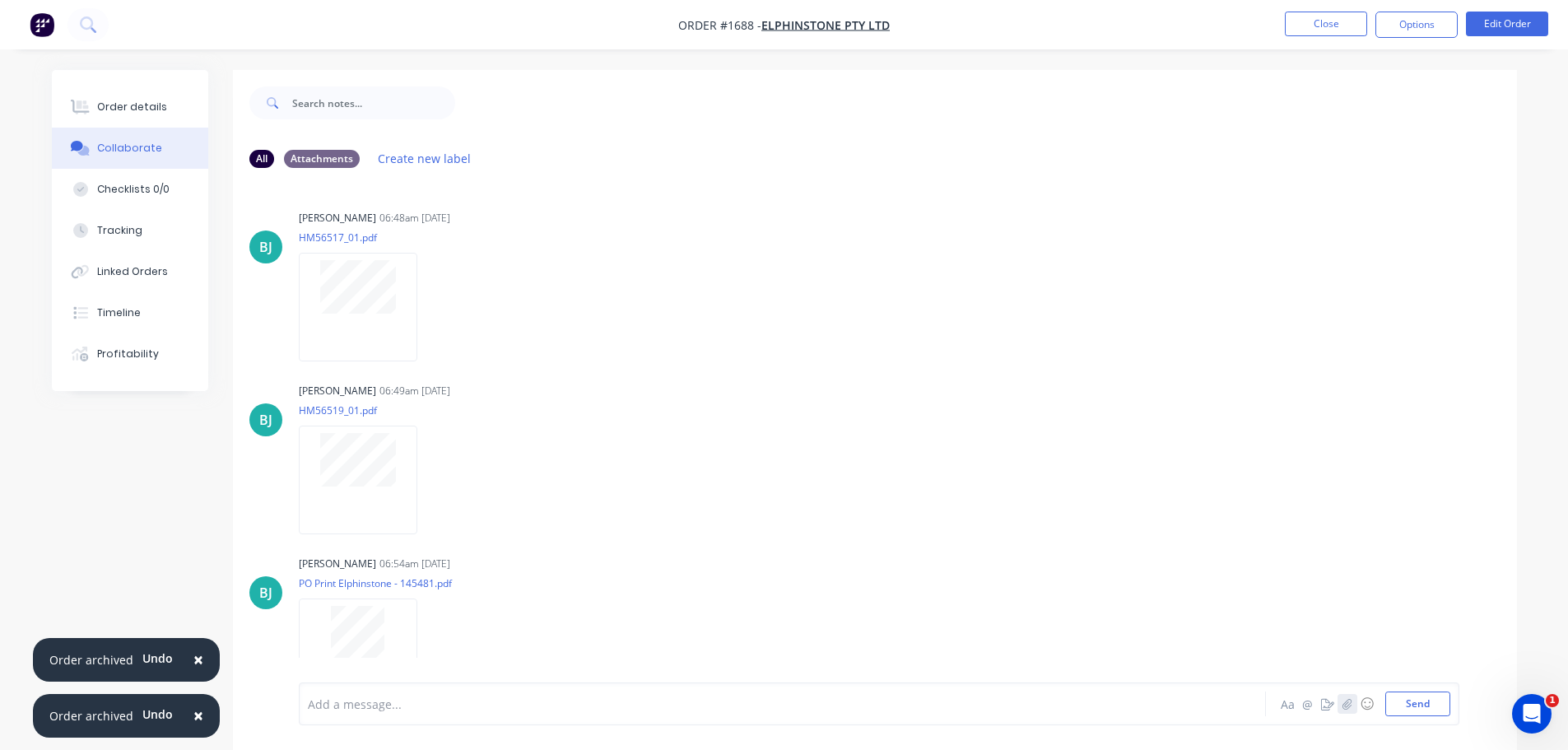
click at [1347, 711] on button "button" at bounding box center [1347, 704] width 20 height 20
click at [1405, 705] on button "Send" at bounding box center [1418, 704] width 65 height 25
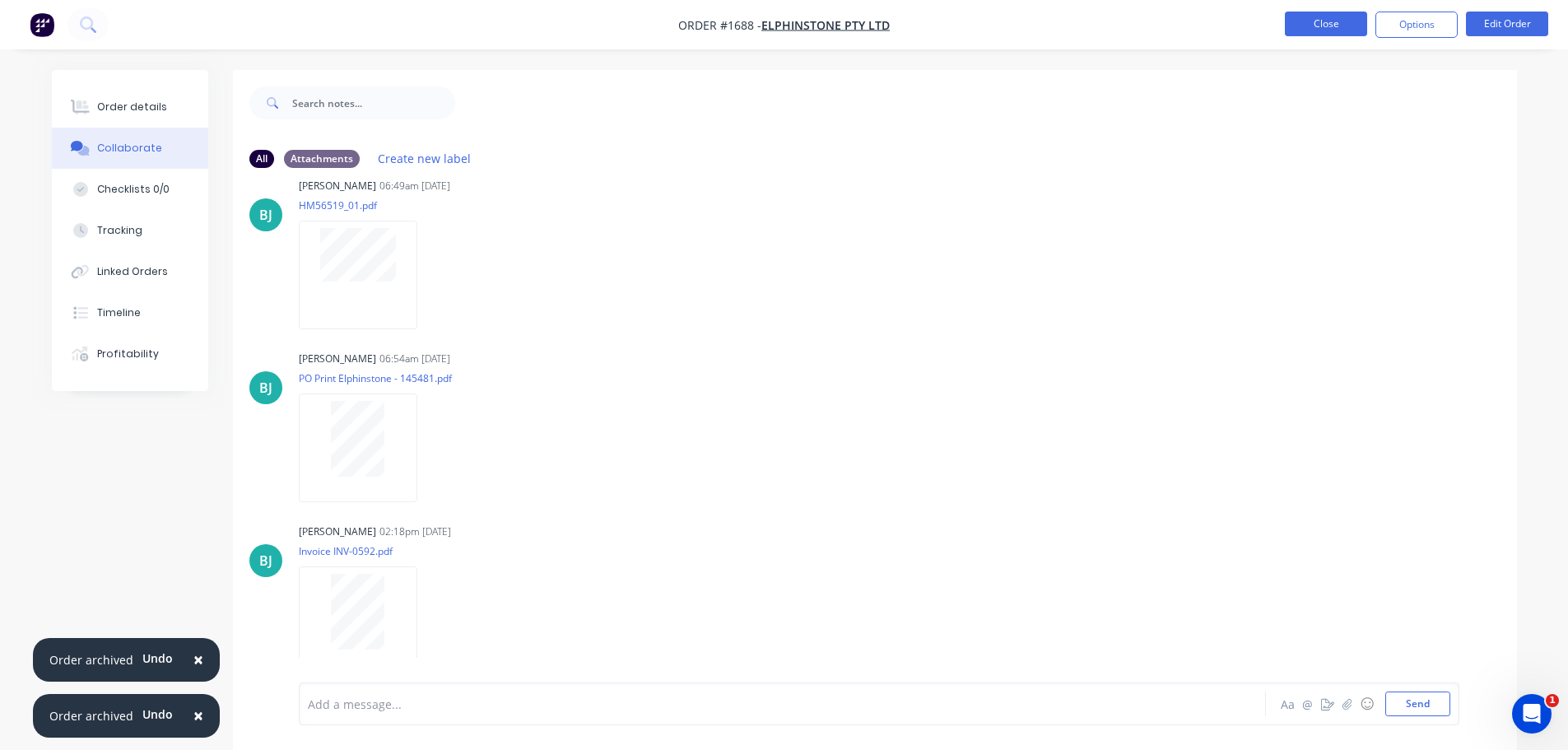
click at [1329, 25] on button "Close" at bounding box center [1326, 24] width 82 height 25
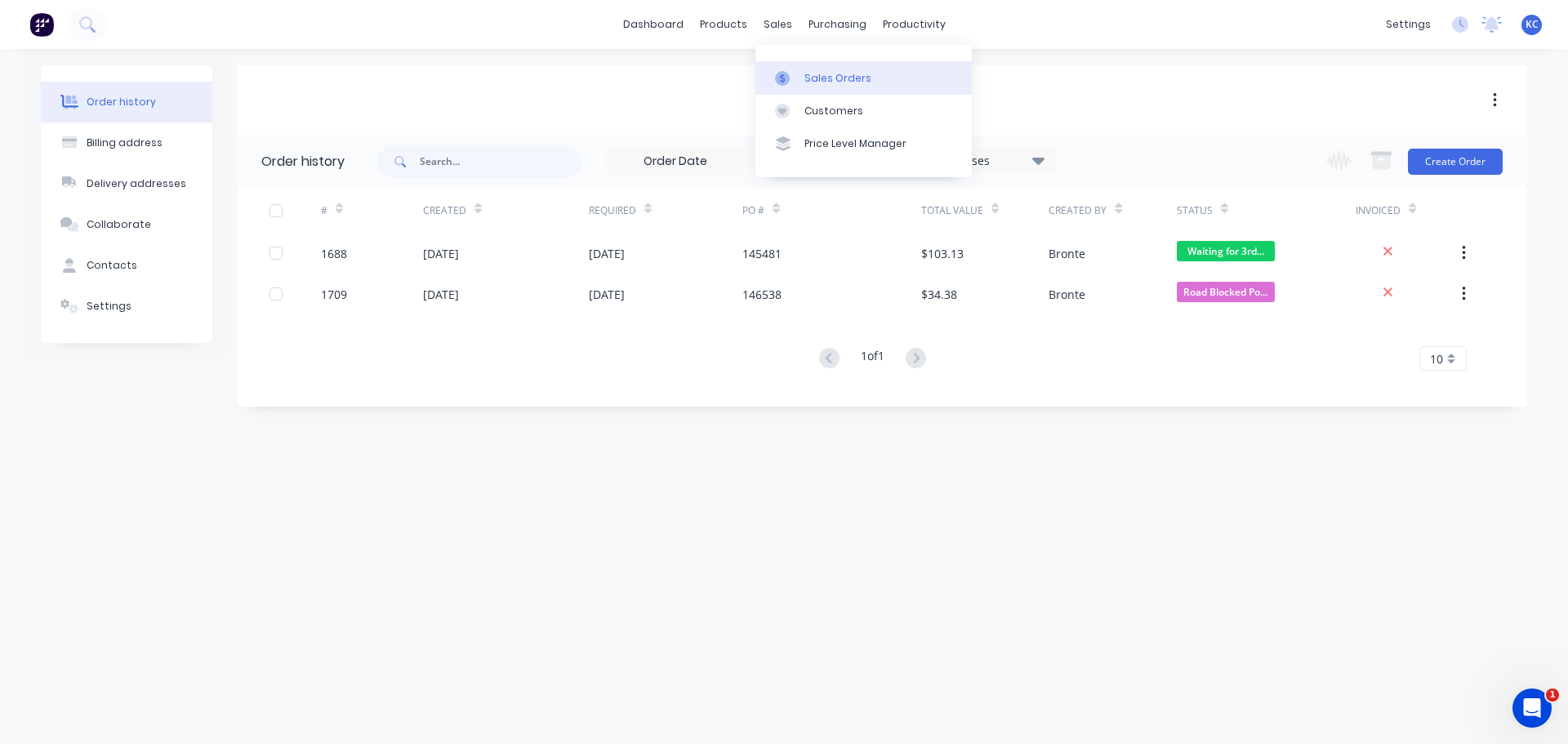
click at [816, 80] on div "Sales Orders" at bounding box center [838, 78] width 67 height 14
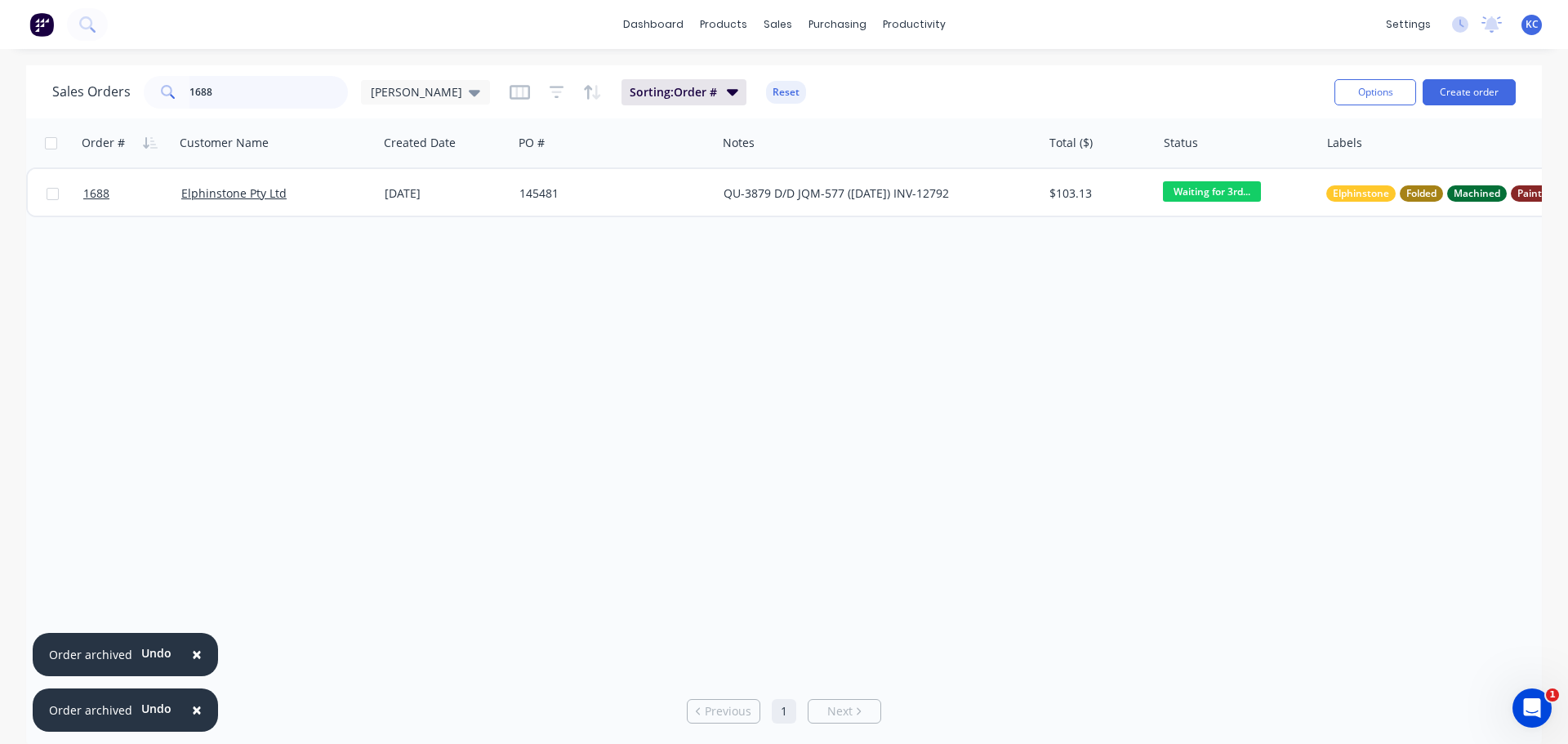
click at [69, 96] on div "Sales Orders 1688 katrina" at bounding box center [270, 92] width 437 height 32
type input "1598"
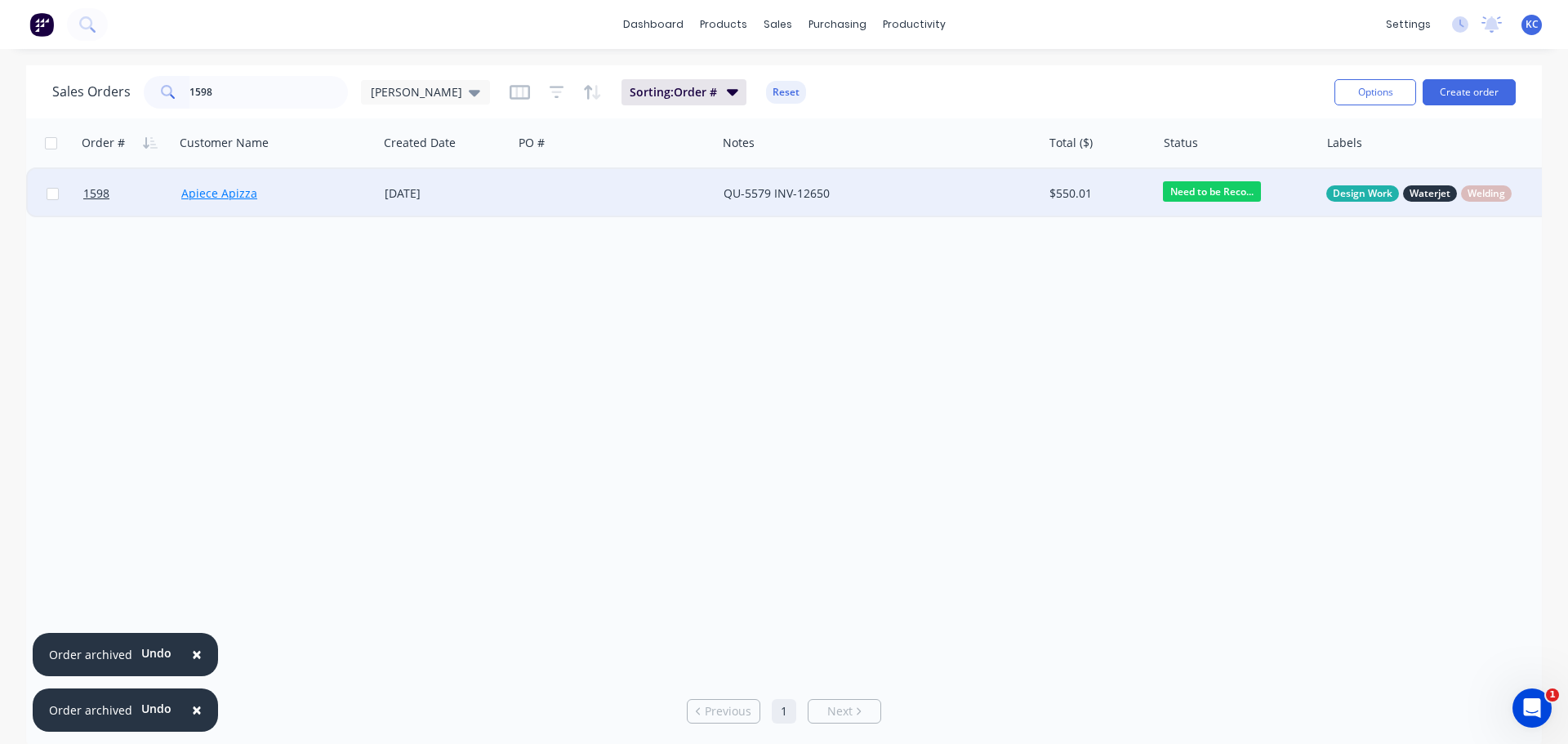
click at [196, 198] on link "Apiece Apizza" at bounding box center [219, 193] width 76 height 15
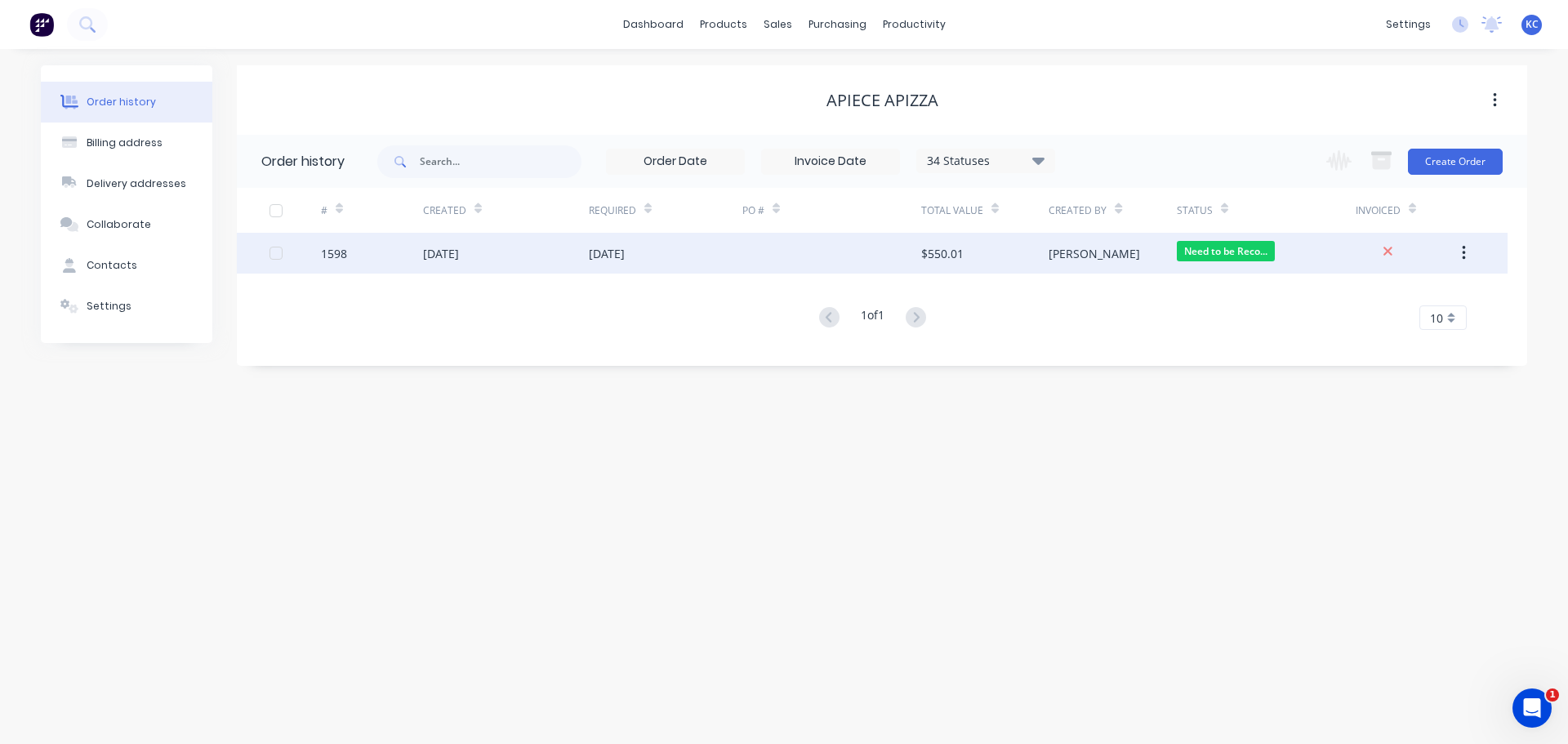
click at [449, 257] on div "18 Aug 2025" at bounding box center [441, 253] width 36 height 17
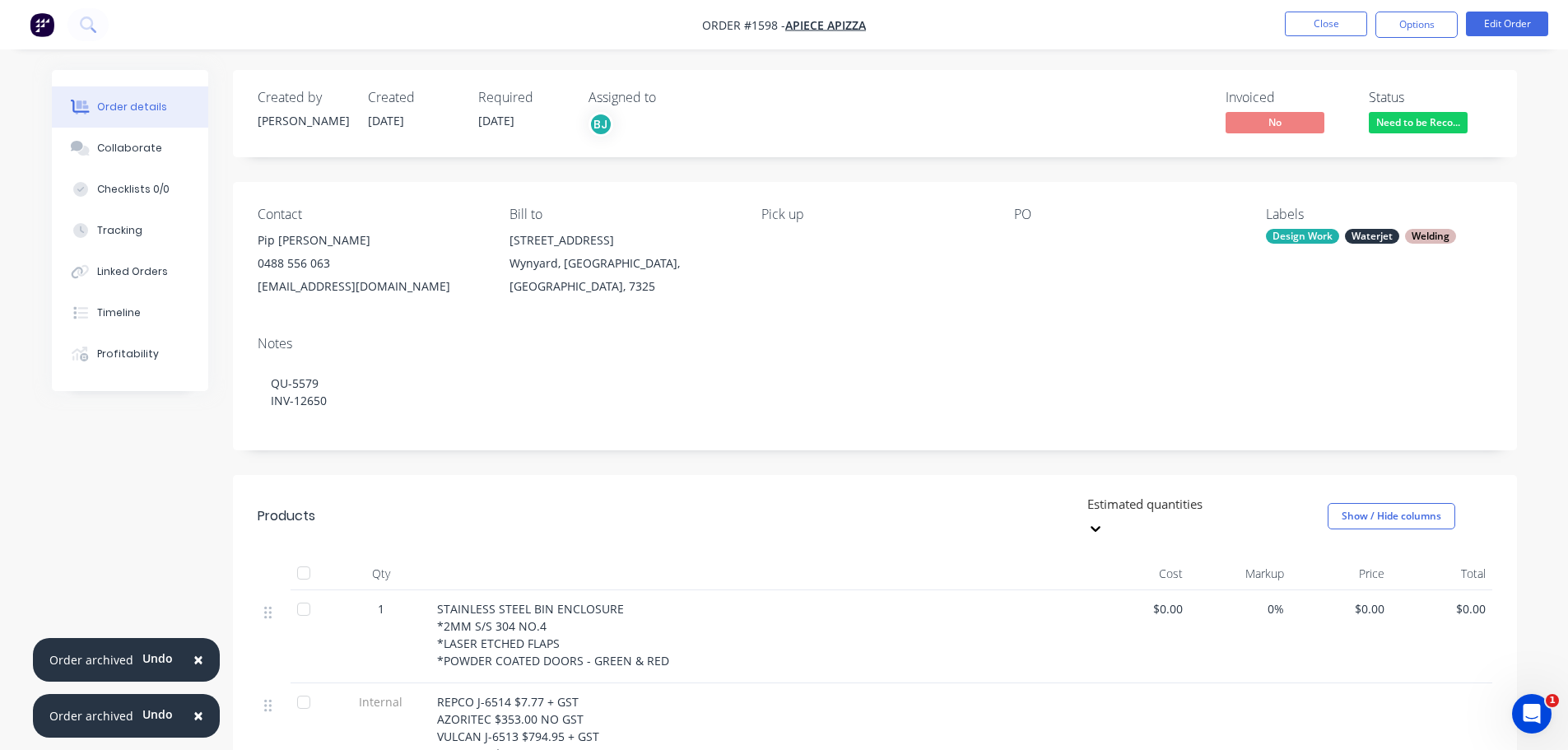
click at [196, 658] on span "×" at bounding box center [198, 660] width 10 height 23
click at [195, 709] on span "×" at bounding box center [198, 716] width 10 height 23
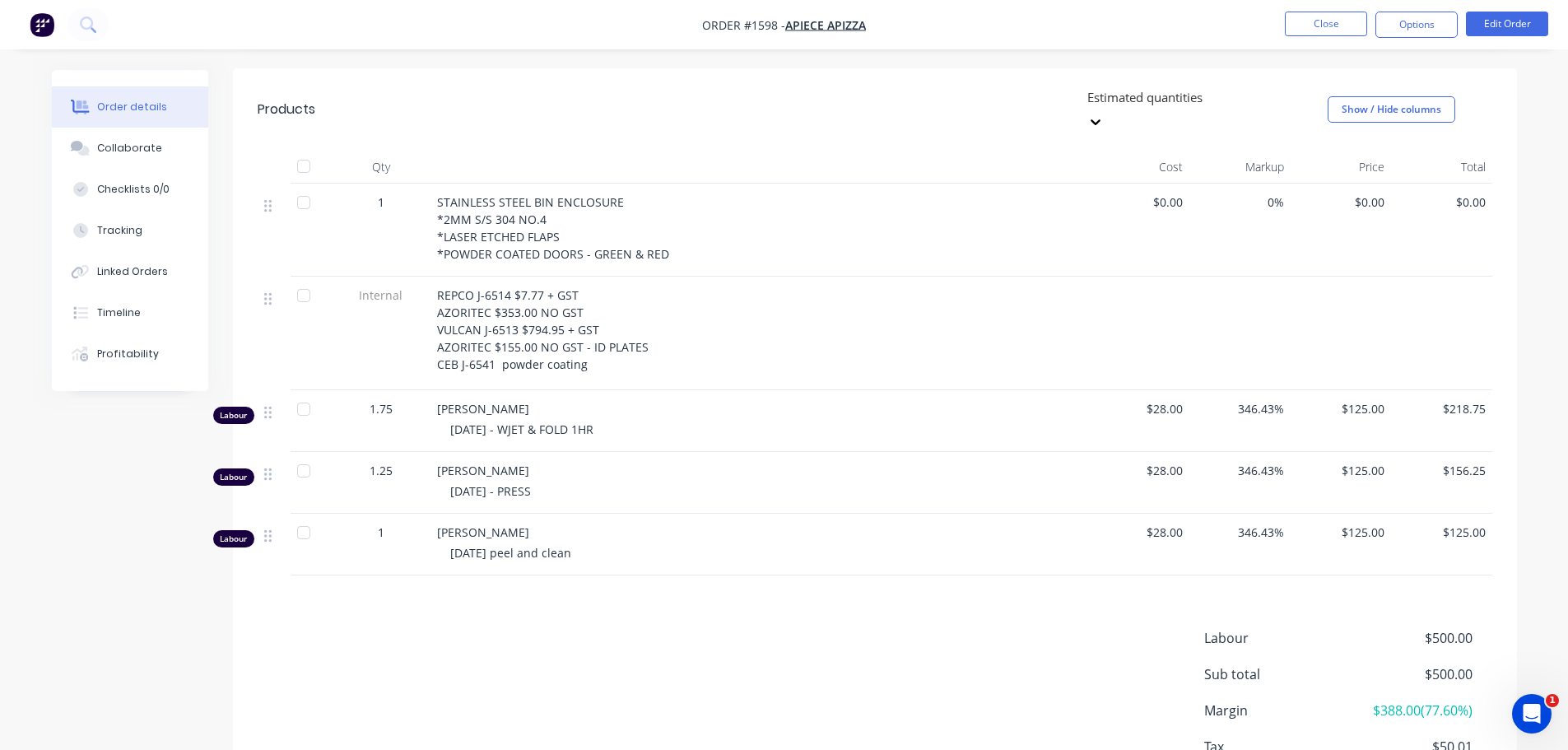
scroll to position [411, 0]
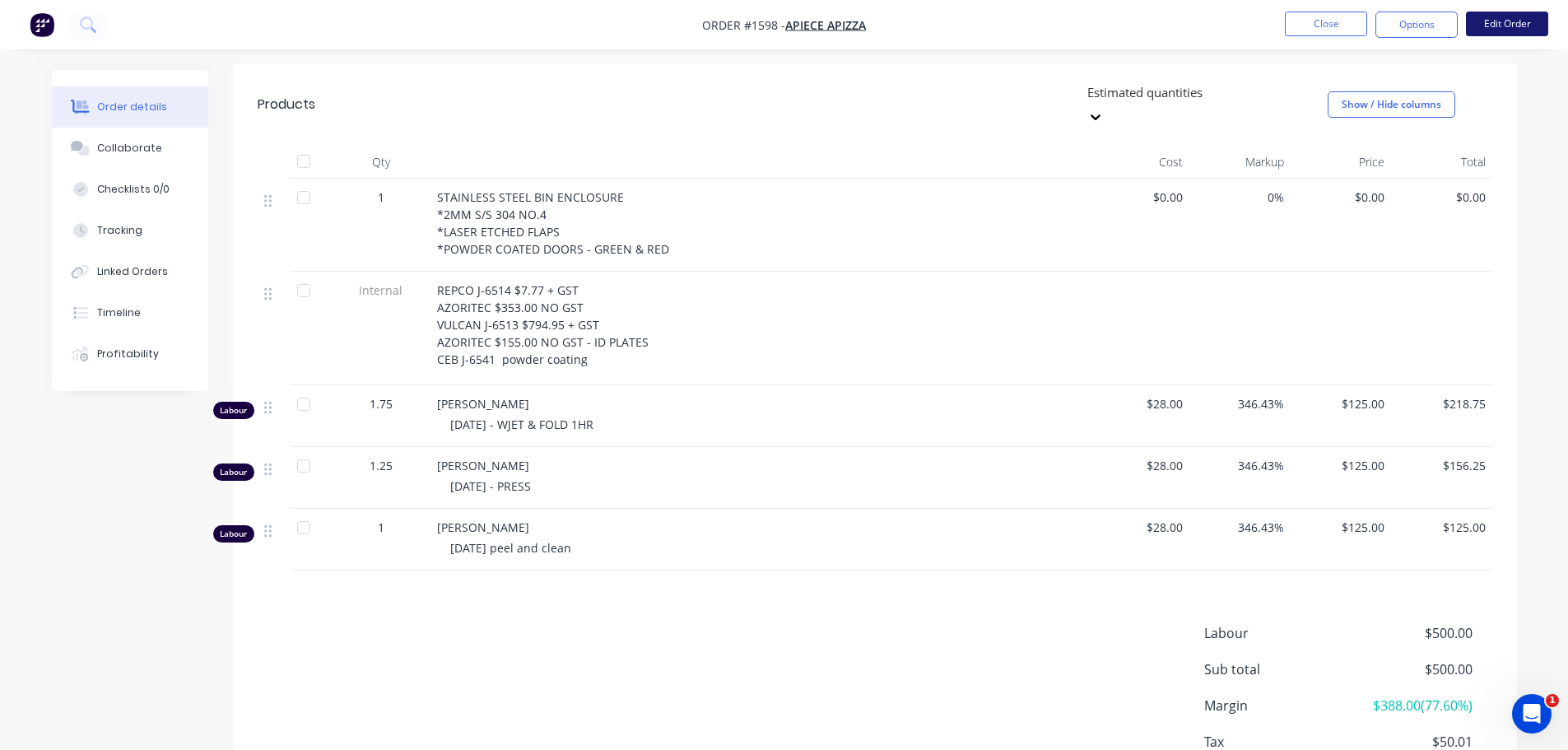
click at [1515, 25] on button "Edit Order" at bounding box center [1507, 24] width 82 height 25
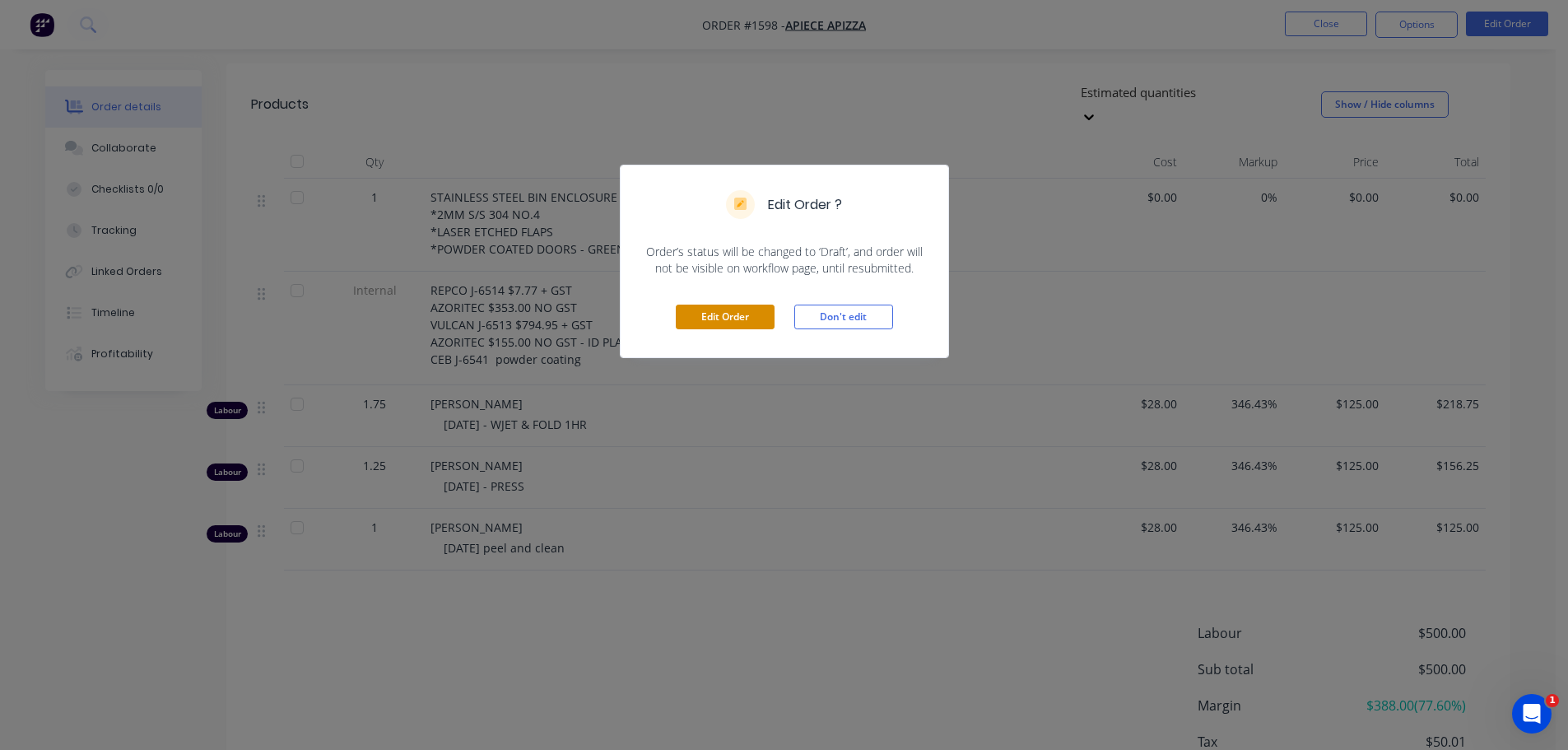
click at [743, 322] on button "Edit Order" at bounding box center [725, 318] width 98 height 25
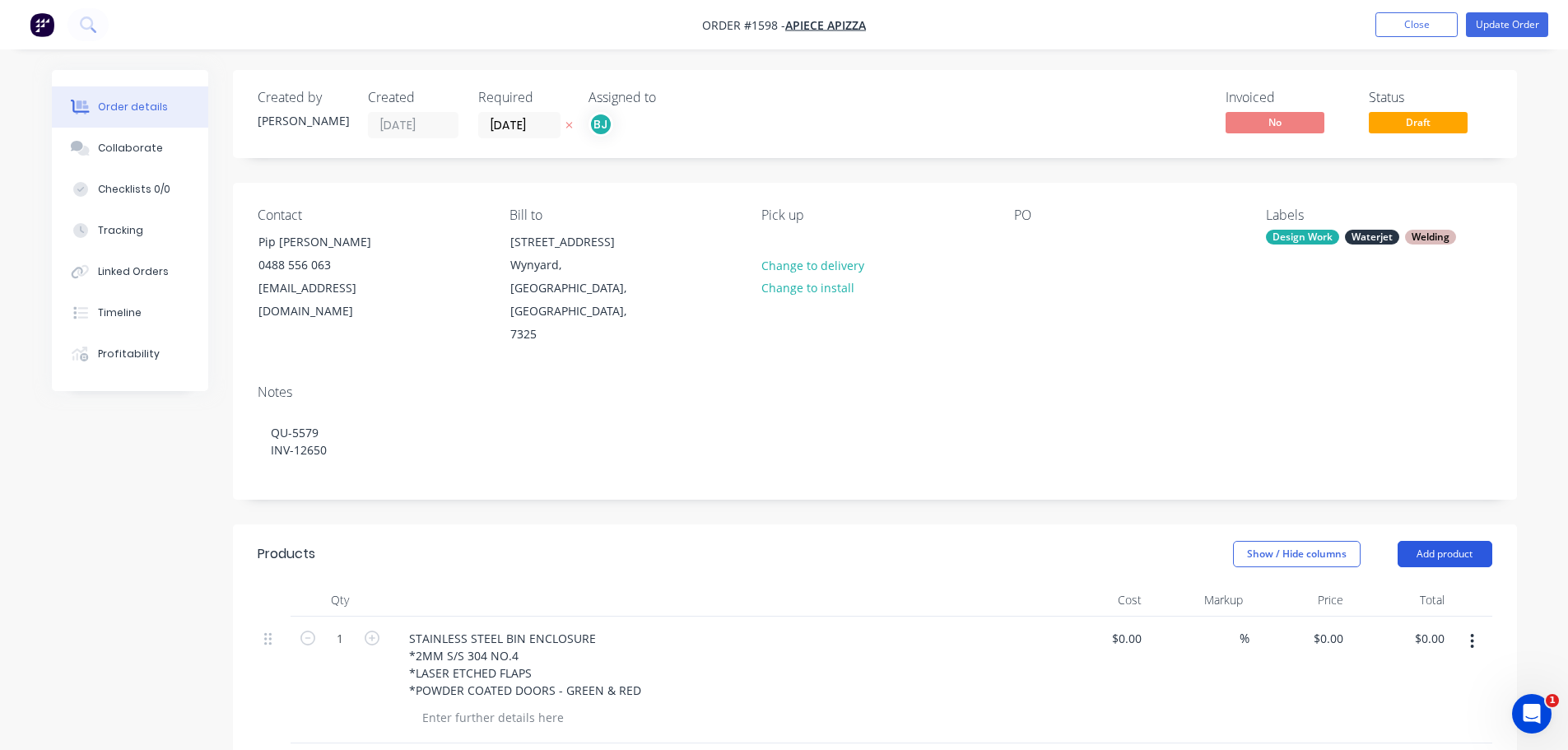
click at [1464, 541] on button "Add product" at bounding box center [1445, 555] width 95 height 27
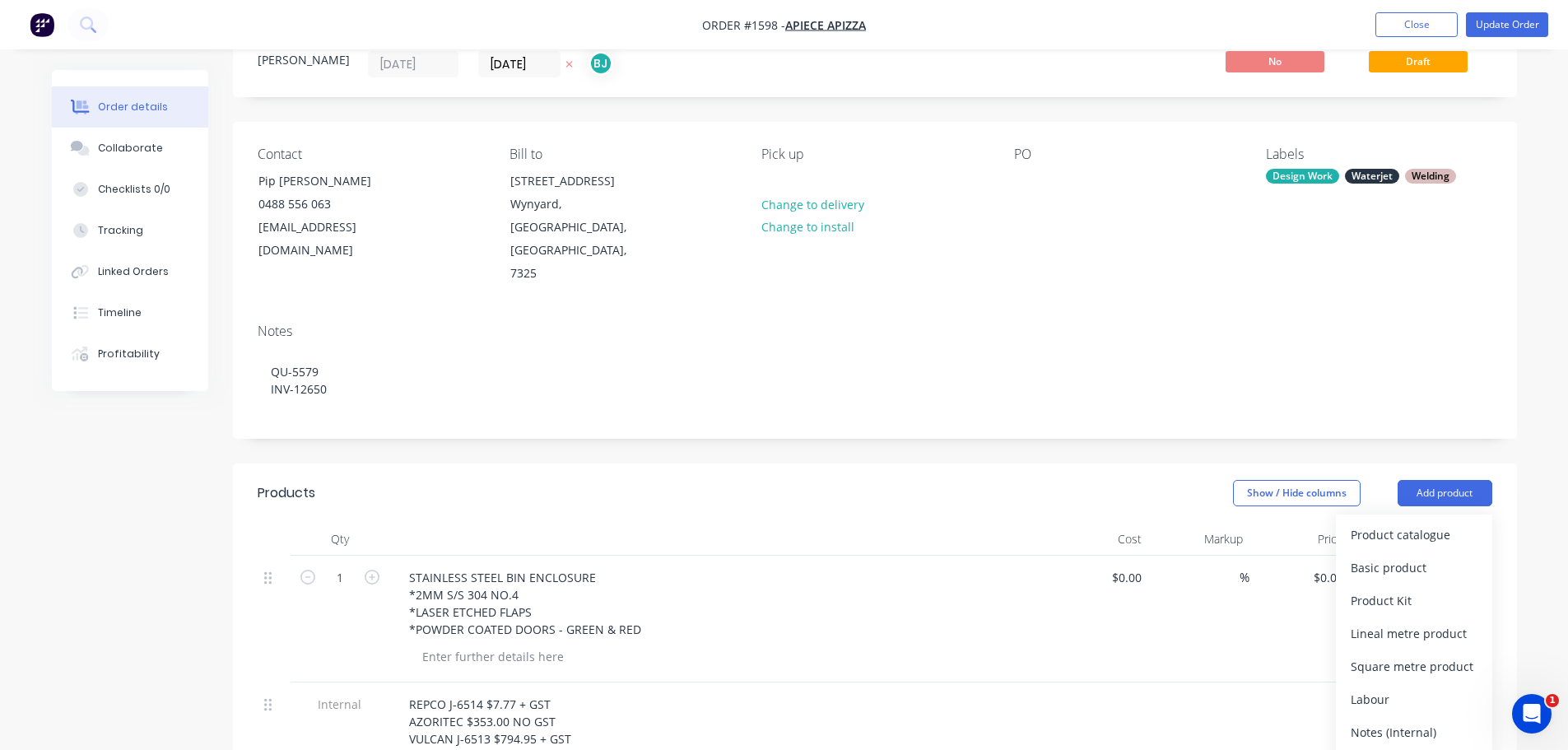
scroll to position [165, 0]
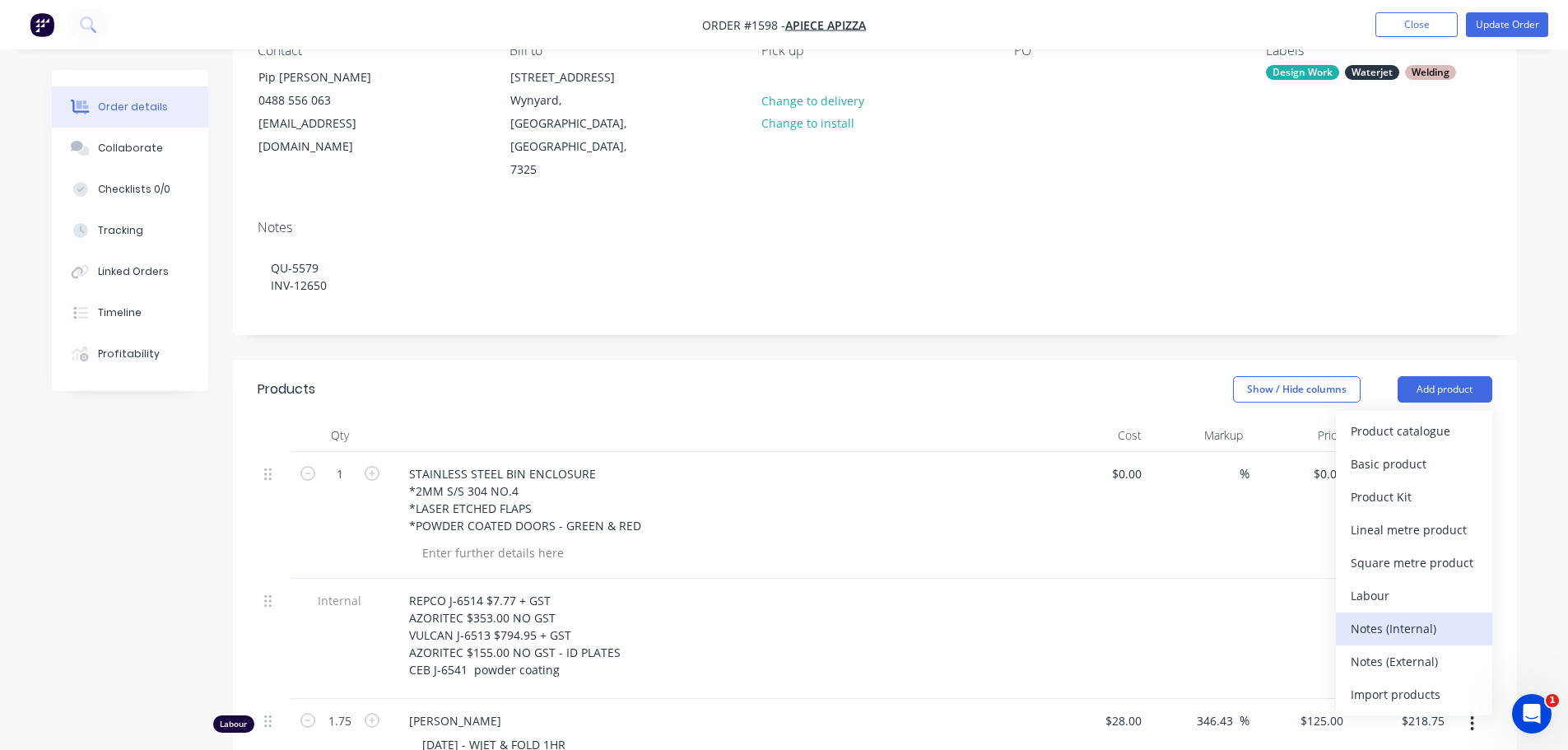
click at [1409, 617] on div "Notes (Internal)" at bounding box center [1414, 629] width 127 height 24
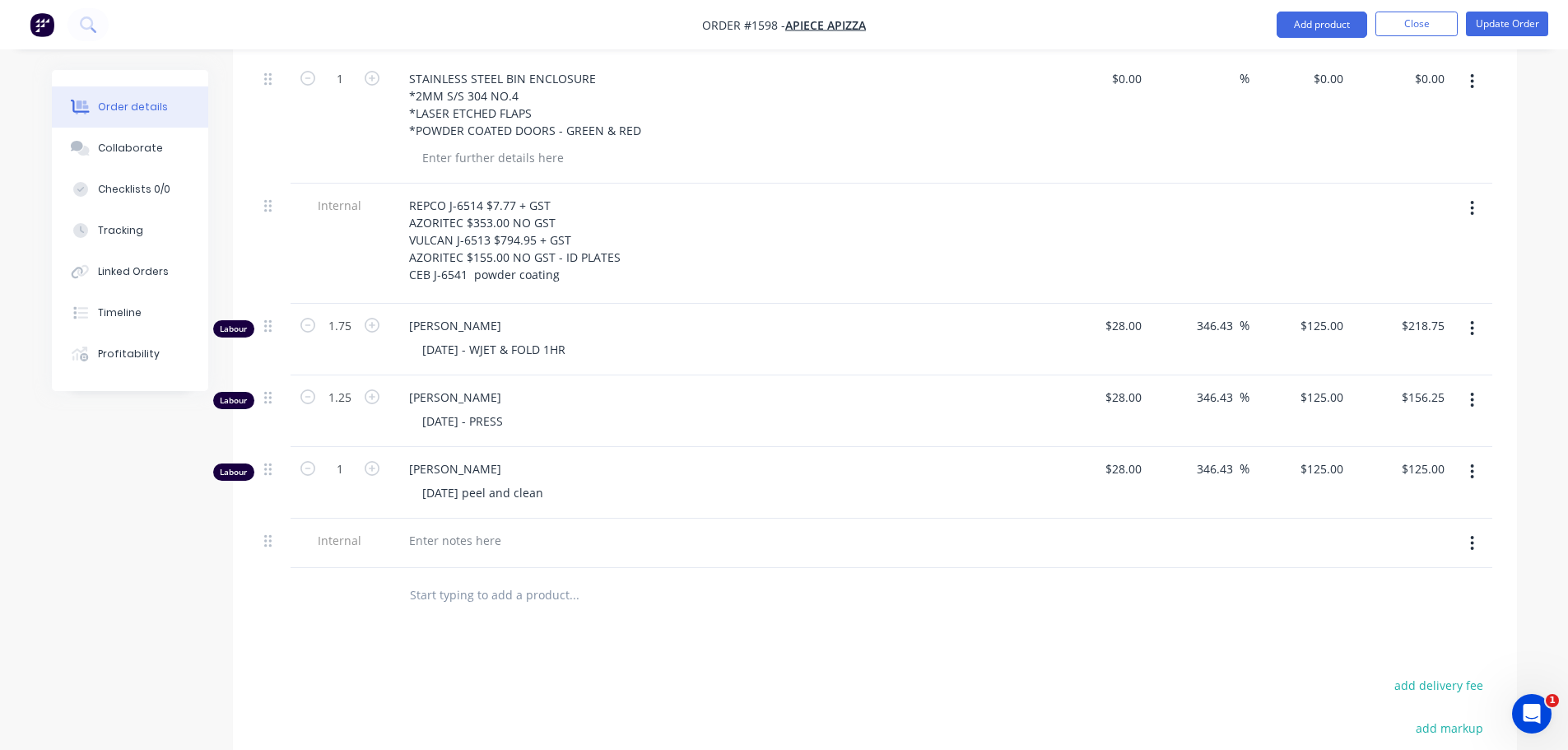
scroll to position [577, 0]
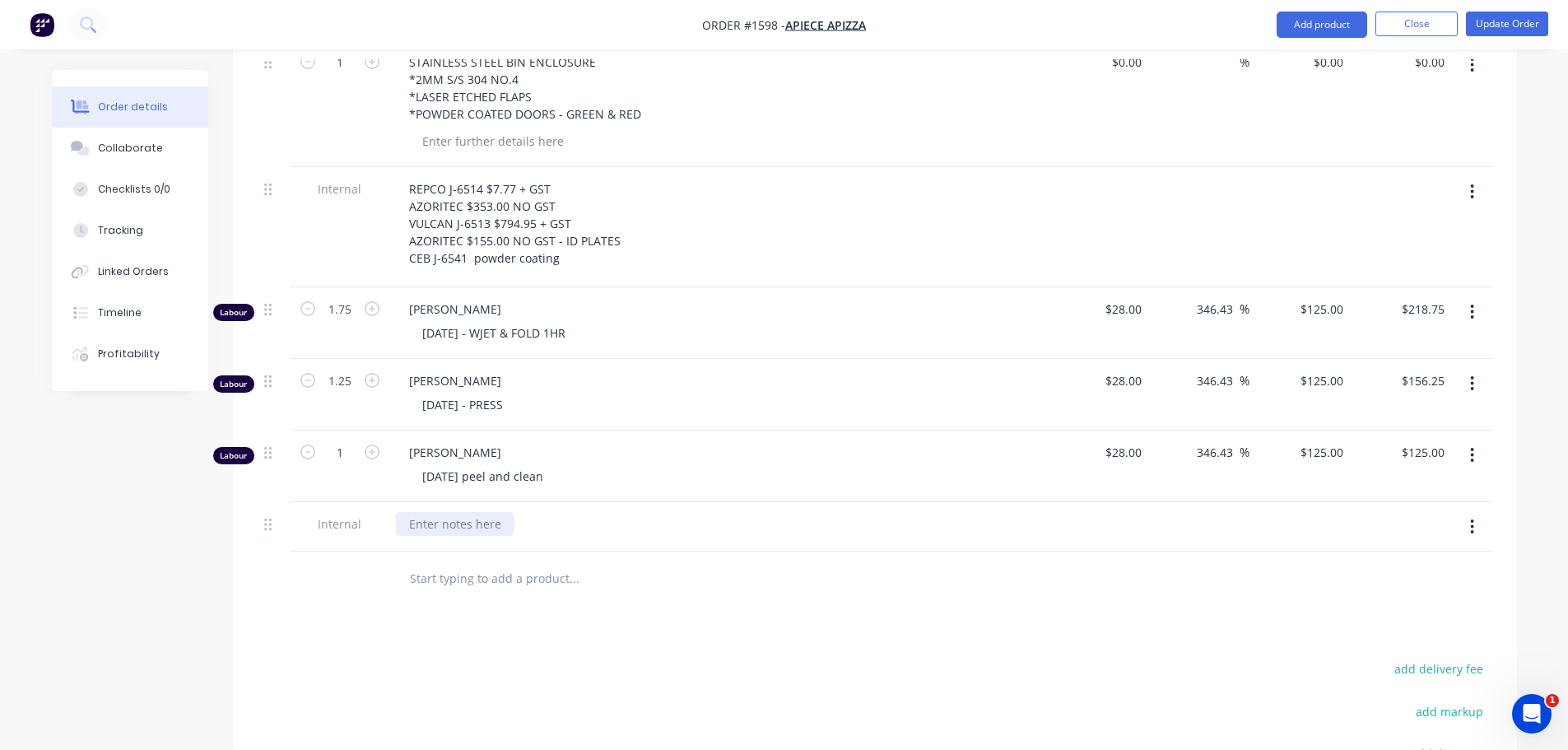
click at [451, 512] on div at bounding box center [455, 523] width 119 height 24
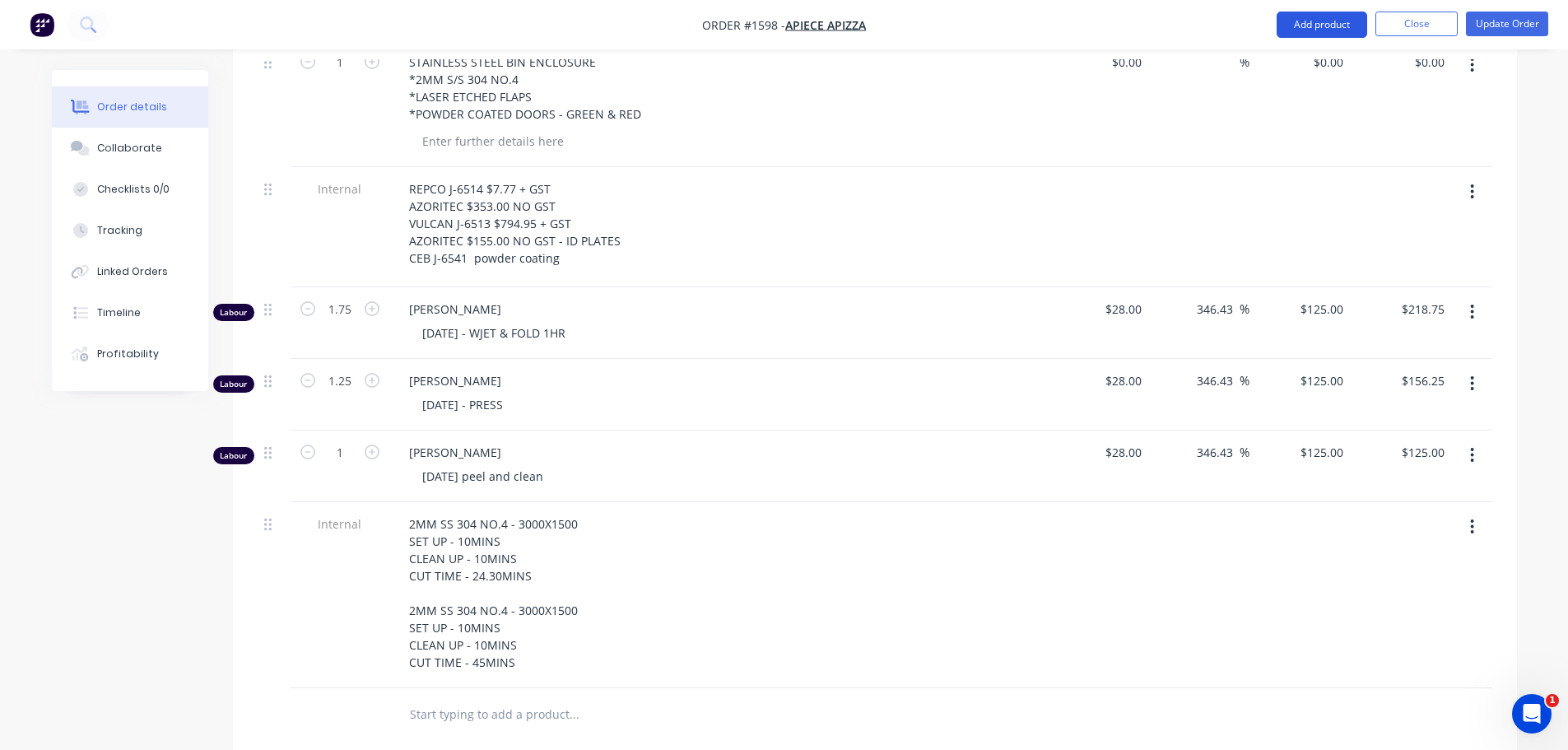
click at [1339, 22] on button "Add product" at bounding box center [1321, 25] width 91 height 27
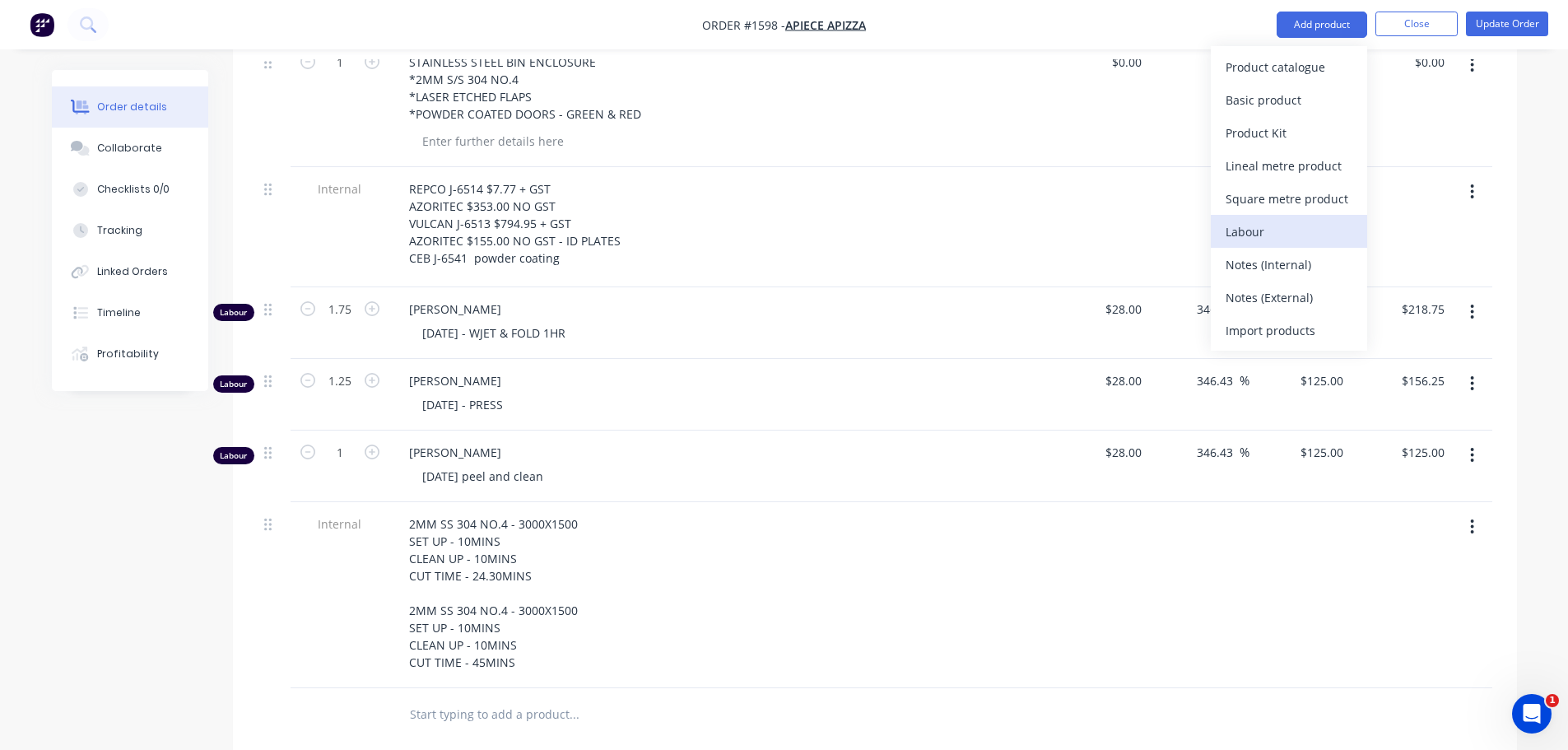
click at [1315, 232] on div "Labour" at bounding box center [1289, 232] width 127 height 24
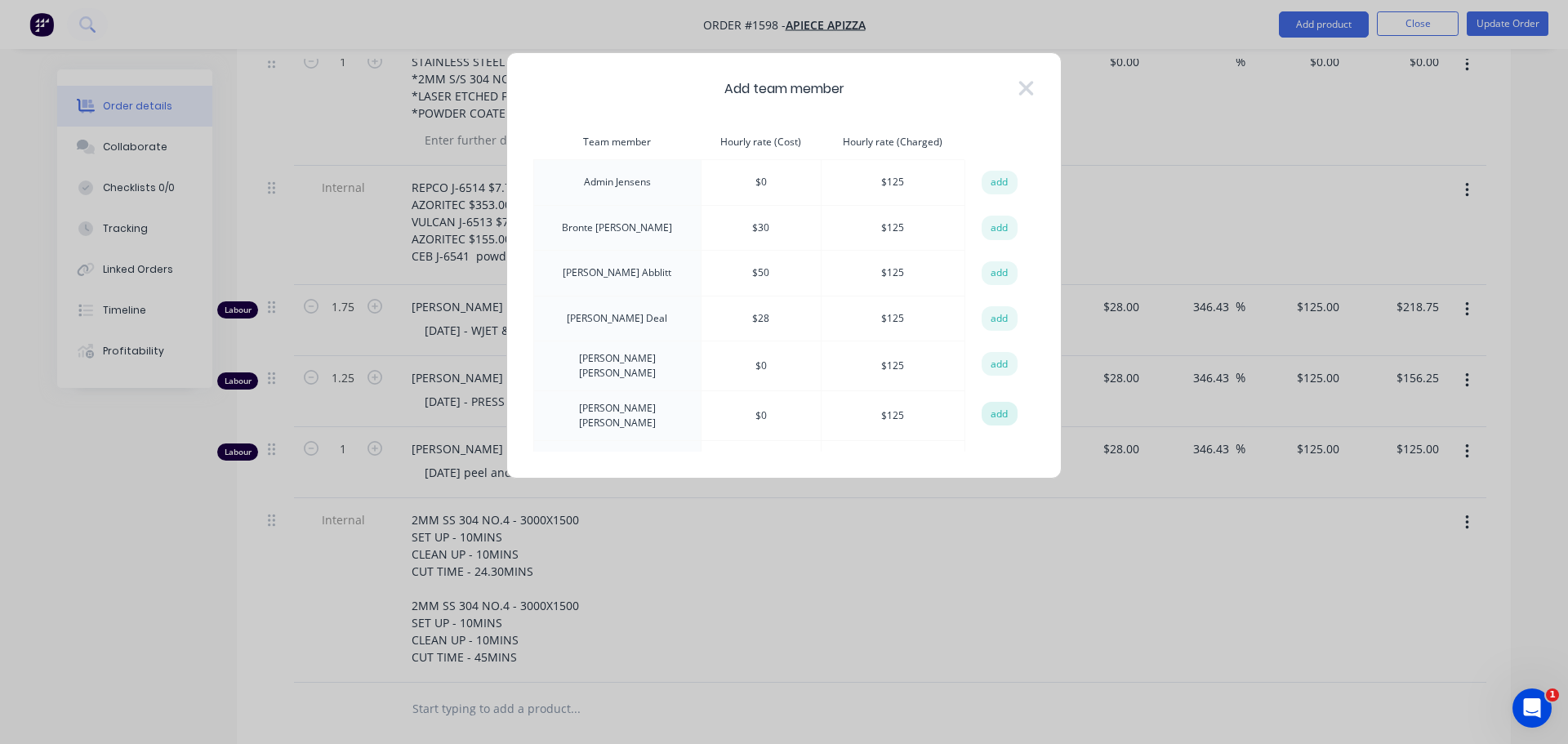
click at [996, 410] on button "add" at bounding box center [1000, 415] width 36 height 25
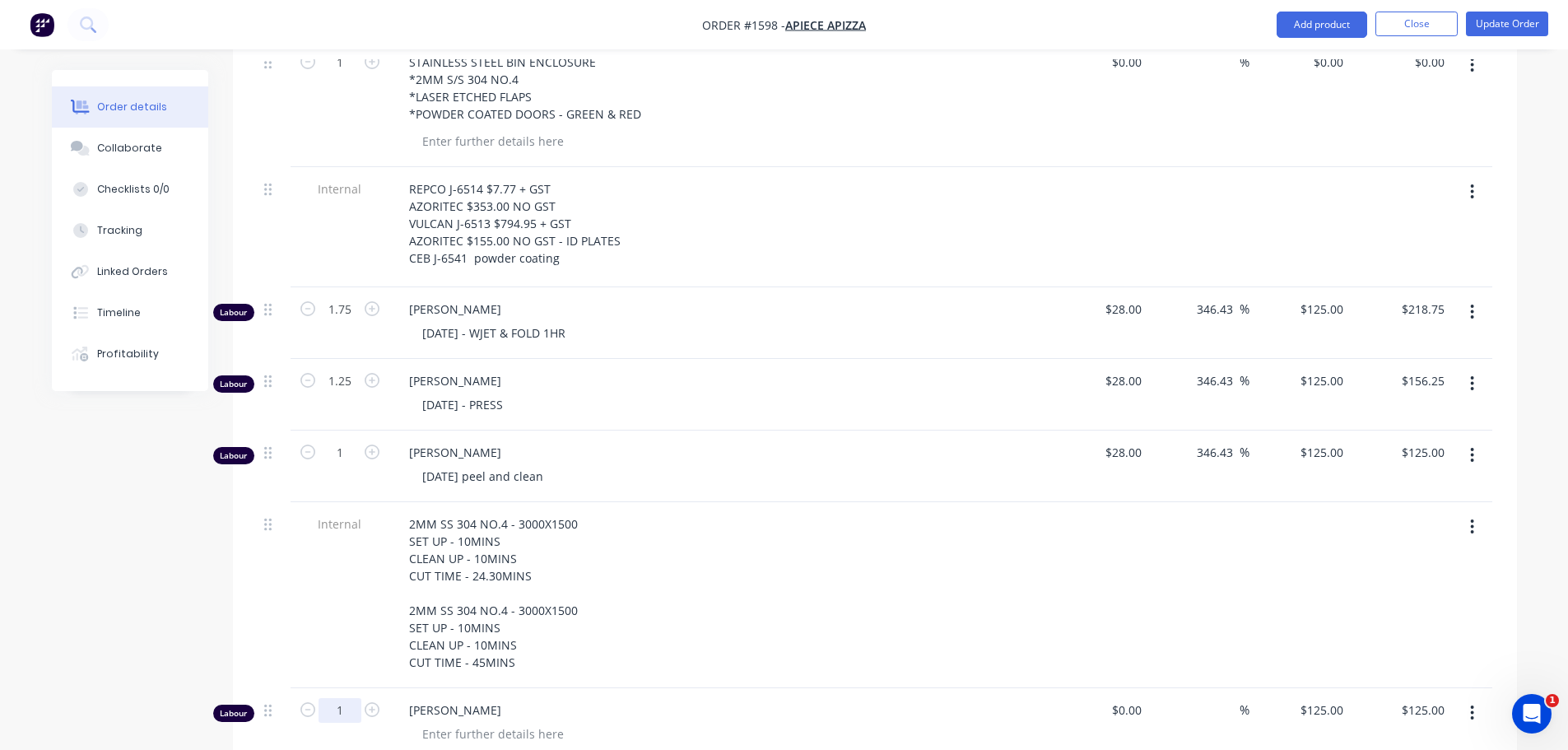
click at [343, 698] on input "1" at bounding box center [339, 711] width 43 height 25
type input "2"
type input "$250.00"
click at [649, 722] on div at bounding box center [725, 734] width 632 height 24
click at [646, 701] on span "MARK JENSEN" at bounding box center [725, 710] width 632 height 17
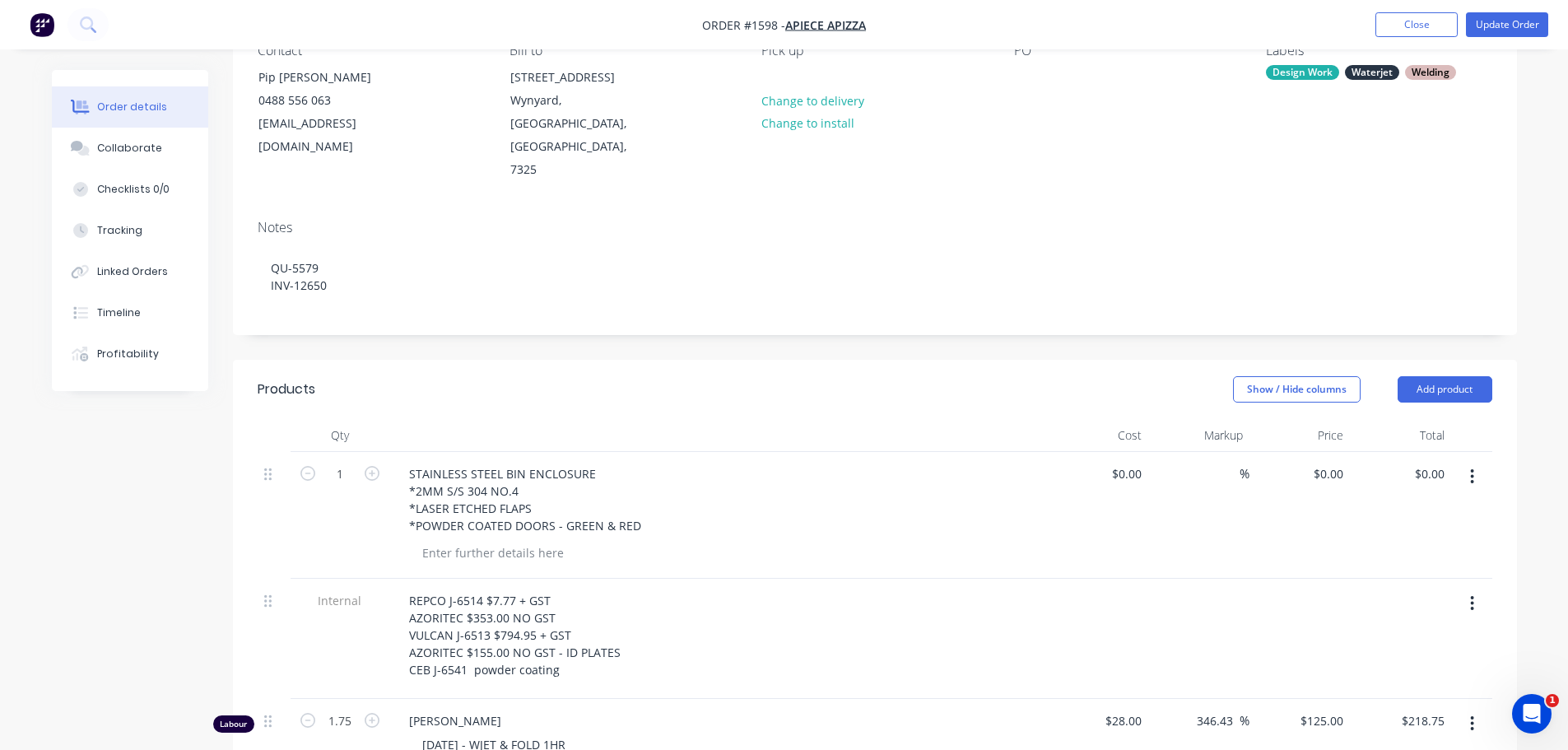
scroll to position [82, 0]
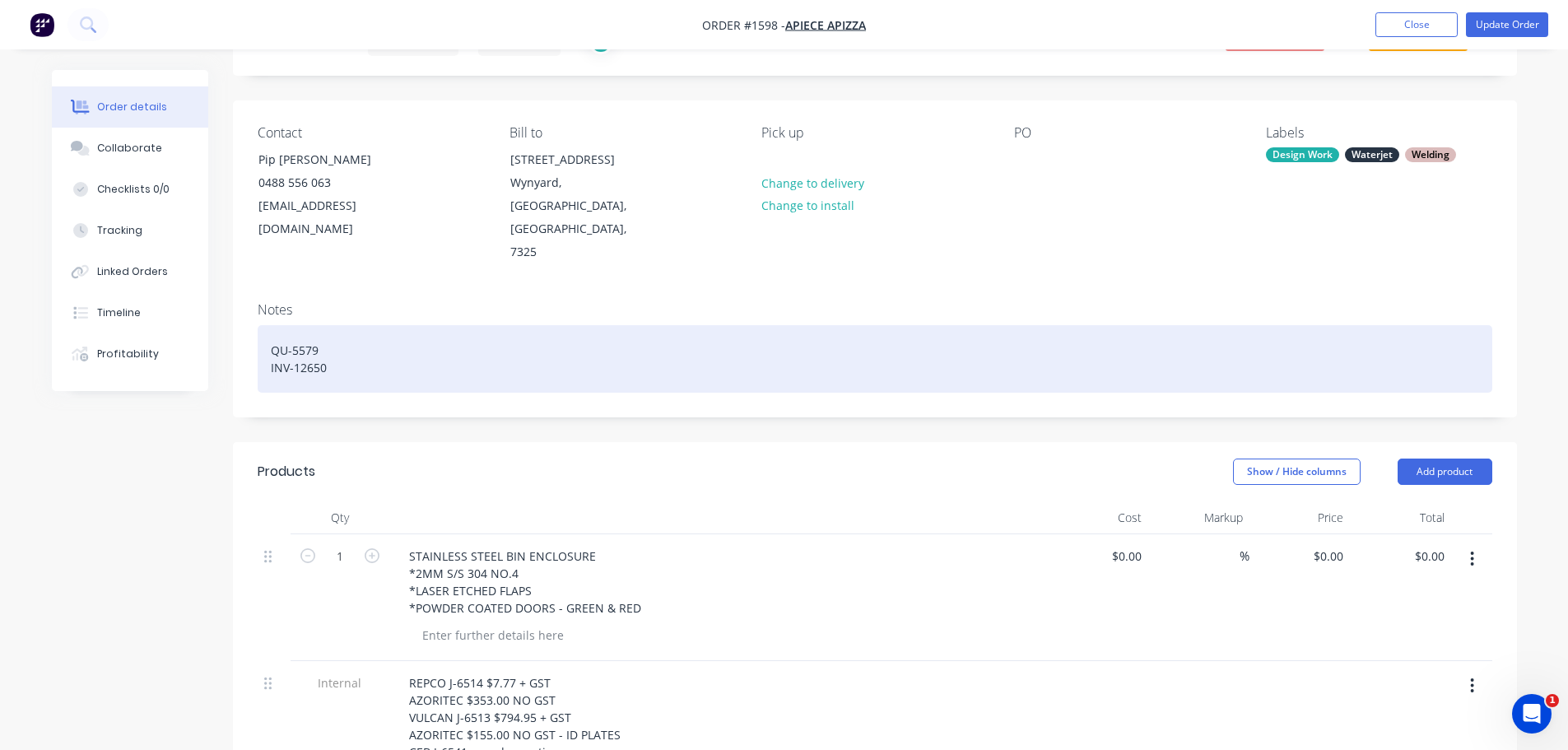
click at [349, 325] on div "QU-5579 INV-12650" at bounding box center [874, 359] width 1234 height 68
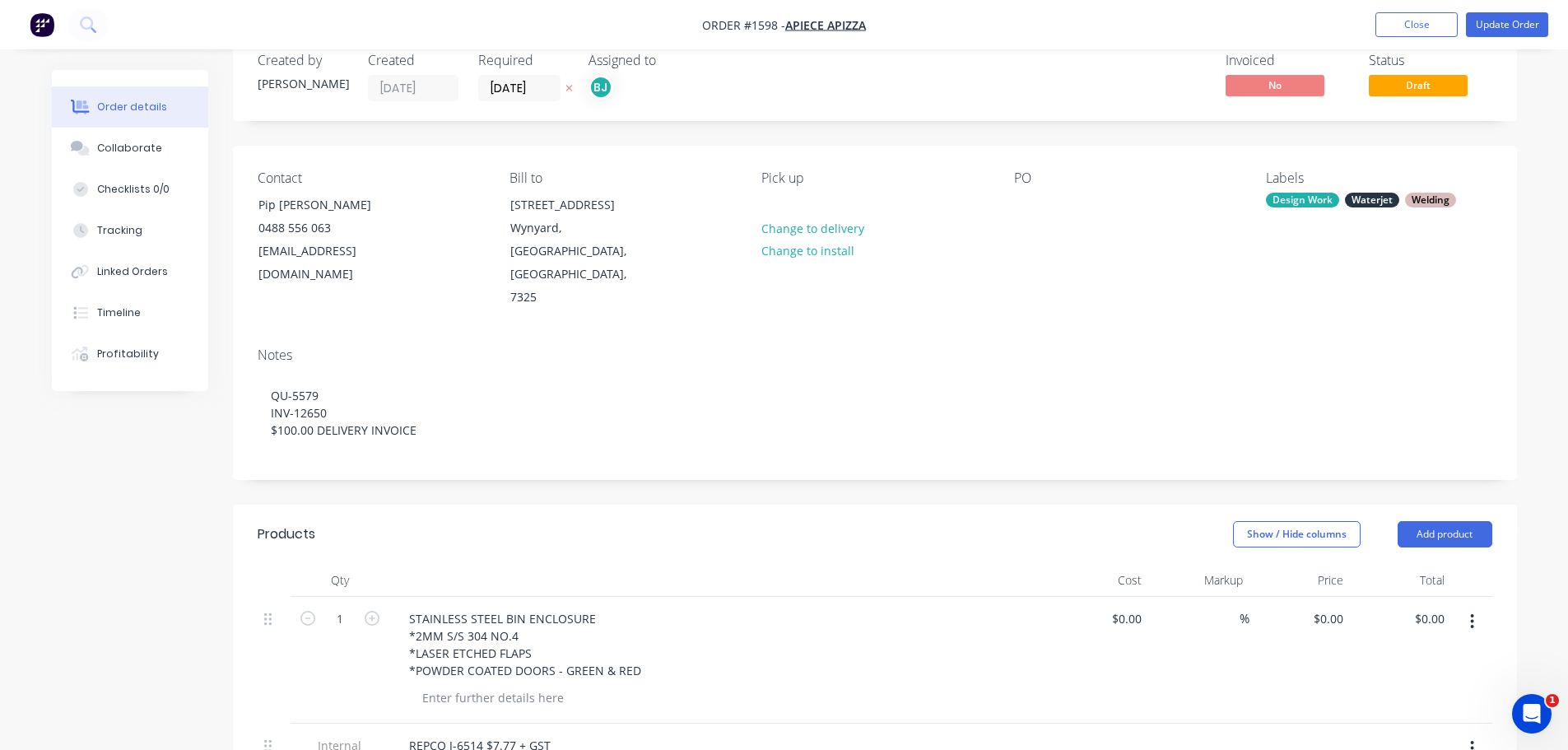
scroll to position [0, 0]
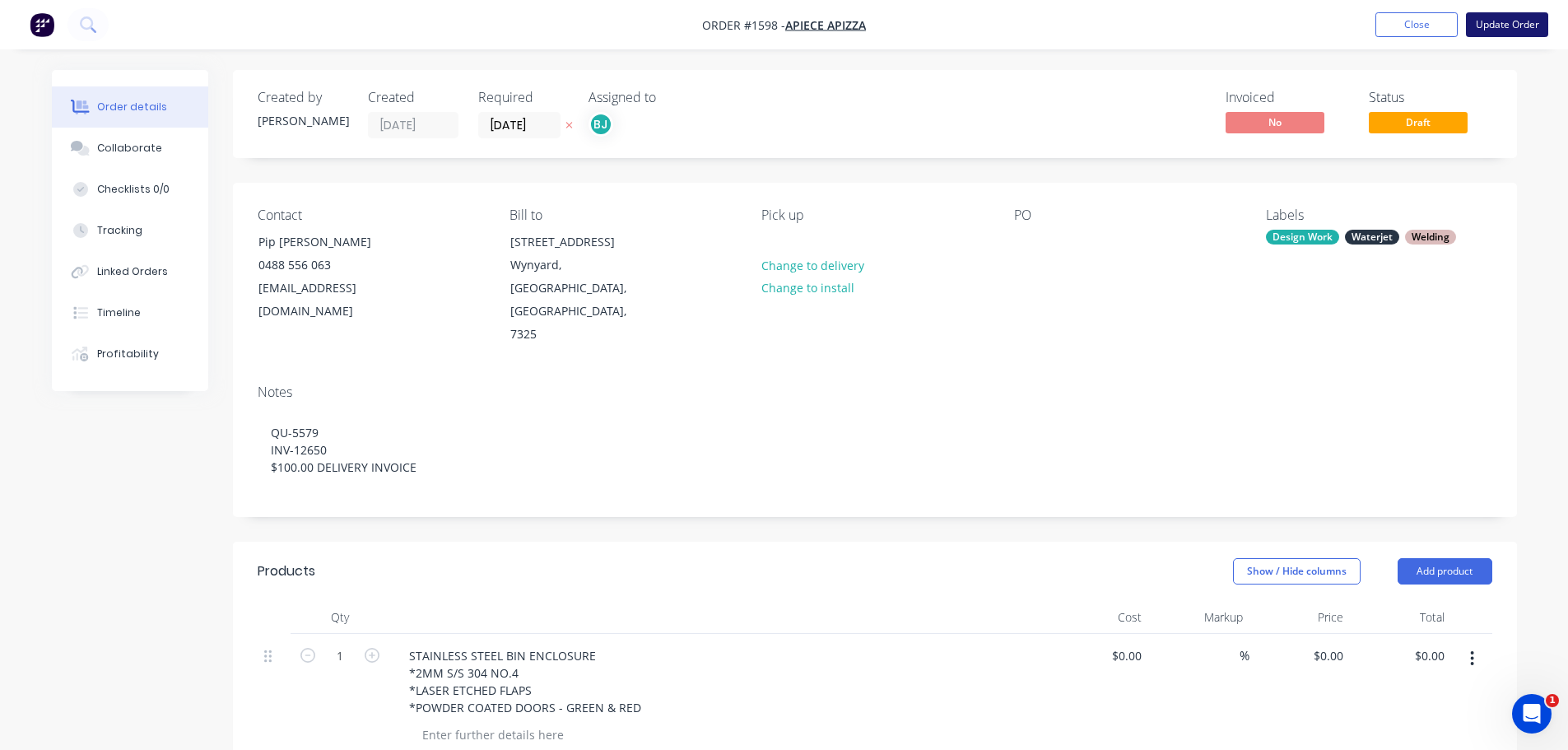
click at [1508, 19] on button "Update Order" at bounding box center [1507, 25] width 82 height 25
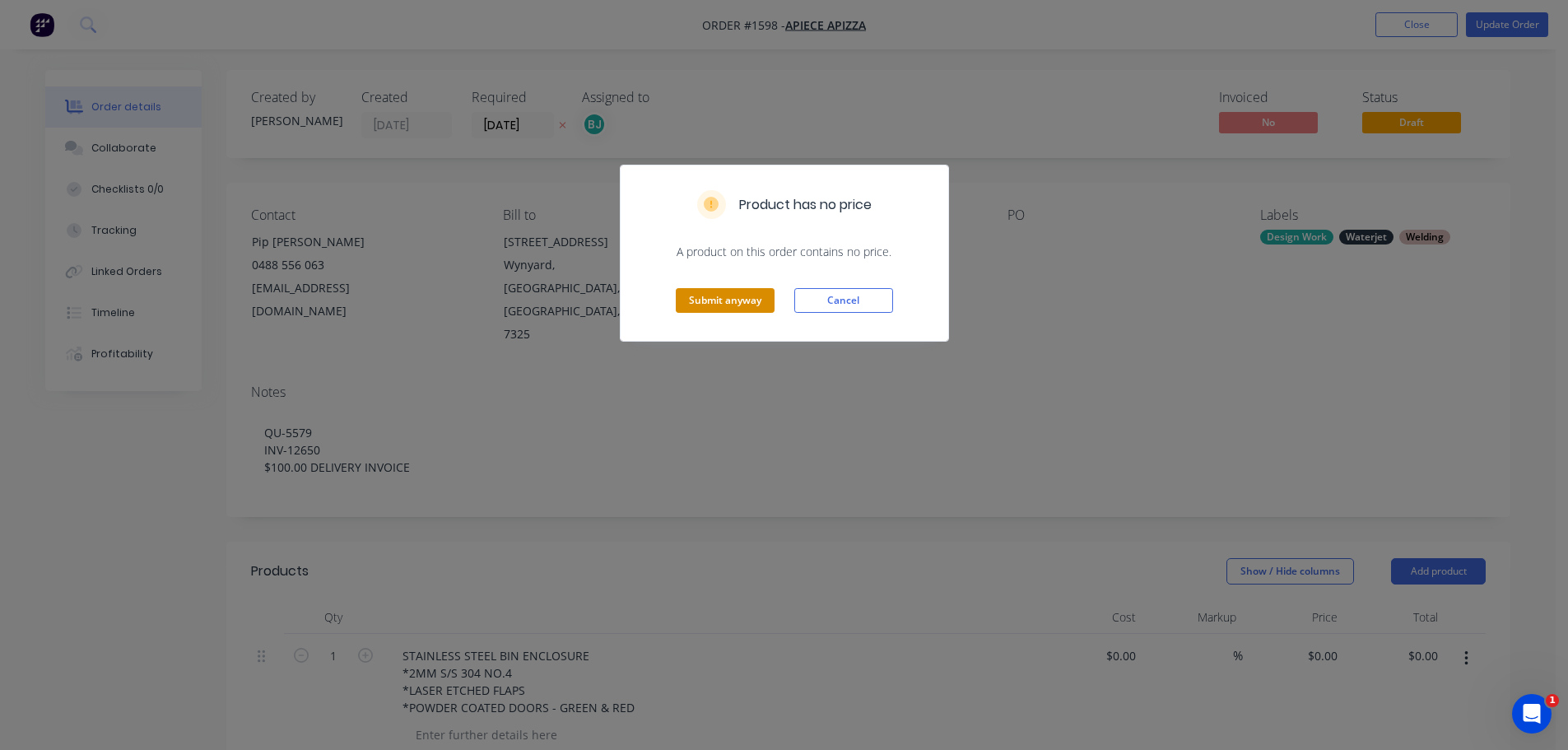
click at [698, 309] on button "Submit anyway" at bounding box center [725, 300] width 98 height 25
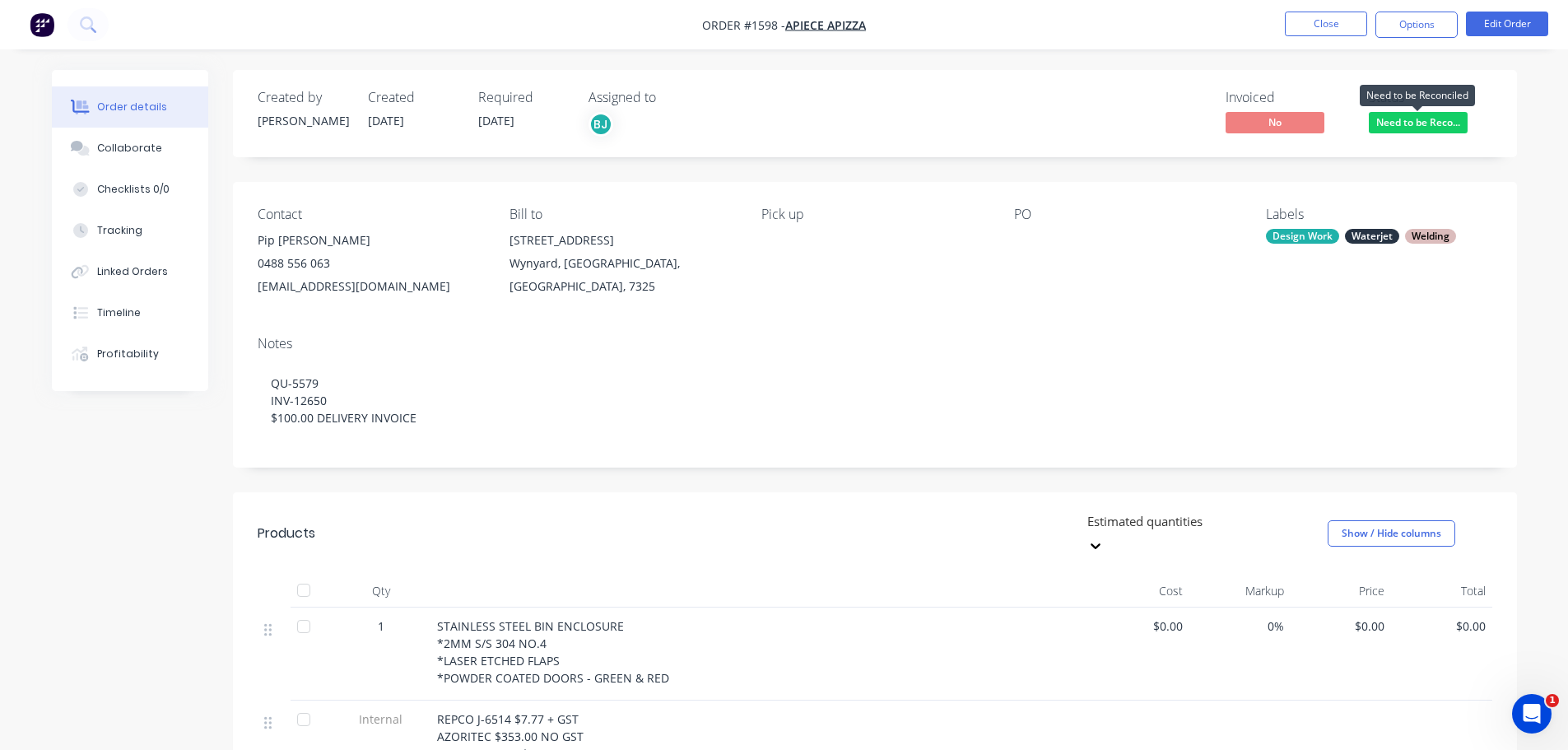
click at [1447, 119] on span "Need to be Reco..." at bounding box center [1418, 122] width 98 height 21
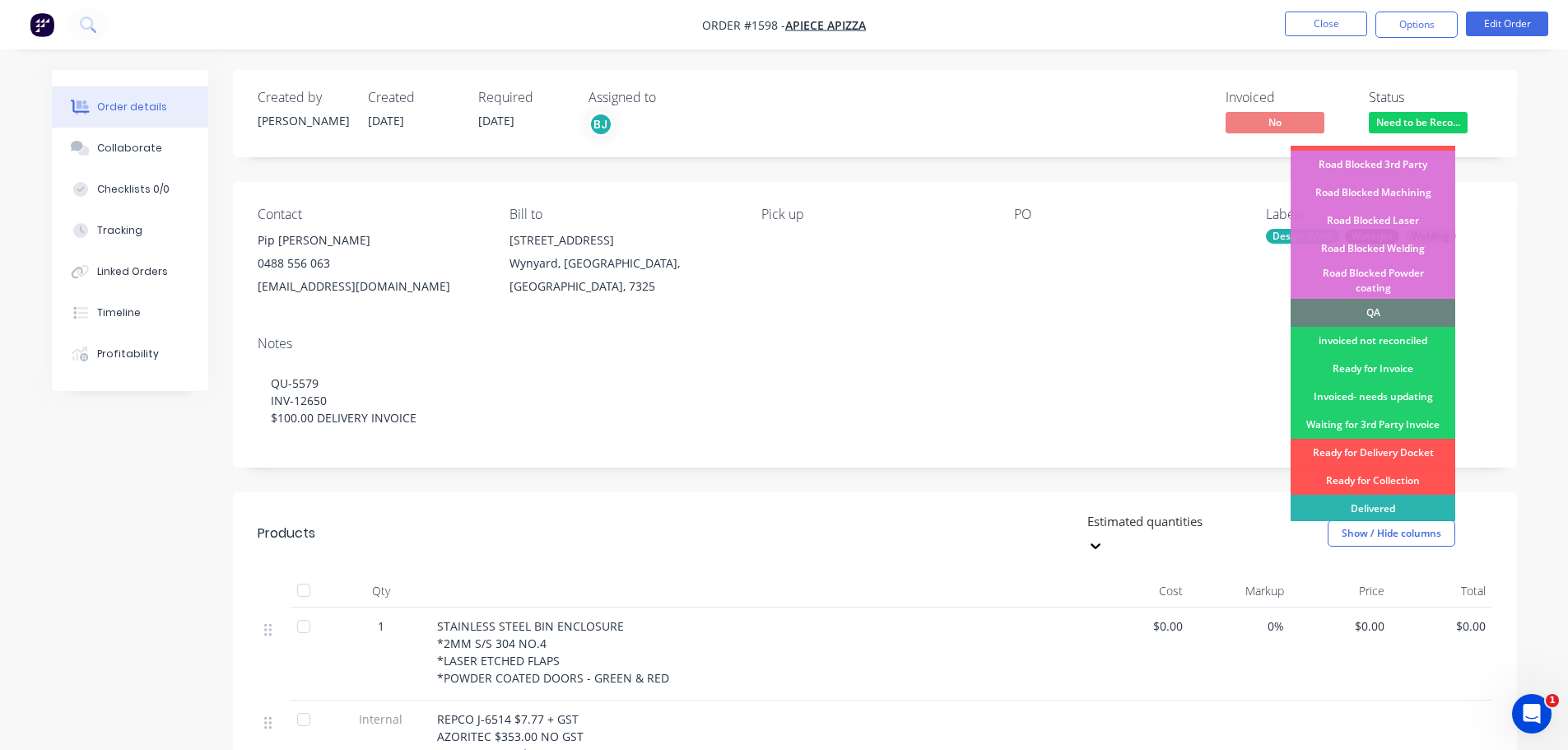
scroll to position [417, 0]
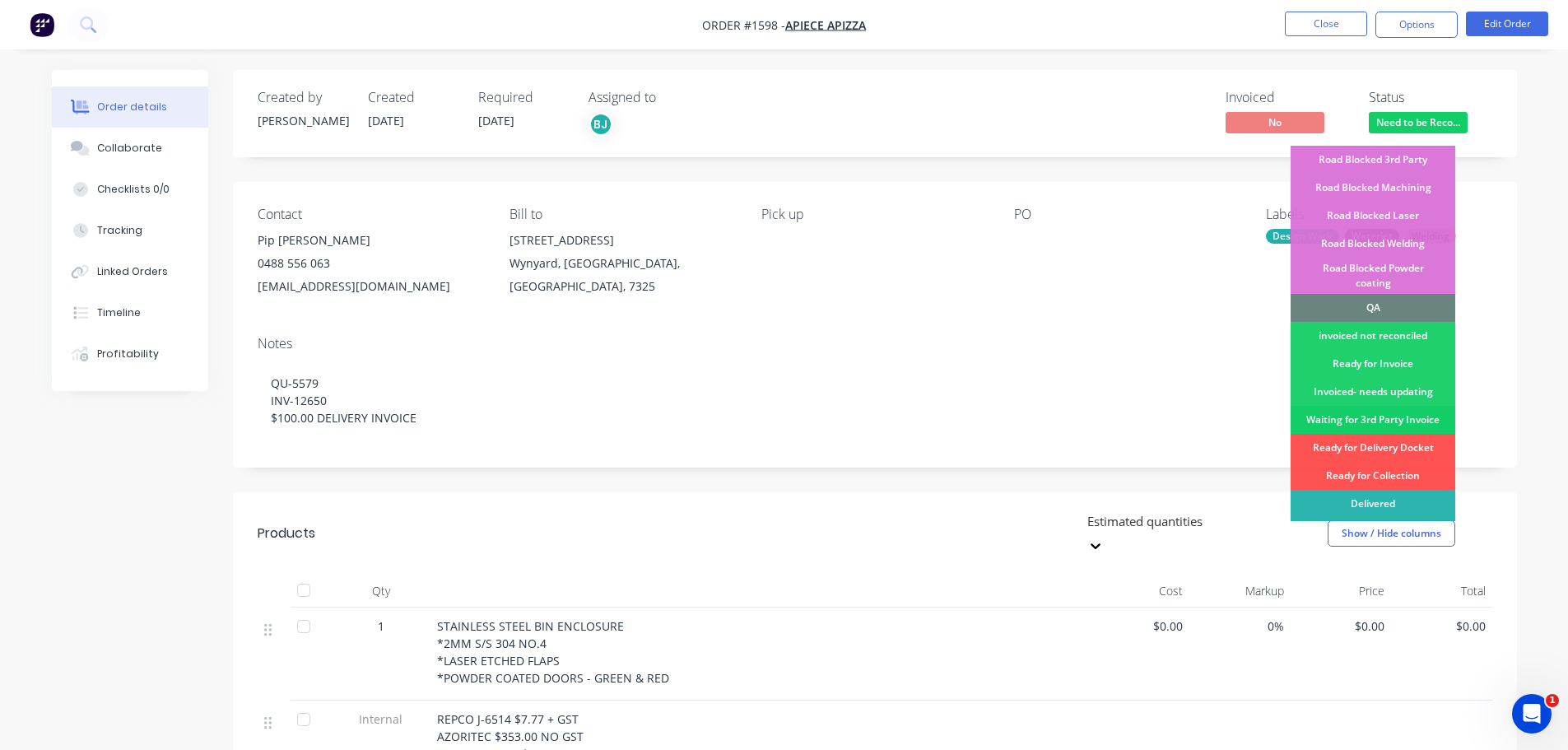
click at [1400, 406] on div "Waiting for 3rd Party Invoice" at bounding box center [1373, 419] width 164 height 28
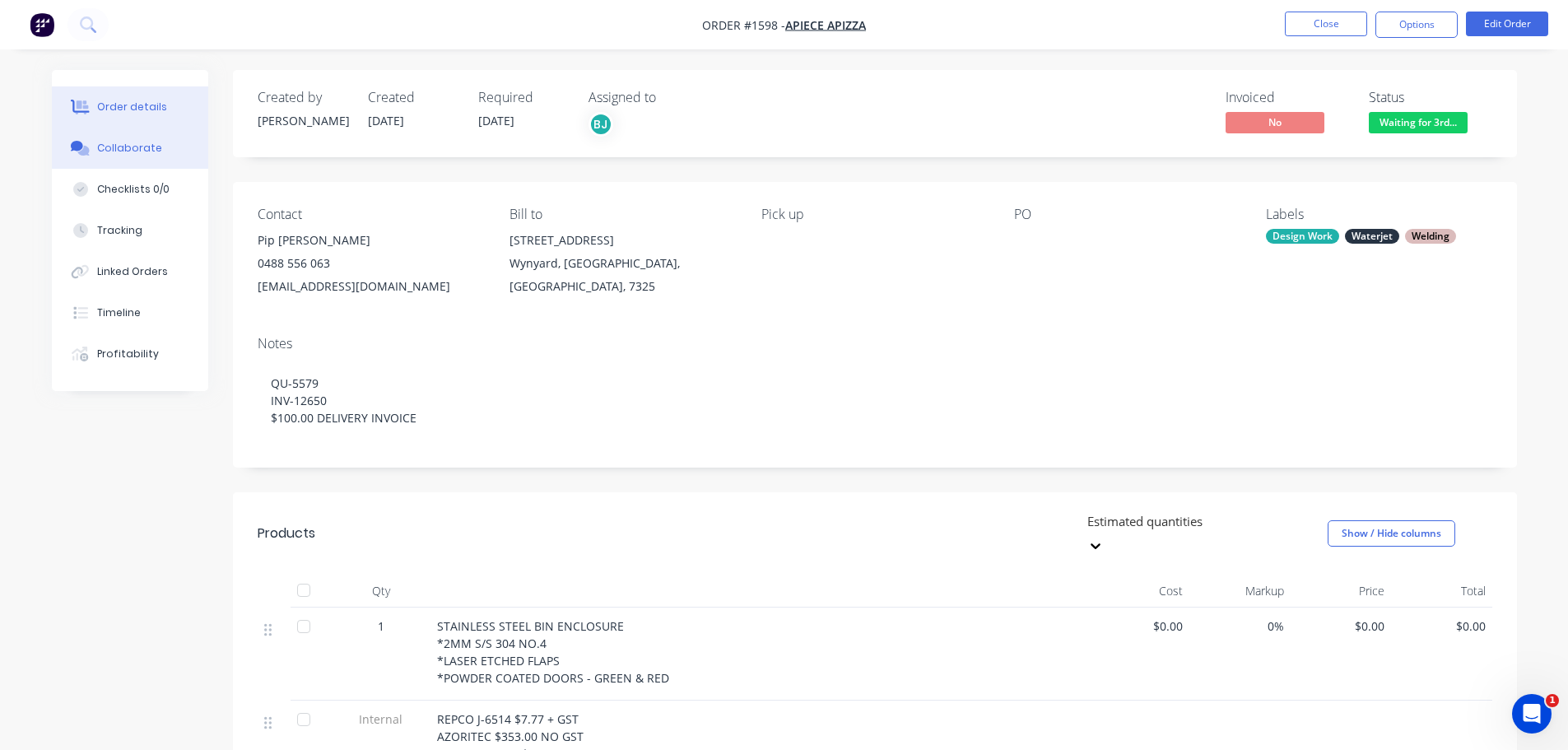
click at [117, 141] on div "Collaborate" at bounding box center [130, 147] width 65 height 14
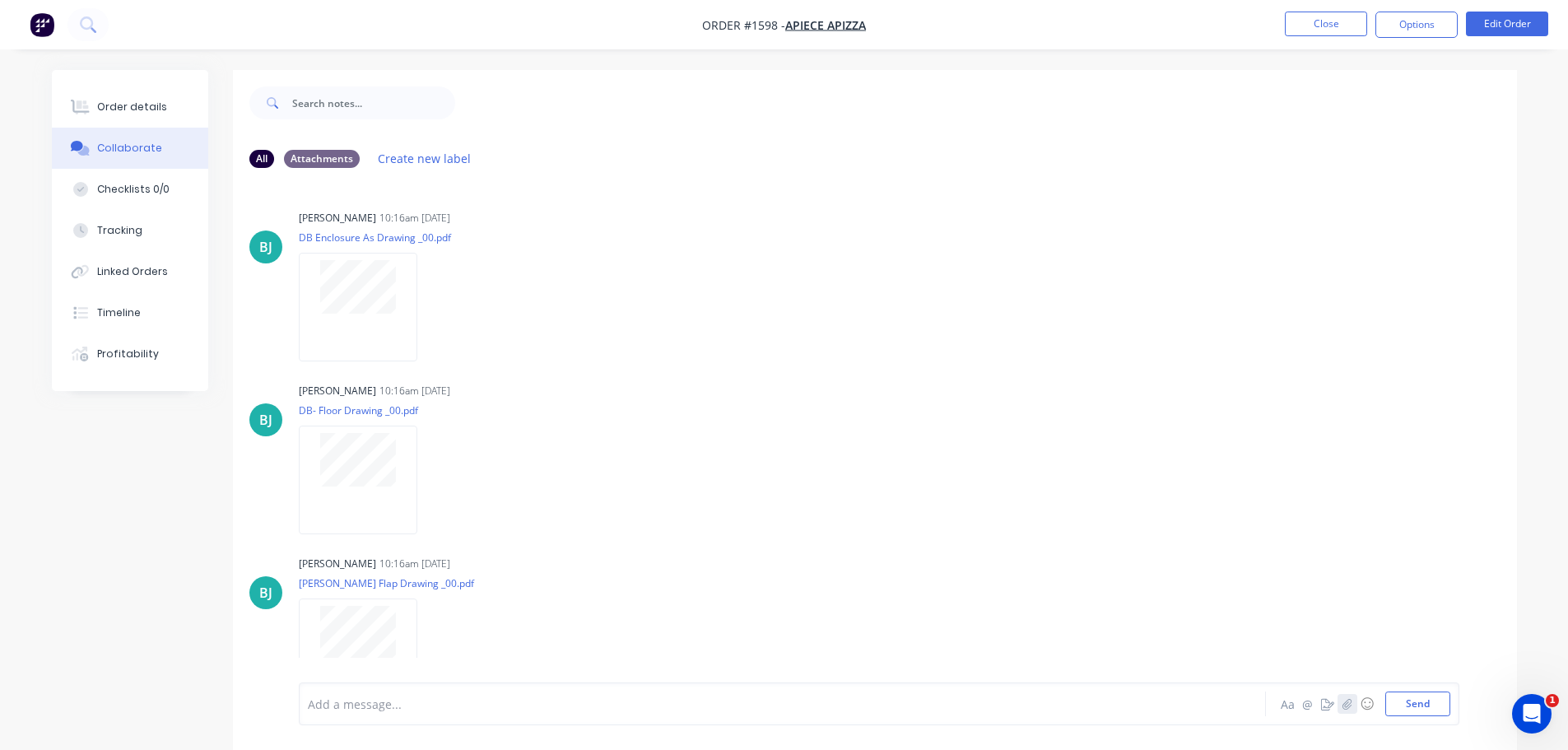
click at [1348, 704] on icon "button" at bounding box center [1346, 704] width 10 height 11
click at [1431, 704] on button "Send" at bounding box center [1418, 704] width 65 height 25
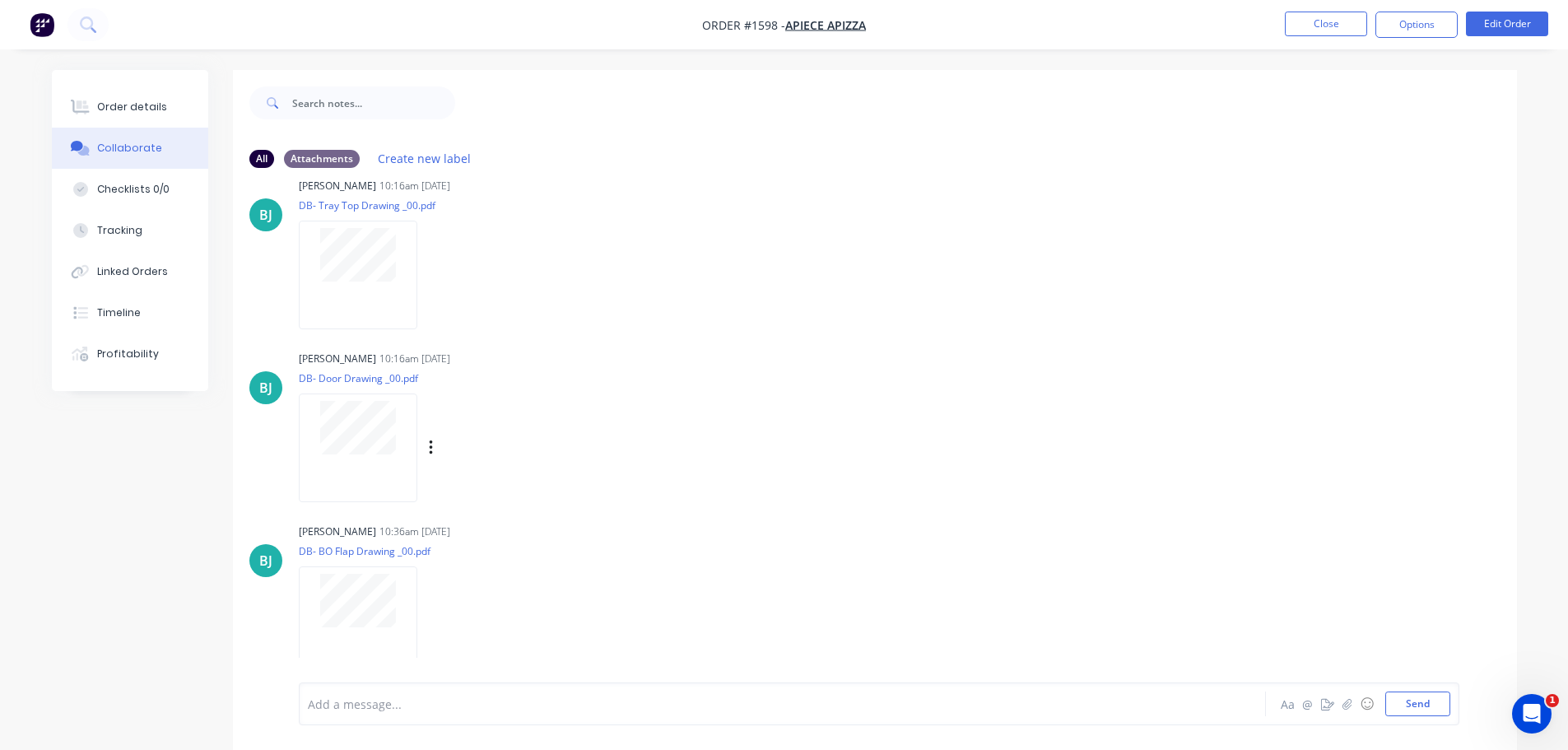
scroll to position [1070, 0]
click at [1334, 31] on button "Close" at bounding box center [1326, 24] width 82 height 25
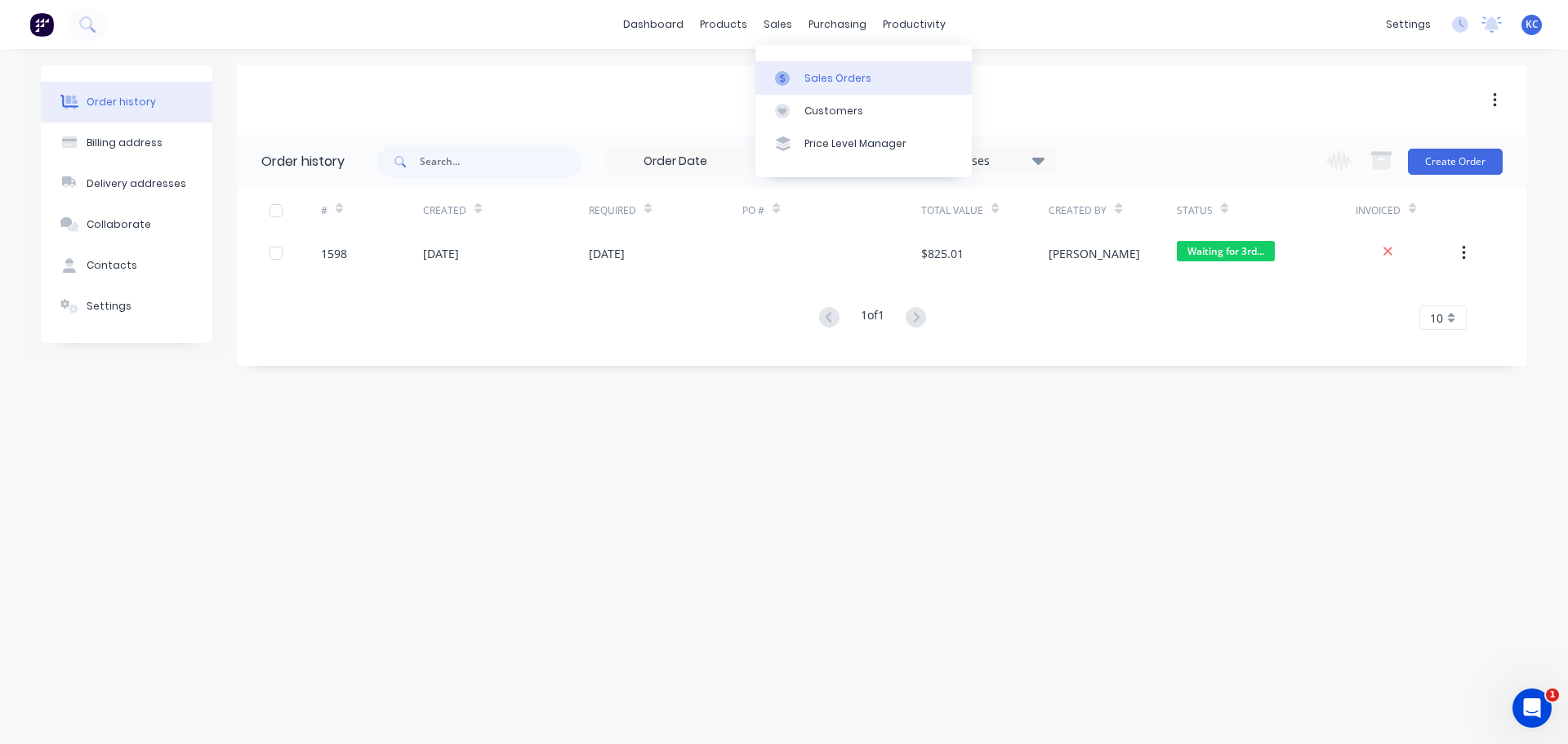
click at [832, 83] on div "Sales Orders" at bounding box center [838, 78] width 67 height 14
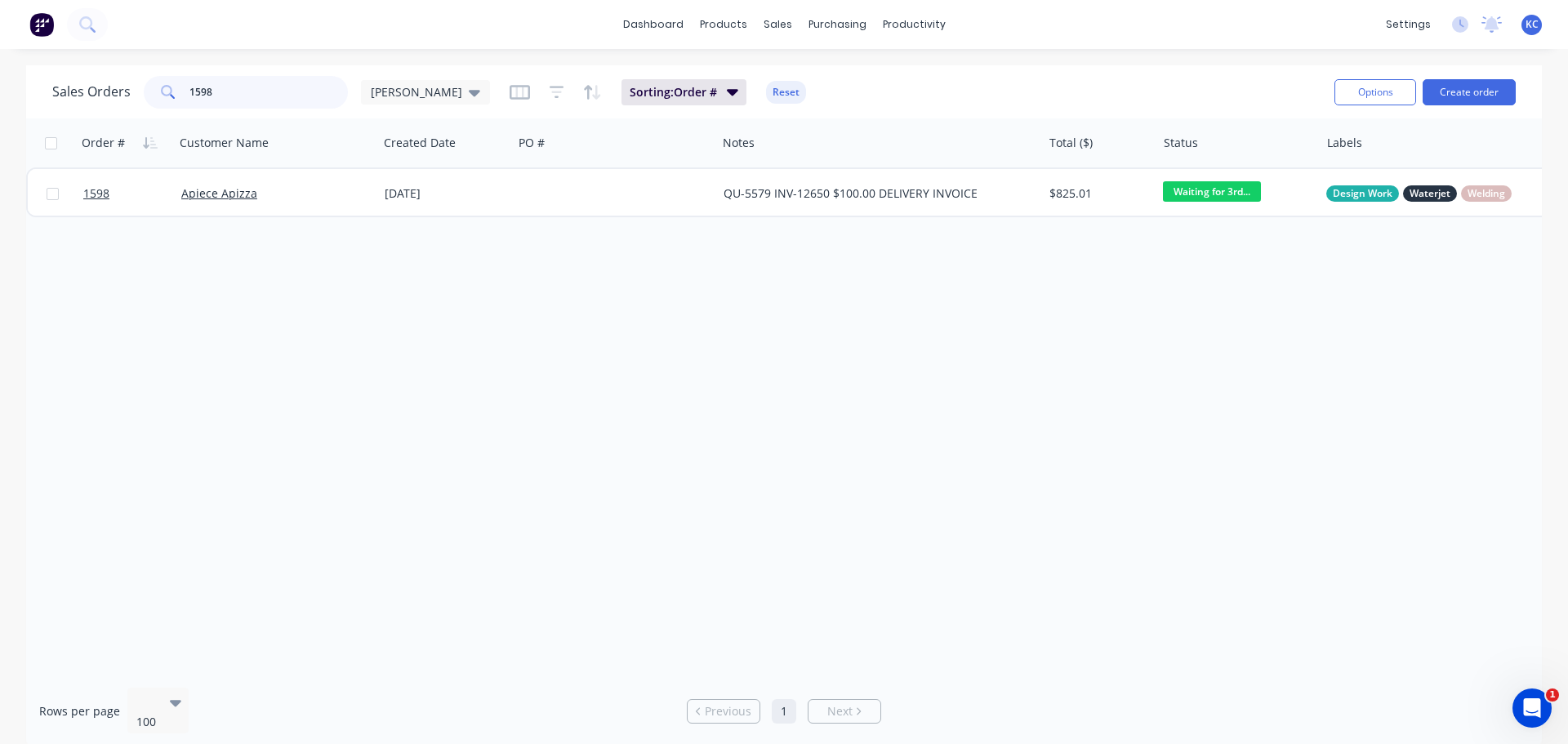
drag, startPoint x: 287, startPoint y: 91, endPoint x: 0, endPoint y: 163, distance: 295.9
click at [0, 148] on div "Sales Orders 1598 katrina Sorting: Order # Reset Options Create order Order # C…" at bounding box center [784, 407] width 1568 height 683
type input "1681"
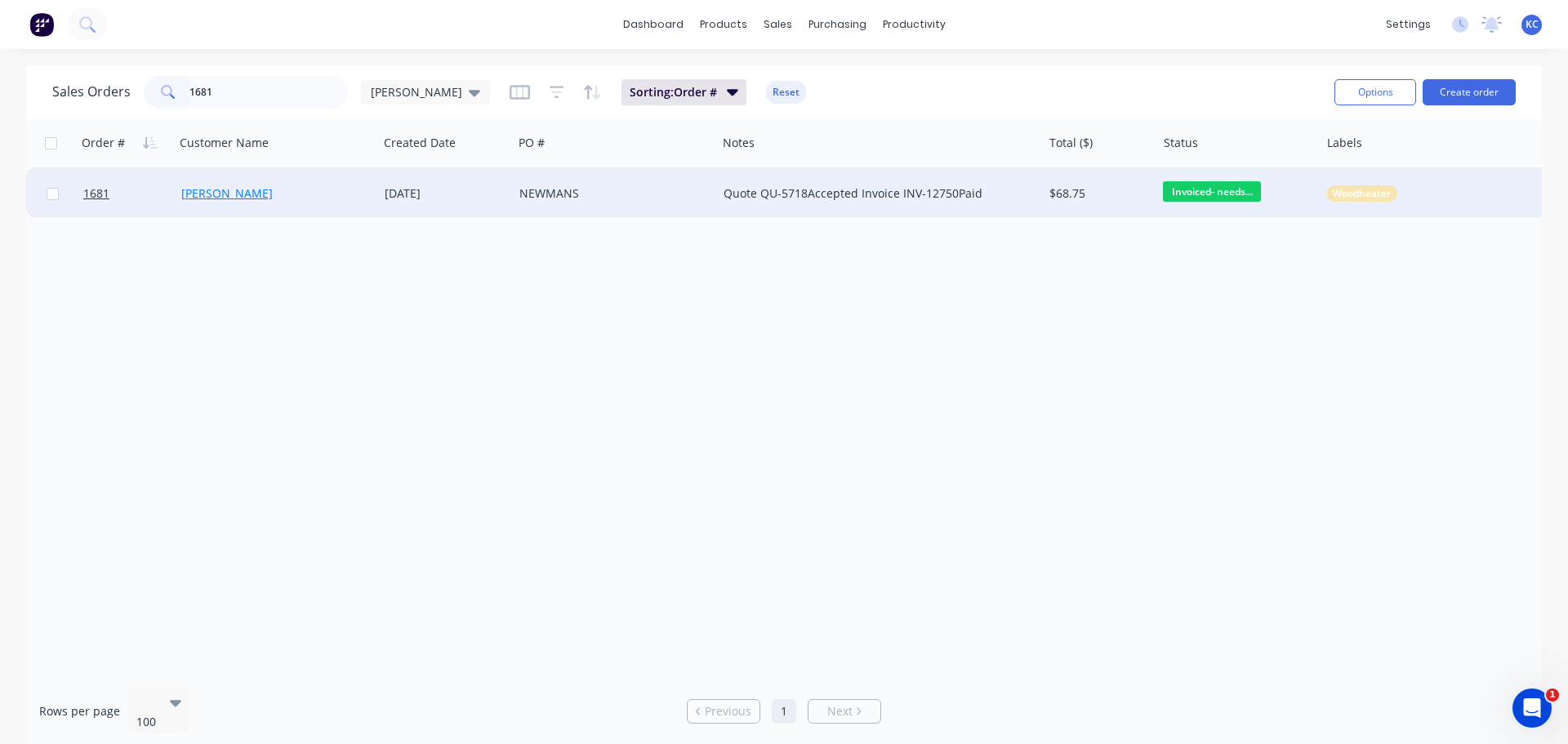
click at [199, 191] on link "Sahba Sabeti" at bounding box center [227, 193] width 91 height 15
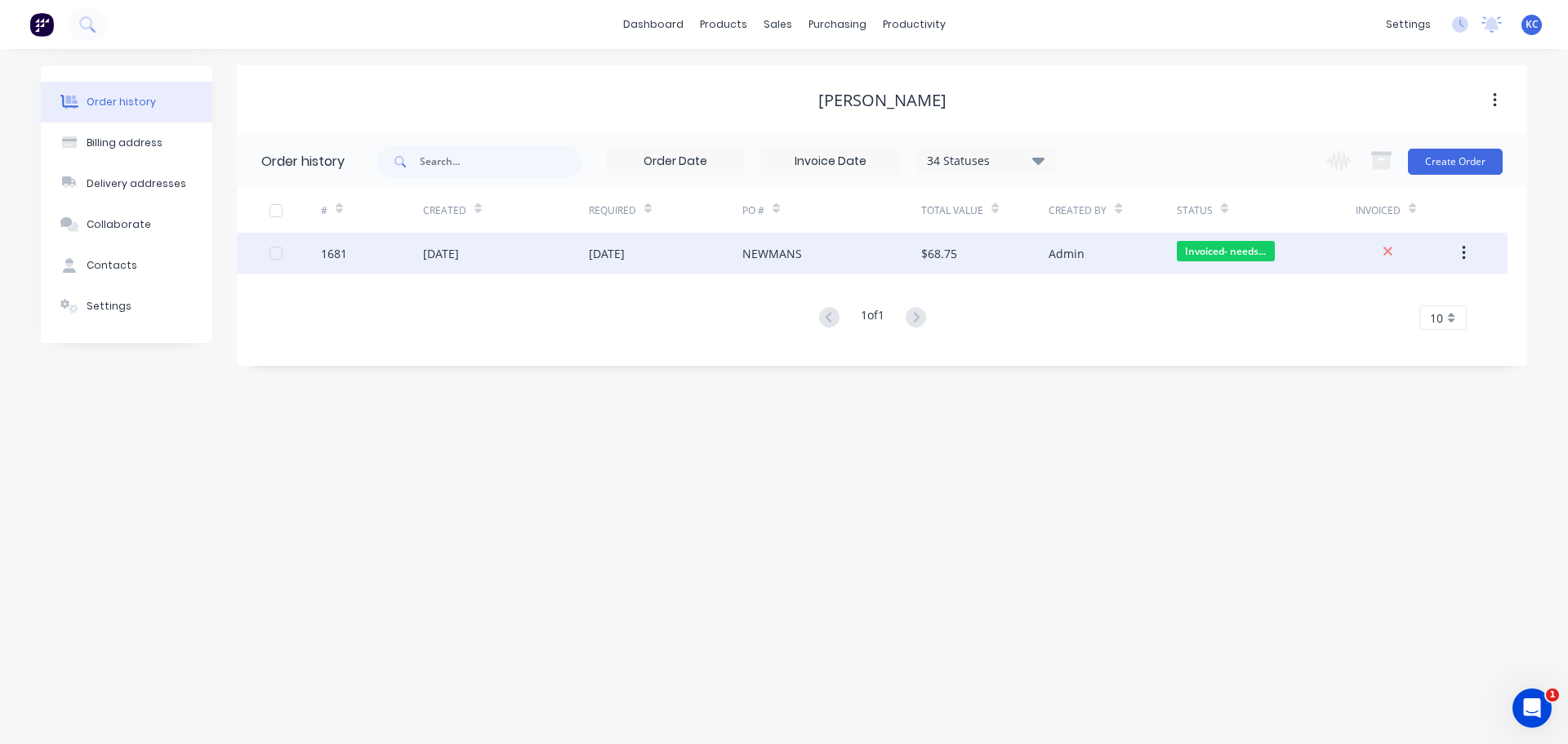
click at [459, 249] on div "10 Sep 2025" at bounding box center [441, 253] width 36 height 17
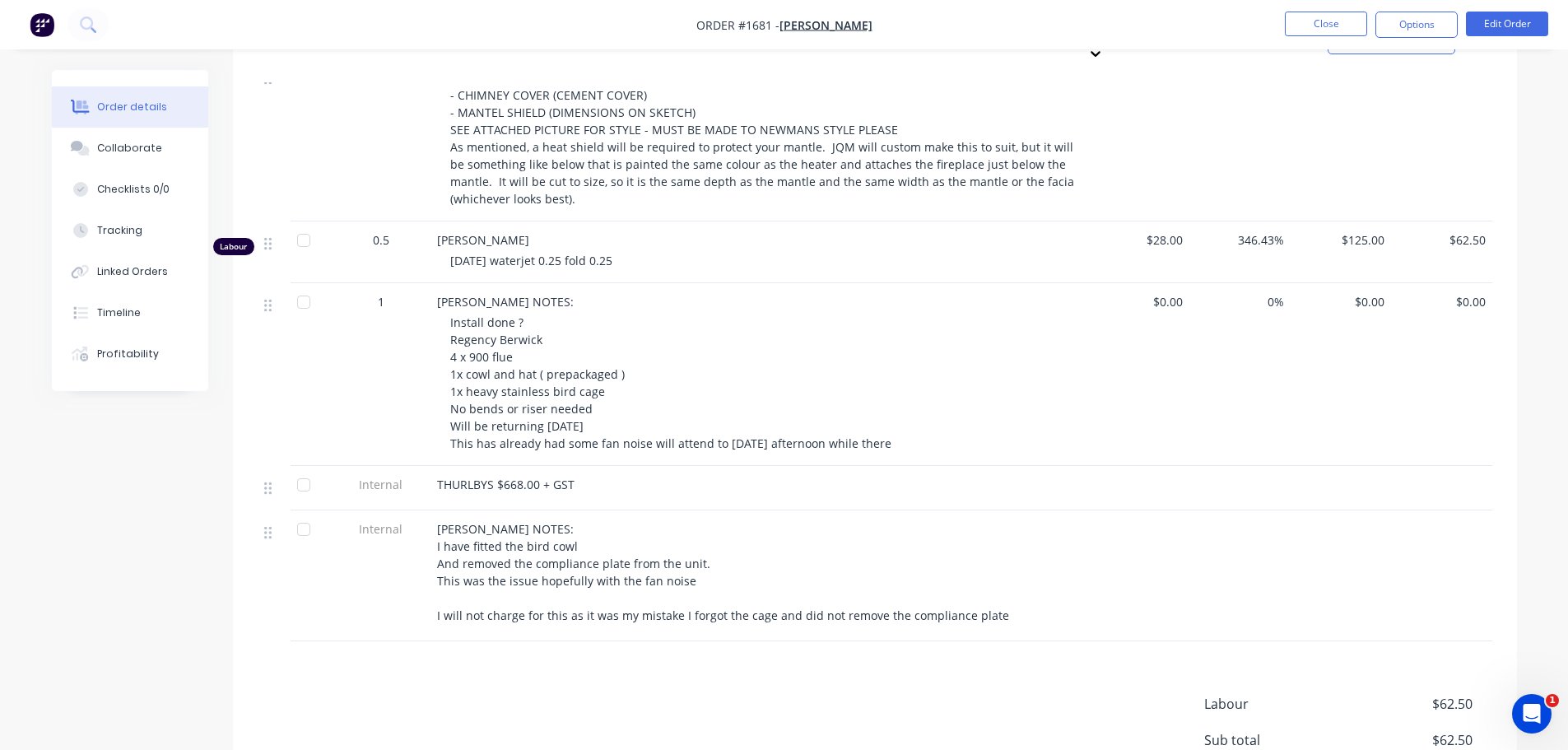
scroll to position [906, 0]
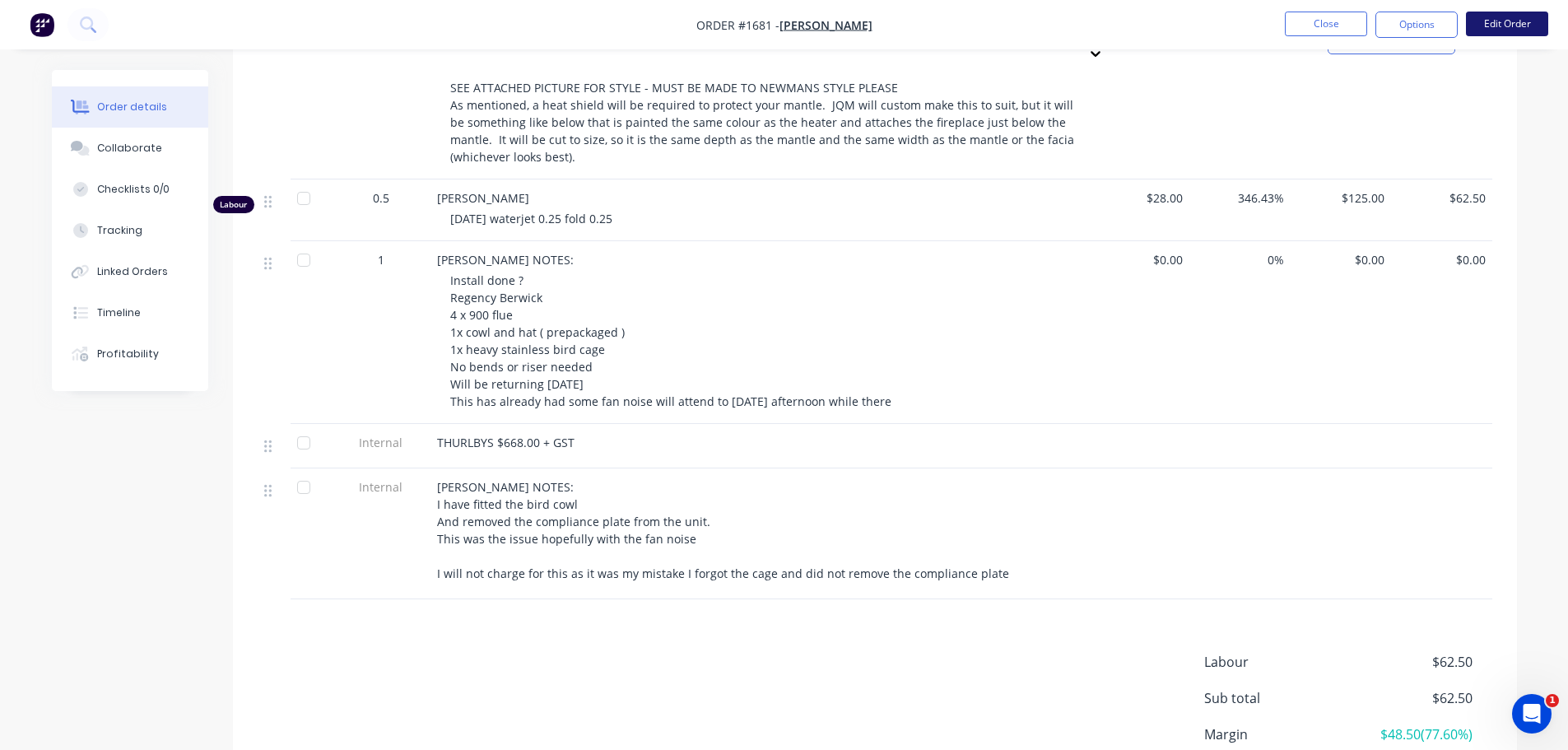
click at [1506, 27] on button "Edit Order" at bounding box center [1507, 24] width 82 height 25
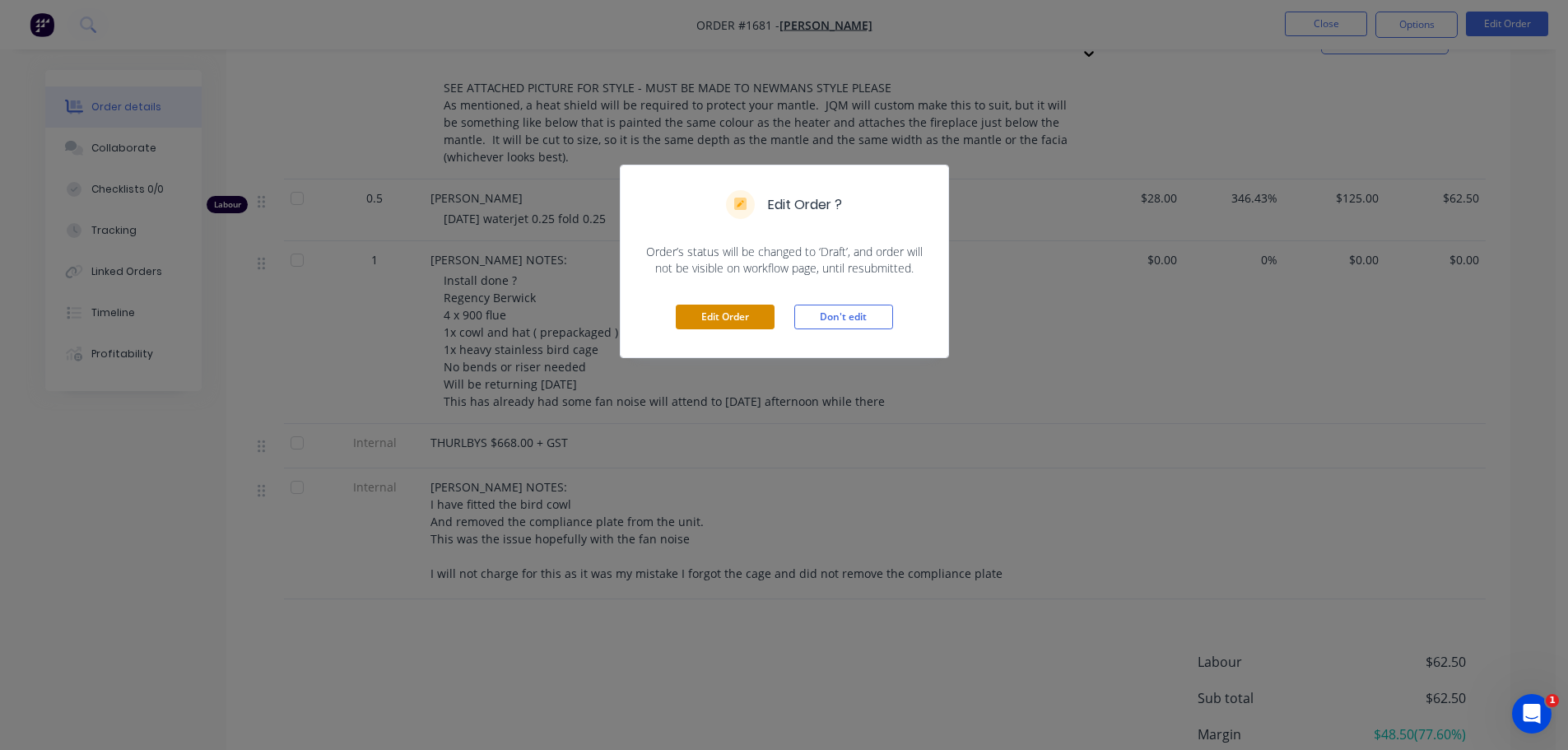
click at [762, 316] on button "Edit Order" at bounding box center [725, 318] width 98 height 25
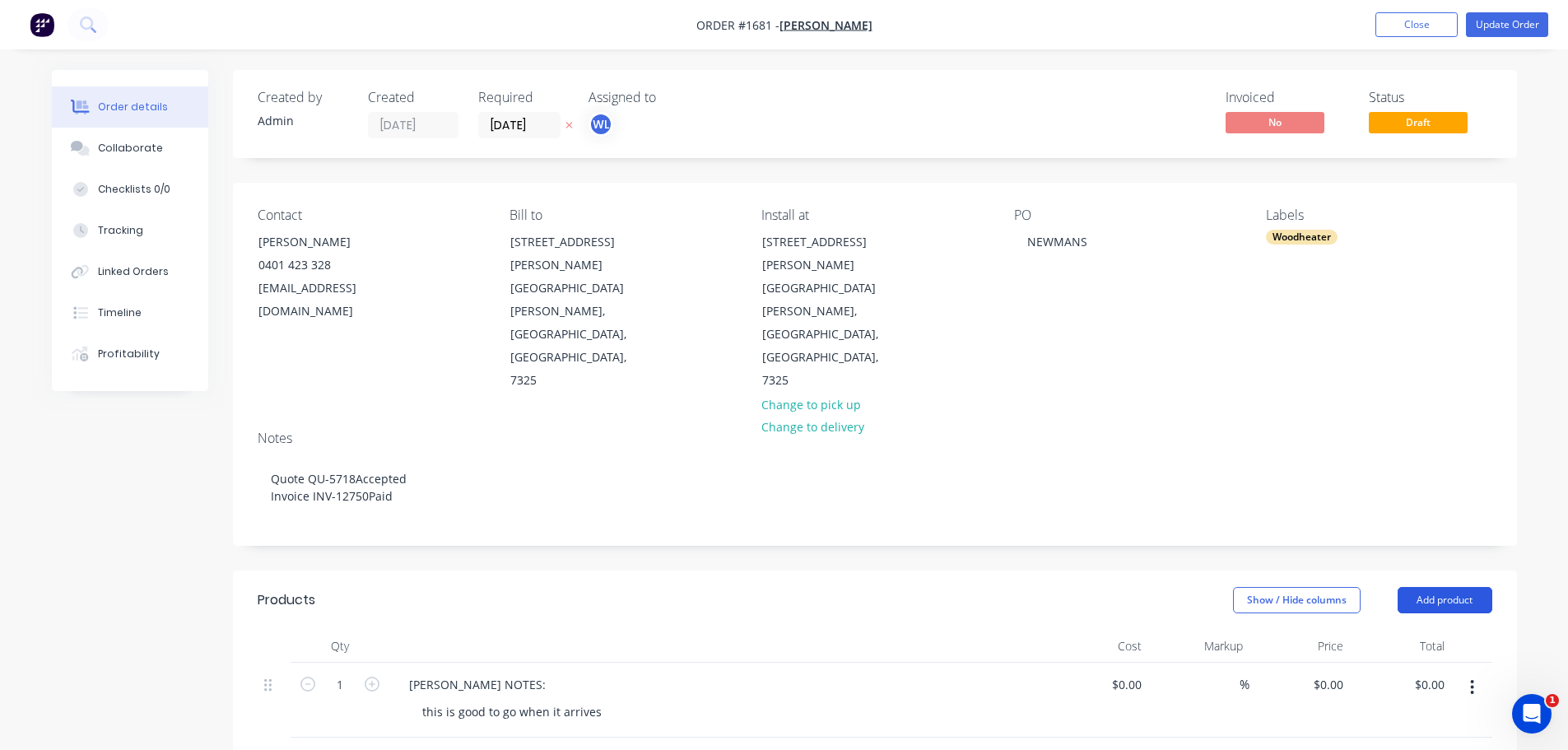
click at [1435, 587] on button "Add product" at bounding box center [1445, 601] width 95 height 27
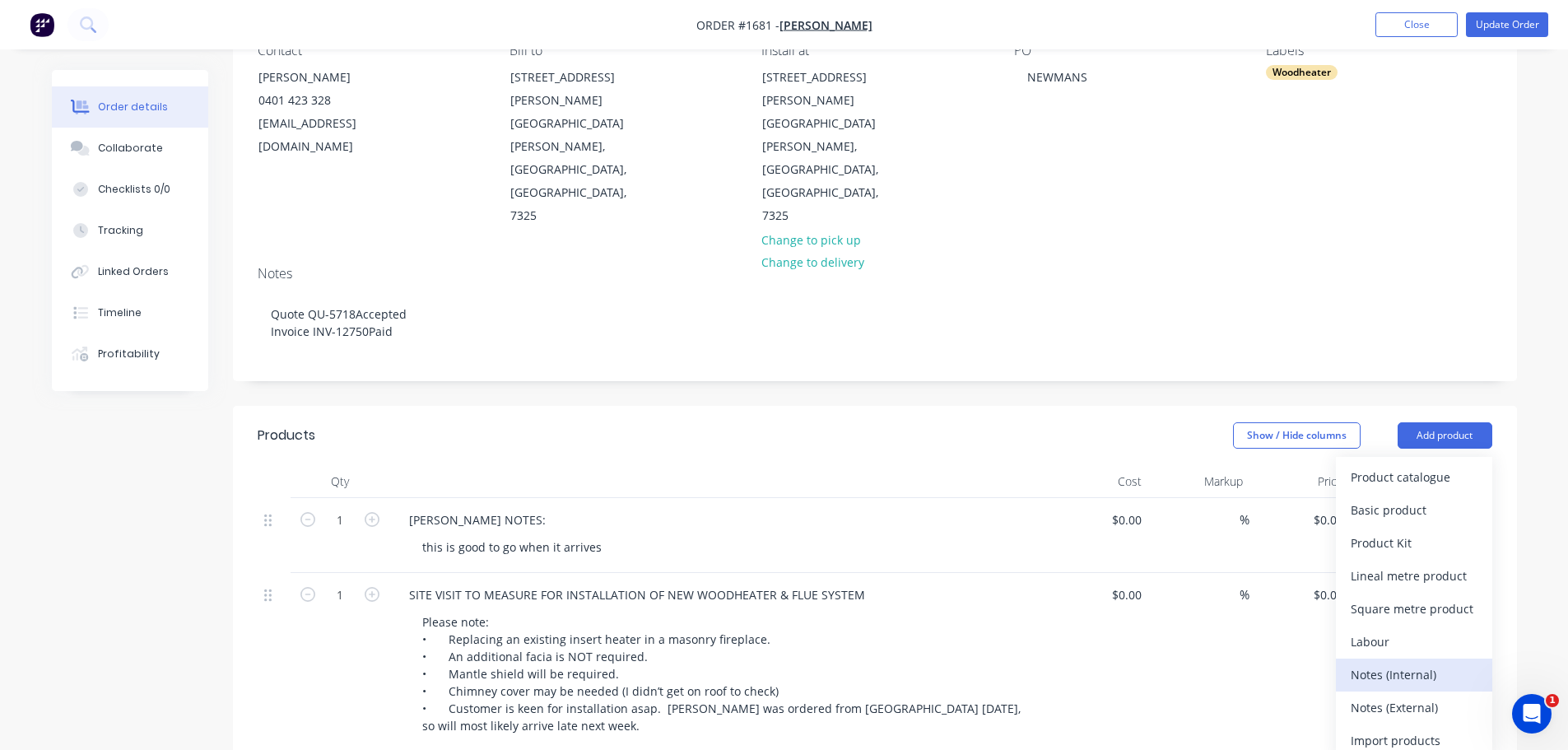
click at [1431, 663] on div "Notes (Internal)" at bounding box center [1414, 674] width 127 height 24
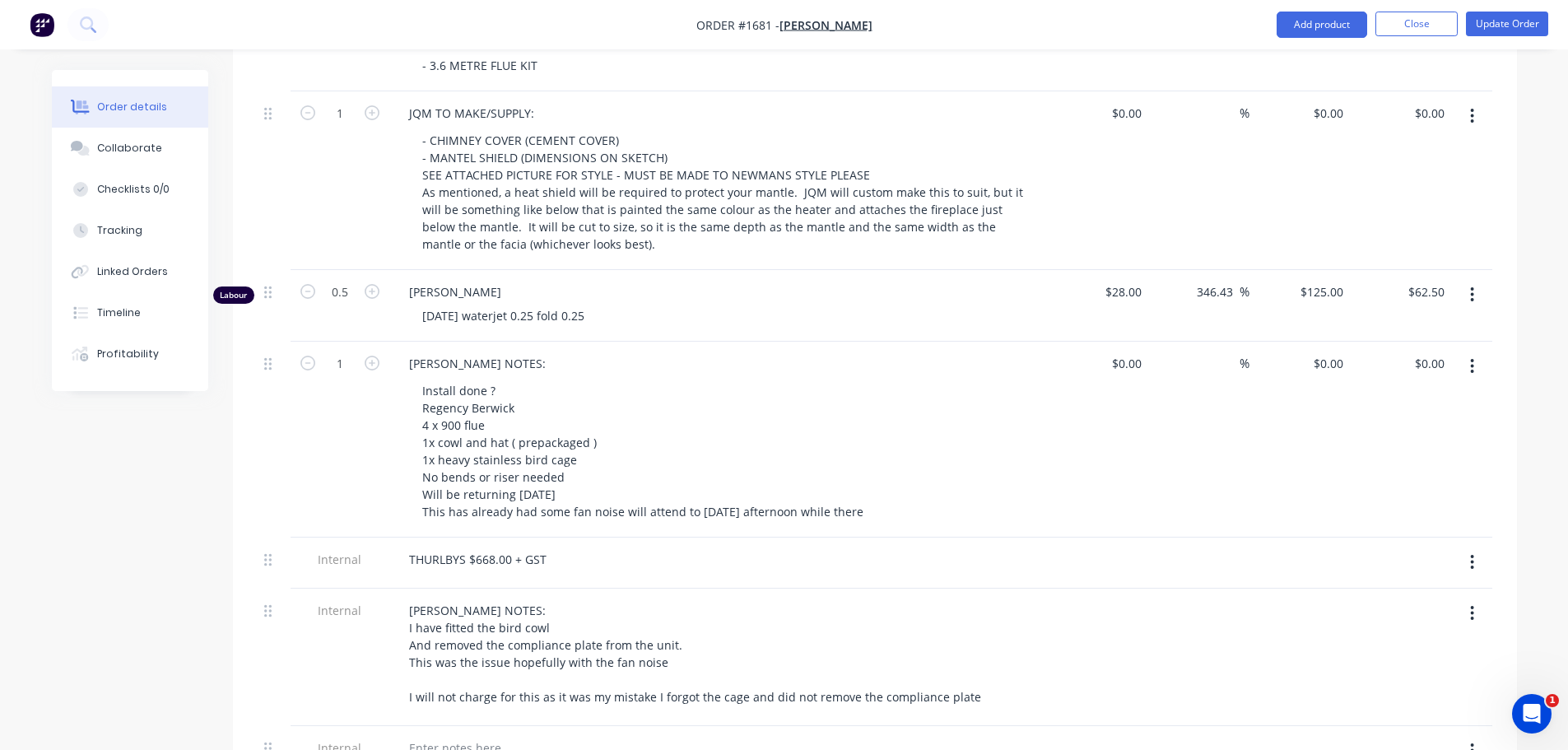
scroll to position [1153, 0]
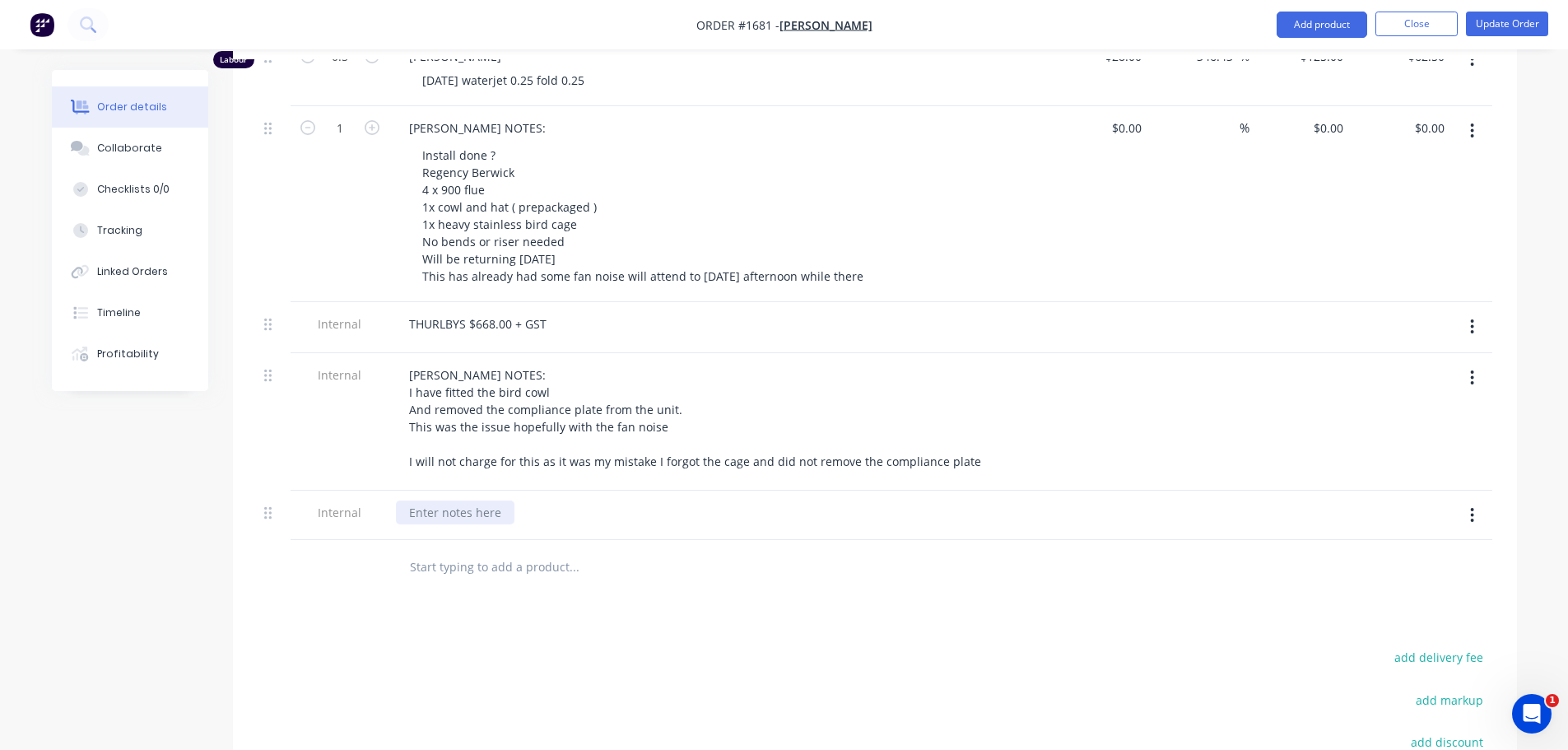
click at [462, 500] on div at bounding box center [455, 512] width 119 height 24
click at [658, 500] on div "1MM ZINC SEAL - 280X1170 SET UP - 10MINS CLEAN UP - 5MINS CUT TIME - 1.40MINS" at bounding box center [718, 538] width 645 height 76
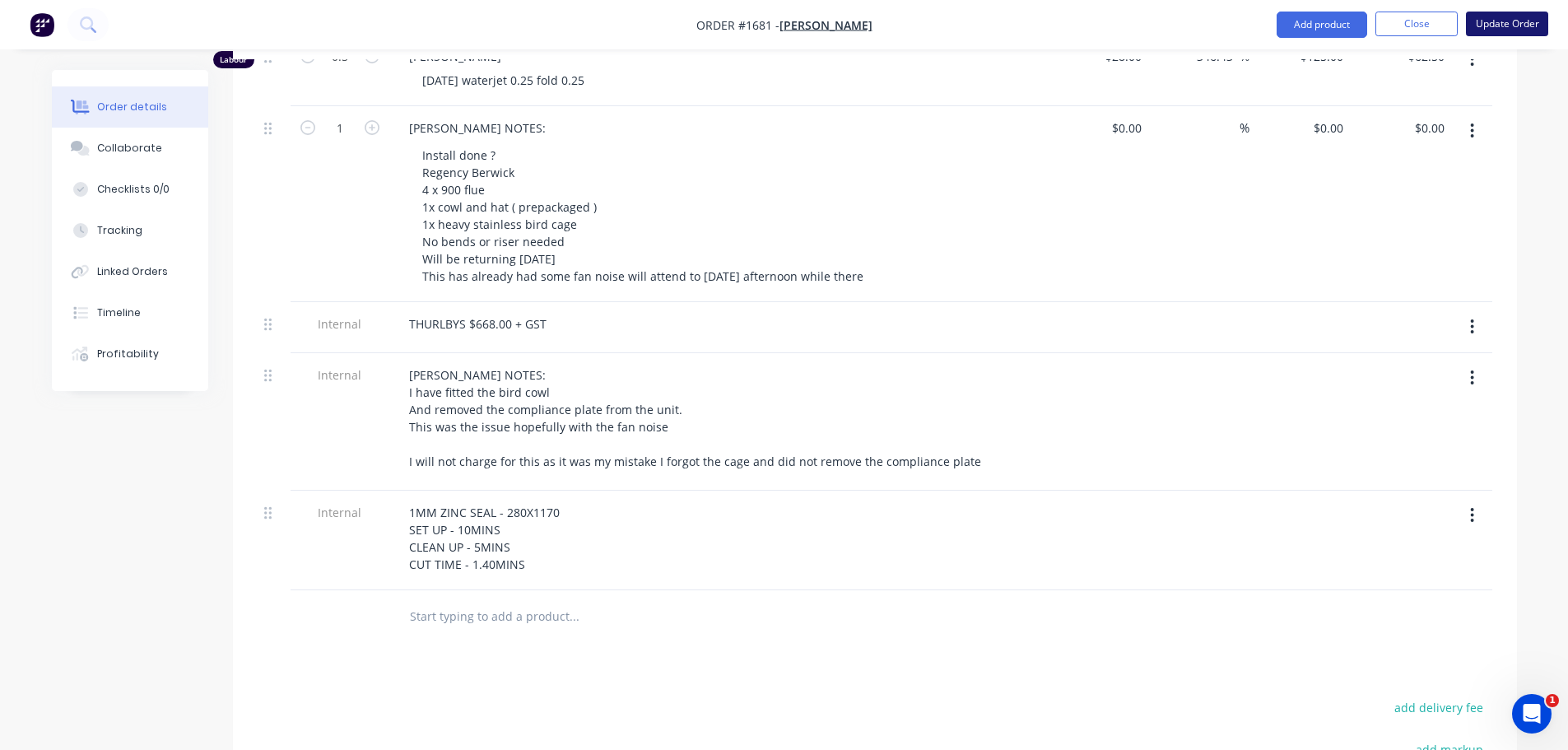
click at [1493, 32] on button "Update Order" at bounding box center [1507, 24] width 82 height 25
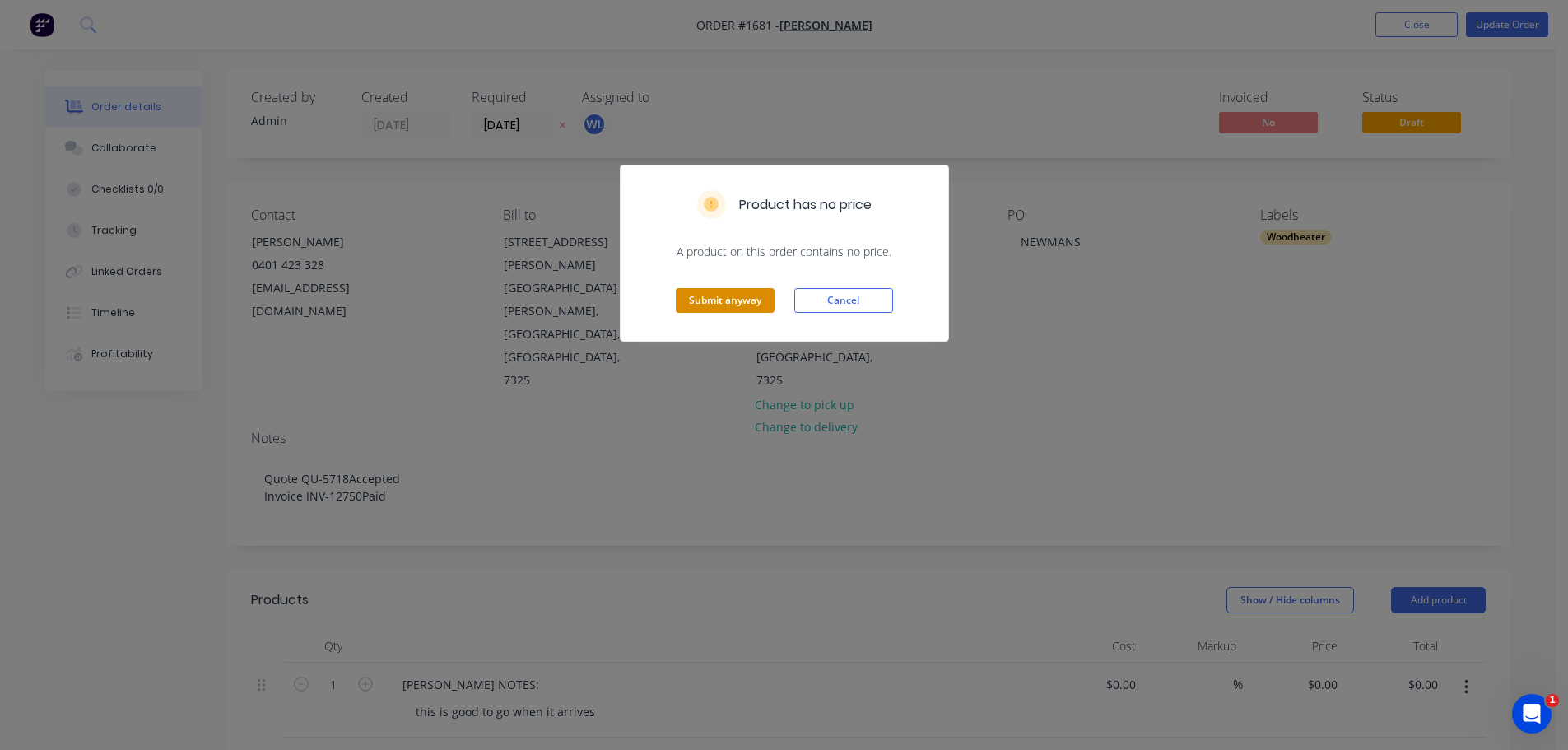
click at [754, 301] on button "Submit anyway" at bounding box center [725, 300] width 98 height 25
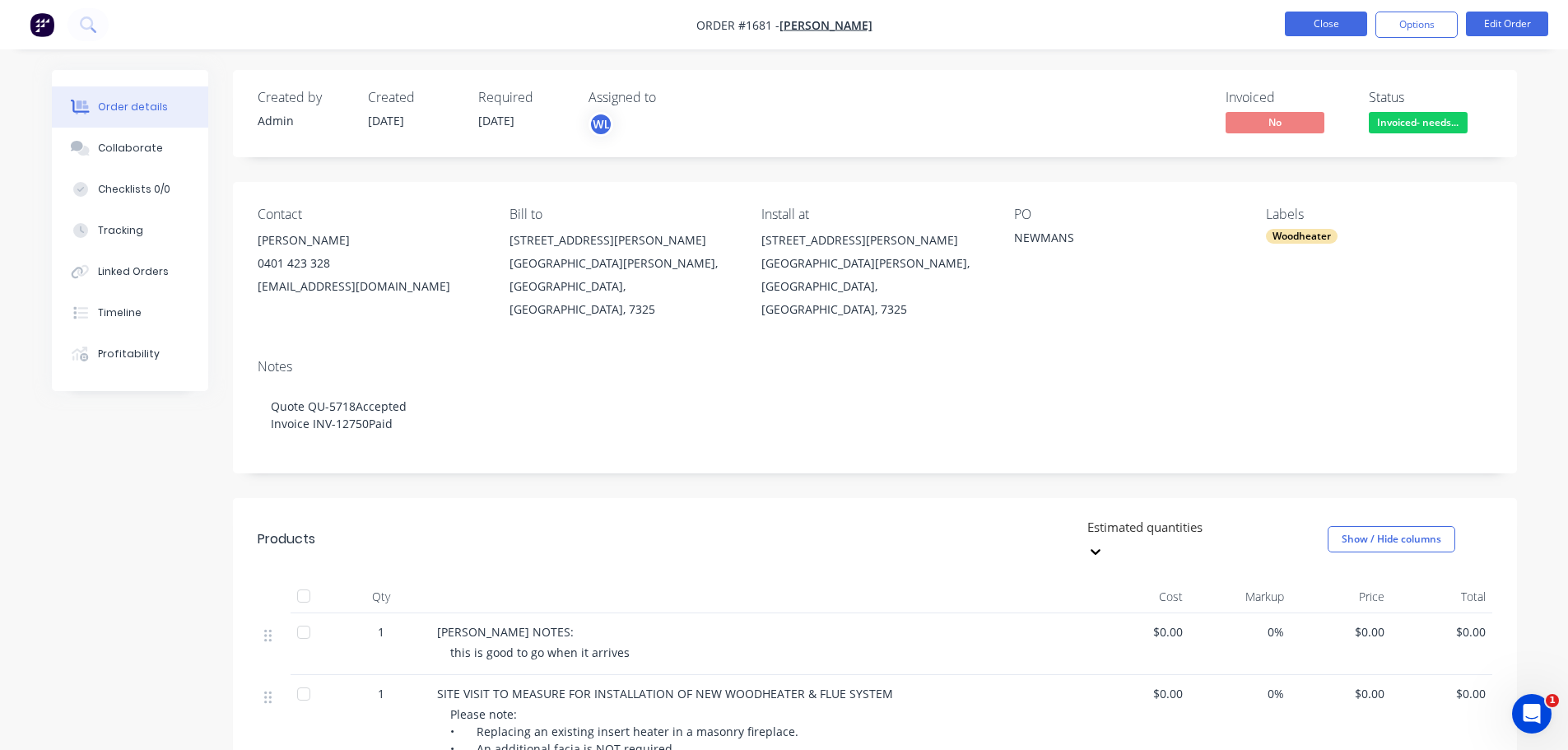
click at [1313, 26] on button "Close" at bounding box center [1326, 24] width 82 height 25
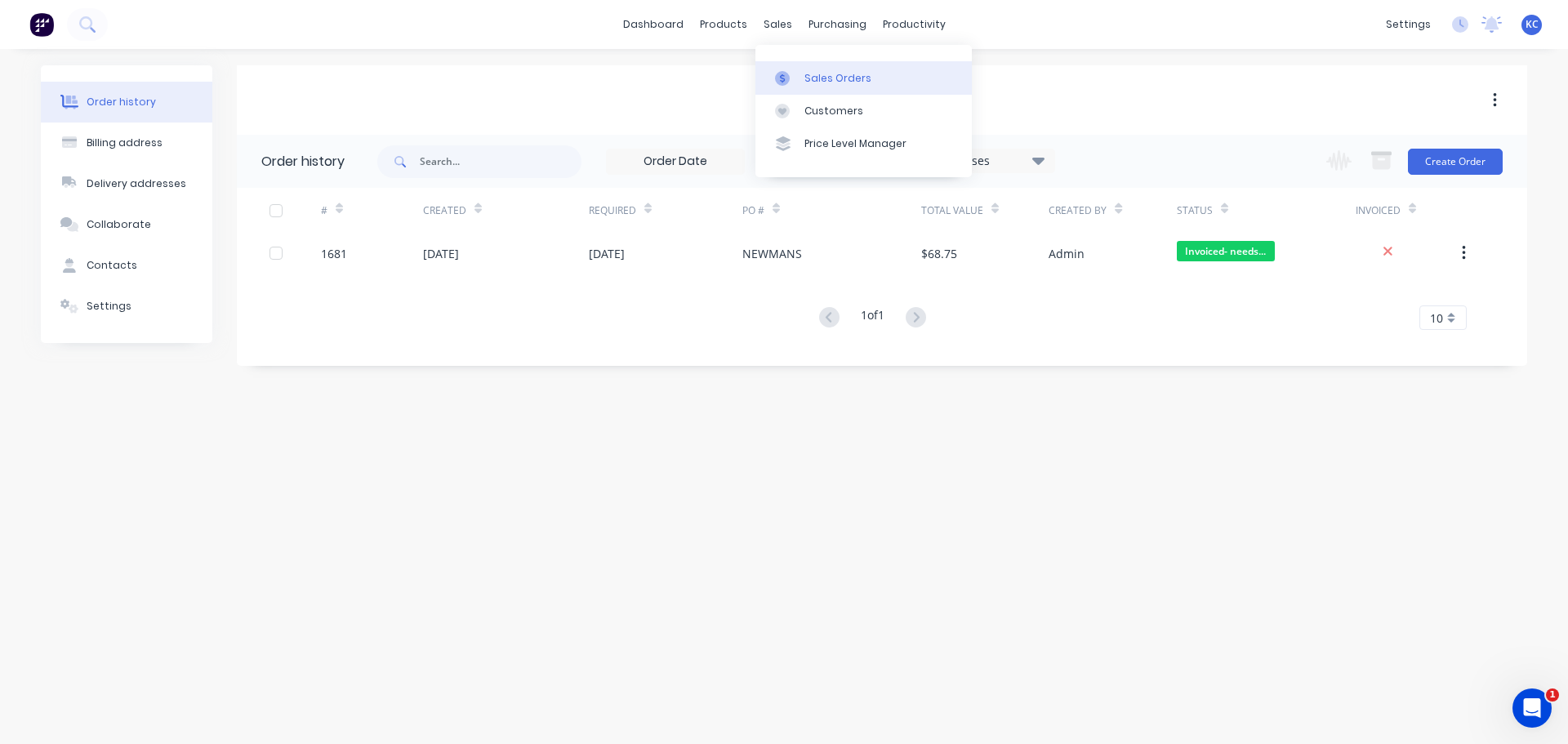
click at [807, 84] on div "Sales Orders" at bounding box center [838, 78] width 67 height 14
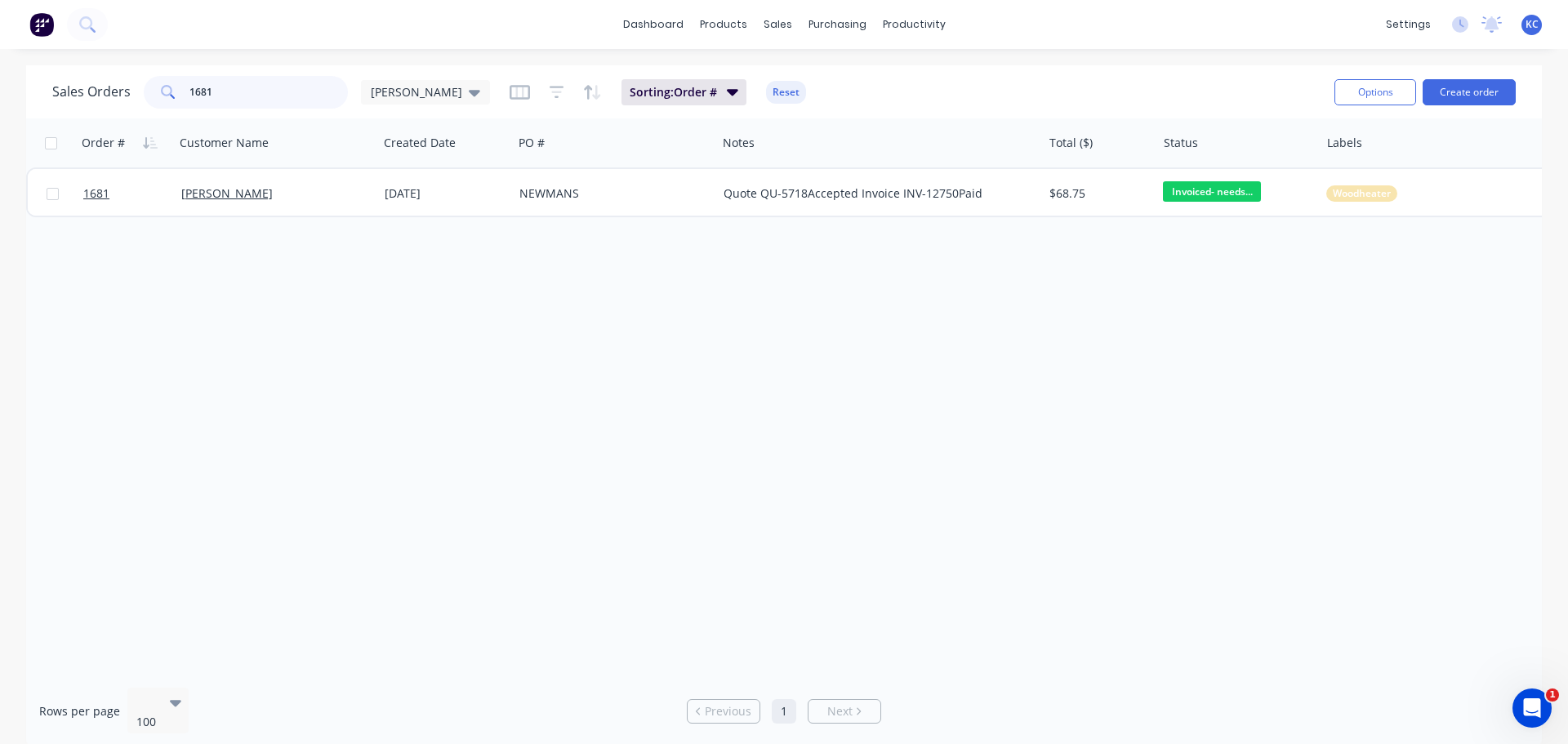
drag, startPoint x: 226, startPoint y: 95, endPoint x: 0, endPoint y: 104, distance: 226.2
click at [83, 91] on div "Sales Orders 1681 katrina" at bounding box center [270, 92] width 437 height 32
type input "1634"
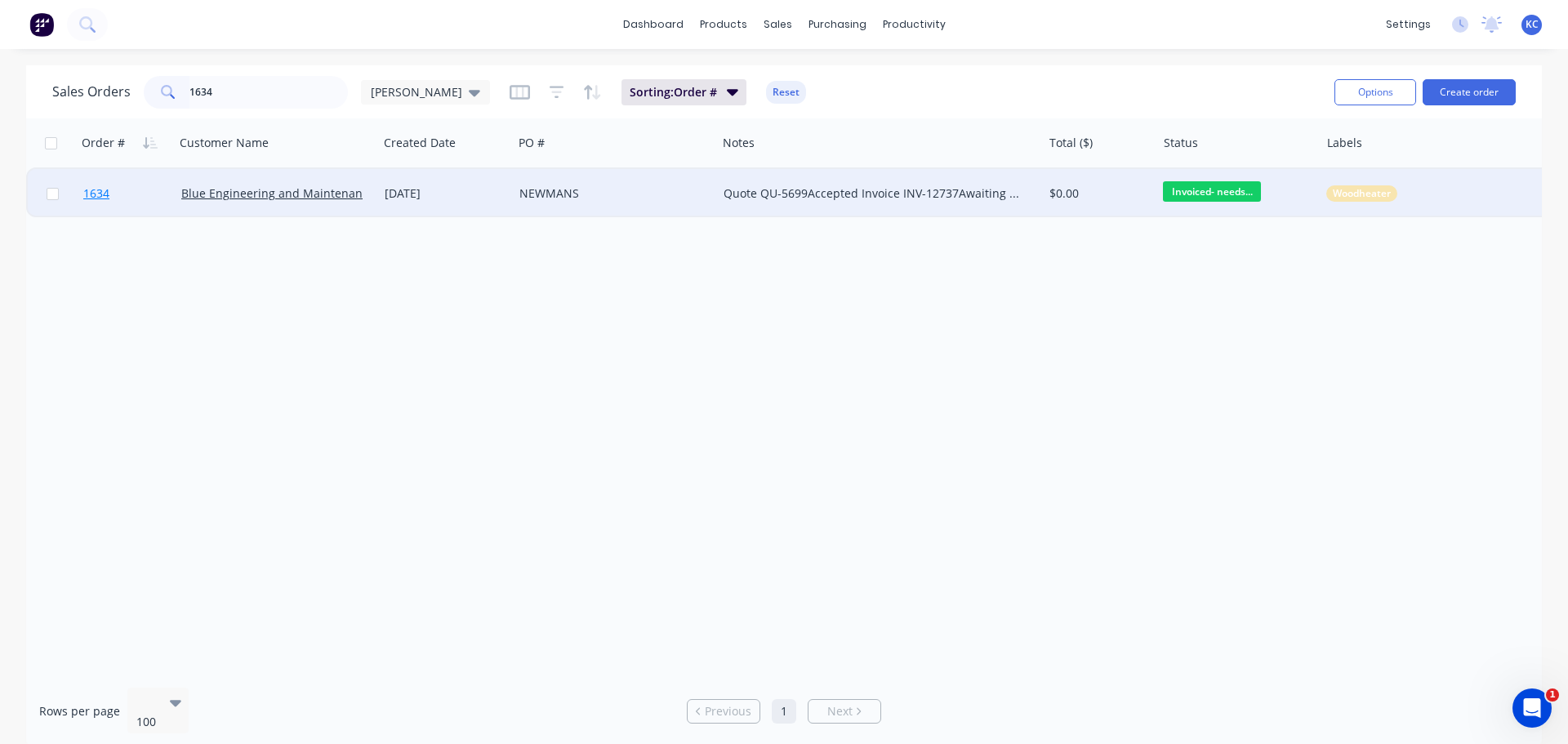
click at [97, 192] on span "1634" at bounding box center [97, 193] width 27 height 16
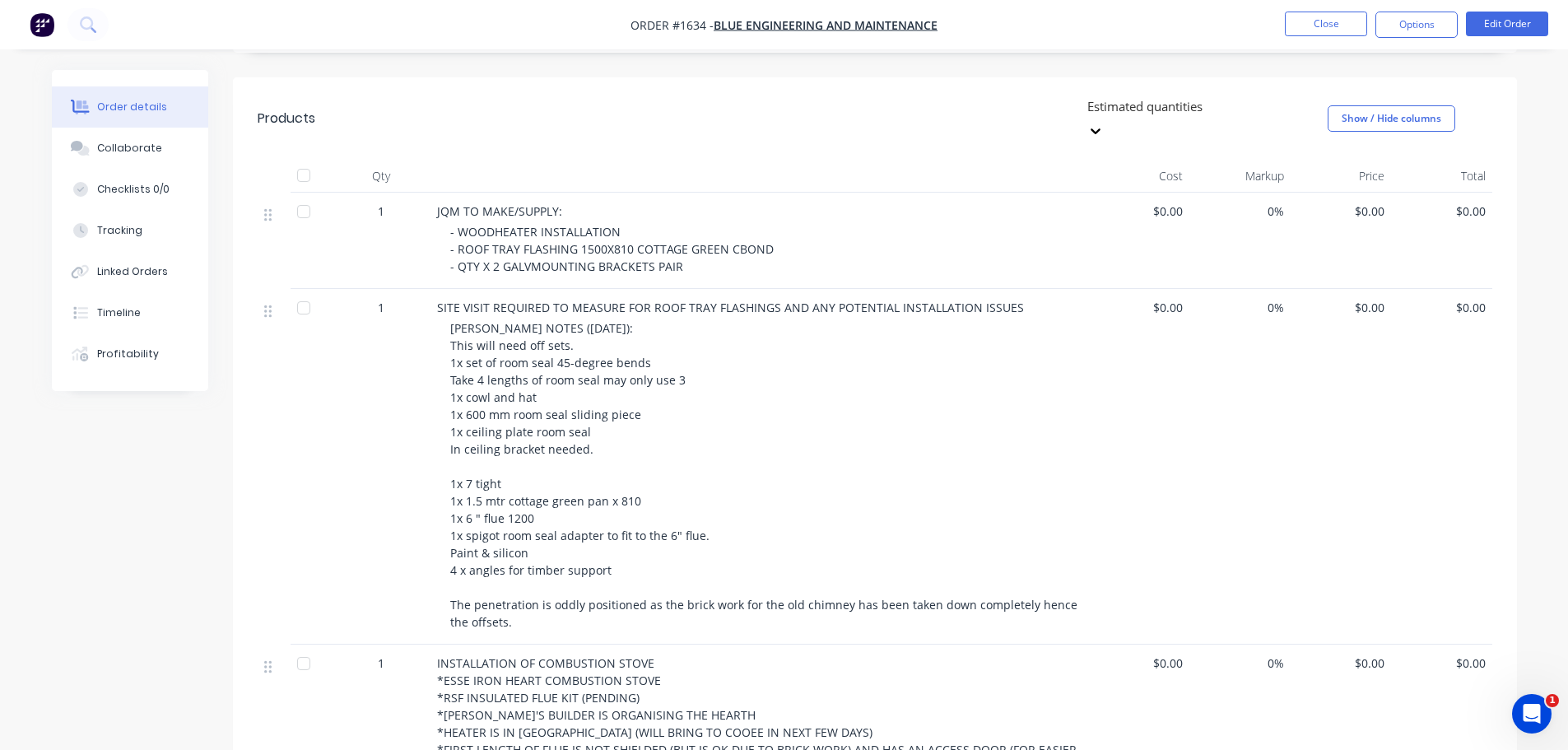
scroll to position [411, 0]
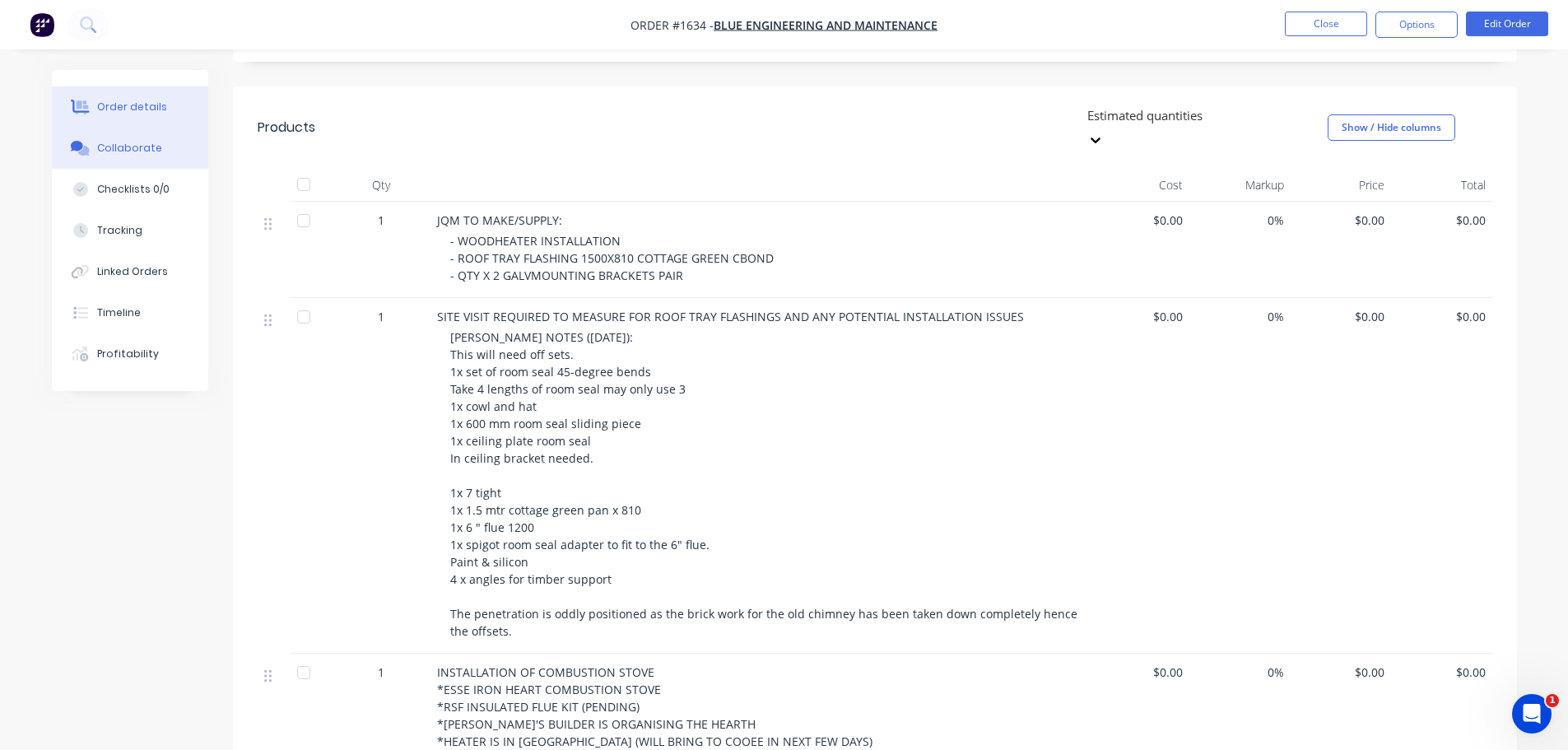
click at [127, 148] on div "Collaborate" at bounding box center [130, 147] width 65 height 14
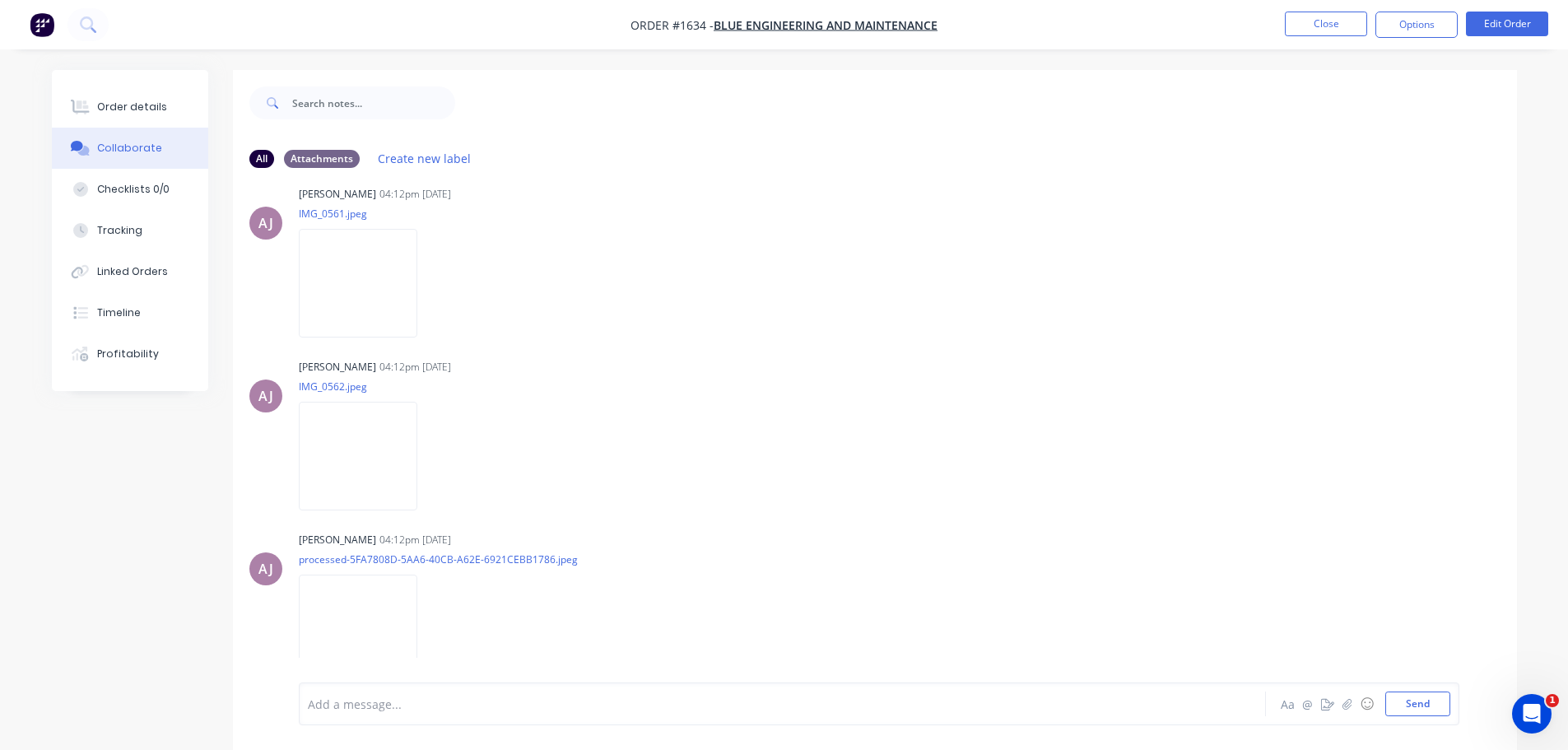
scroll to position [1416, 0]
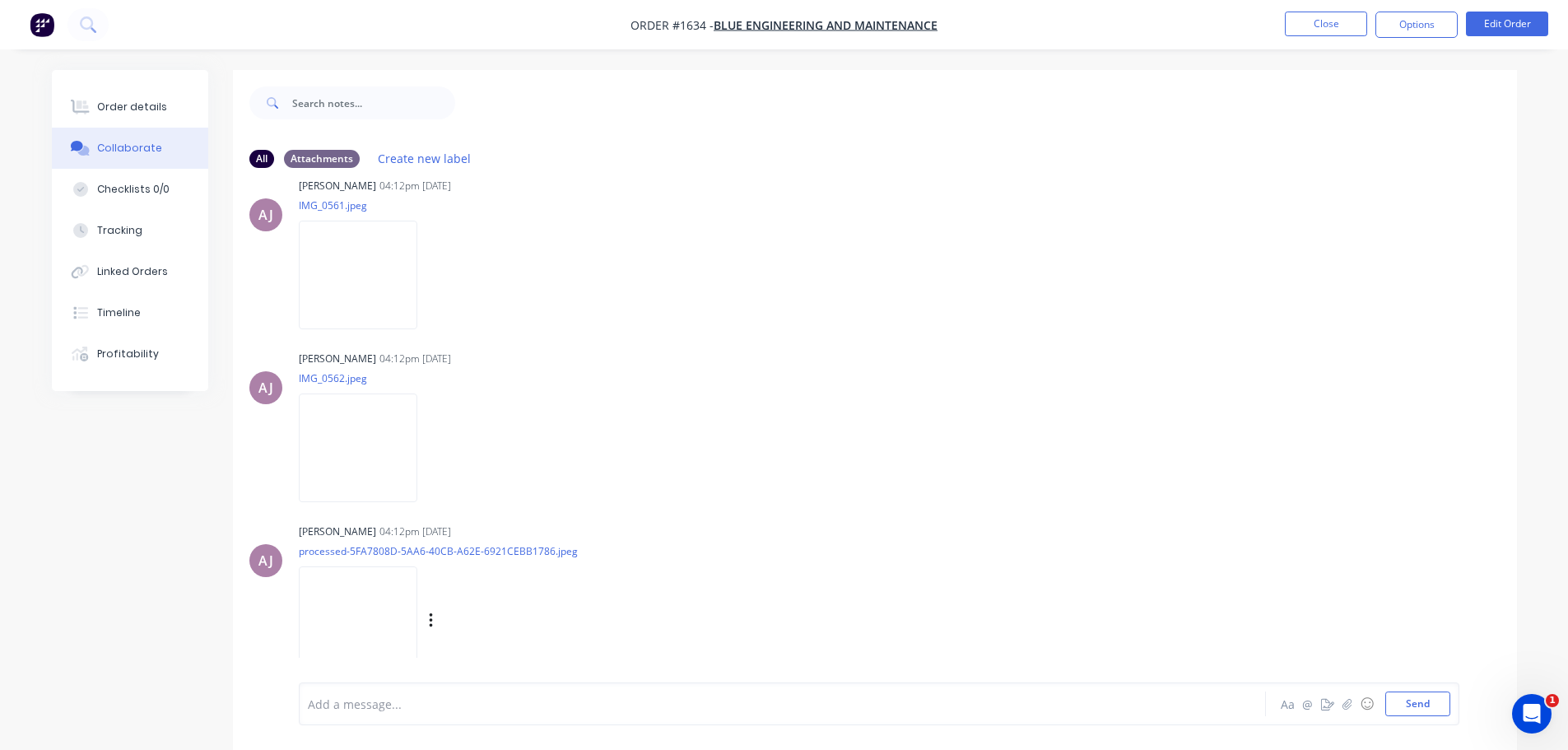
click at [363, 621] on img at bounding box center [358, 620] width 119 height 108
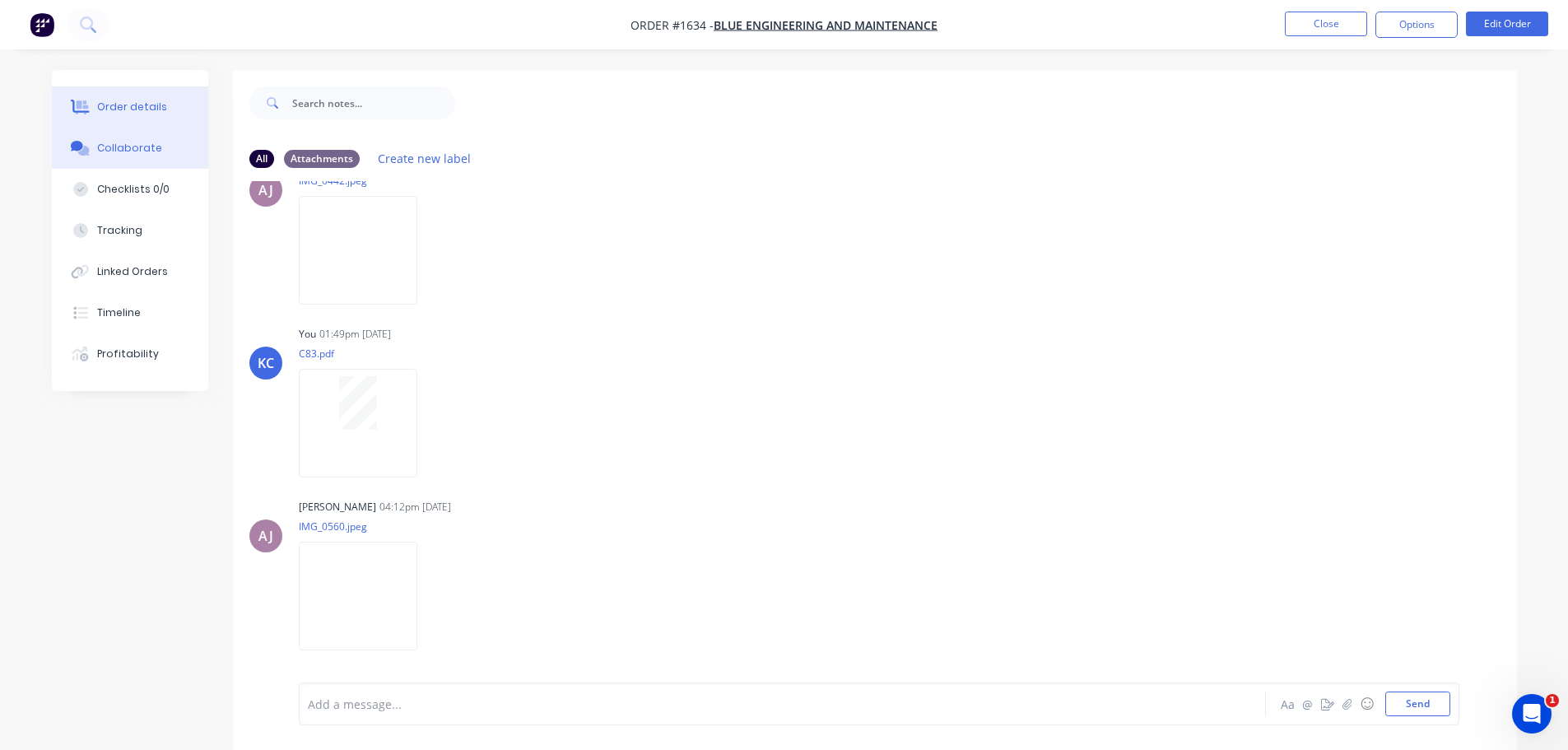
click at [117, 100] on div "Order details" at bounding box center [132, 106] width 70 height 14
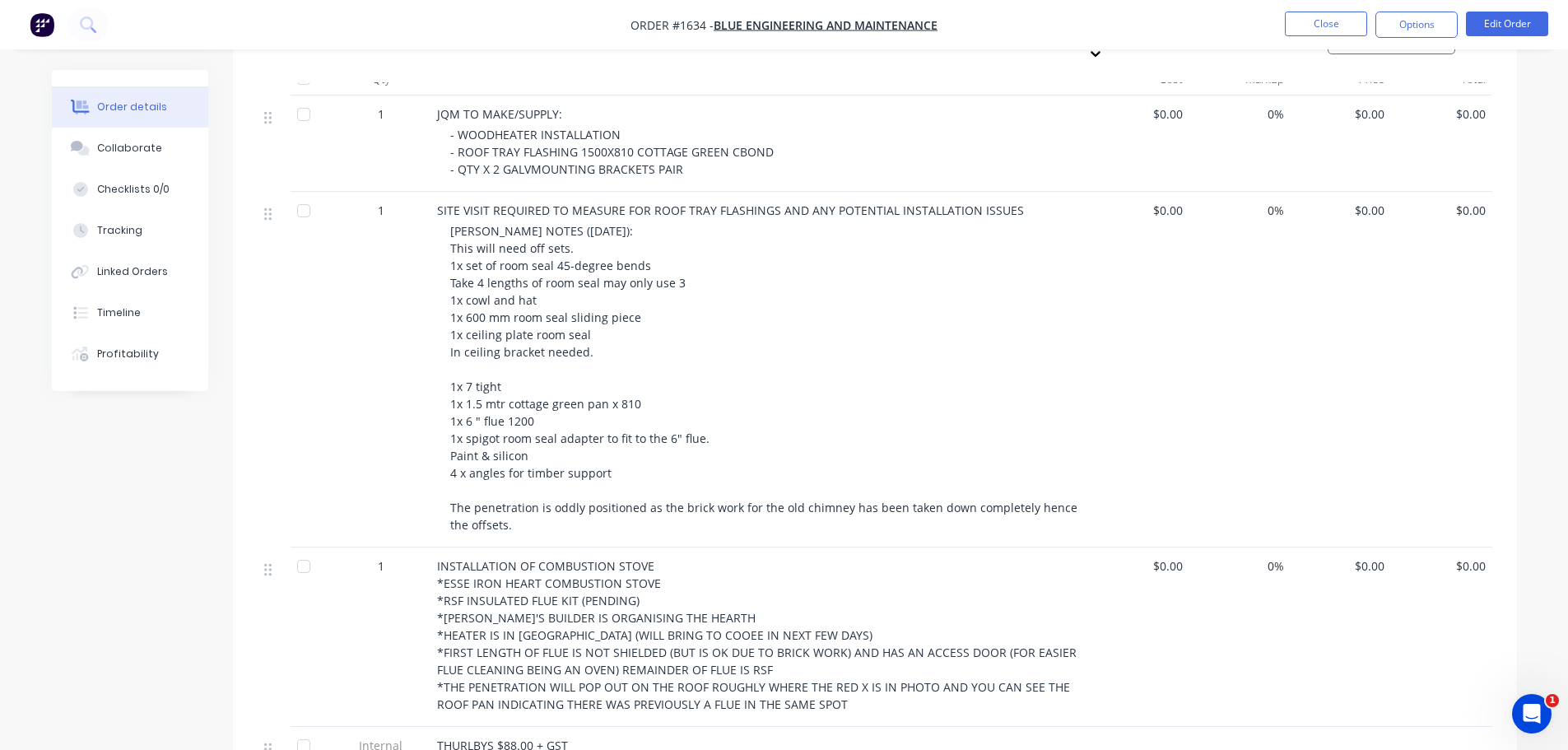
scroll to position [786, 0]
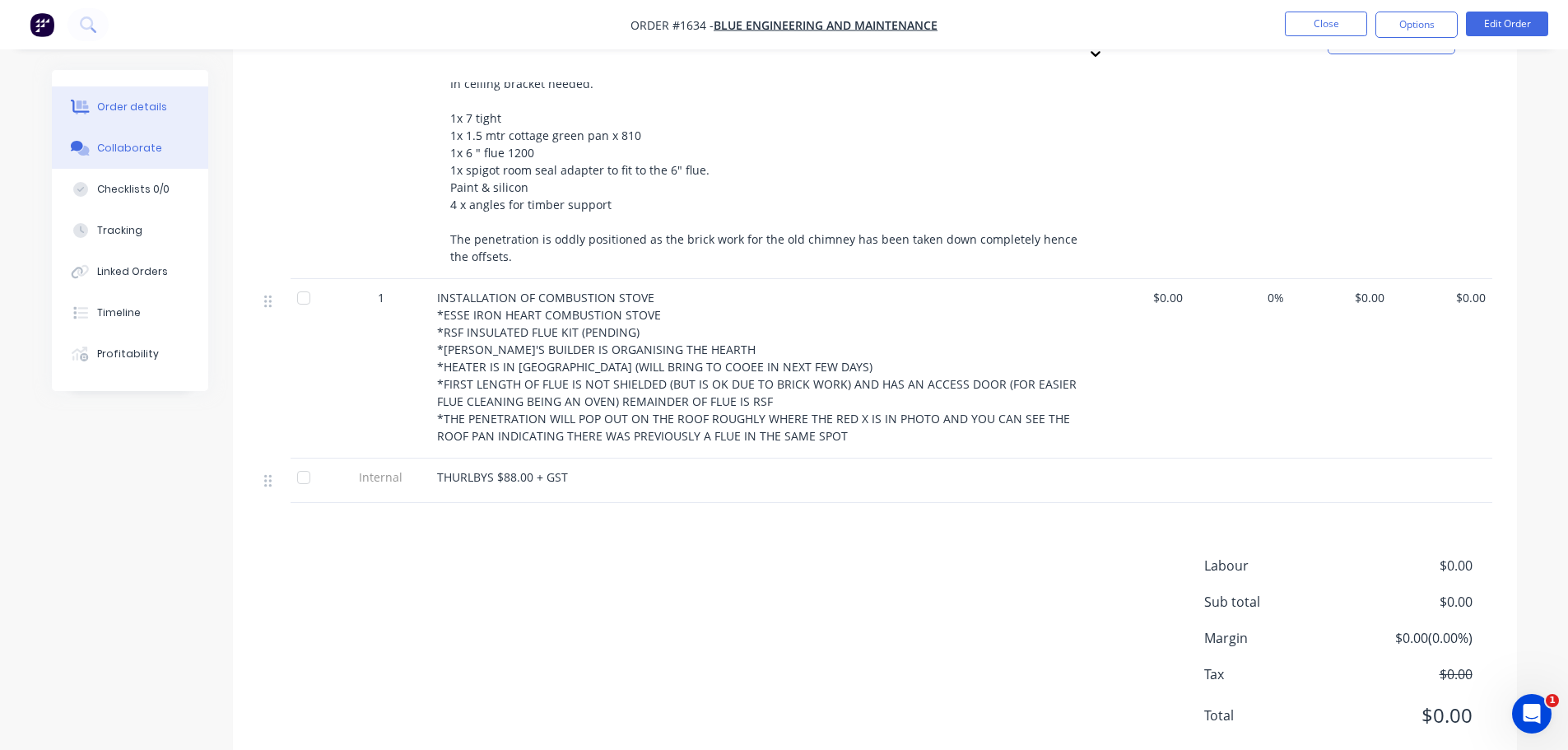
click at [136, 149] on div "Collaborate" at bounding box center [130, 147] width 65 height 14
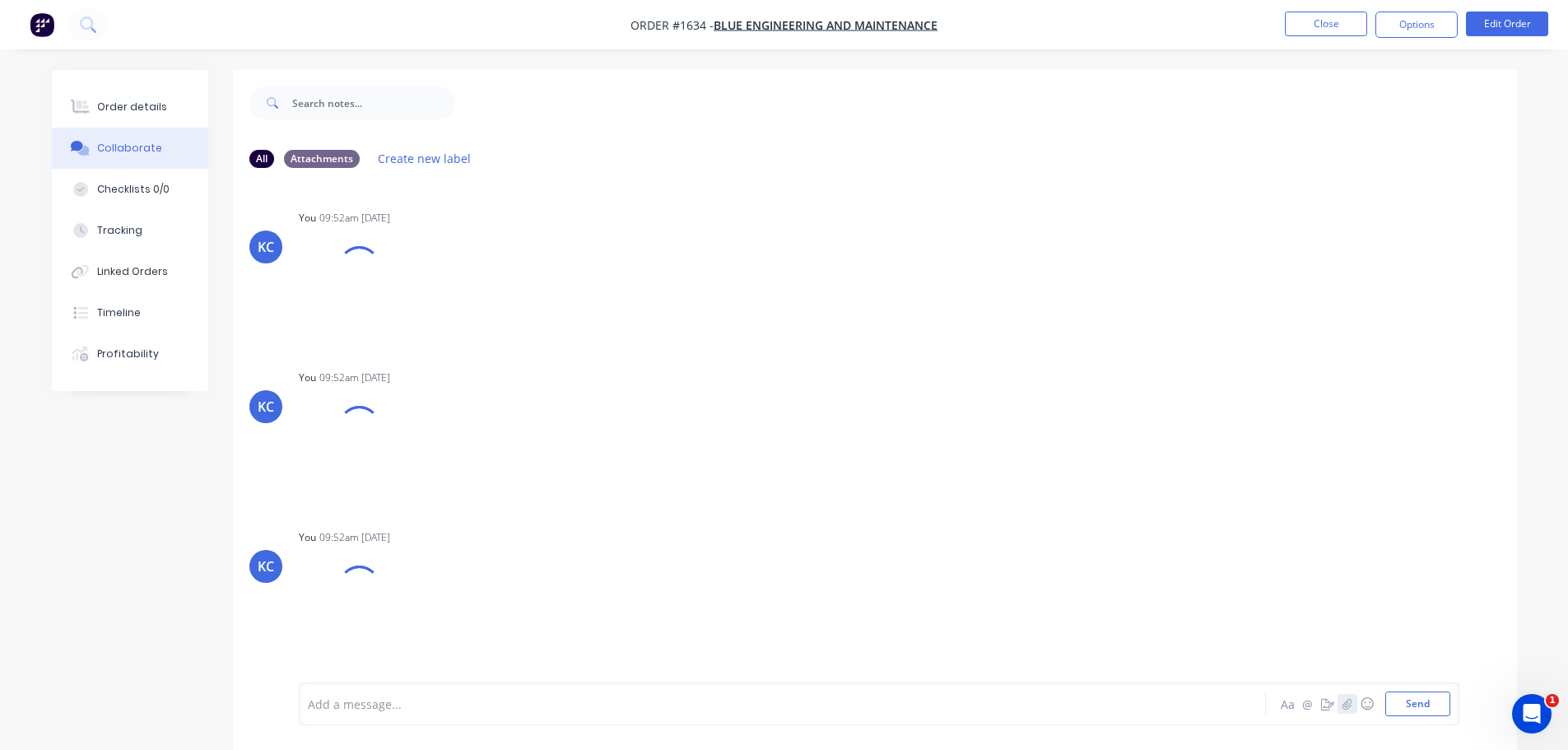
click at [1350, 707] on icon "button" at bounding box center [1346, 703] width 9 height 11
click at [1411, 713] on button "Send" at bounding box center [1418, 704] width 65 height 25
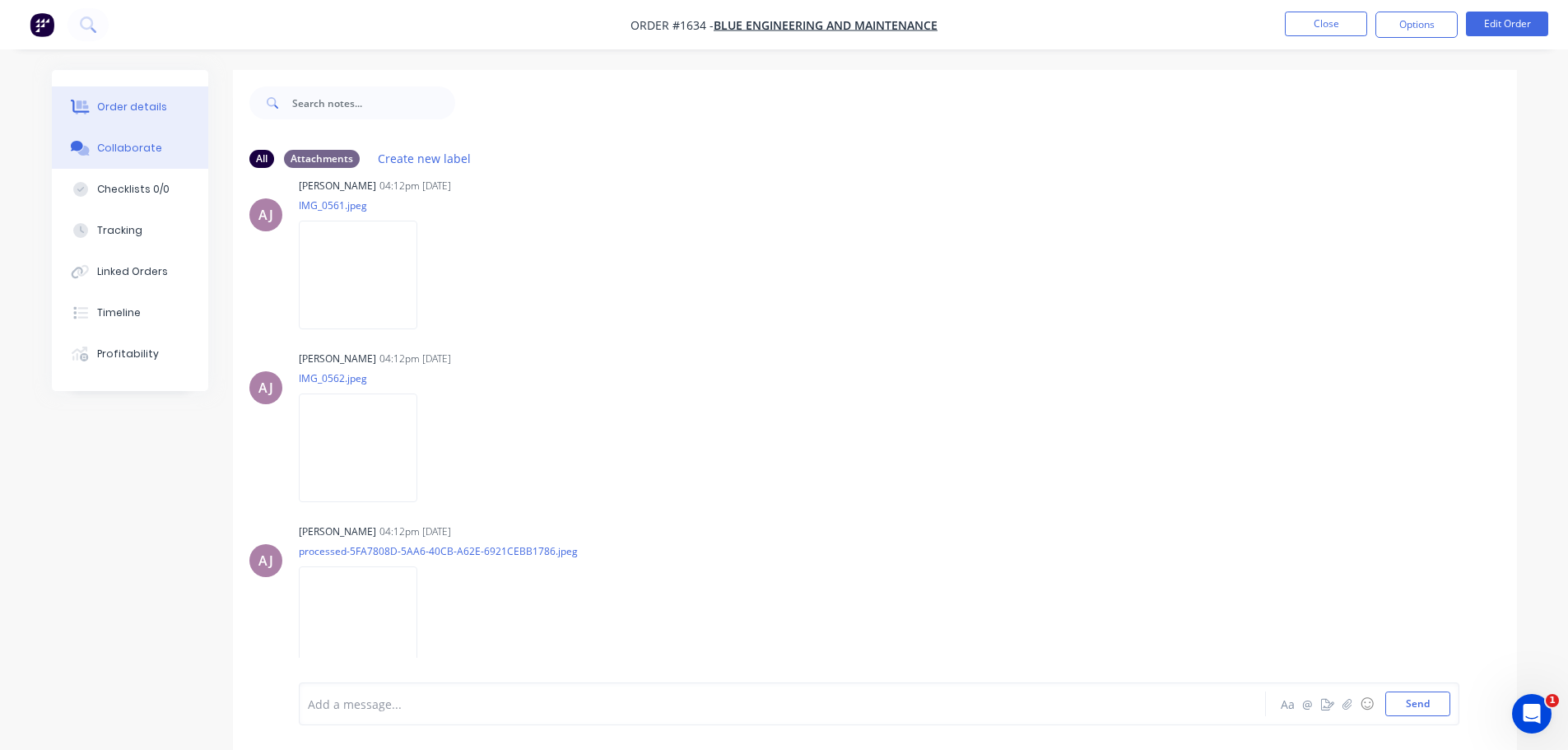
click at [128, 87] on button "Order details" at bounding box center [130, 106] width 157 height 41
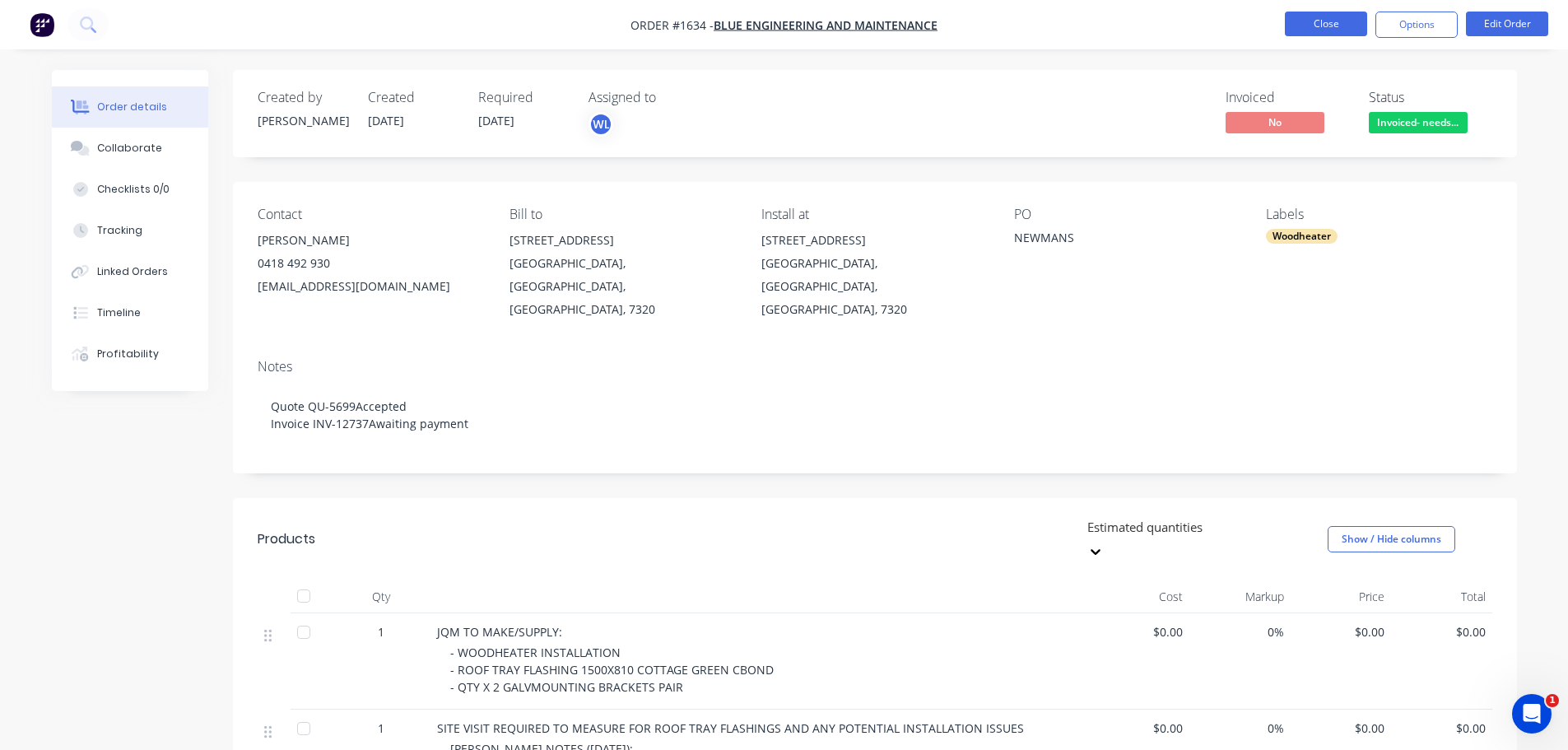
click at [1346, 25] on button "Close" at bounding box center [1326, 24] width 82 height 25
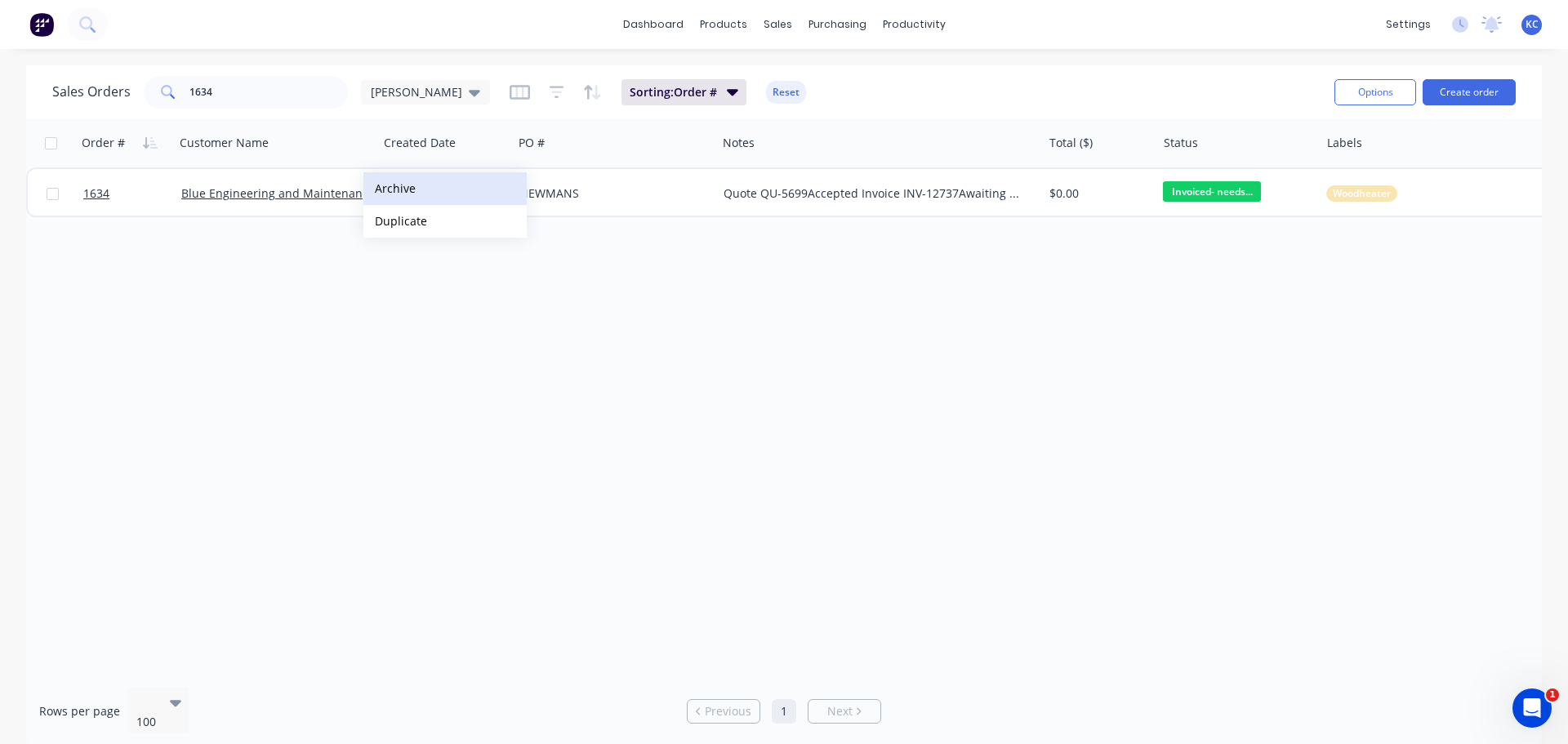
click at [389, 188] on button "Archive" at bounding box center [445, 189] width 163 height 32
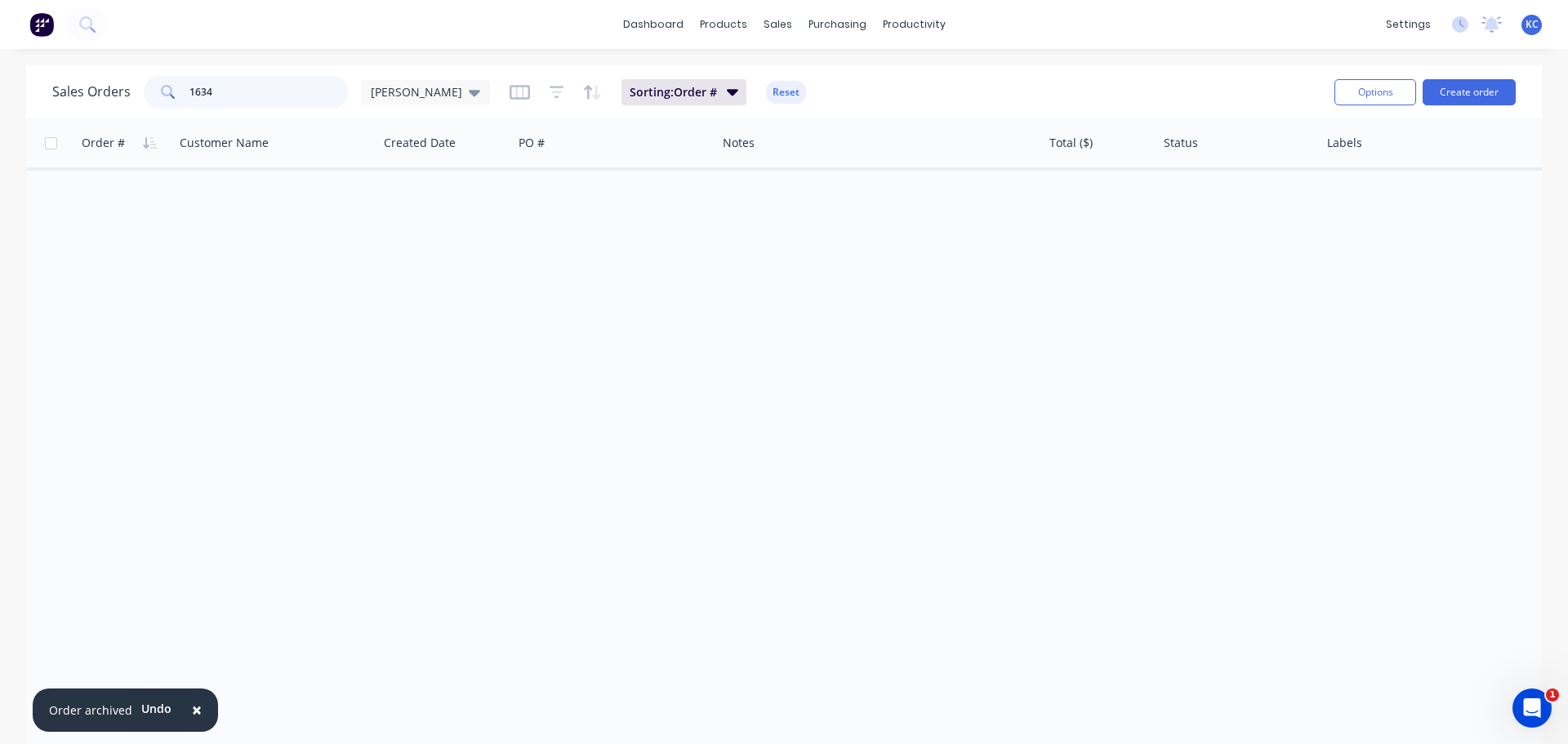
drag, startPoint x: 246, startPoint y: 99, endPoint x: 0, endPoint y: 203, distance: 267.1
click at [53, 122] on div "Sales Orders 1634 katrina Sorting: Order # Reset Options Create order Order # C…" at bounding box center [784, 407] width 1516 height 683
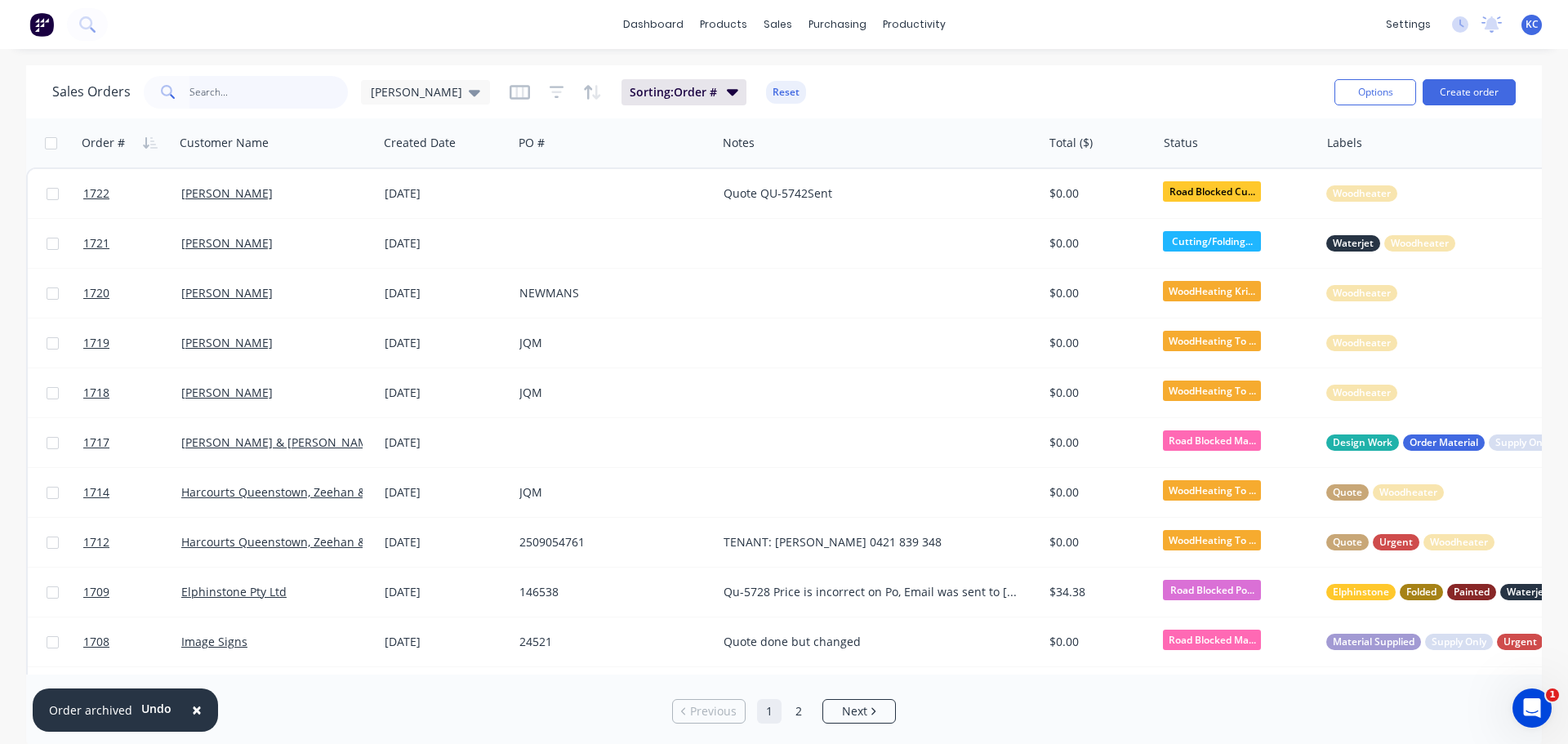
click at [230, 97] on input "text" at bounding box center [269, 92] width 159 height 32
type input "1553"
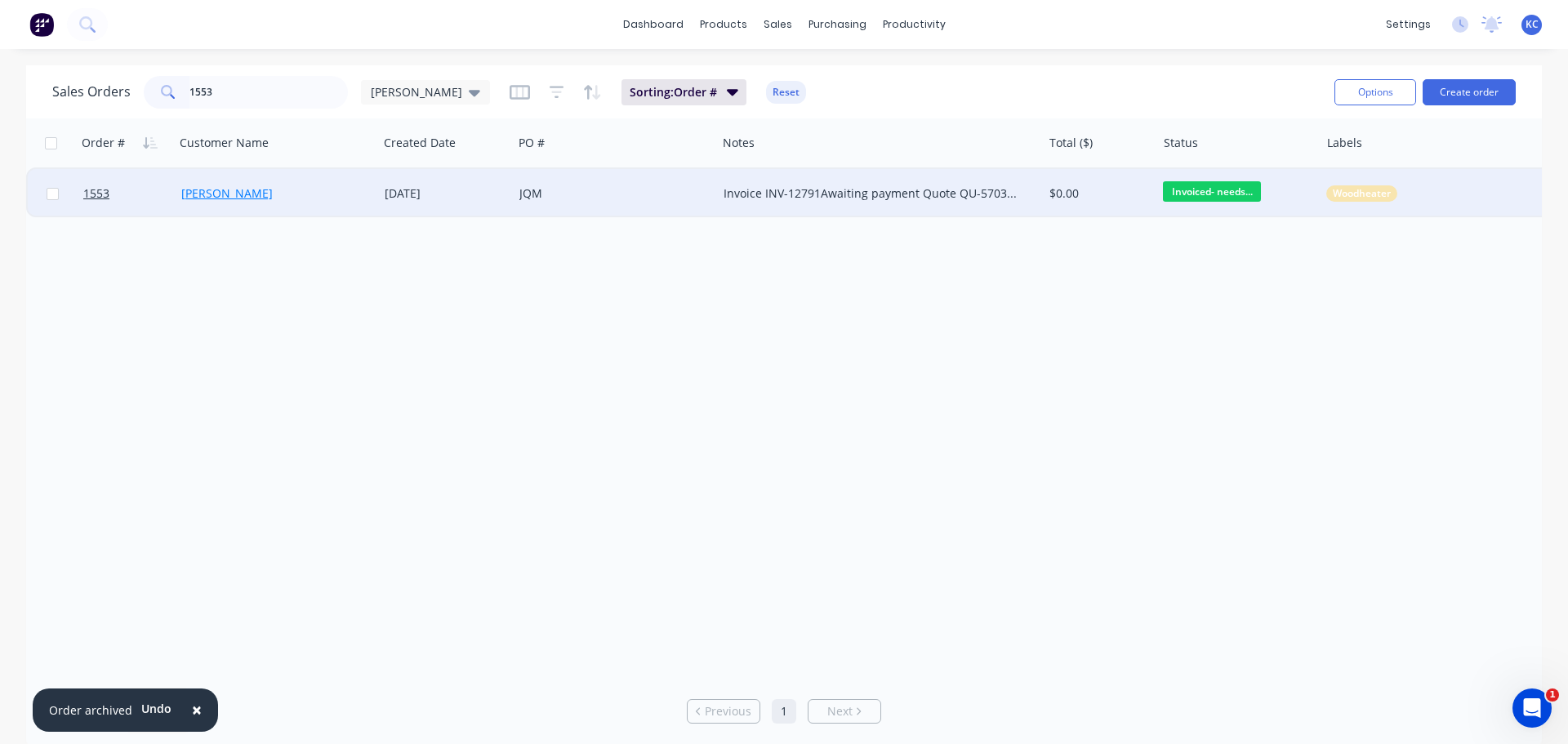
click at [243, 194] on link "Lorraine Willcox" at bounding box center [227, 193] width 91 height 15
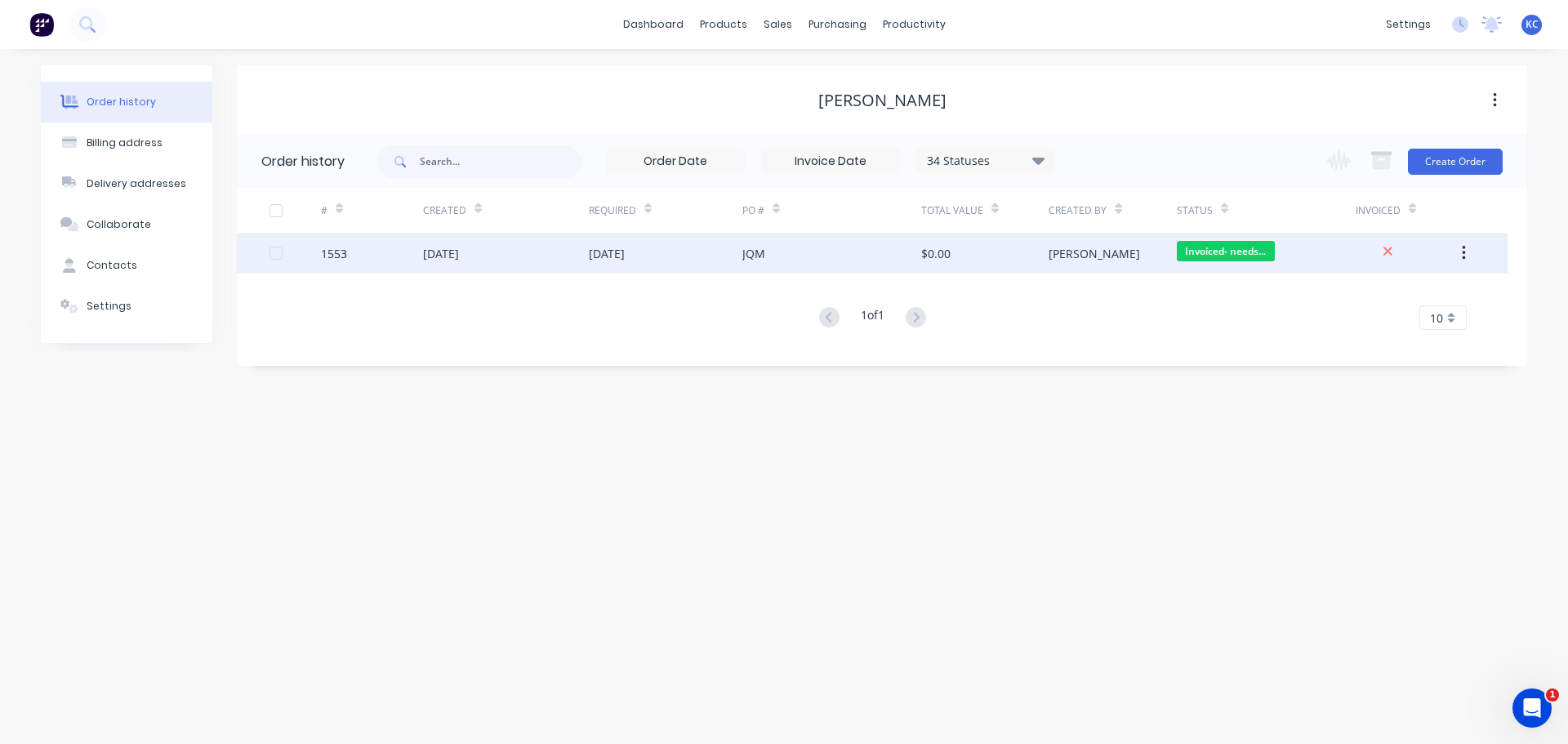
click at [447, 255] on div "04 Aug 2025" at bounding box center [441, 253] width 36 height 17
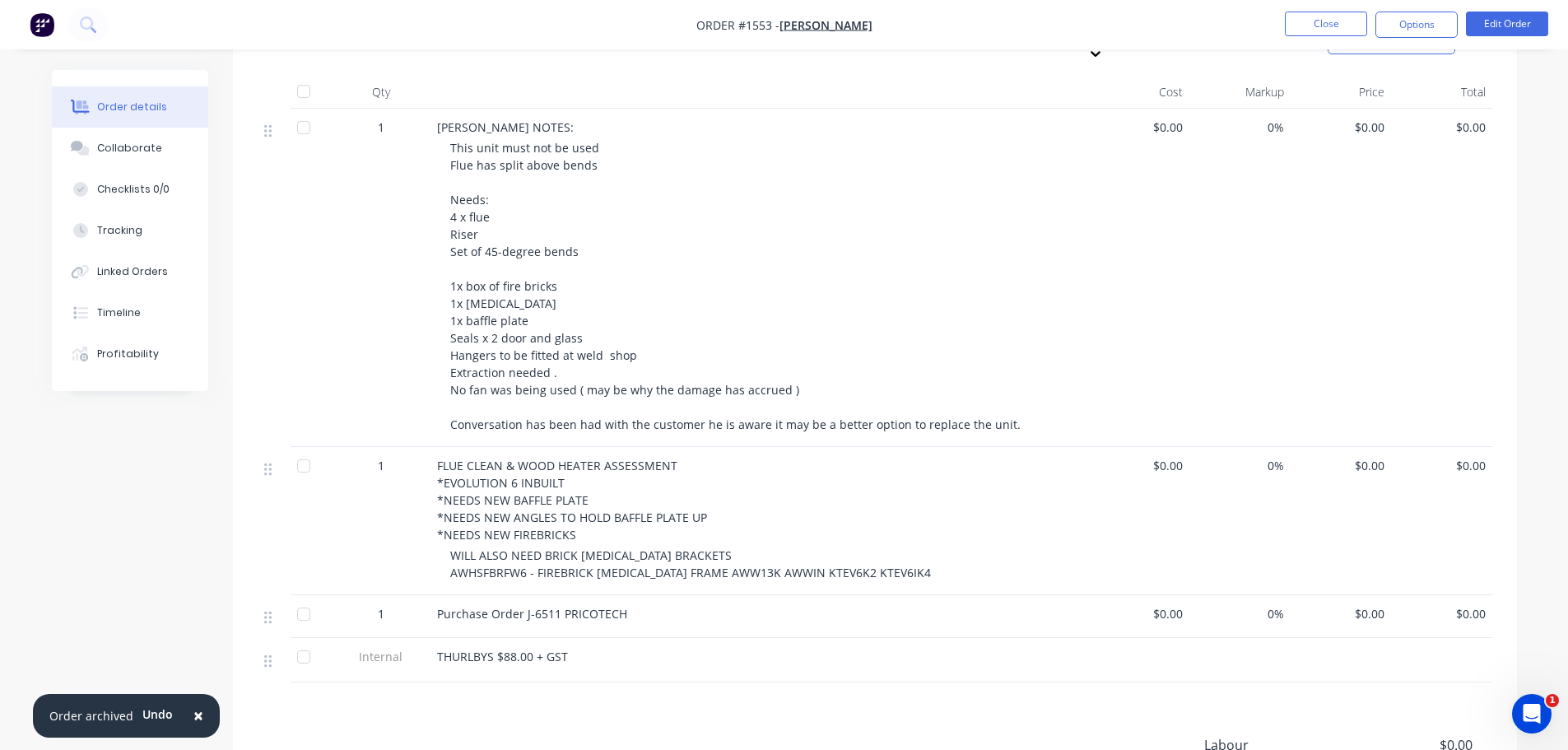
scroll to position [577, 0]
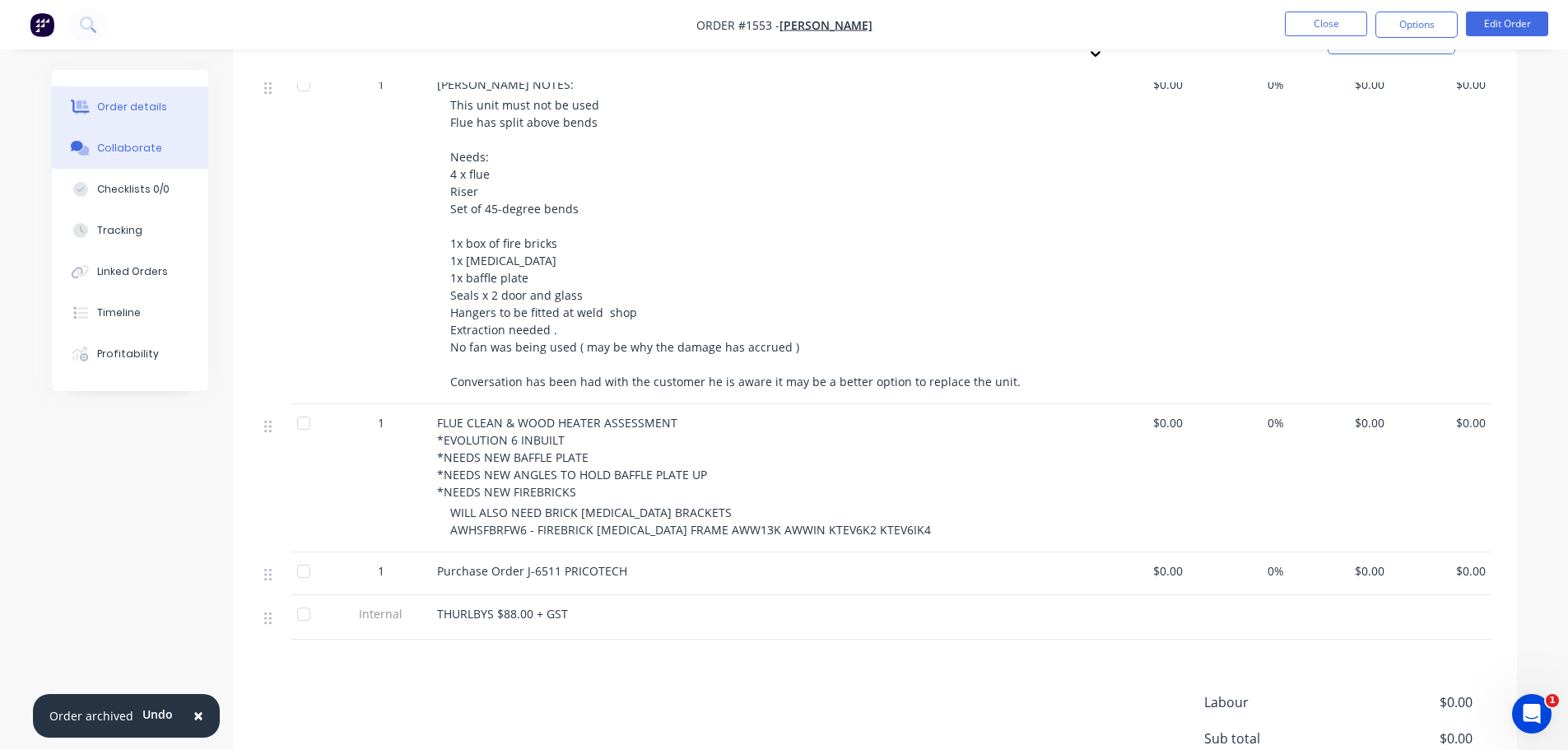
click at [147, 154] on div "Collaborate" at bounding box center [130, 147] width 65 height 14
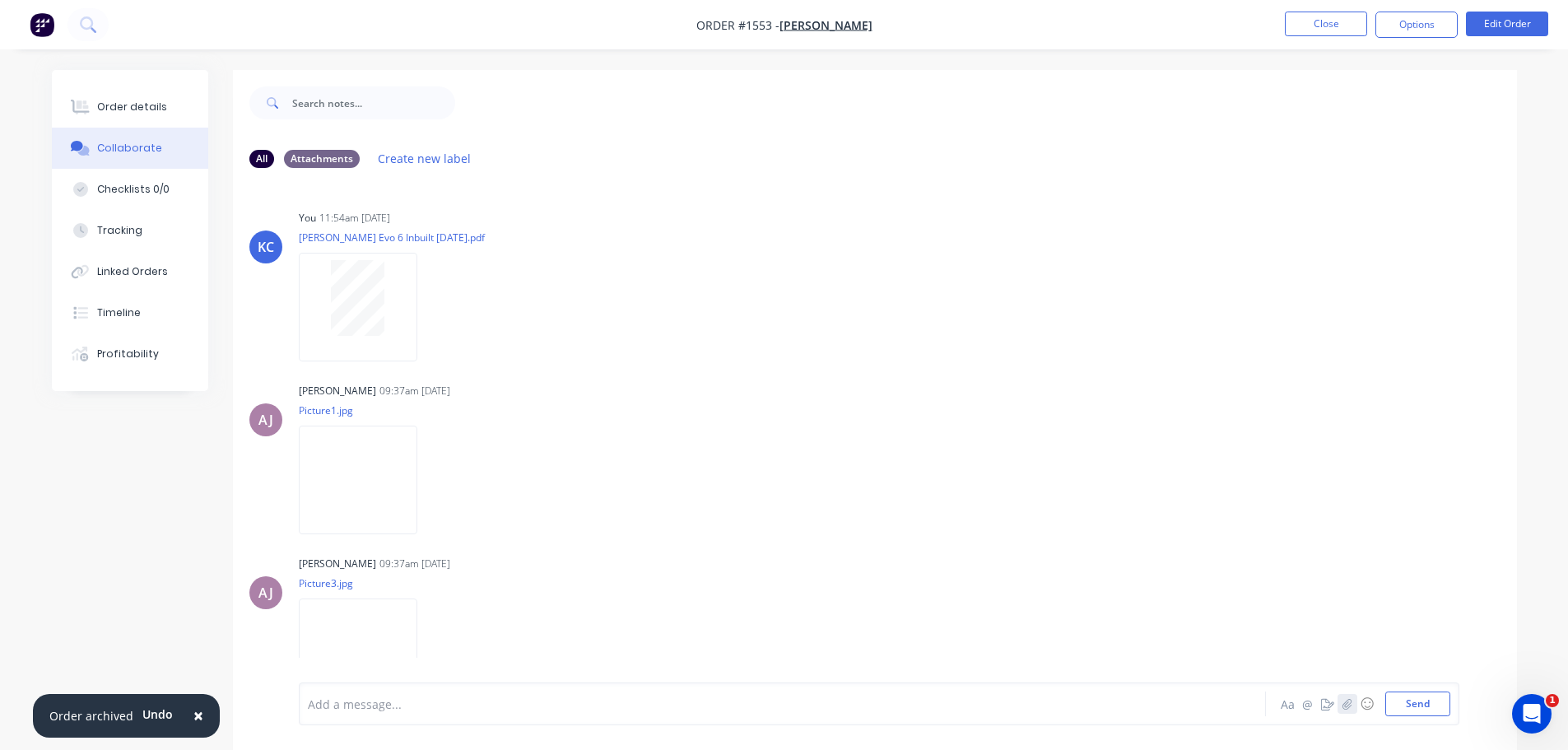
click at [1344, 704] on icon "button" at bounding box center [1346, 704] width 10 height 11
click at [1411, 701] on button "Send" at bounding box center [1418, 704] width 65 height 25
click at [125, 101] on div "Order details" at bounding box center [132, 106] width 70 height 14
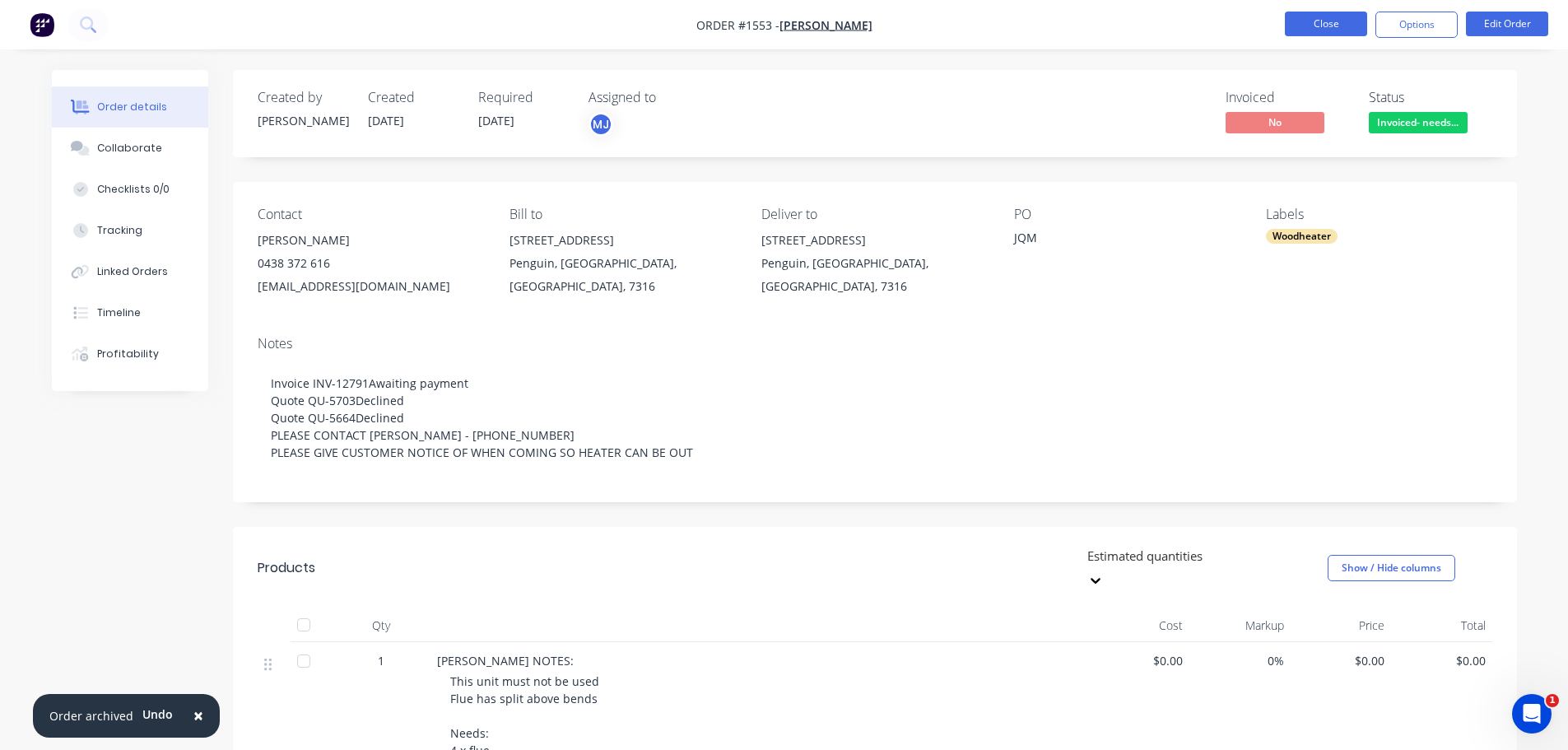
click at [1329, 22] on button "Close" at bounding box center [1326, 24] width 82 height 25
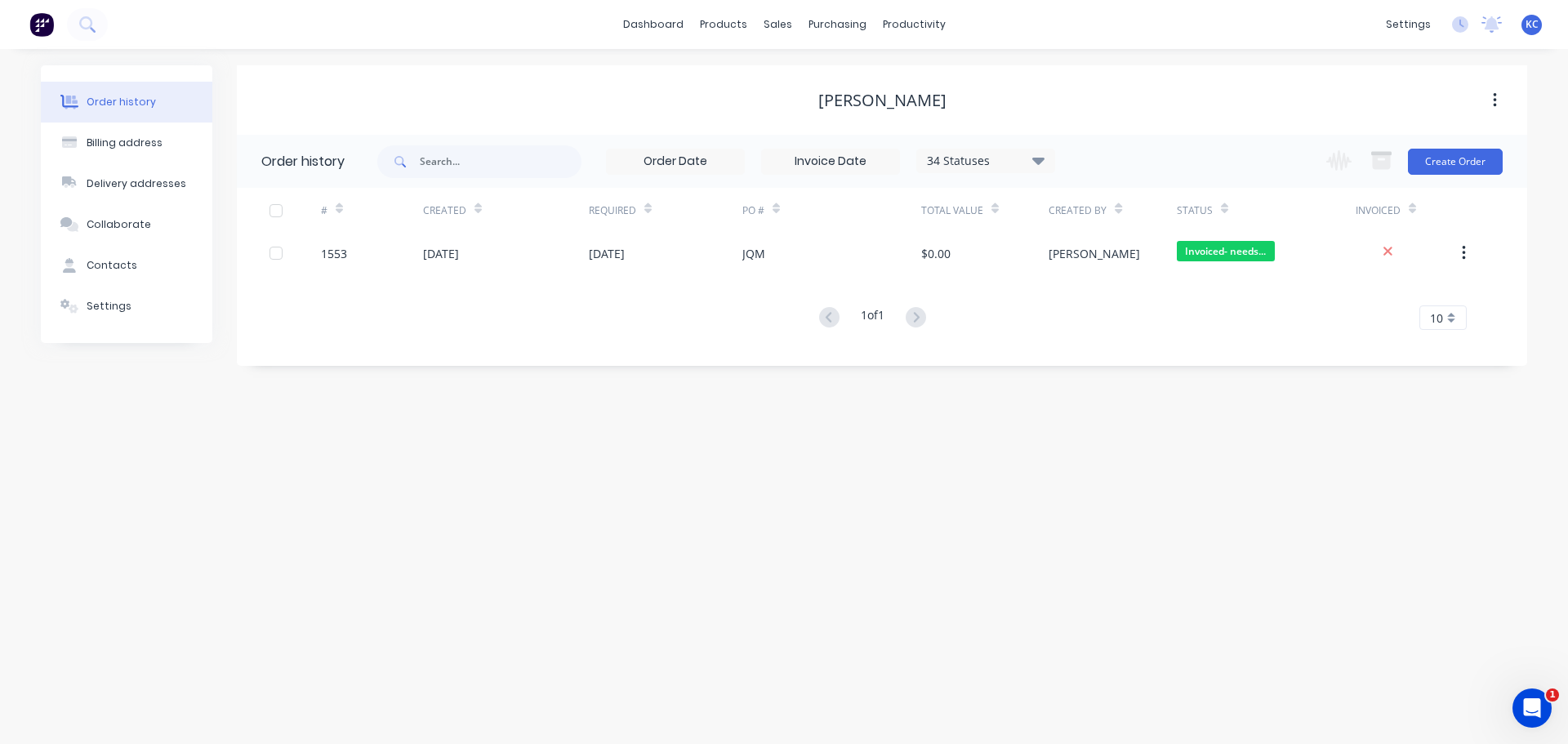
drag, startPoint x: 516, startPoint y: 262, endPoint x: 358, endPoint y: 285, distance: 159.7
click at [358, 285] on div "# Created Required PO # Total Value Created By Status Invoiced 1553 04 Aug 2025…" at bounding box center [873, 259] width 1271 height 142
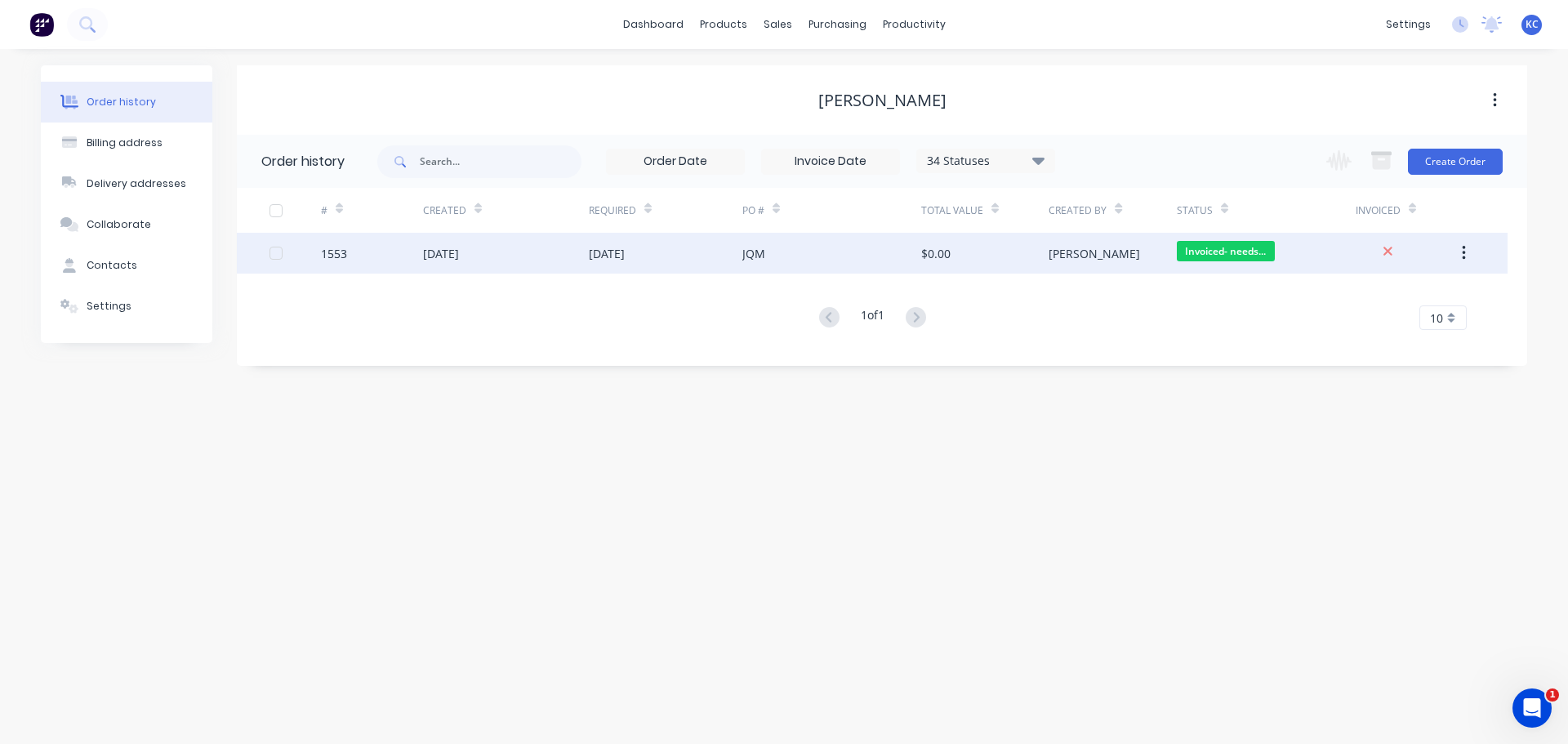
click at [358, 255] on div "1553" at bounding box center [372, 252] width 102 height 41
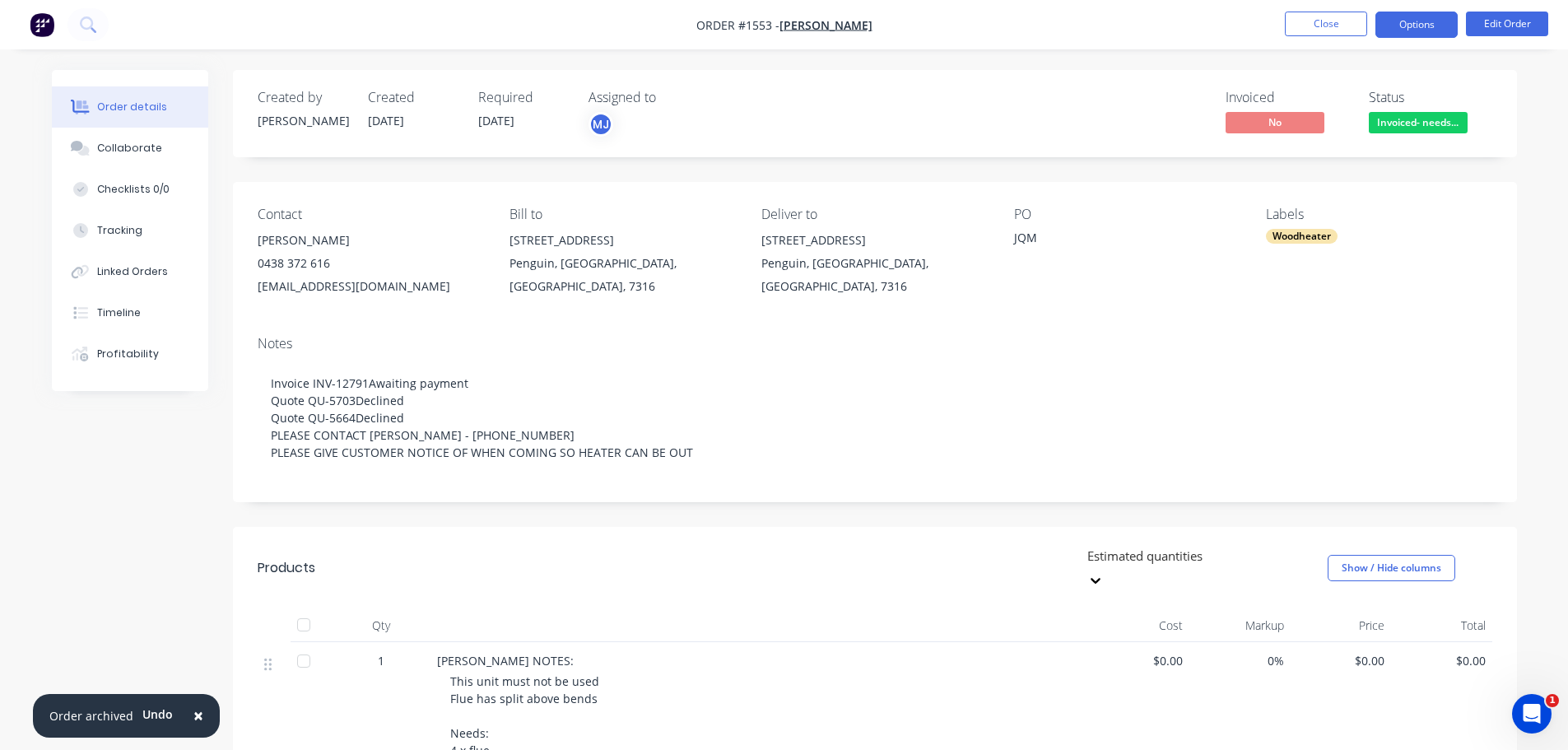
click at [1415, 27] on button "Options" at bounding box center [1417, 25] width 82 height 27
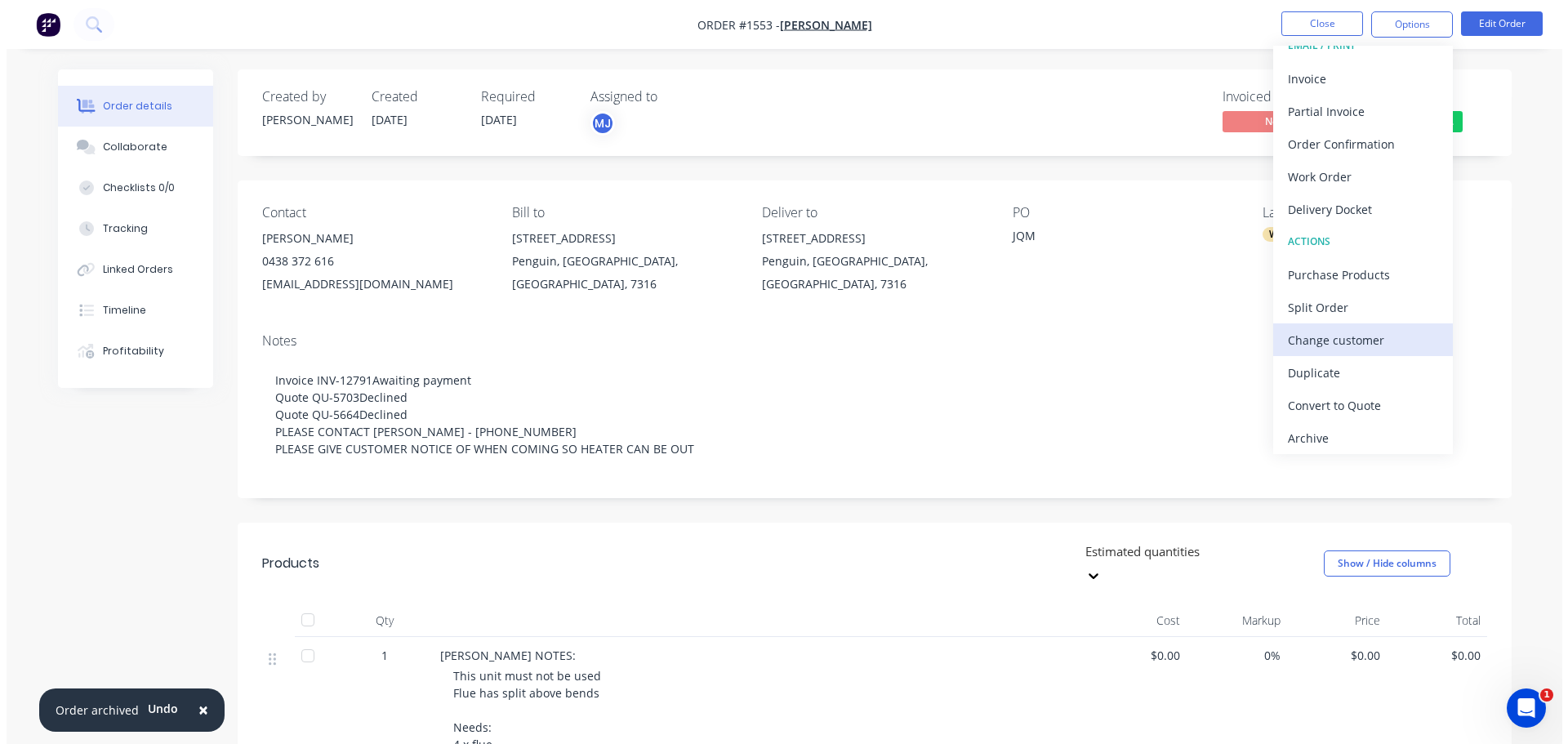
scroll to position [25, 0]
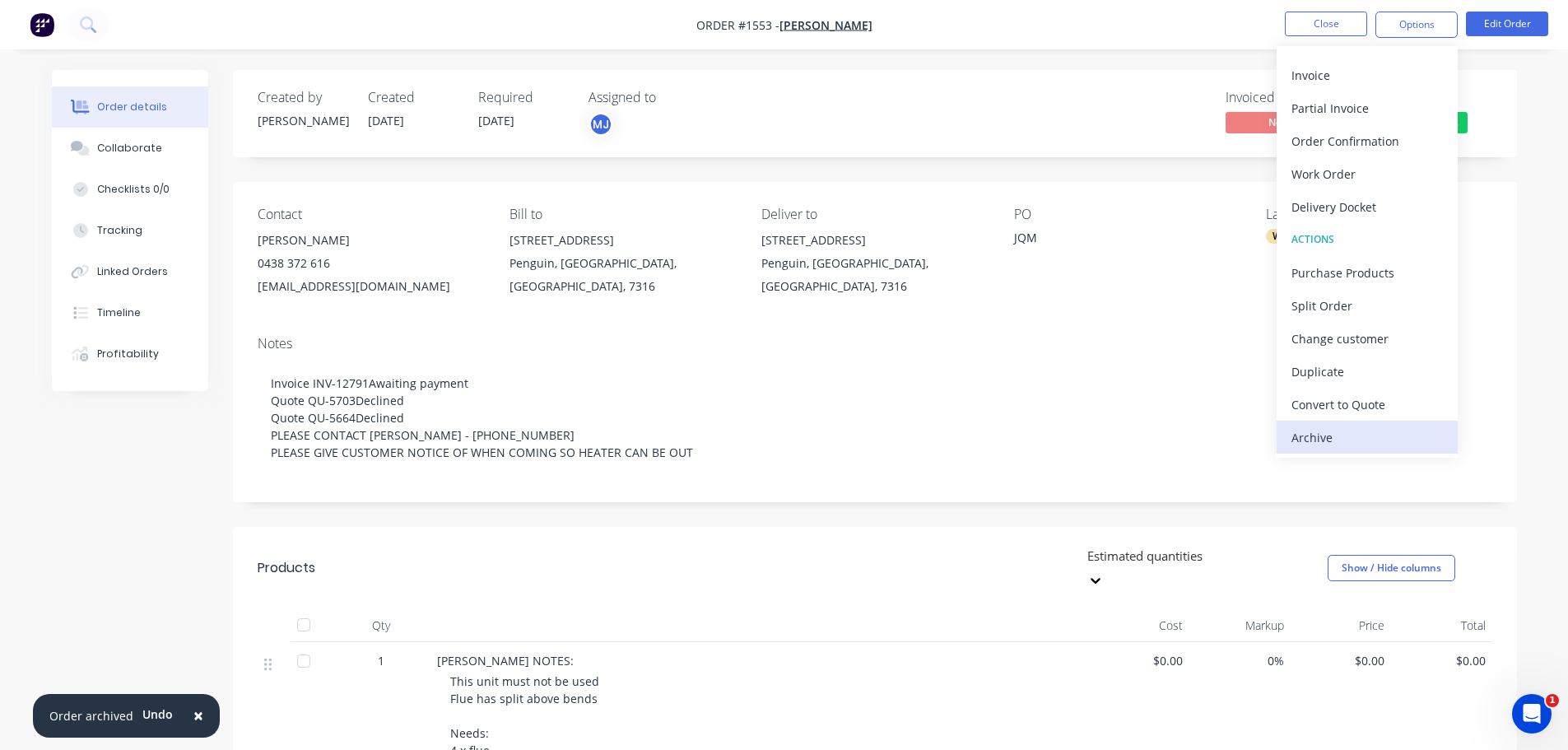
click at [1357, 435] on div "Archive" at bounding box center [1367, 437] width 151 height 24
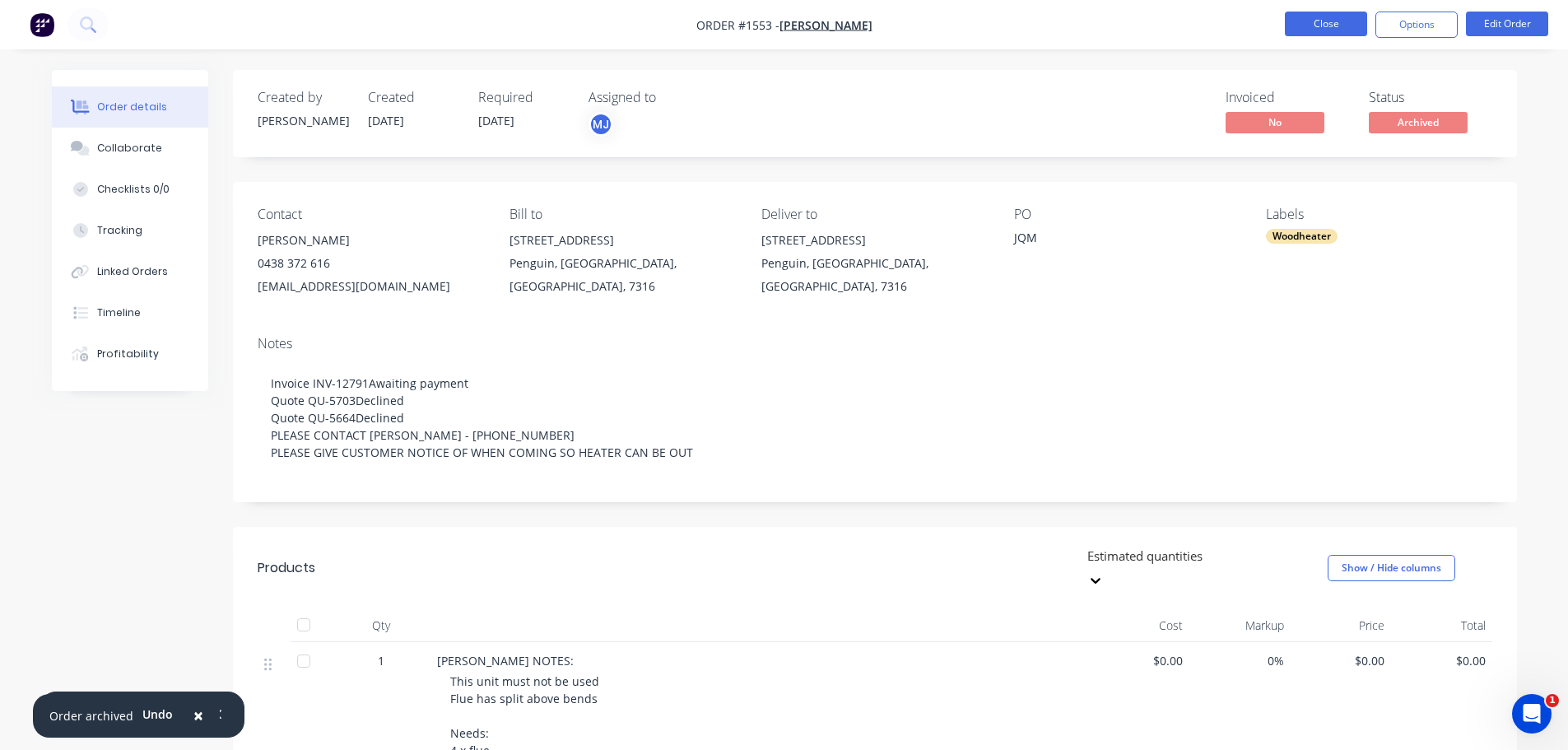
click at [1300, 25] on button "Close" at bounding box center [1326, 24] width 82 height 25
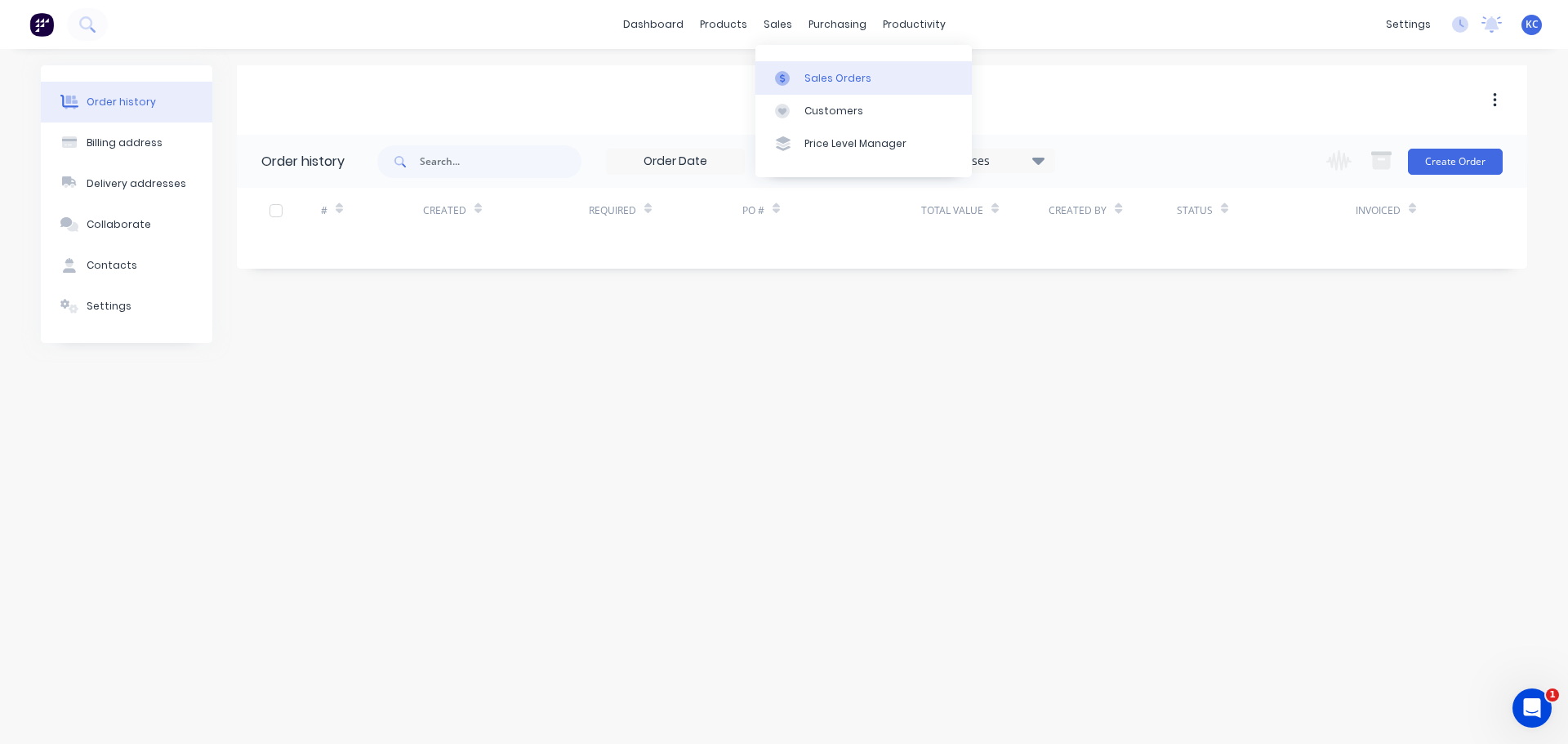
click at [803, 68] on link "Sales Orders" at bounding box center [863, 78] width 216 height 32
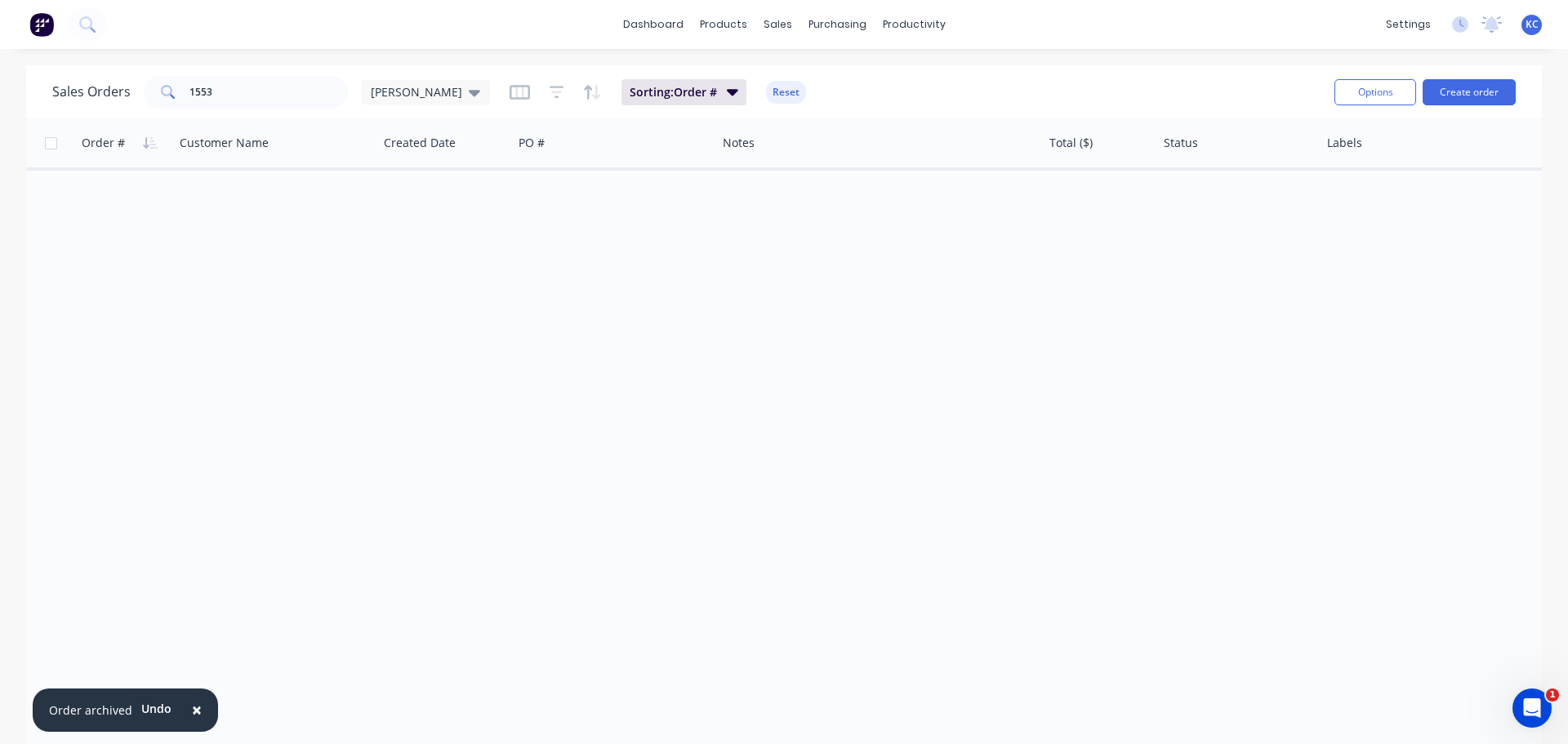
click at [195, 712] on span "×" at bounding box center [196, 710] width 9 height 23
drag, startPoint x: 250, startPoint y: 96, endPoint x: 0, endPoint y: 165, distance: 259.3
click at [0, 144] on div "Sales Orders 1553 katrina Sorting: Order # Reset Options Create order Order # C…" at bounding box center [784, 407] width 1568 height 683
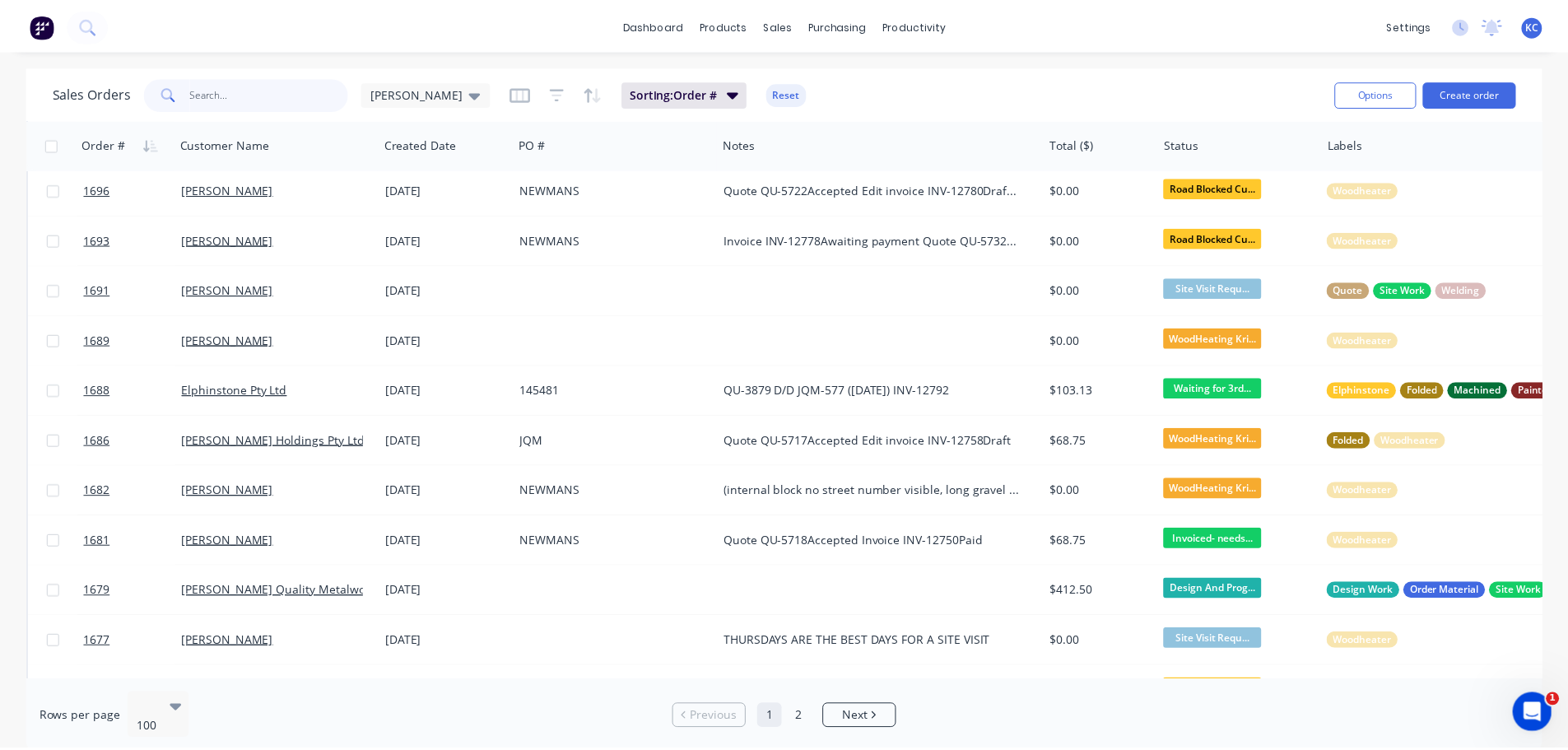
scroll to position [741, 0]
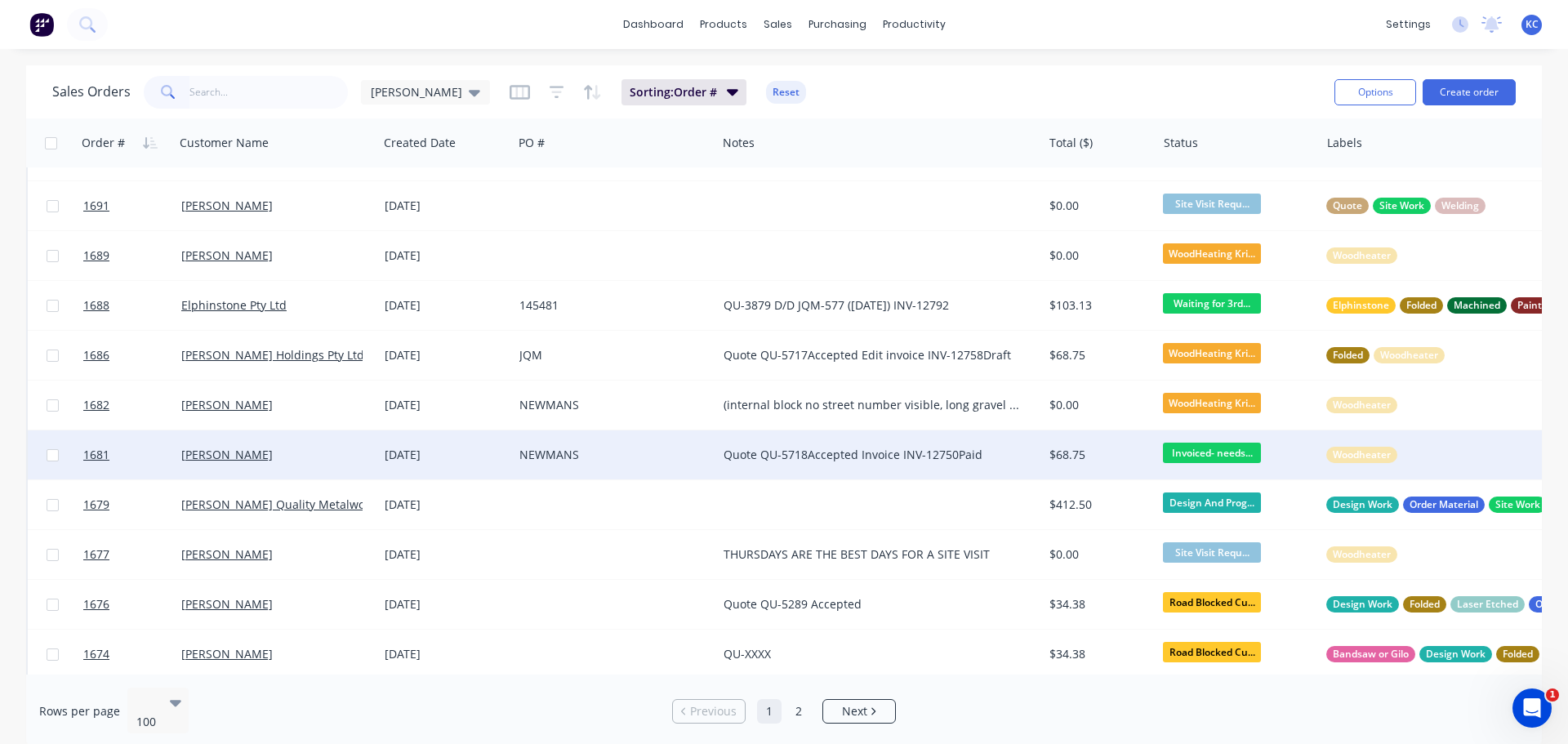
click at [571, 454] on div "NEWMANS" at bounding box center [610, 455] width 181 height 16
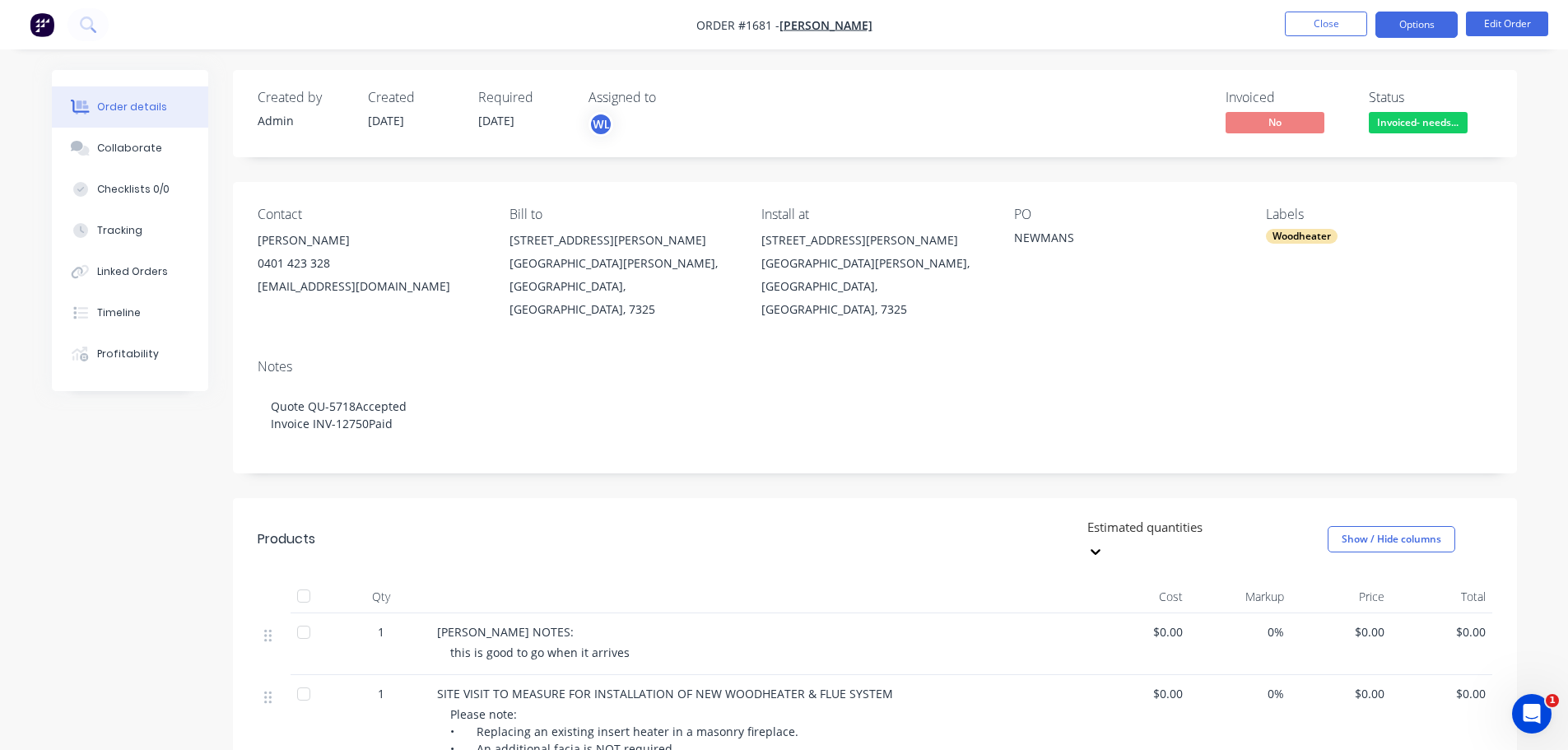
click at [1431, 30] on button "Options" at bounding box center [1417, 25] width 82 height 27
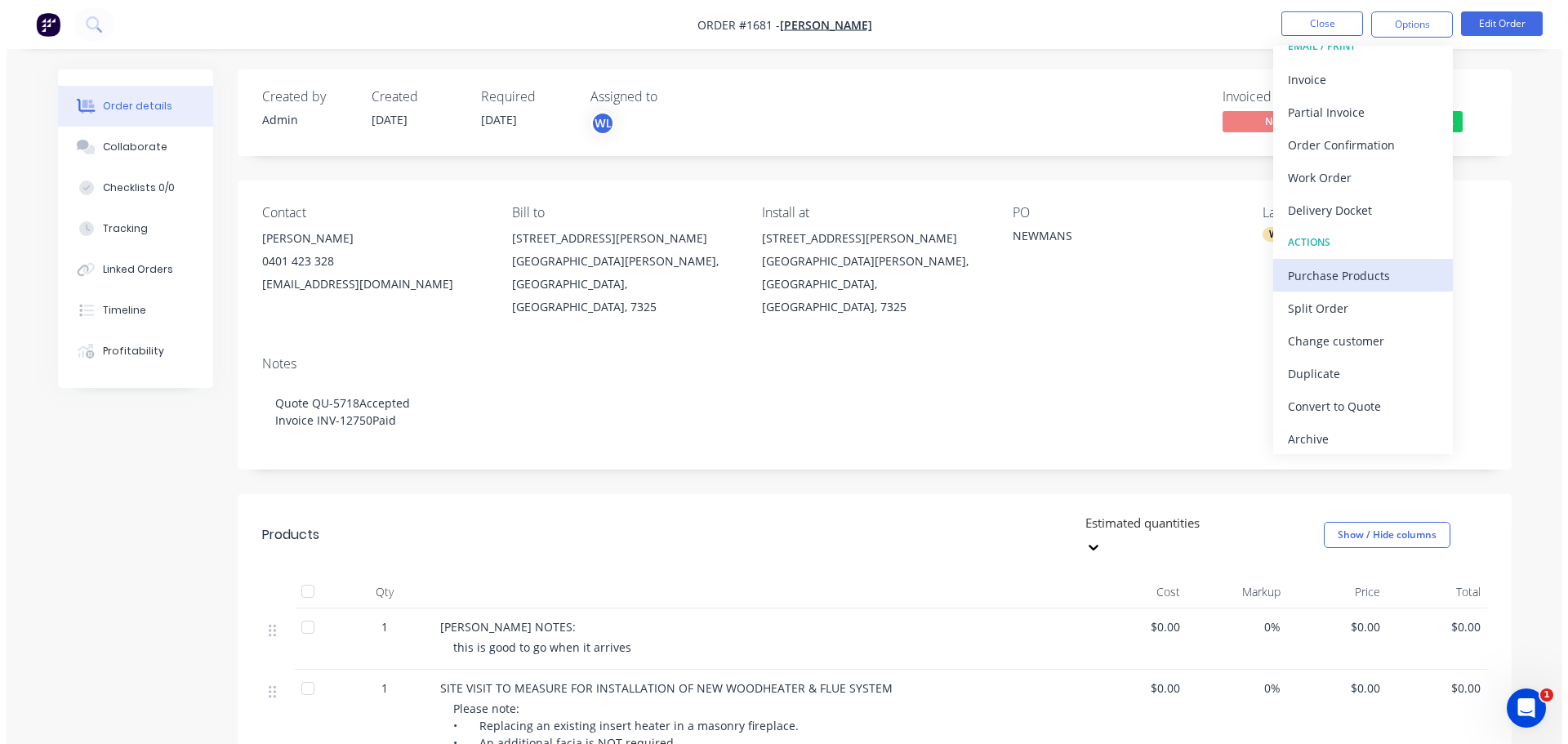
scroll to position [25, 0]
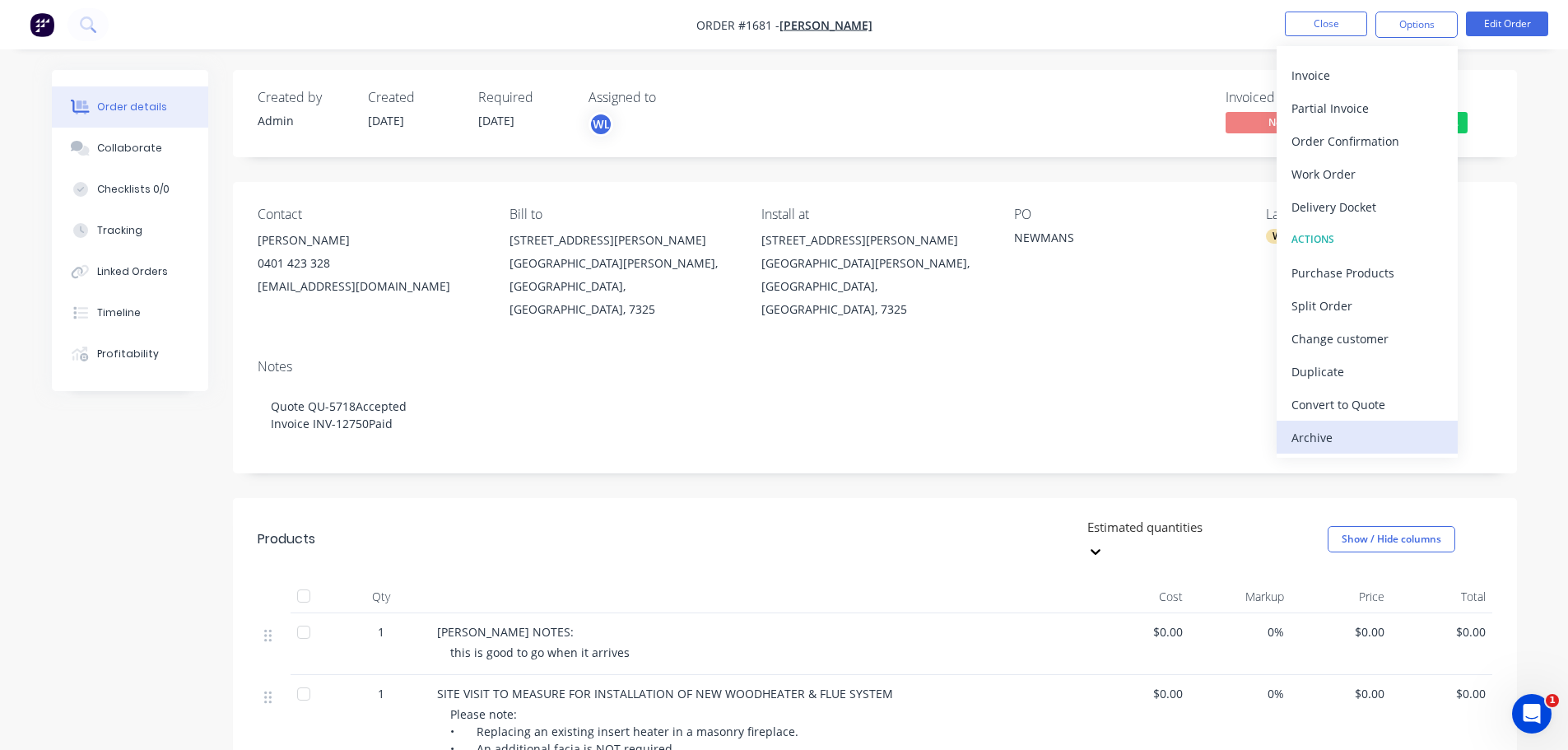
click at [1357, 445] on div "Archive" at bounding box center [1367, 437] width 151 height 24
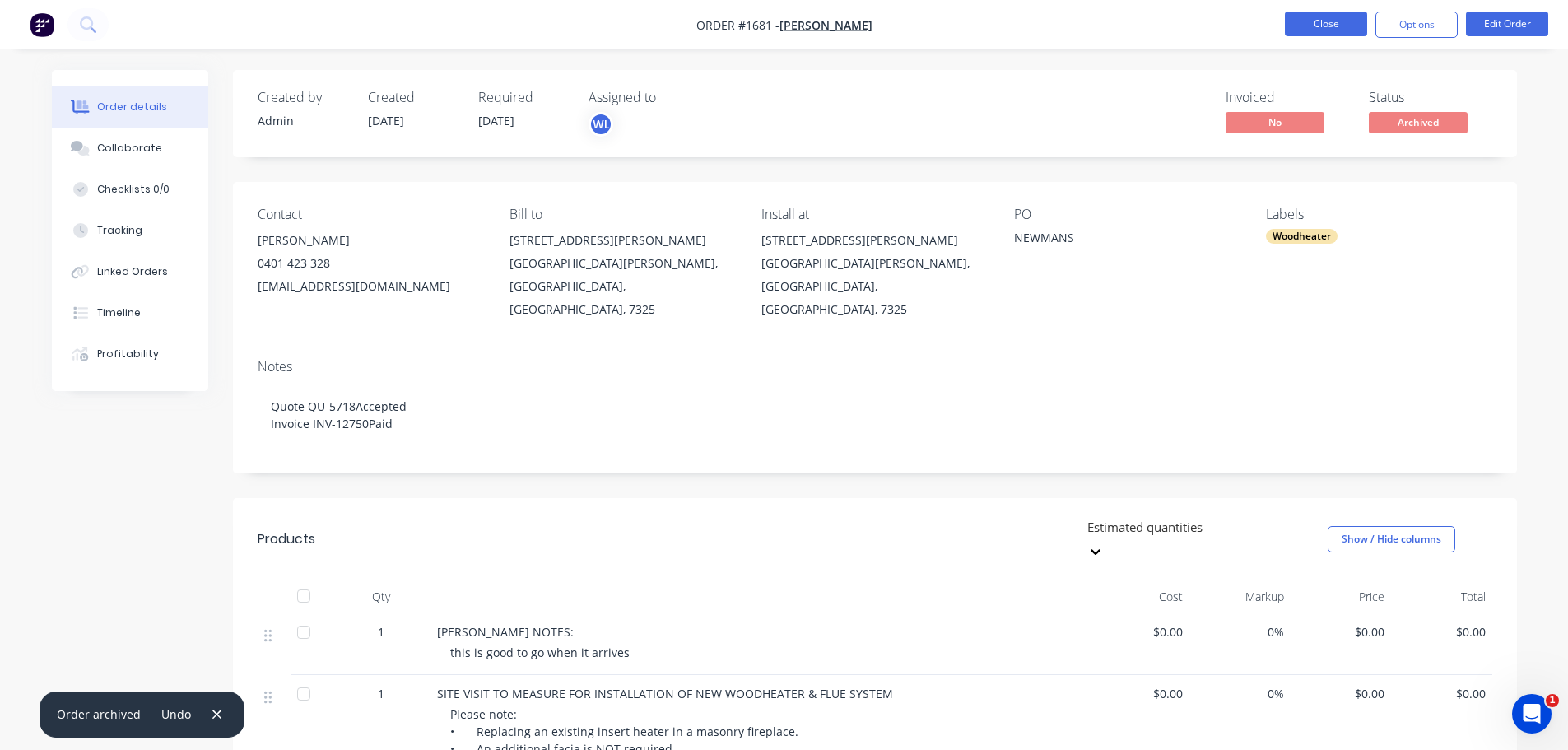
click at [1334, 20] on button "Close" at bounding box center [1326, 24] width 82 height 25
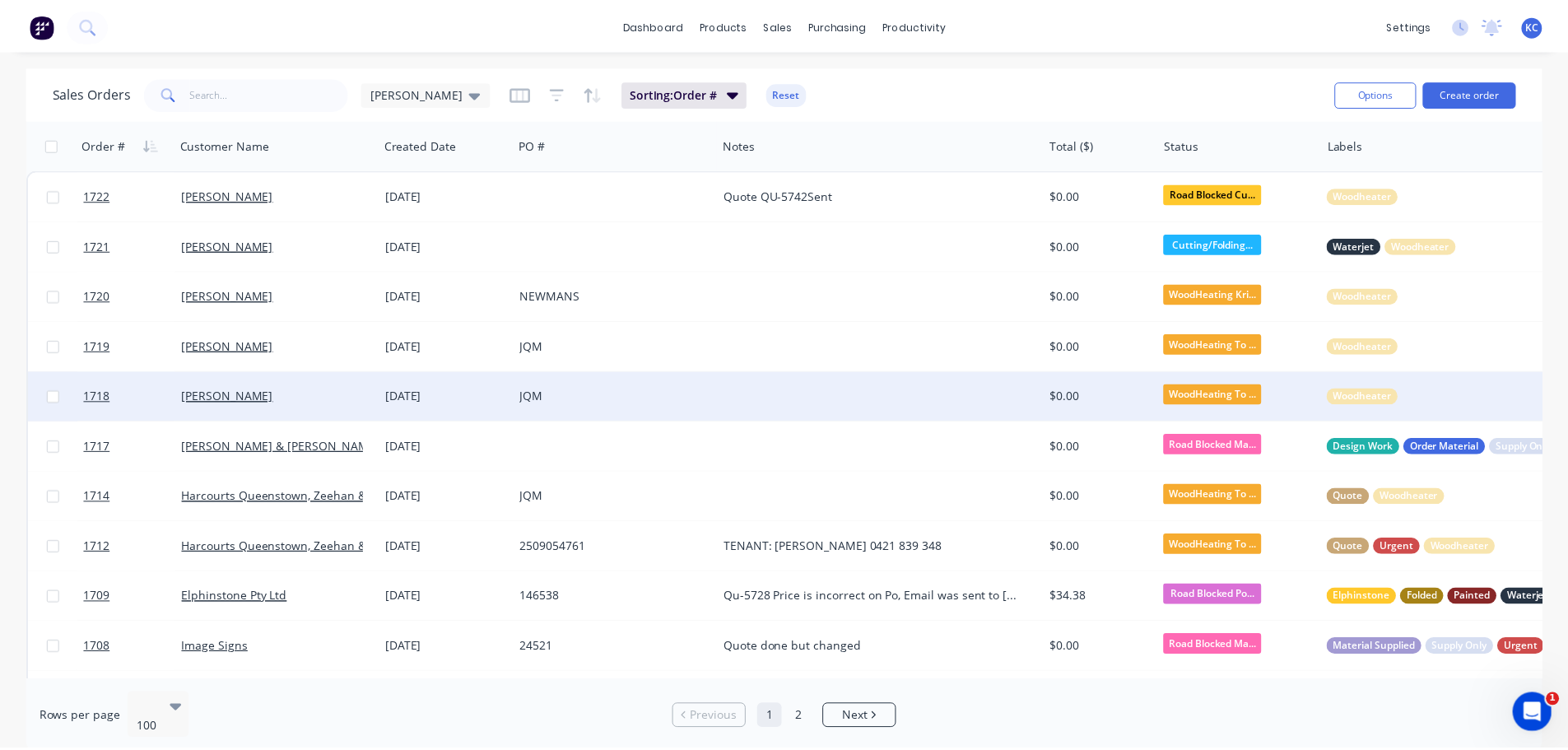
scroll to position [82, 0]
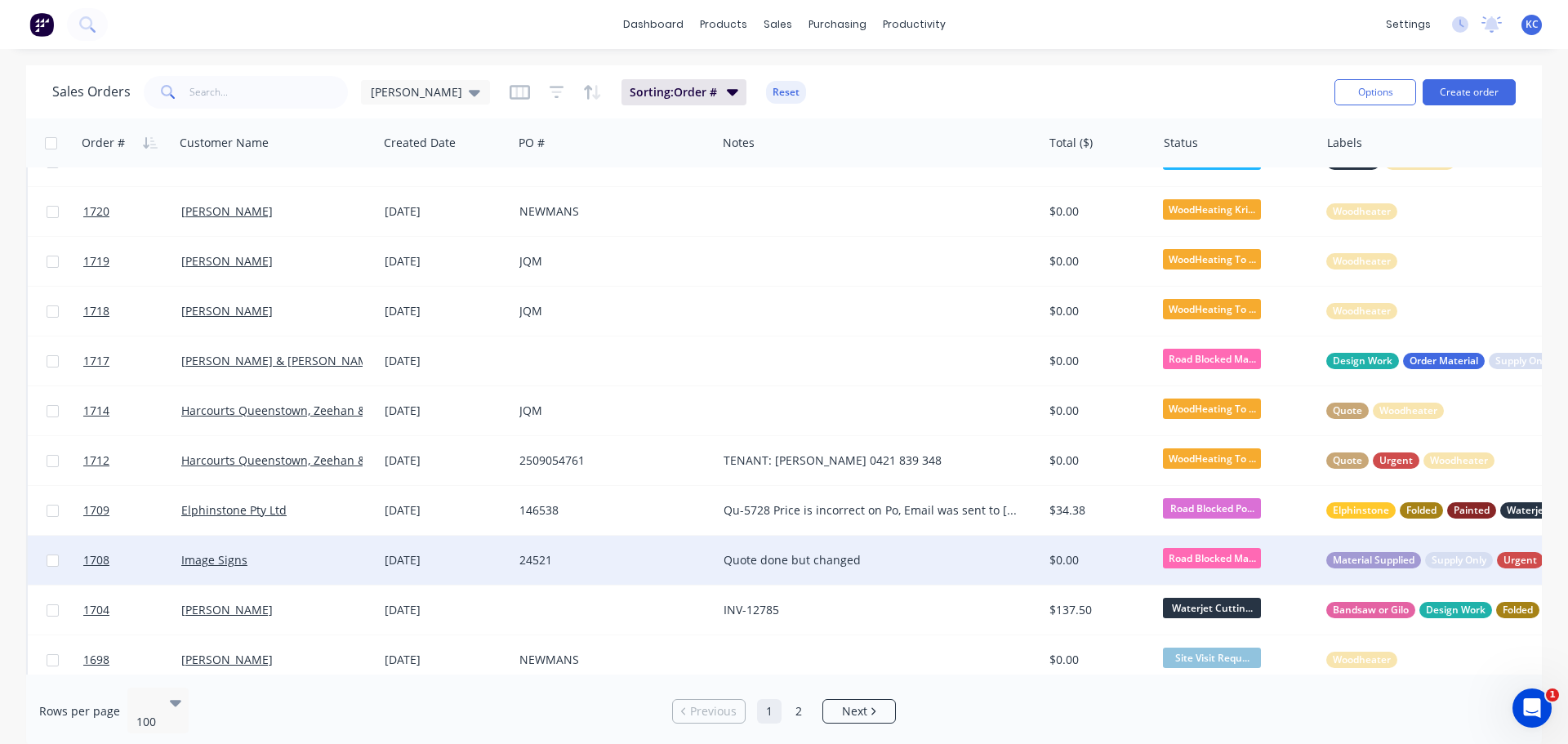
click at [798, 569] on div "Quote done but changed" at bounding box center [879, 561] width 325 height 49
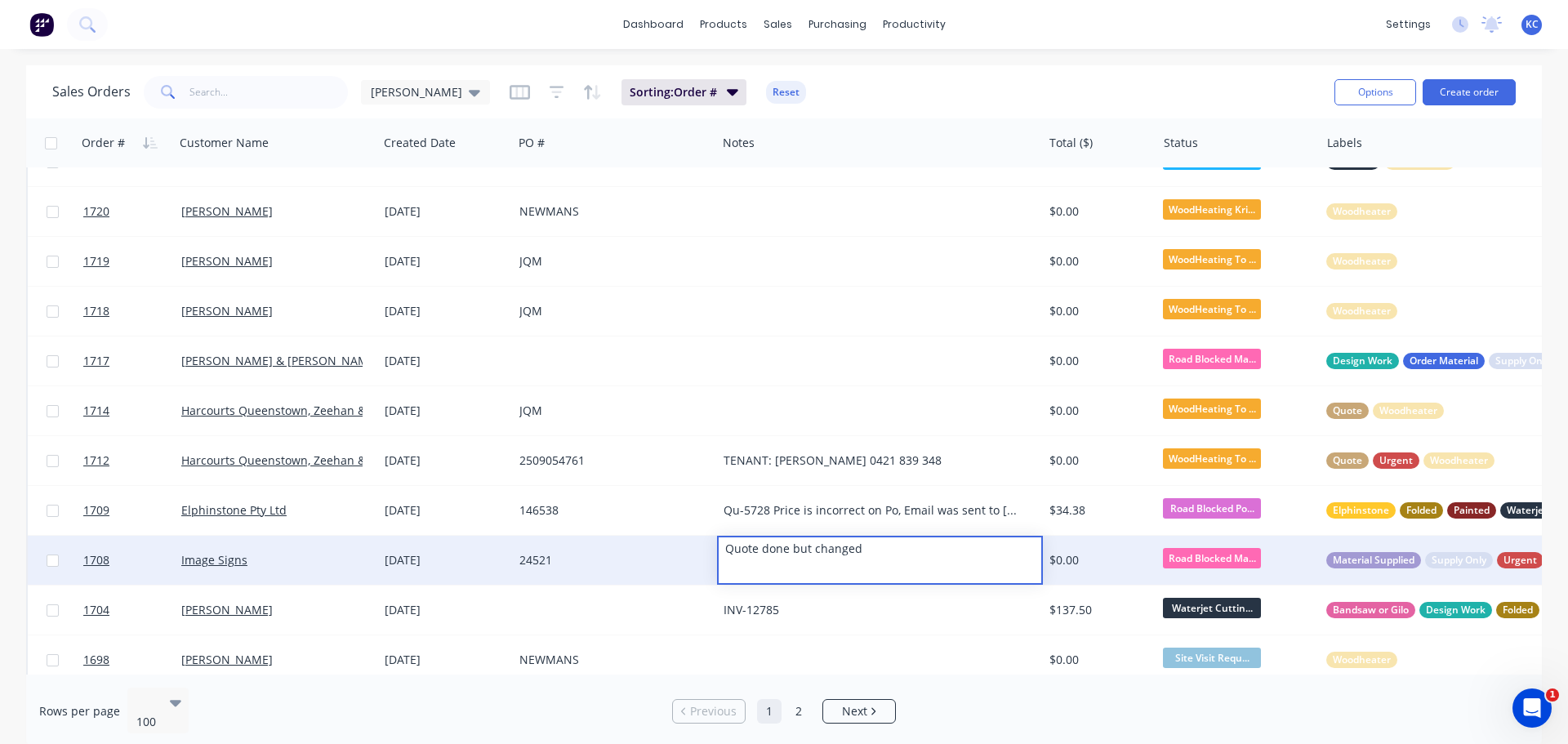
click at [436, 548] on div "22 Sep 2025" at bounding box center [446, 561] width 135 height 49
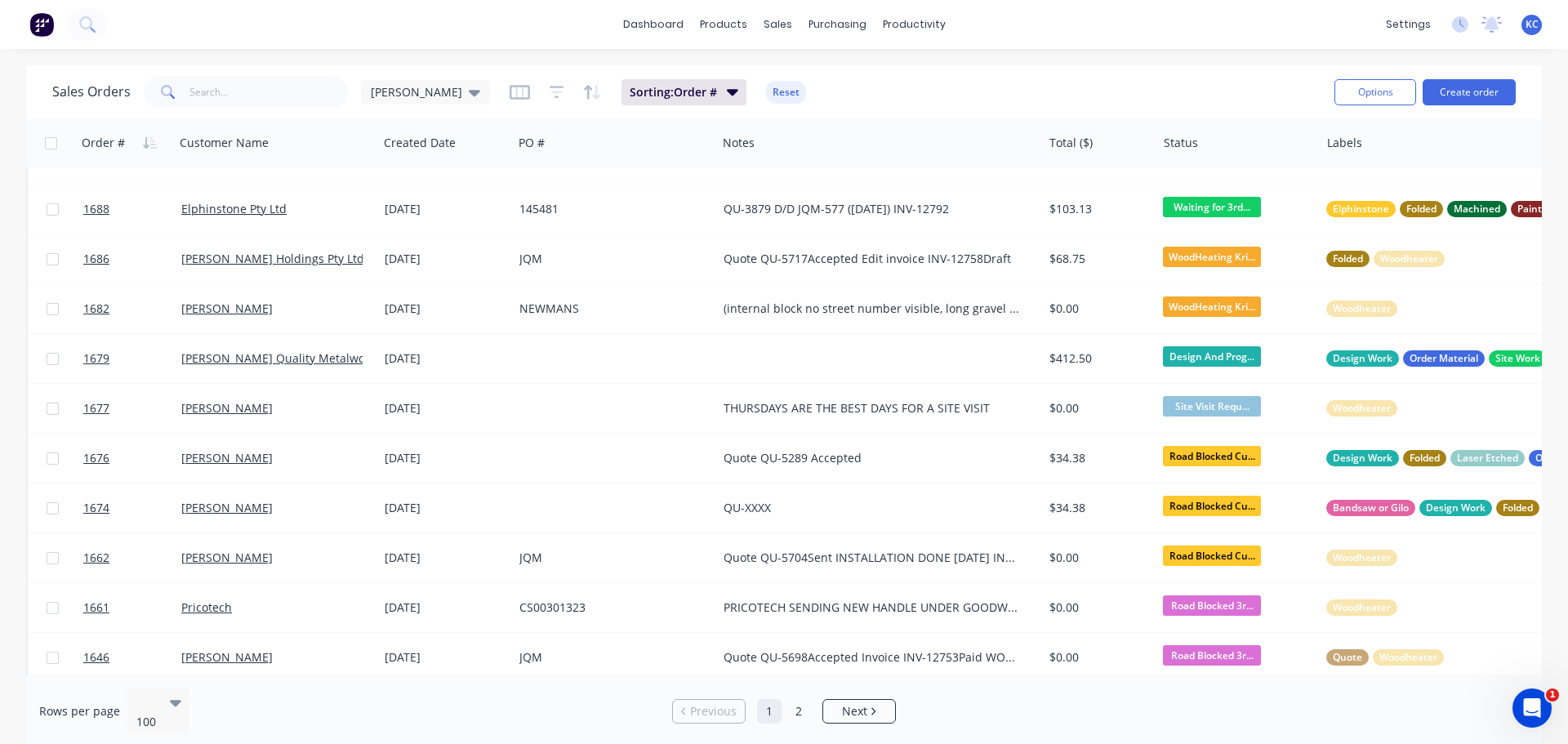
scroll to position [899, 0]
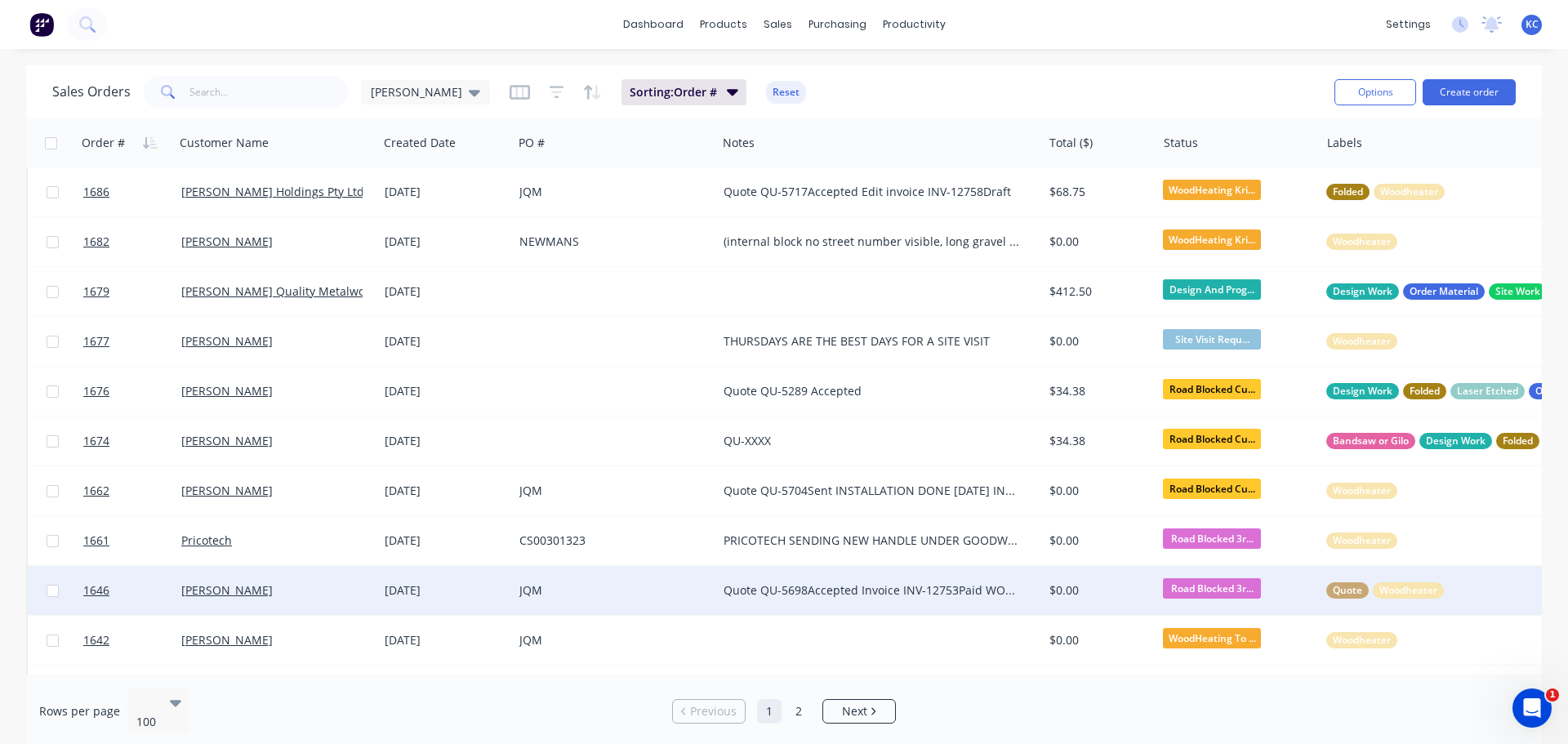
click at [753, 595] on div "Quote QU-5698Accepted Invoice INV-12753Paid WOOD HEATER DEPOSIT Edit invoice IN…" at bounding box center [872, 590] width 297 height 16
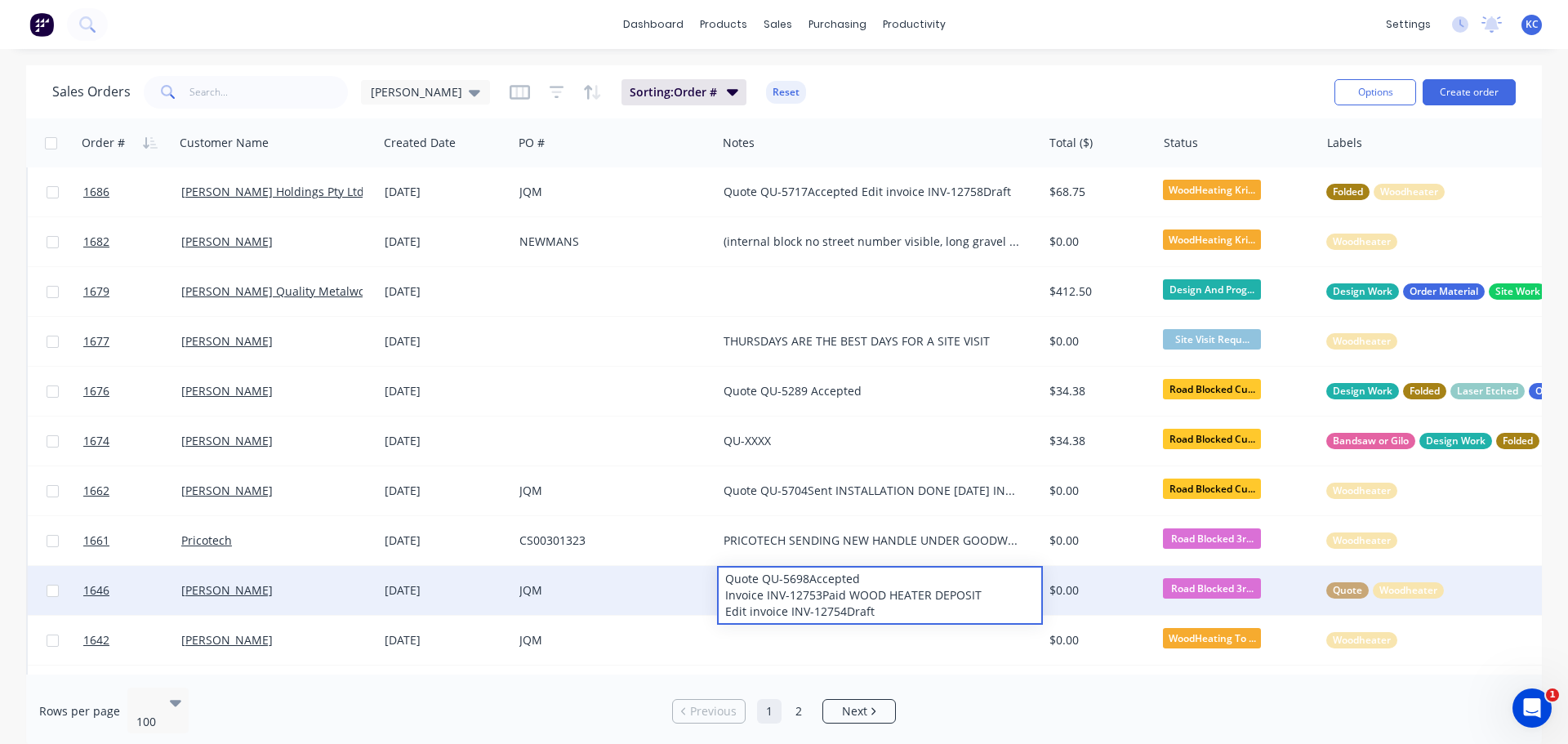
click at [655, 591] on div "JQM" at bounding box center [610, 590] width 181 height 16
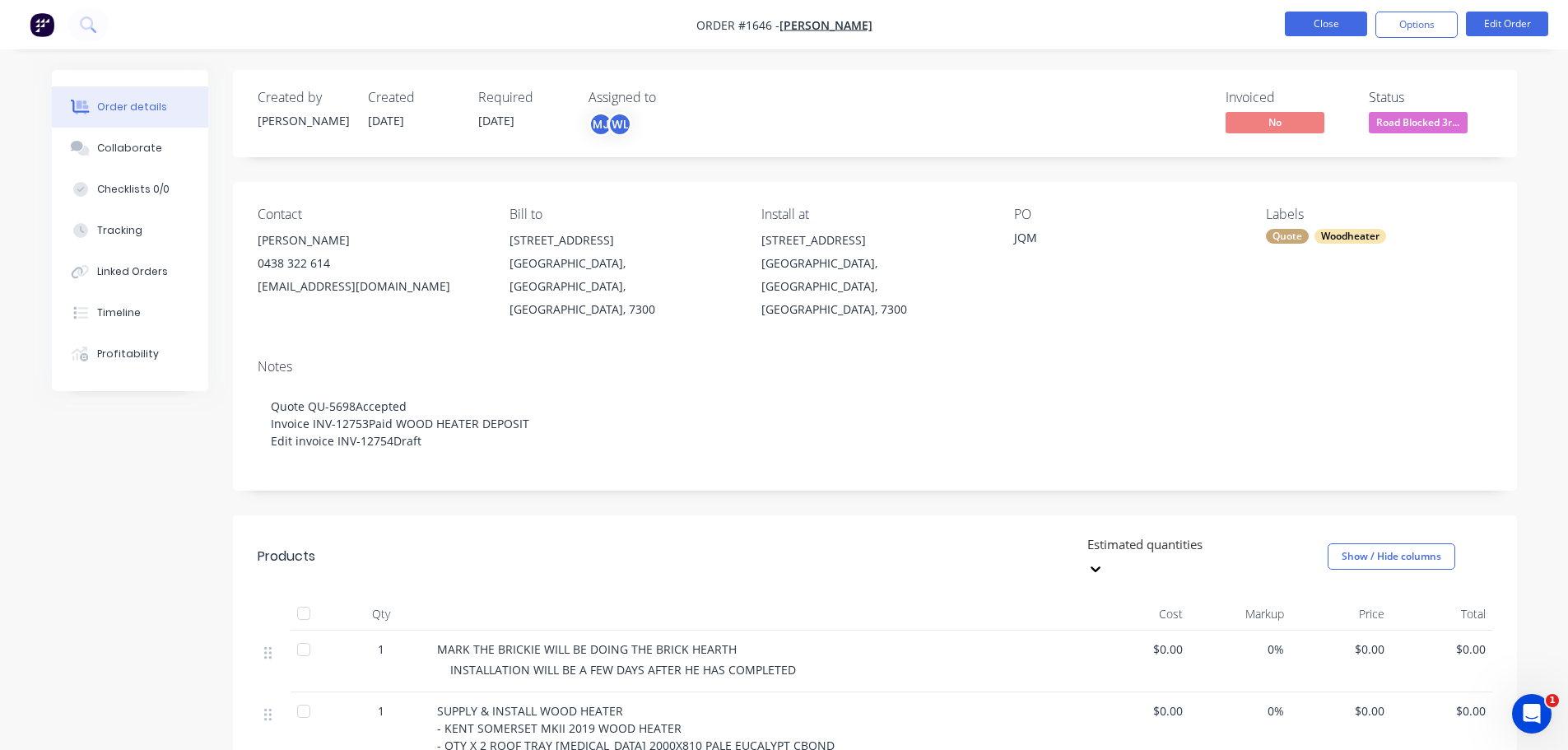
click at [1331, 25] on button "Close" at bounding box center [1326, 24] width 82 height 25
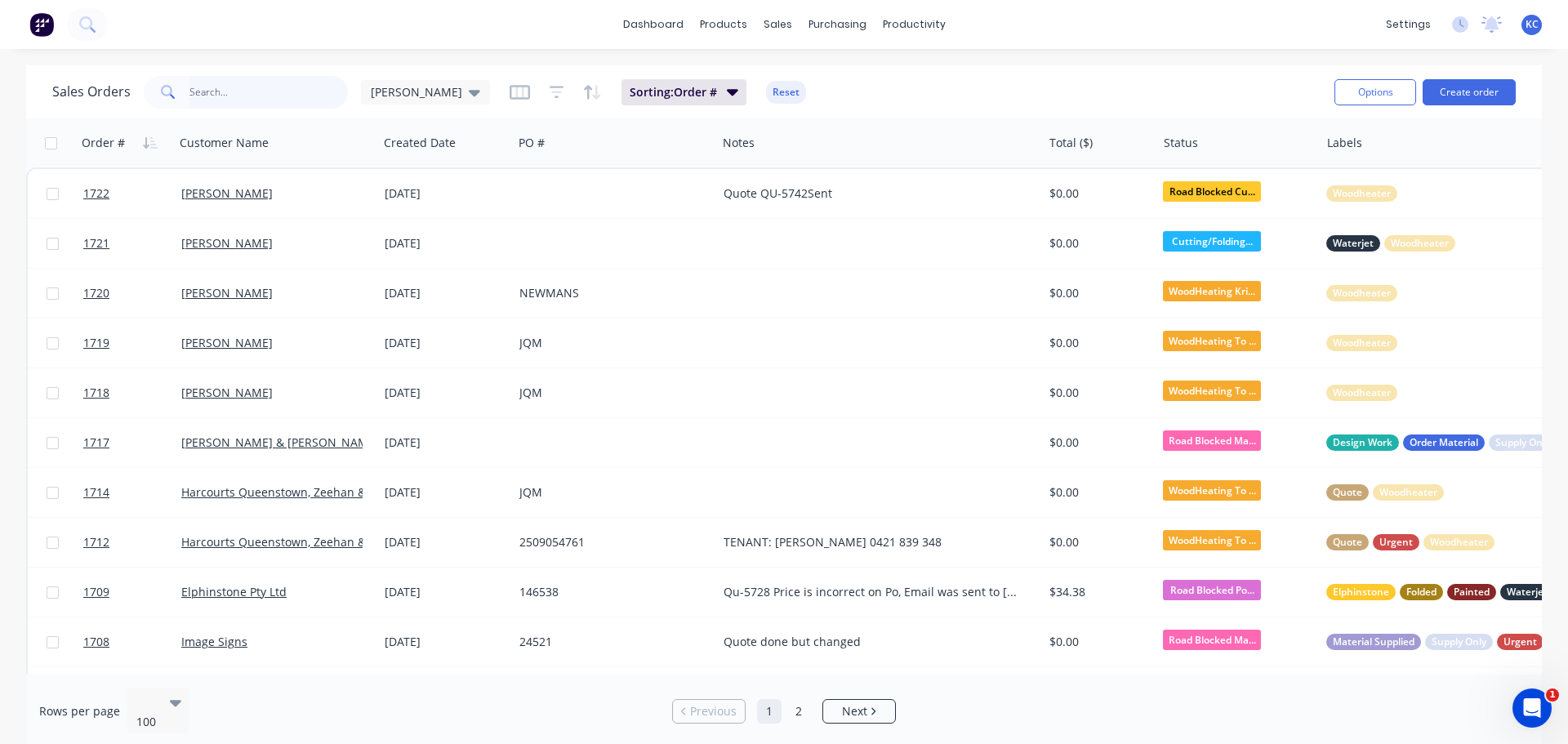
click at [249, 104] on input "text" at bounding box center [269, 92] width 159 height 32
type input "1217"
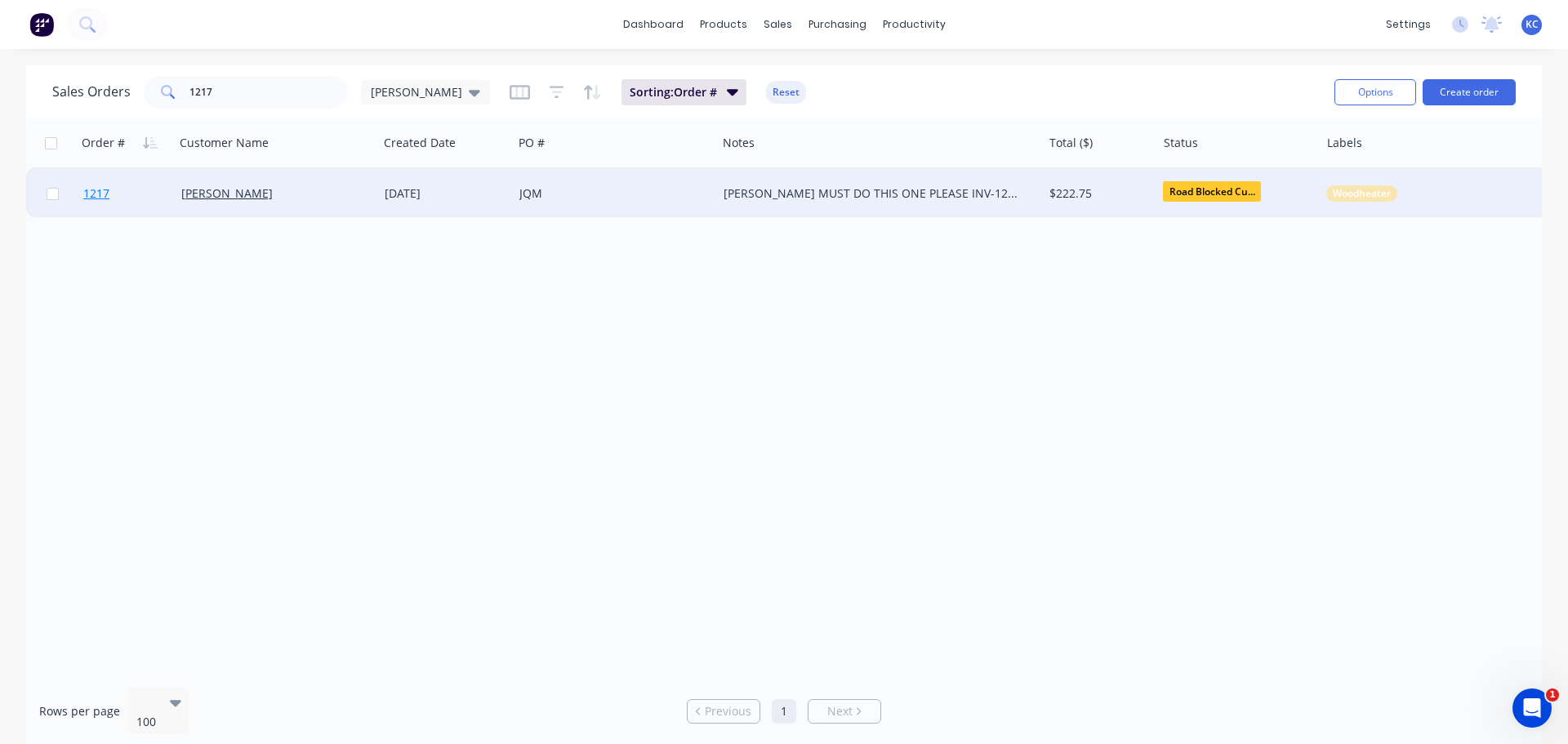
click at [102, 193] on span "1217" at bounding box center [97, 193] width 27 height 16
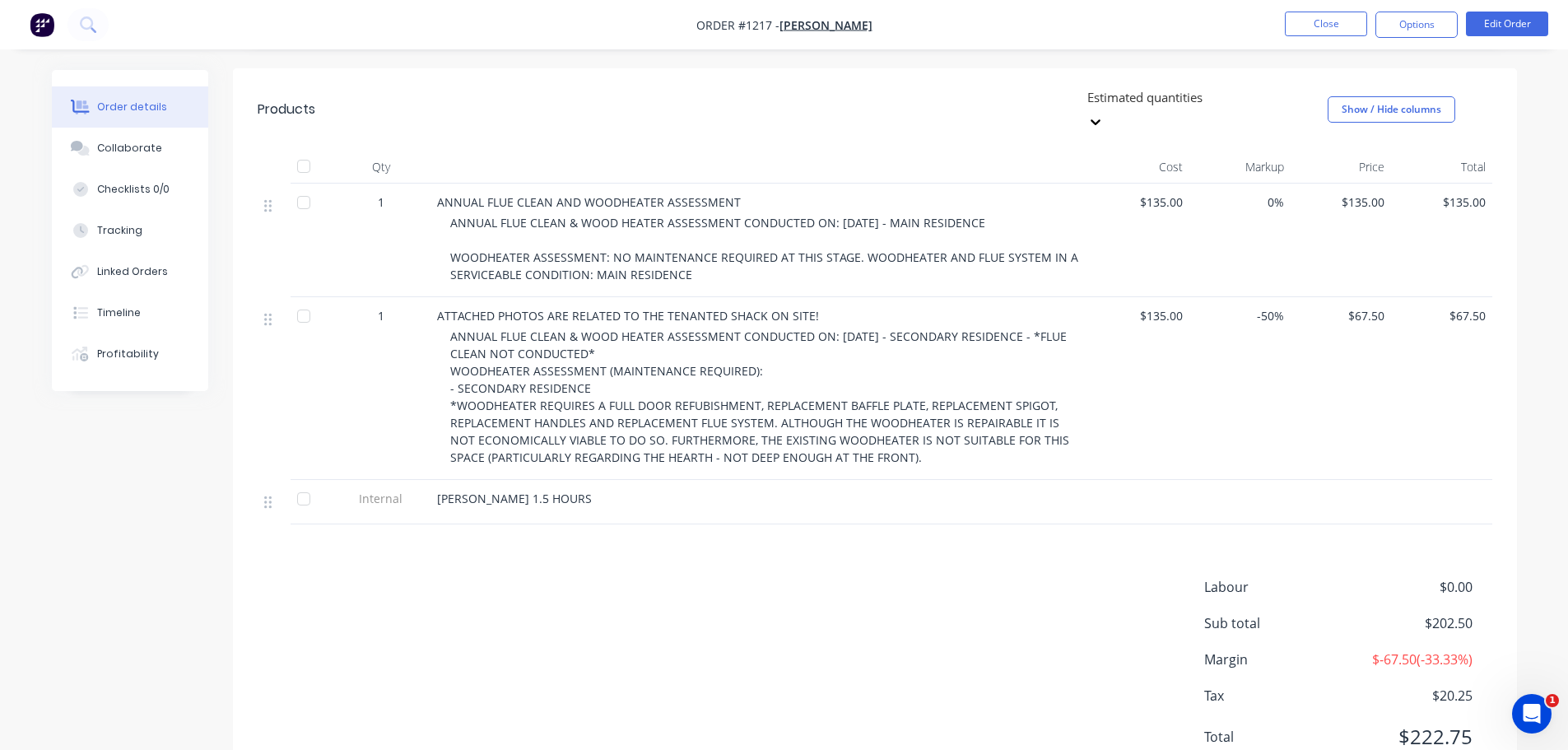
scroll to position [503, 0]
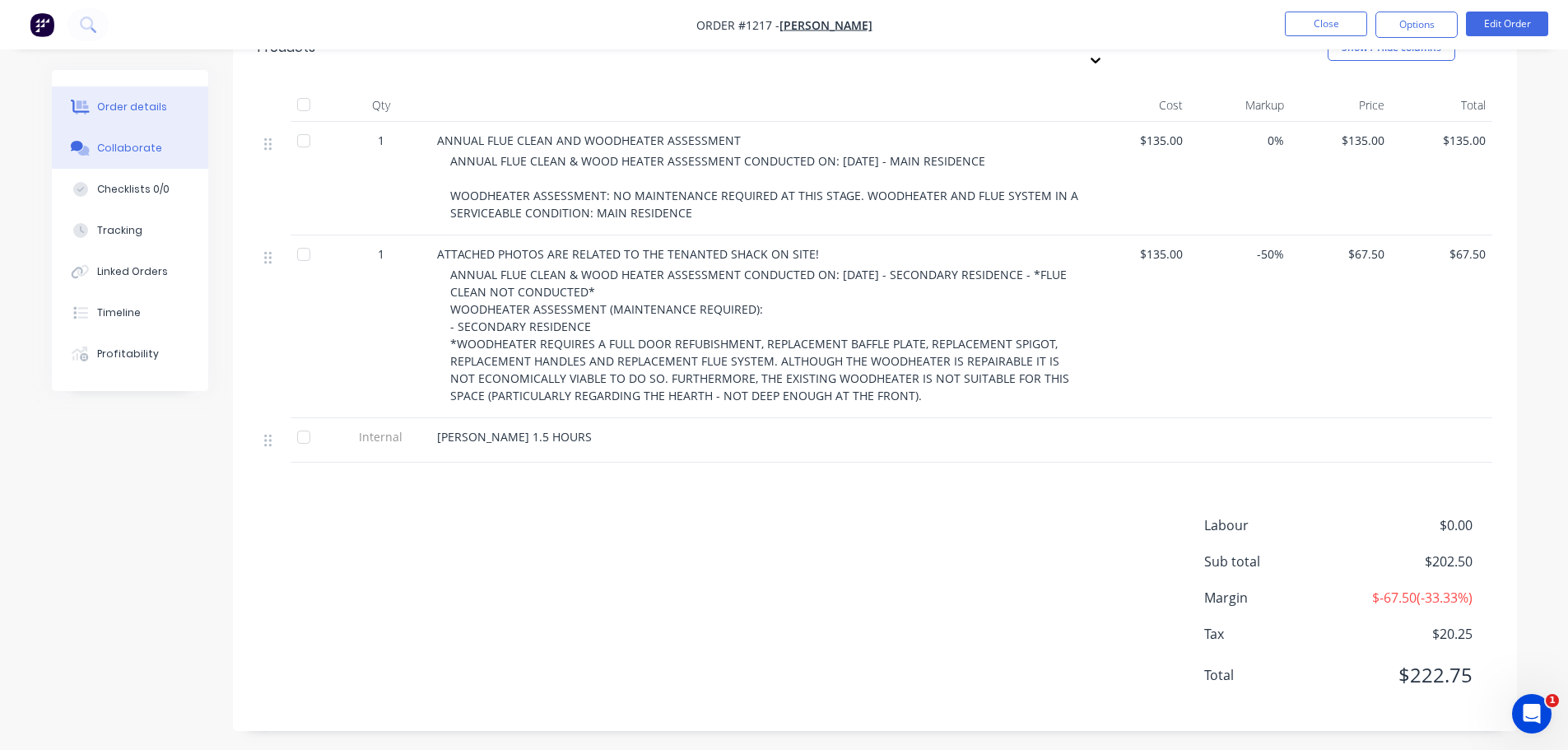
click at [116, 134] on button "Collaborate" at bounding box center [130, 147] width 157 height 41
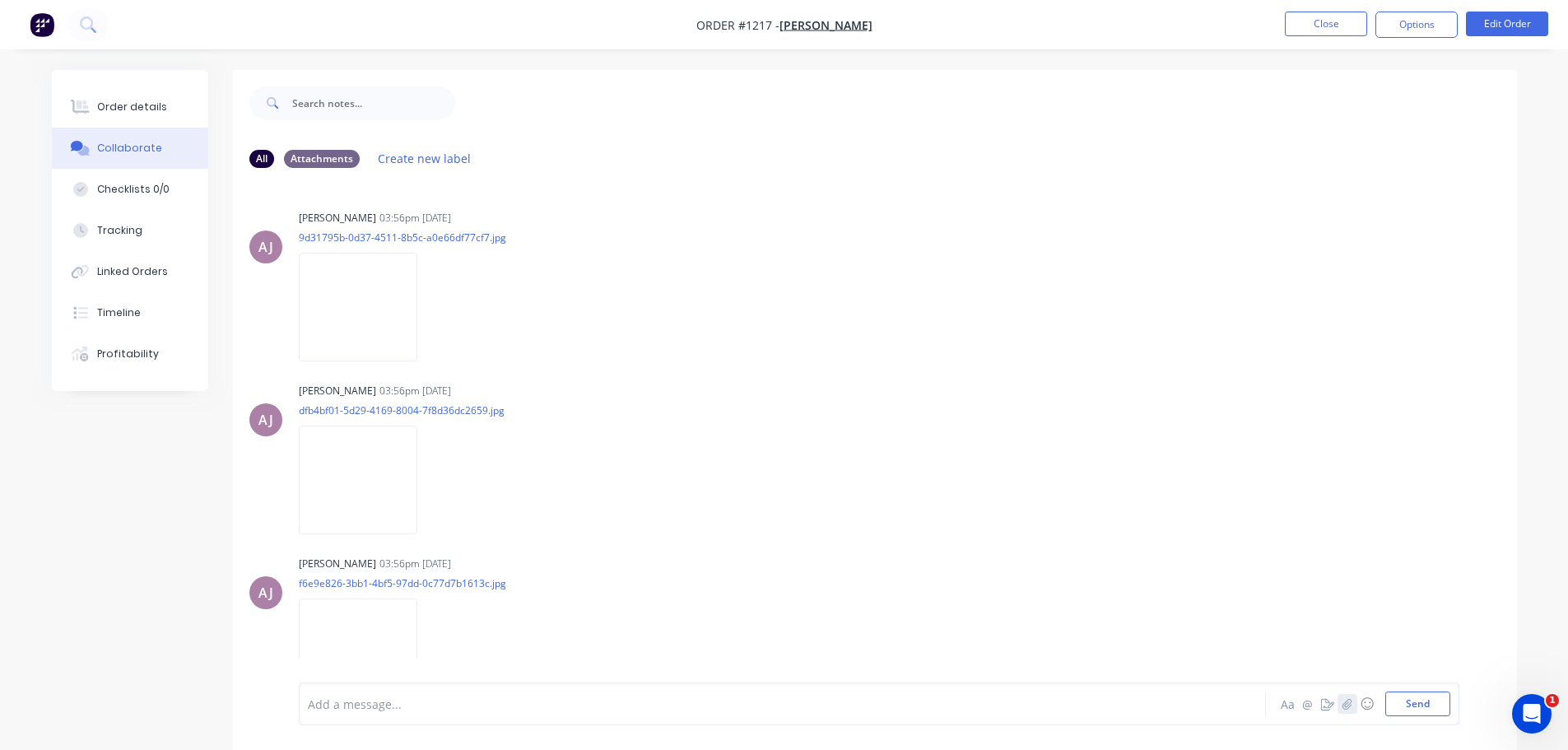
click at [1346, 701] on icon "button" at bounding box center [1346, 704] width 10 height 11
click at [1439, 707] on button "Send" at bounding box center [1418, 704] width 65 height 25
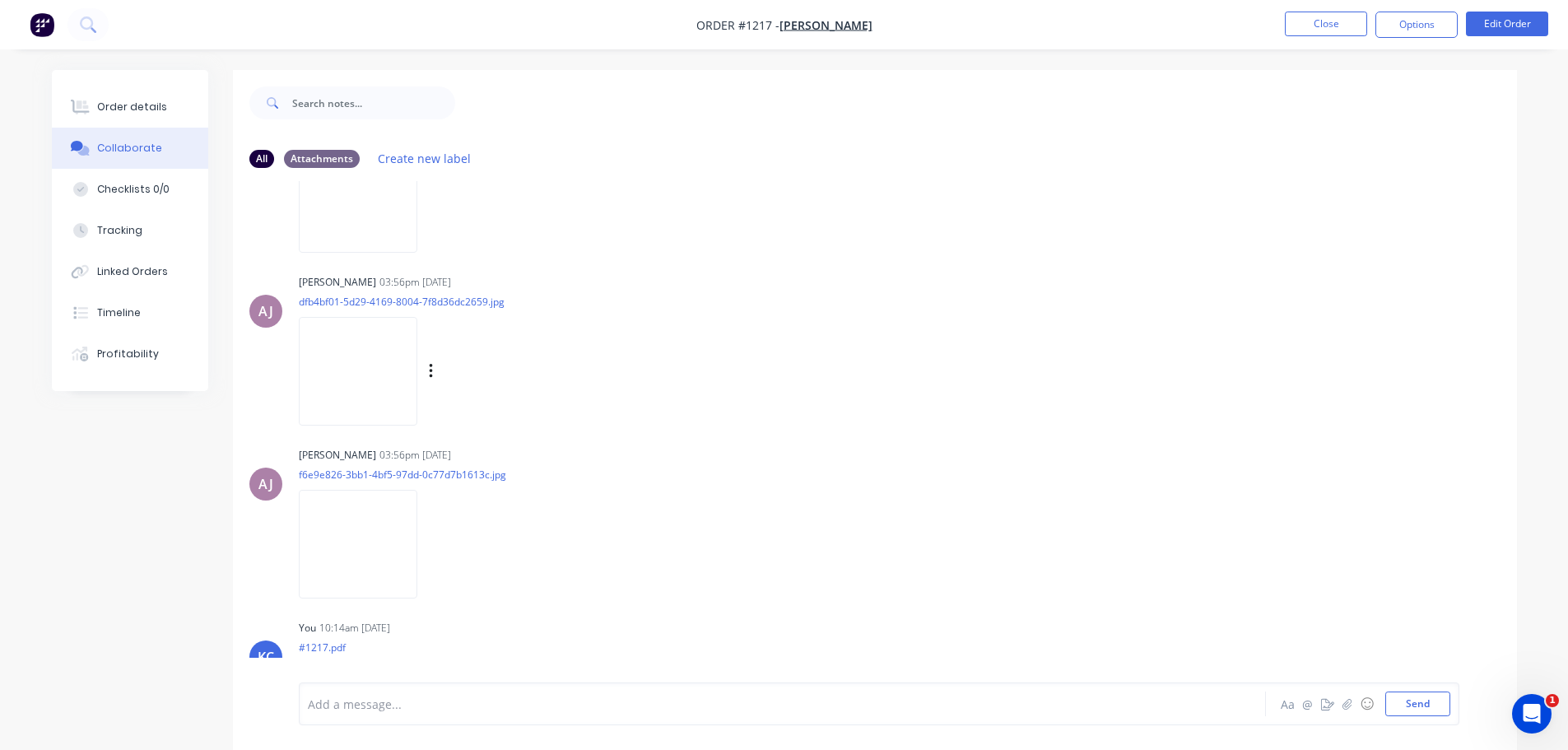
scroll to position [205, 0]
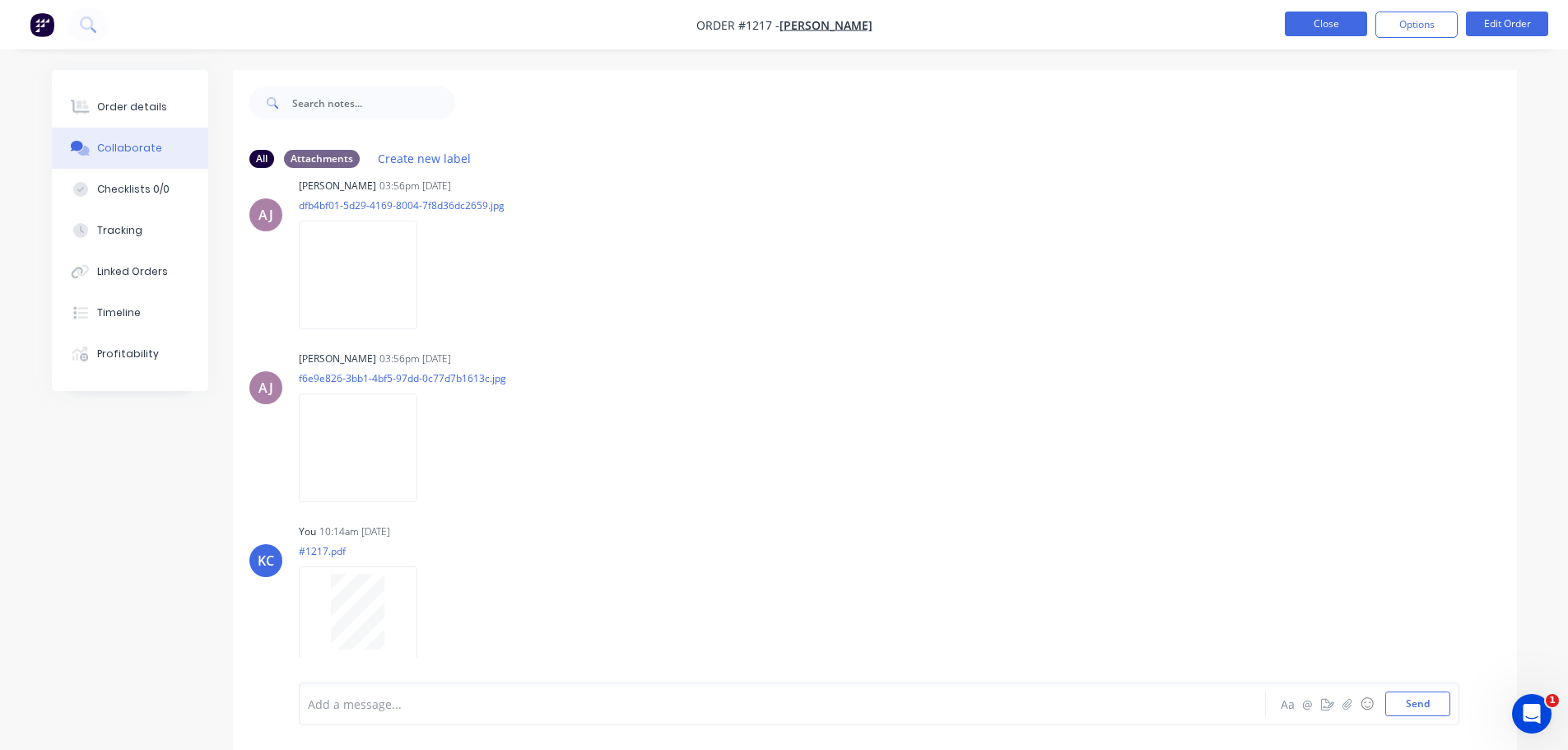
click at [1325, 27] on button "Close" at bounding box center [1326, 24] width 82 height 25
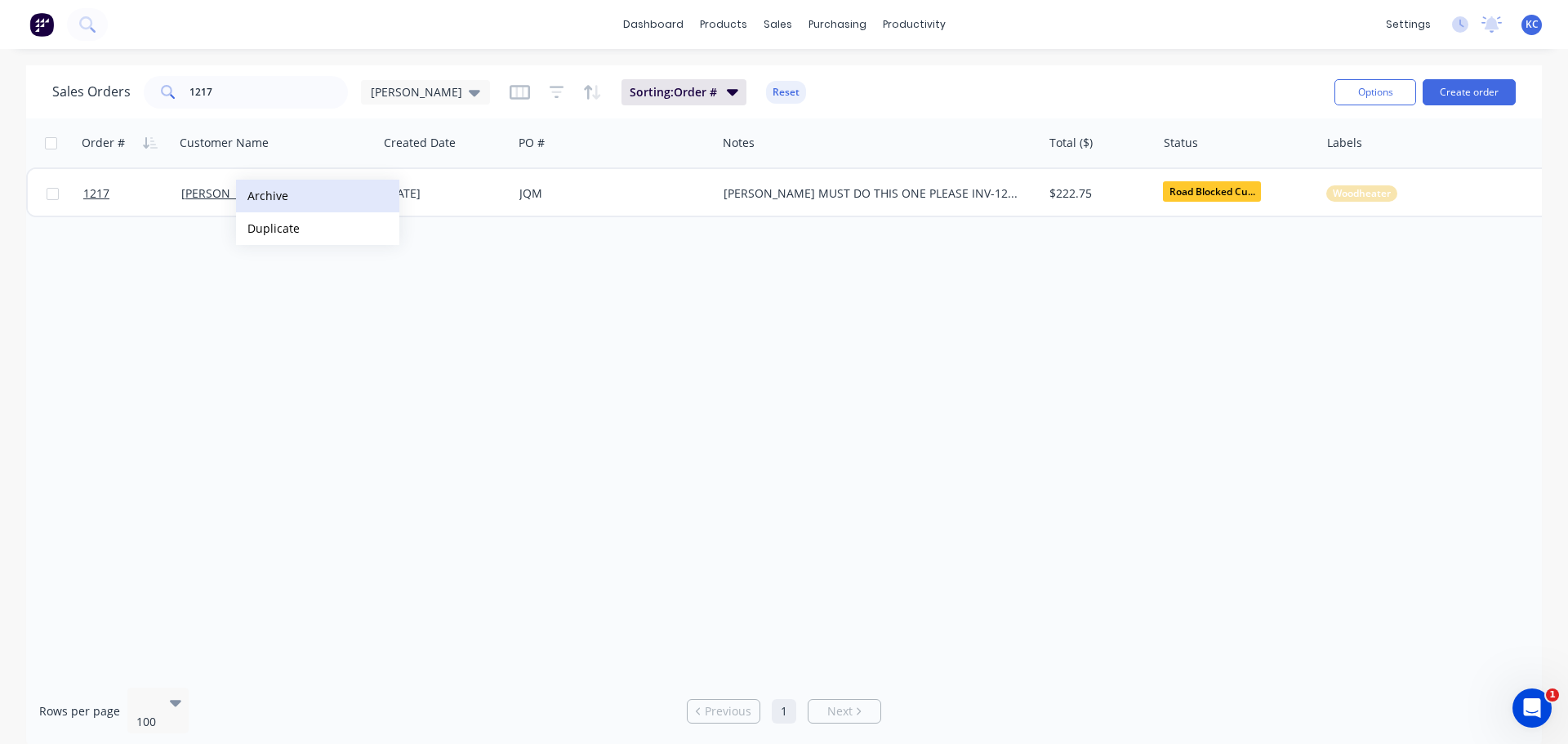
click at [263, 196] on button "Archive" at bounding box center [318, 195] width 163 height 32
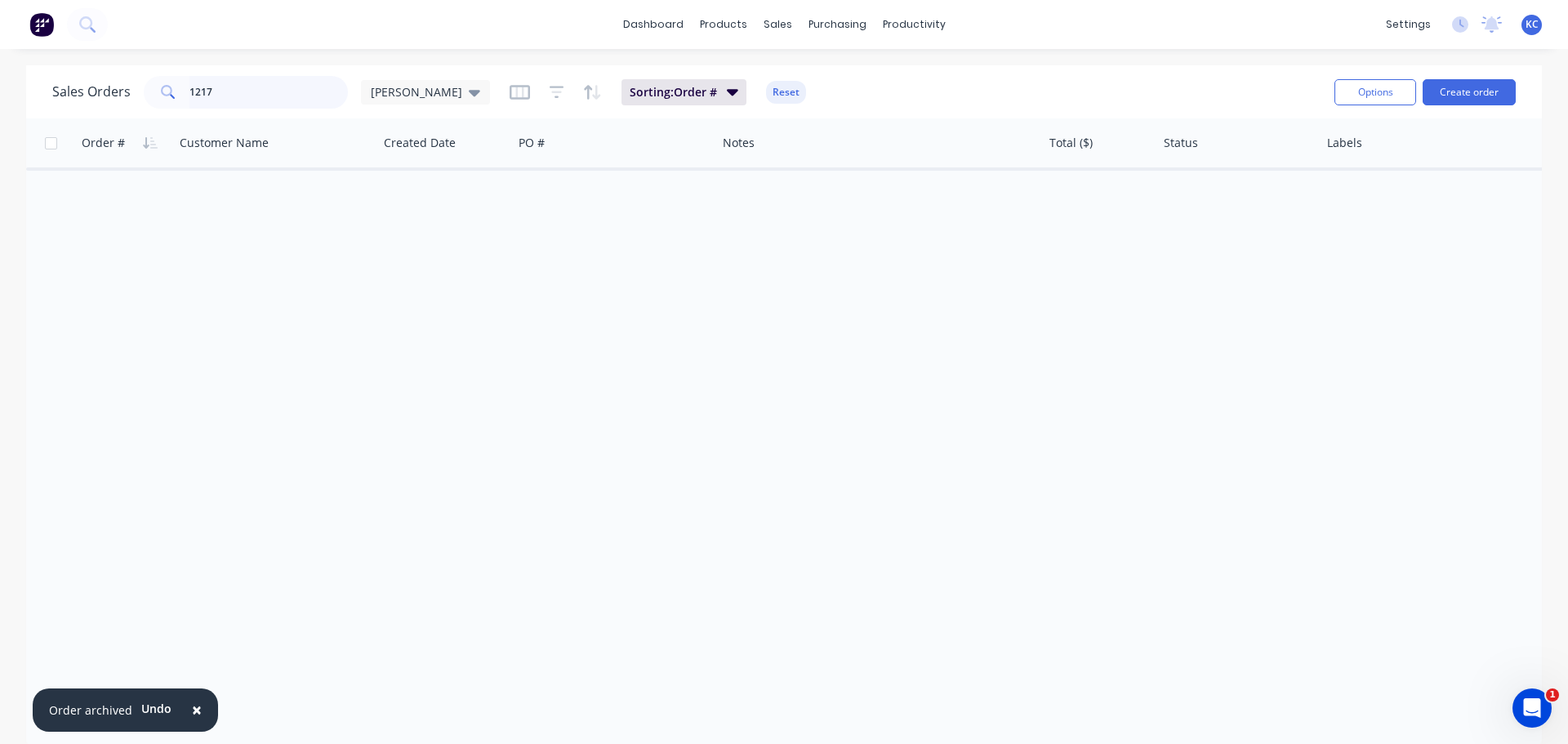
drag, startPoint x: 124, startPoint y: 121, endPoint x: 0, endPoint y: 255, distance: 182.6
click at [0, 177] on div "Sales Orders 1217 katrina Sorting: Order # Reset Options Create order Order # C…" at bounding box center [784, 407] width 1568 height 683
type input "1235"
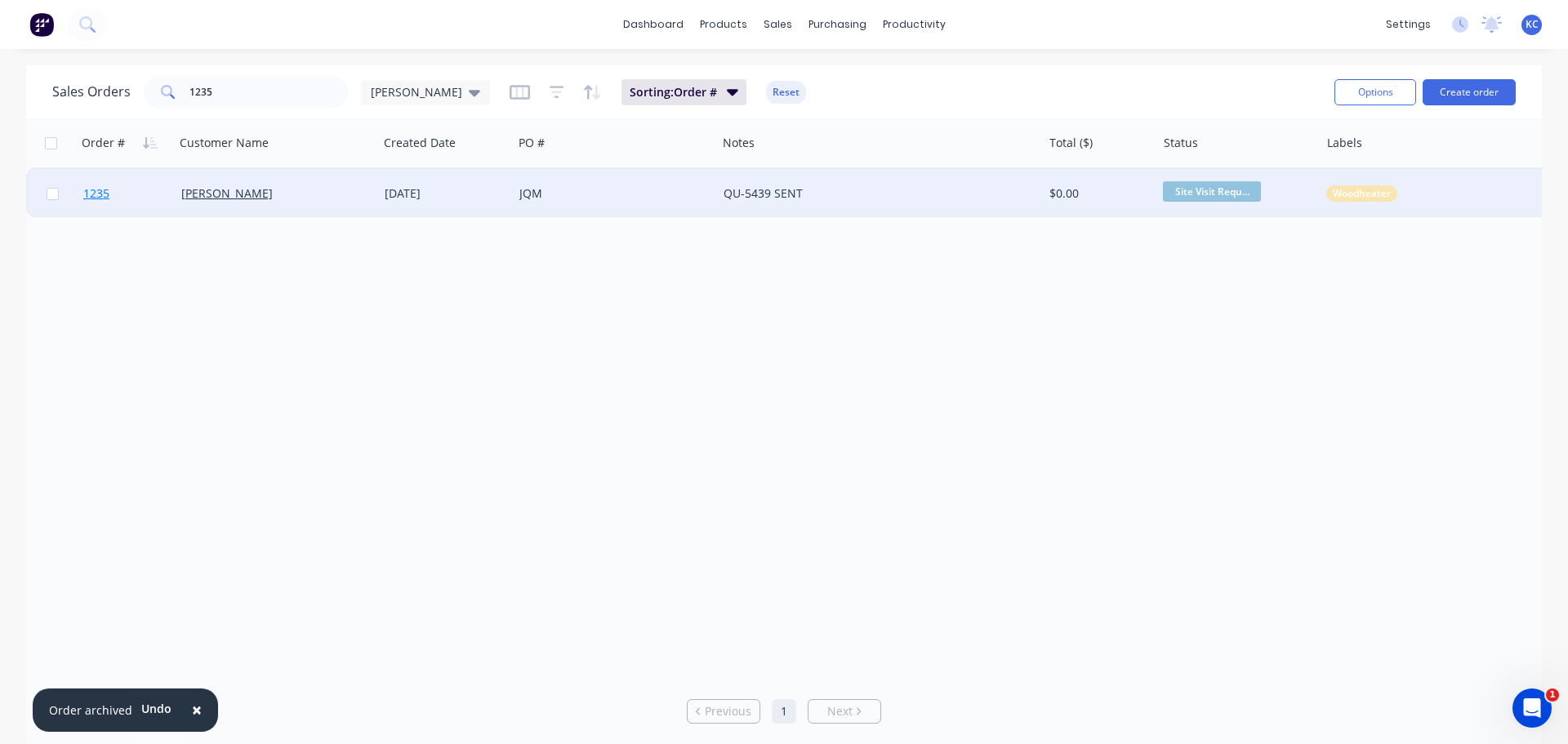
click at [91, 189] on span "1235" at bounding box center [97, 193] width 27 height 16
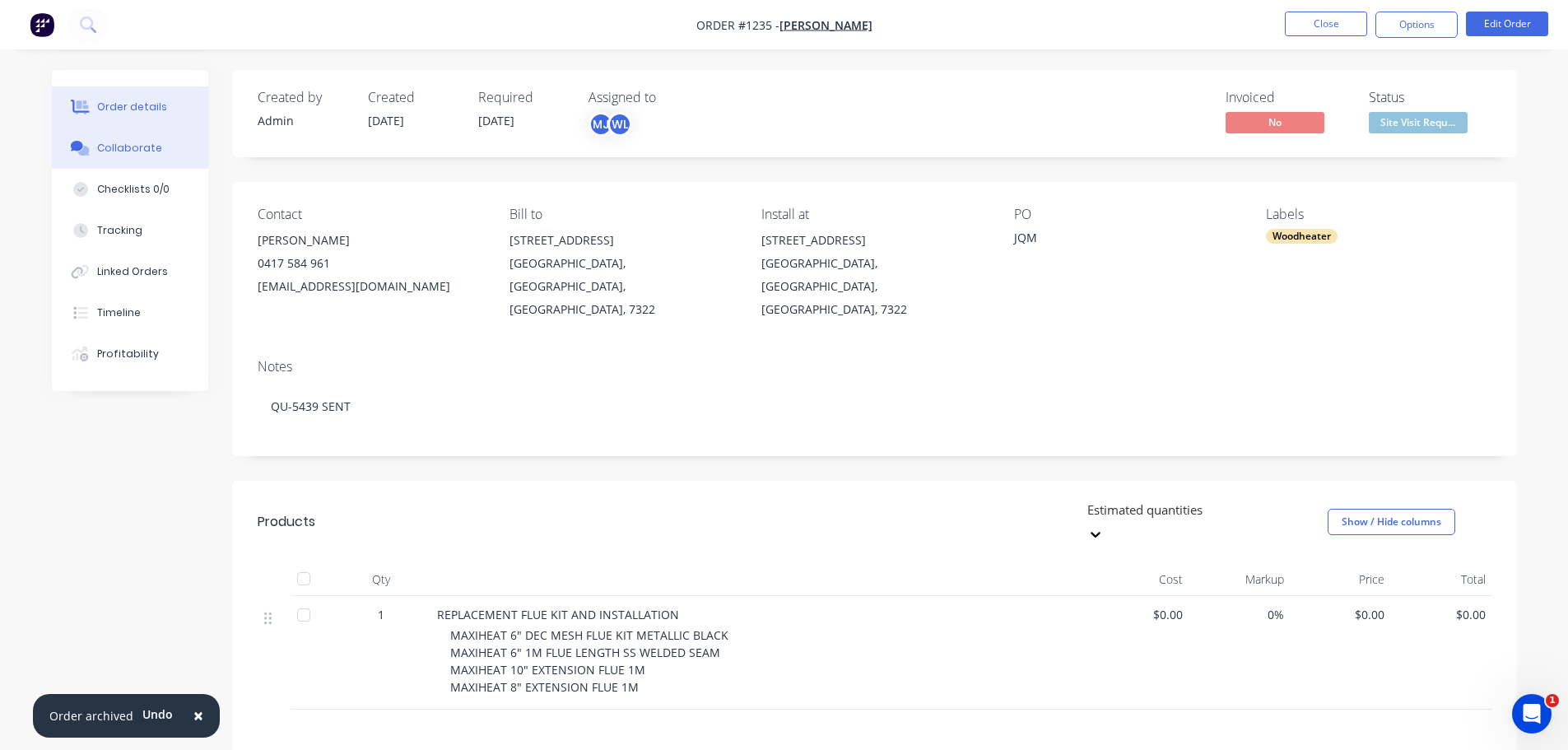
click at [178, 157] on button "Collaborate" at bounding box center [130, 147] width 157 height 41
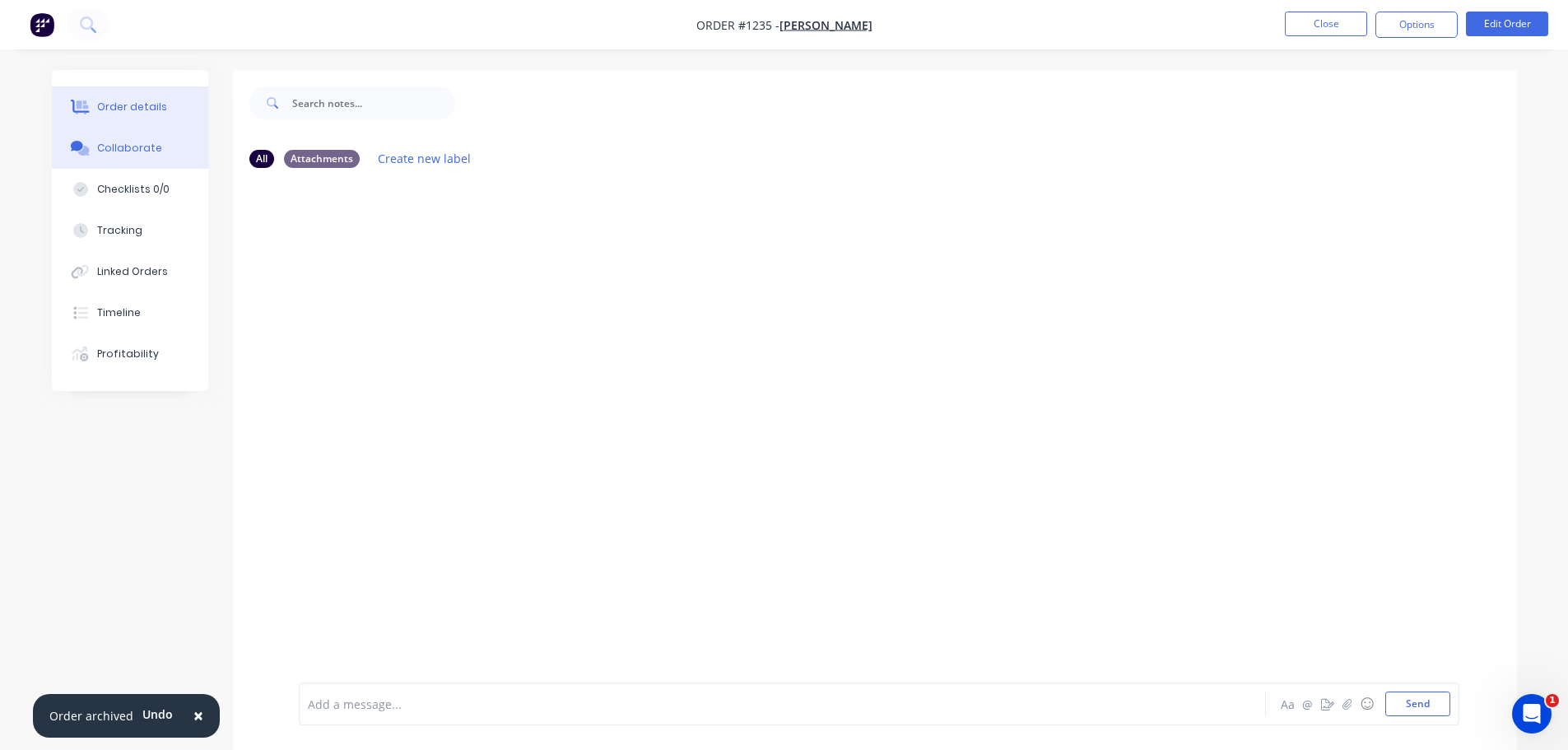
click at [133, 98] on button "Order details" at bounding box center [130, 106] width 157 height 41
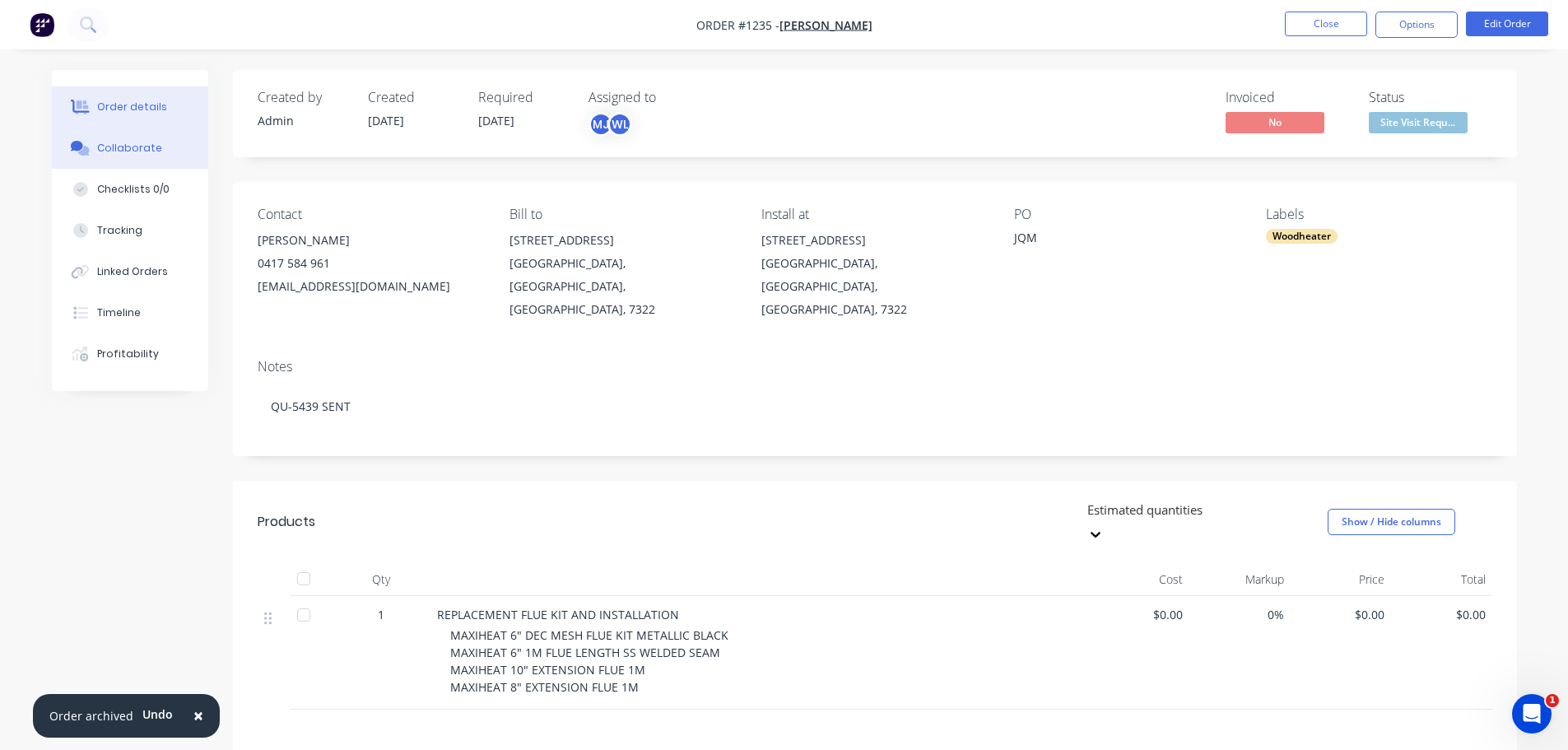
click at [145, 150] on div "Collaborate" at bounding box center [130, 147] width 65 height 14
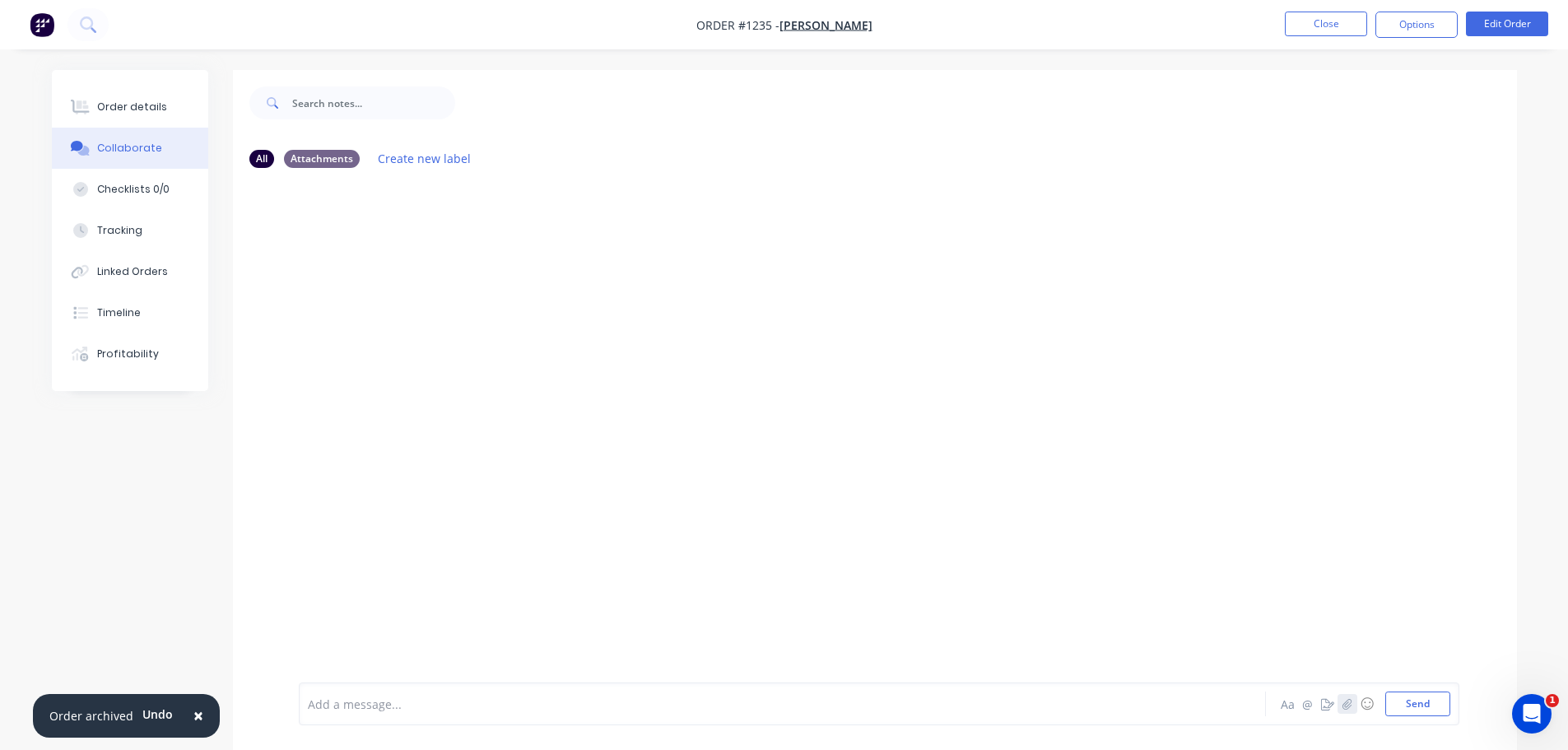
click at [1345, 701] on icon "button" at bounding box center [1346, 704] width 10 height 11
click at [1441, 713] on button "Send" at bounding box center [1418, 704] width 65 height 25
click at [1349, 25] on button "Close" at bounding box center [1326, 24] width 82 height 25
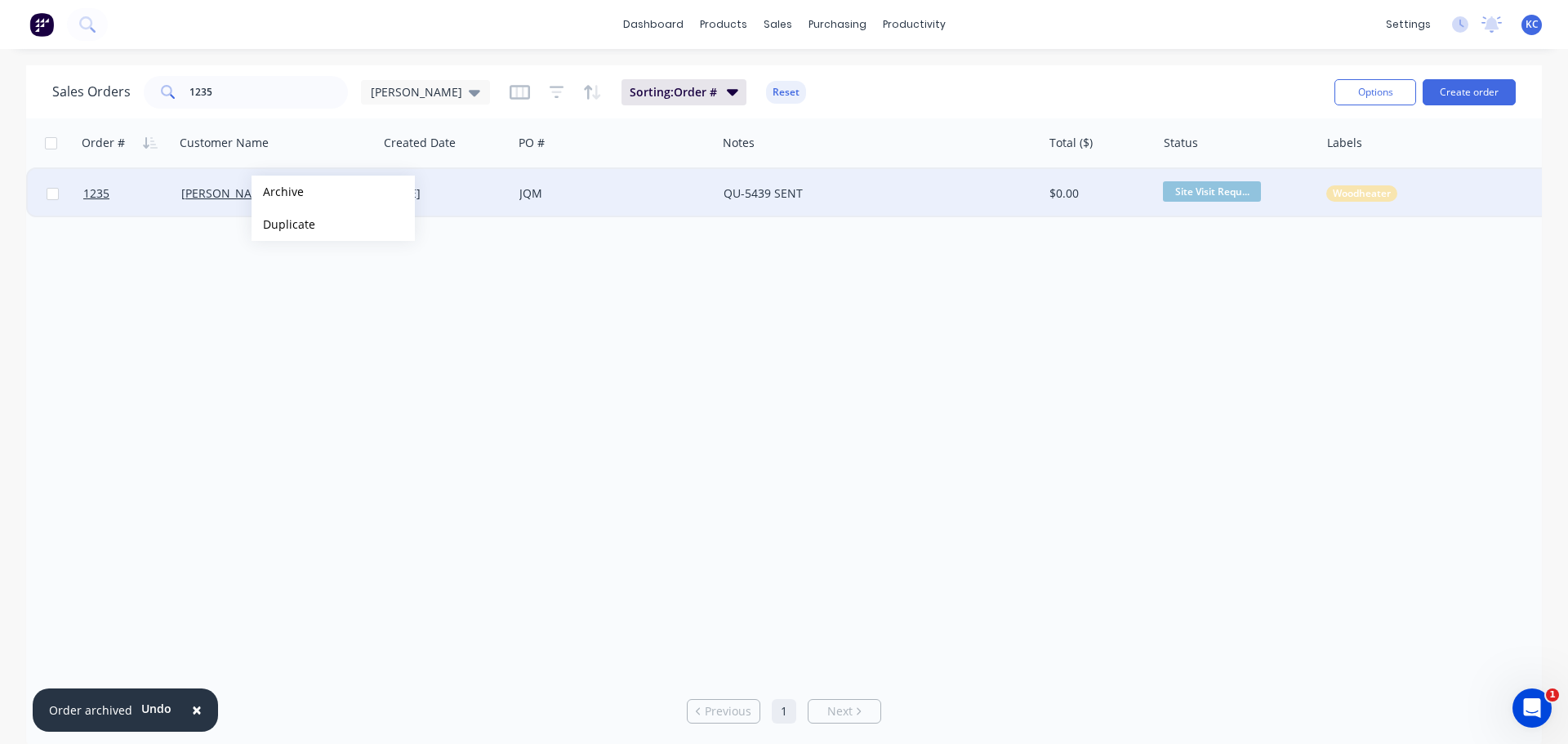
click at [278, 192] on button "Archive" at bounding box center [333, 192] width 163 height 32
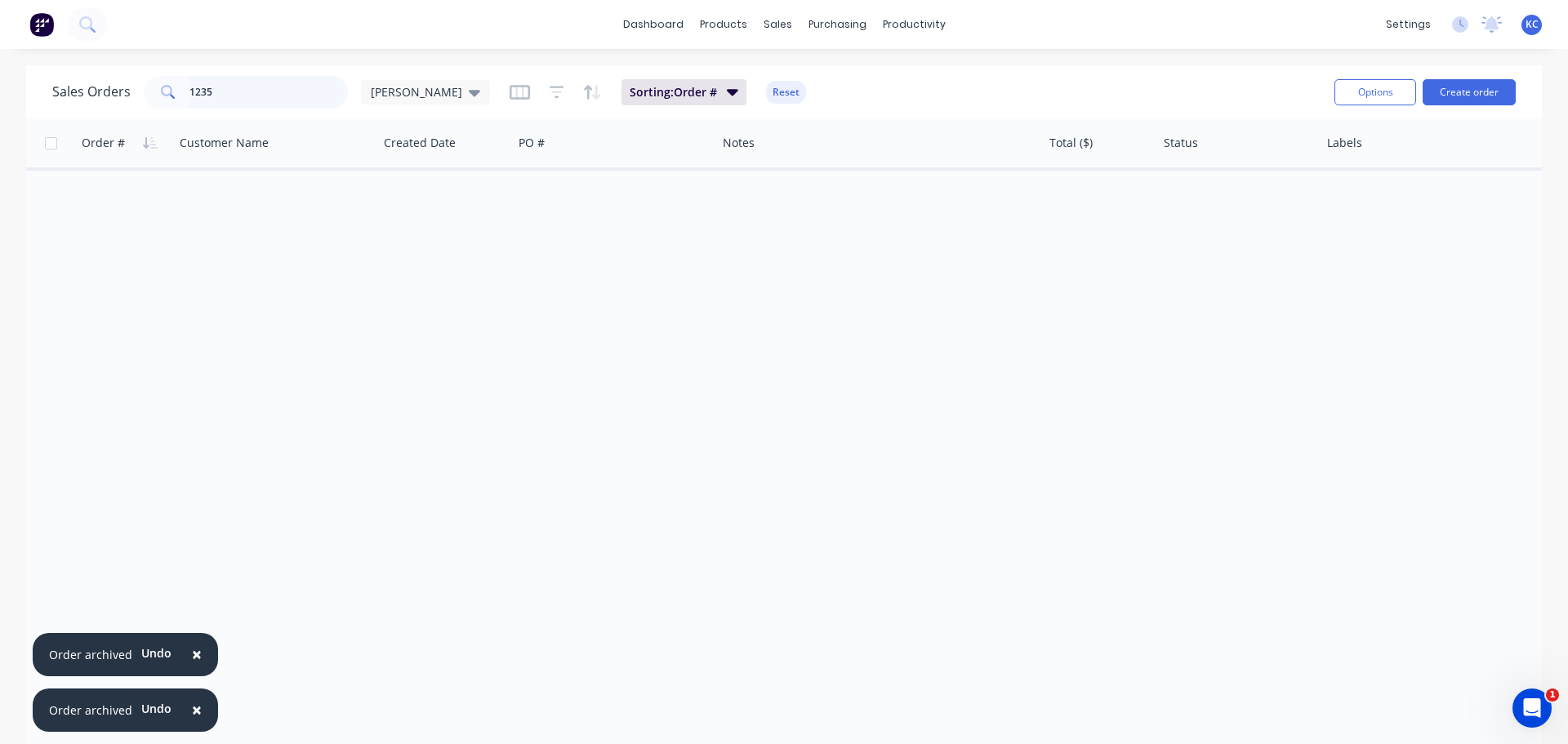
drag, startPoint x: 251, startPoint y: 94, endPoint x: 0, endPoint y: 174, distance: 263.4
click at [49, 119] on div "Sales Orders 1235 katrina Sorting: Order # Reset Options Create order Order # C…" at bounding box center [784, 407] width 1516 height 683
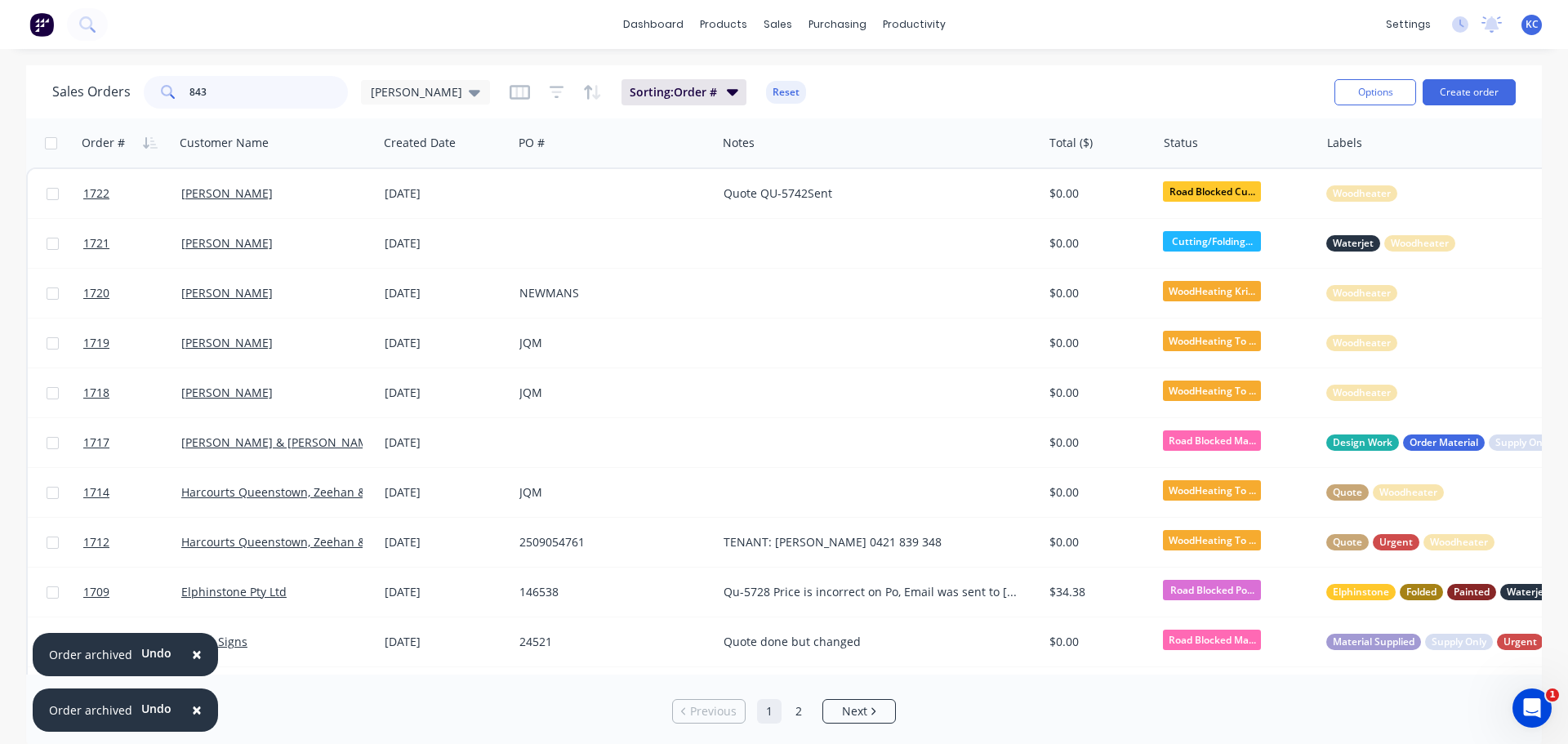
type input "843"
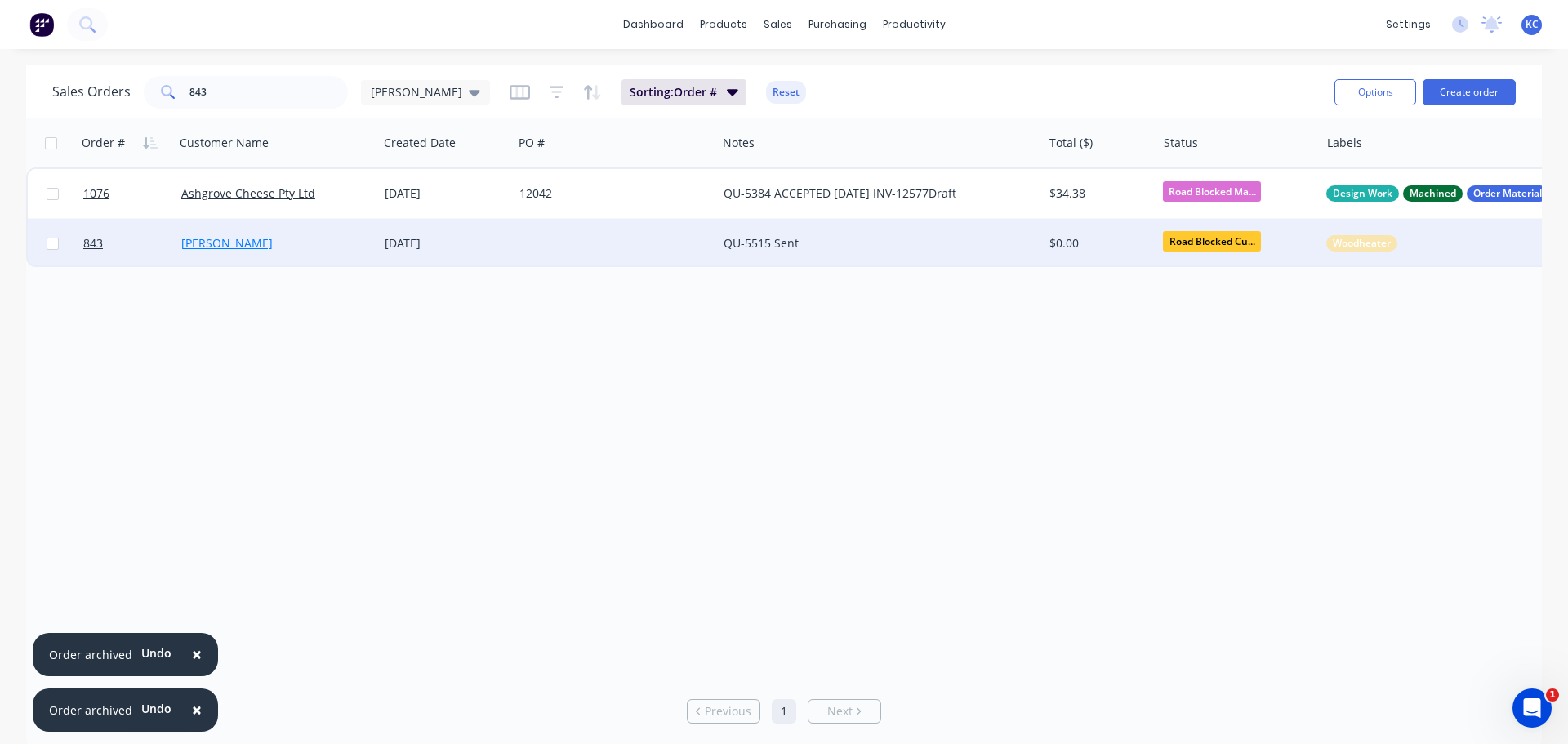
click at [206, 243] on link "Michelle Cooper" at bounding box center [227, 243] width 91 height 15
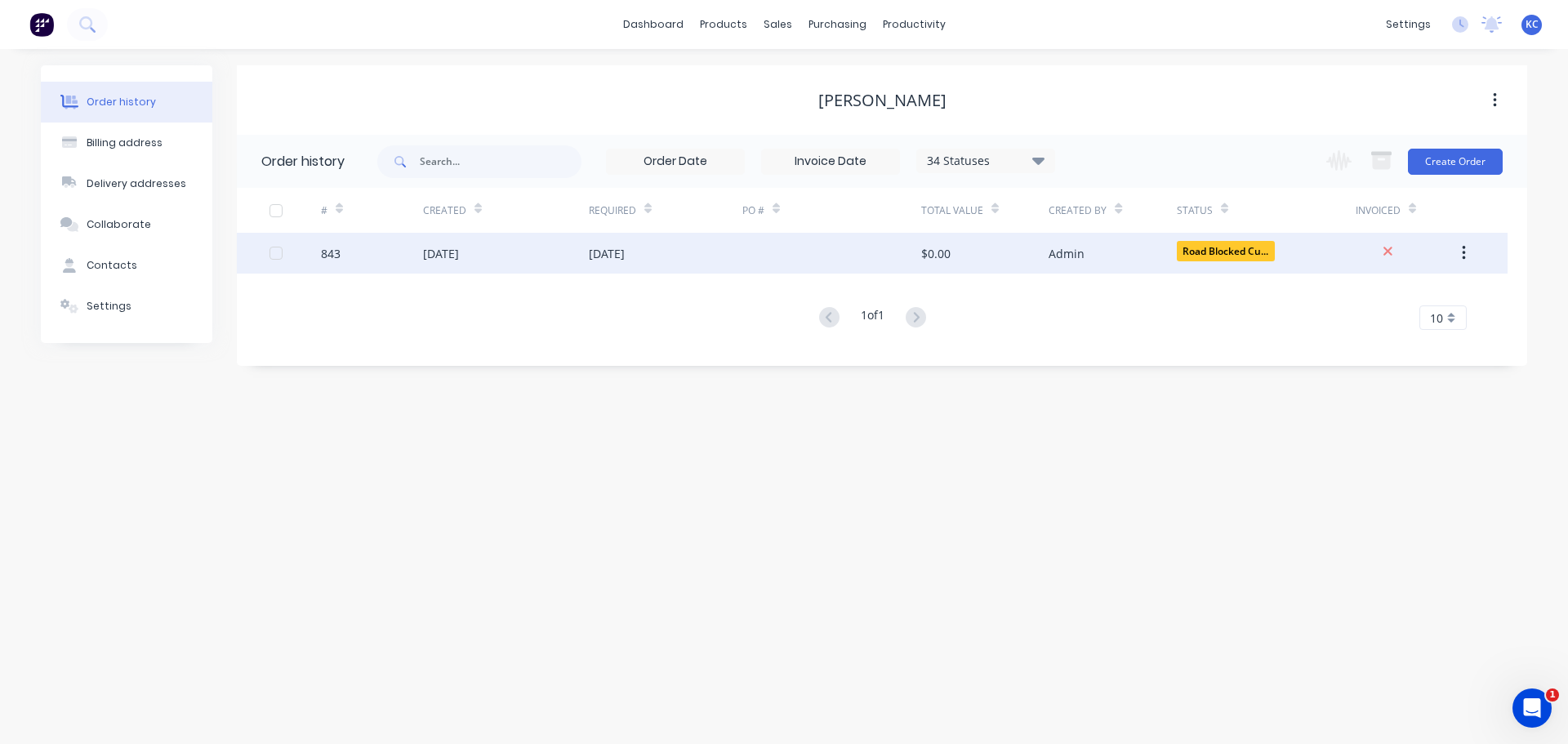
click at [425, 254] on div "05 Dec 2024" at bounding box center [441, 253] width 36 height 17
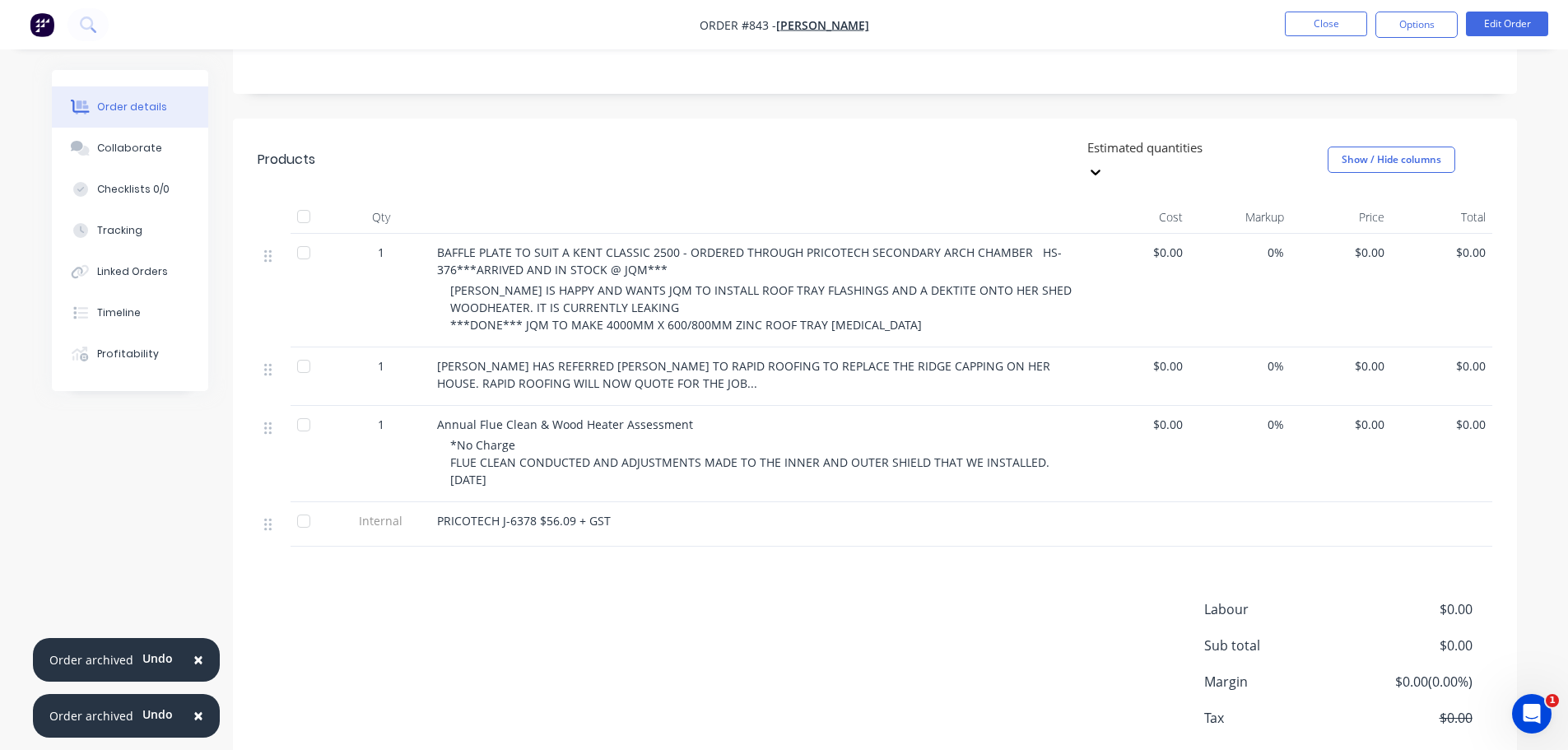
scroll to position [341, 0]
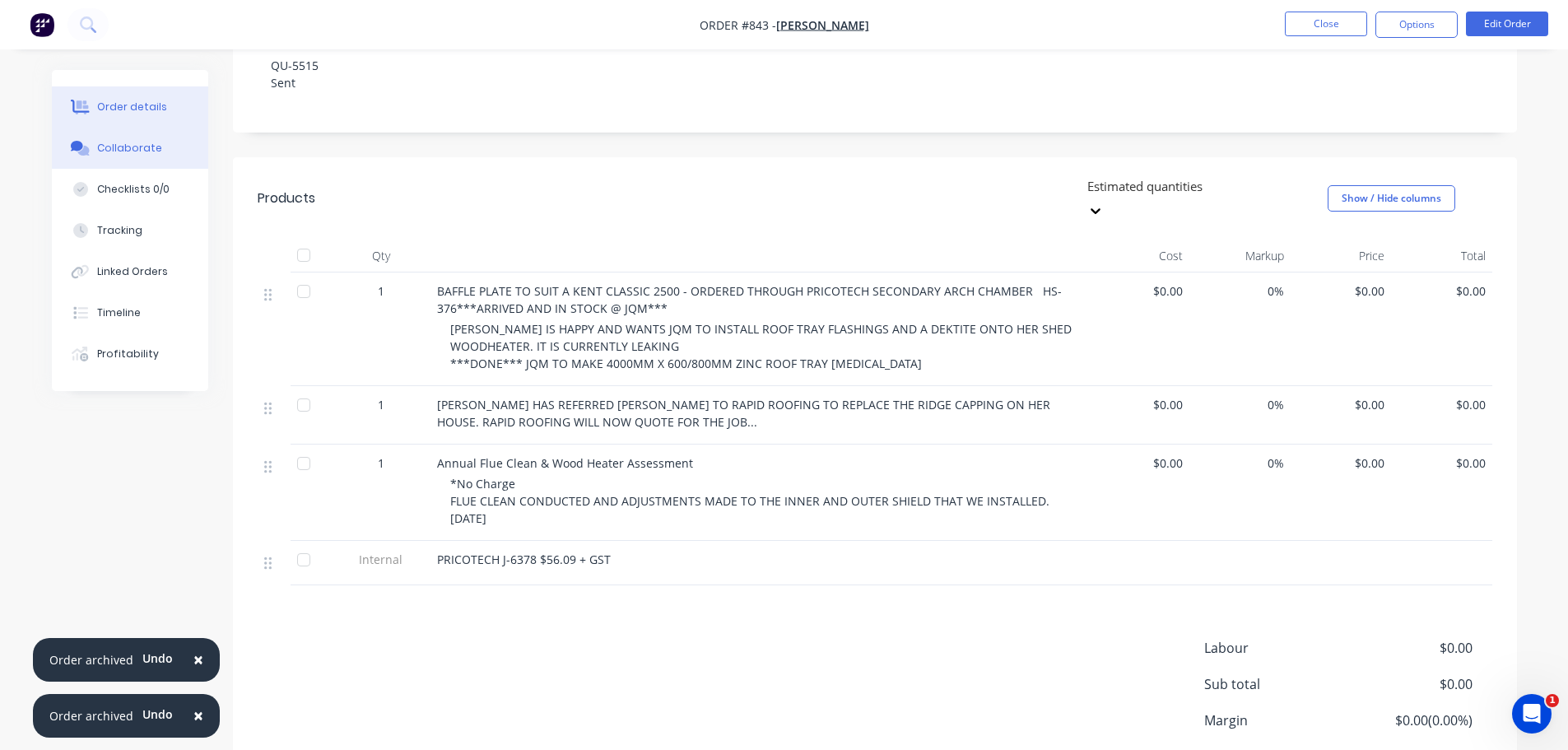
click at [127, 155] on button "Collaborate" at bounding box center [130, 147] width 157 height 41
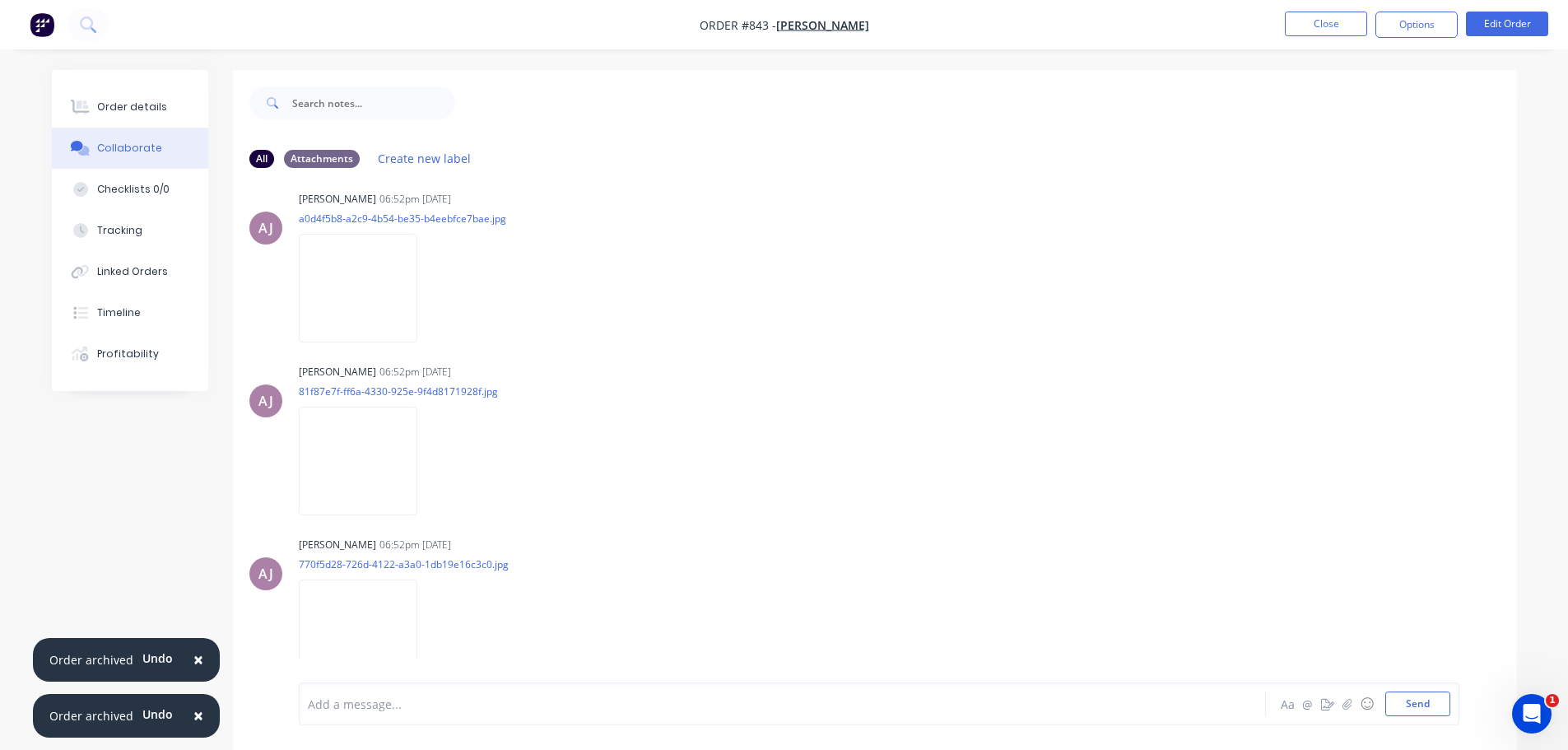
scroll to position [139, 0]
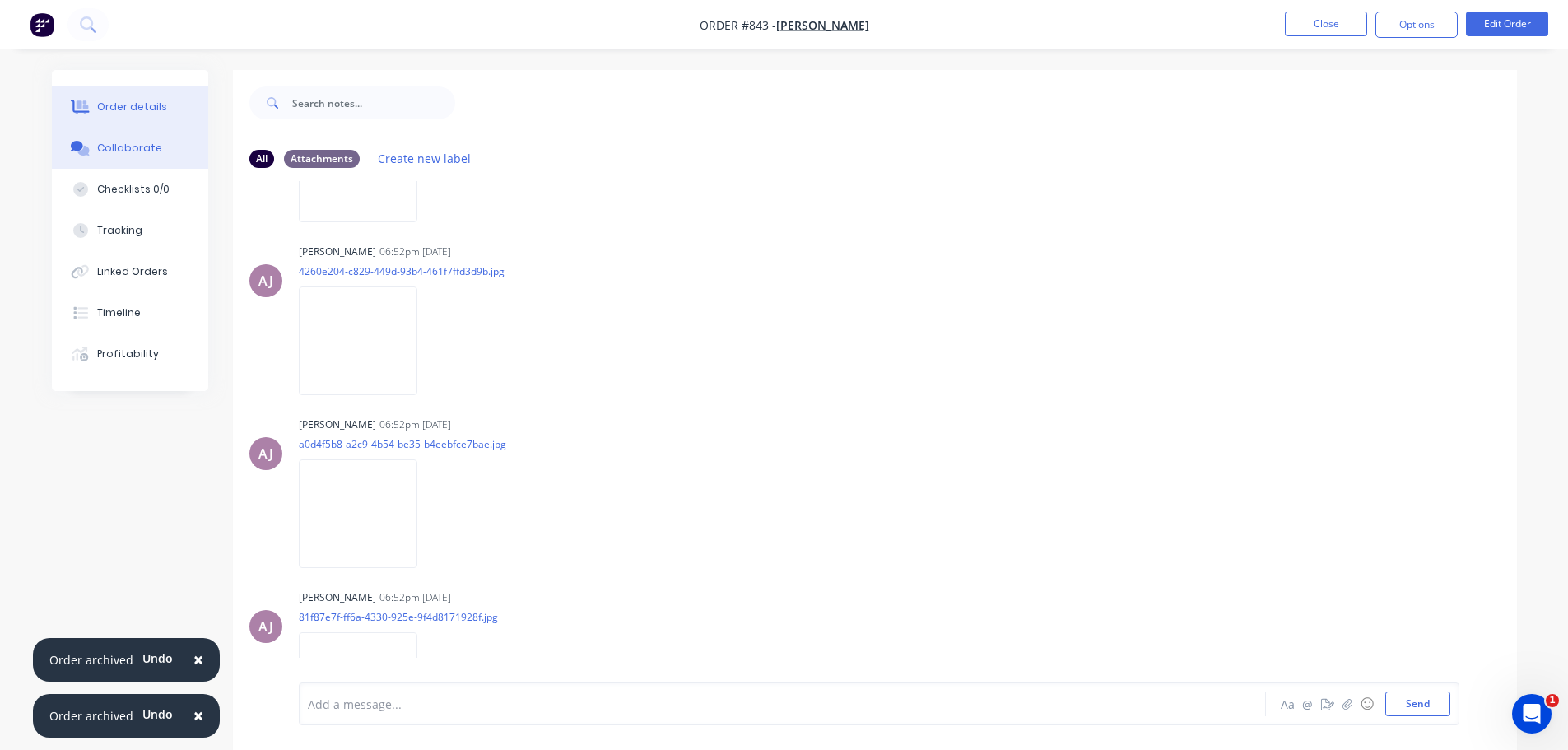
click at [163, 116] on button "Order details" at bounding box center [130, 106] width 157 height 41
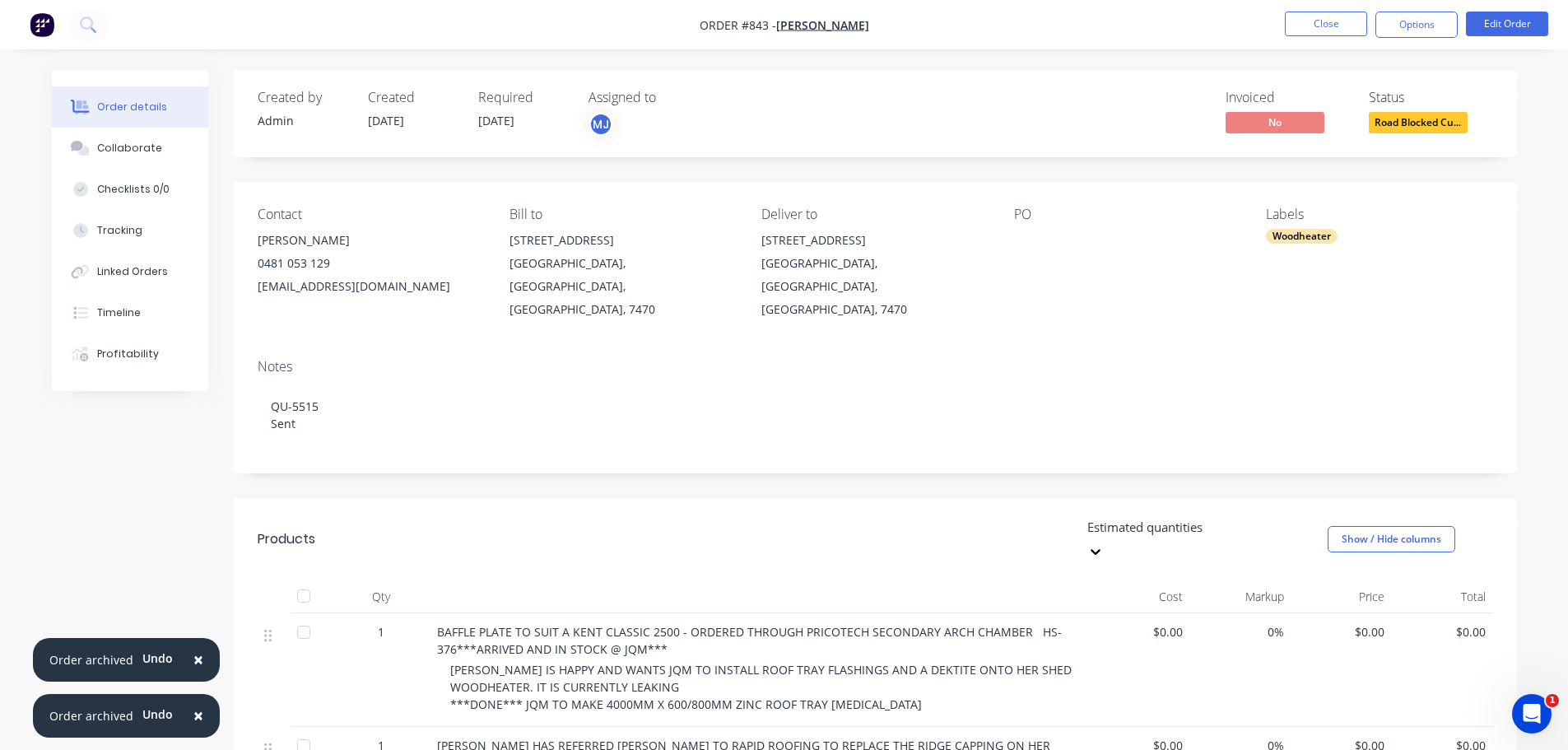
scroll to position [82, 0]
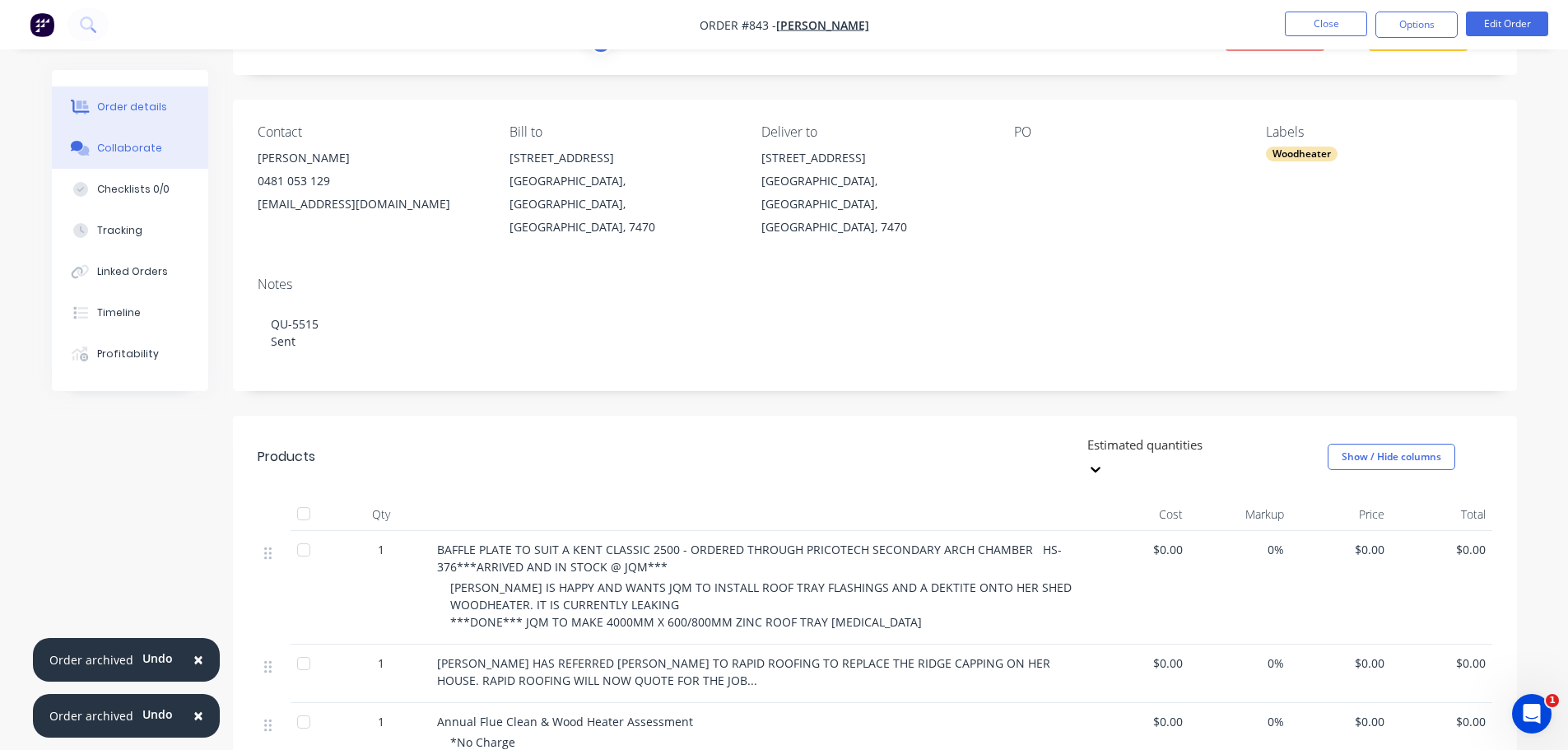
click at [134, 148] on div "Collaborate" at bounding box center [130, 147] width 65 height 14
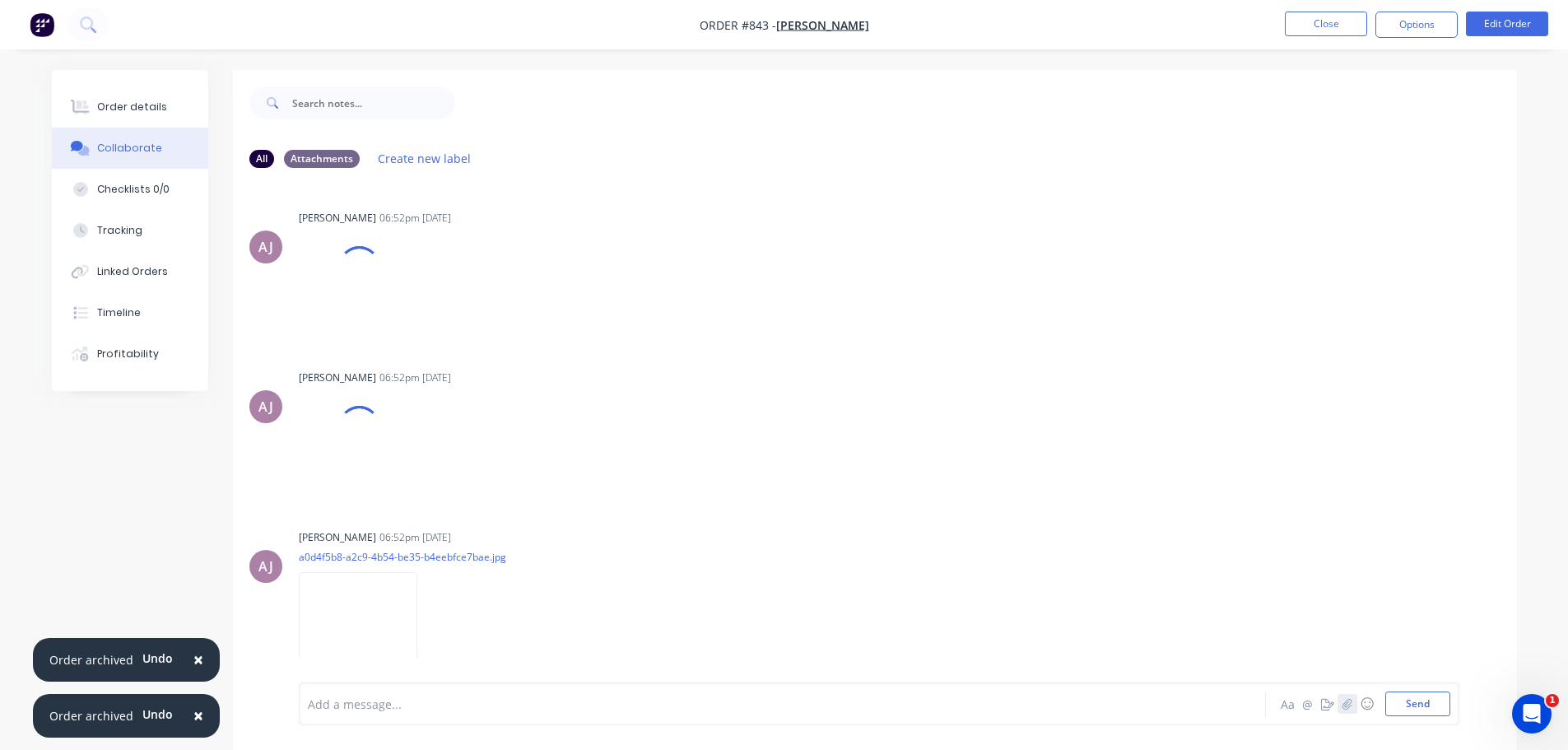
click at [1354, 705] on button "button" at bounding box center [1347, 704] width 20 height 20
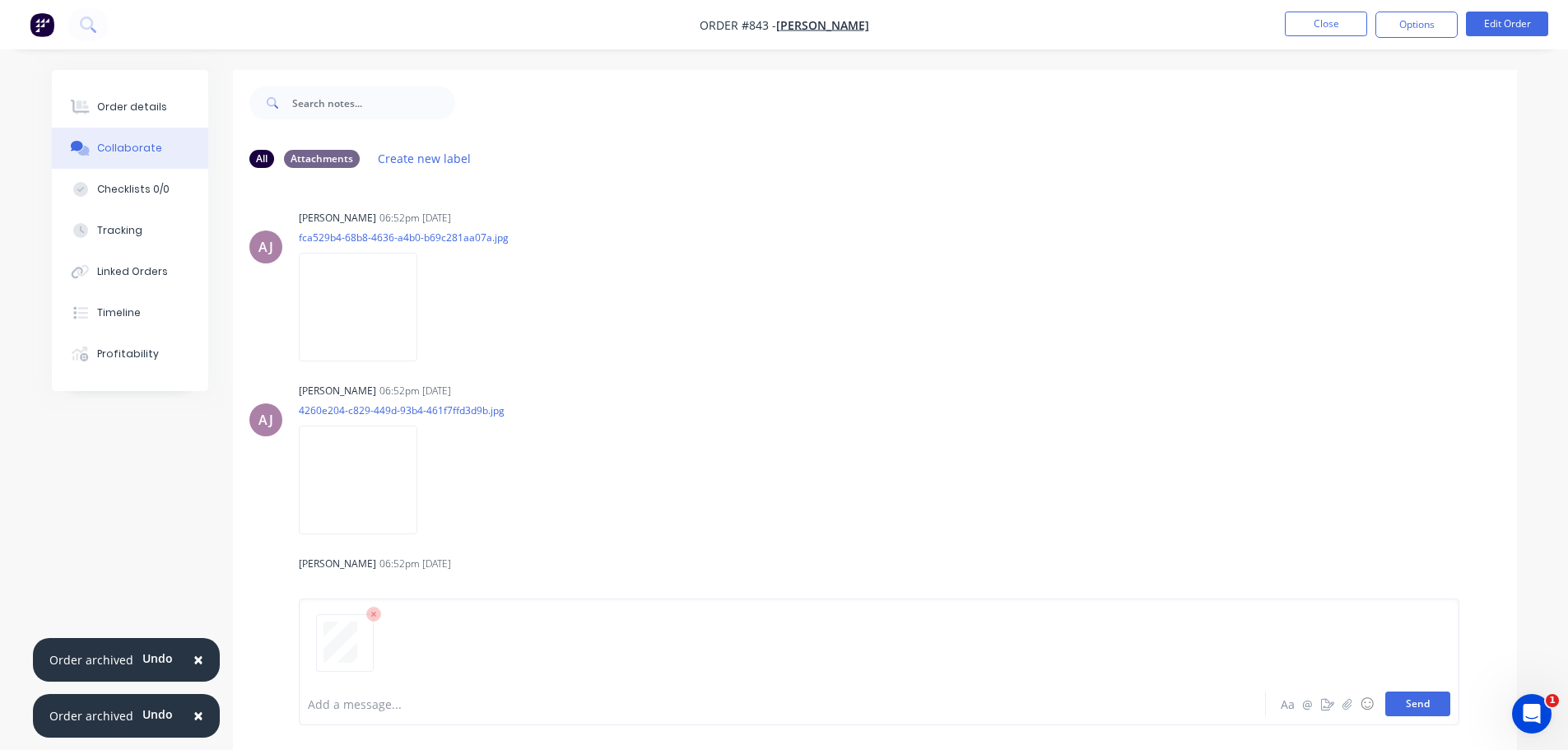
click at [1419, 707] on button "Send" at bounding box center [1418, 704] width 65 height 25
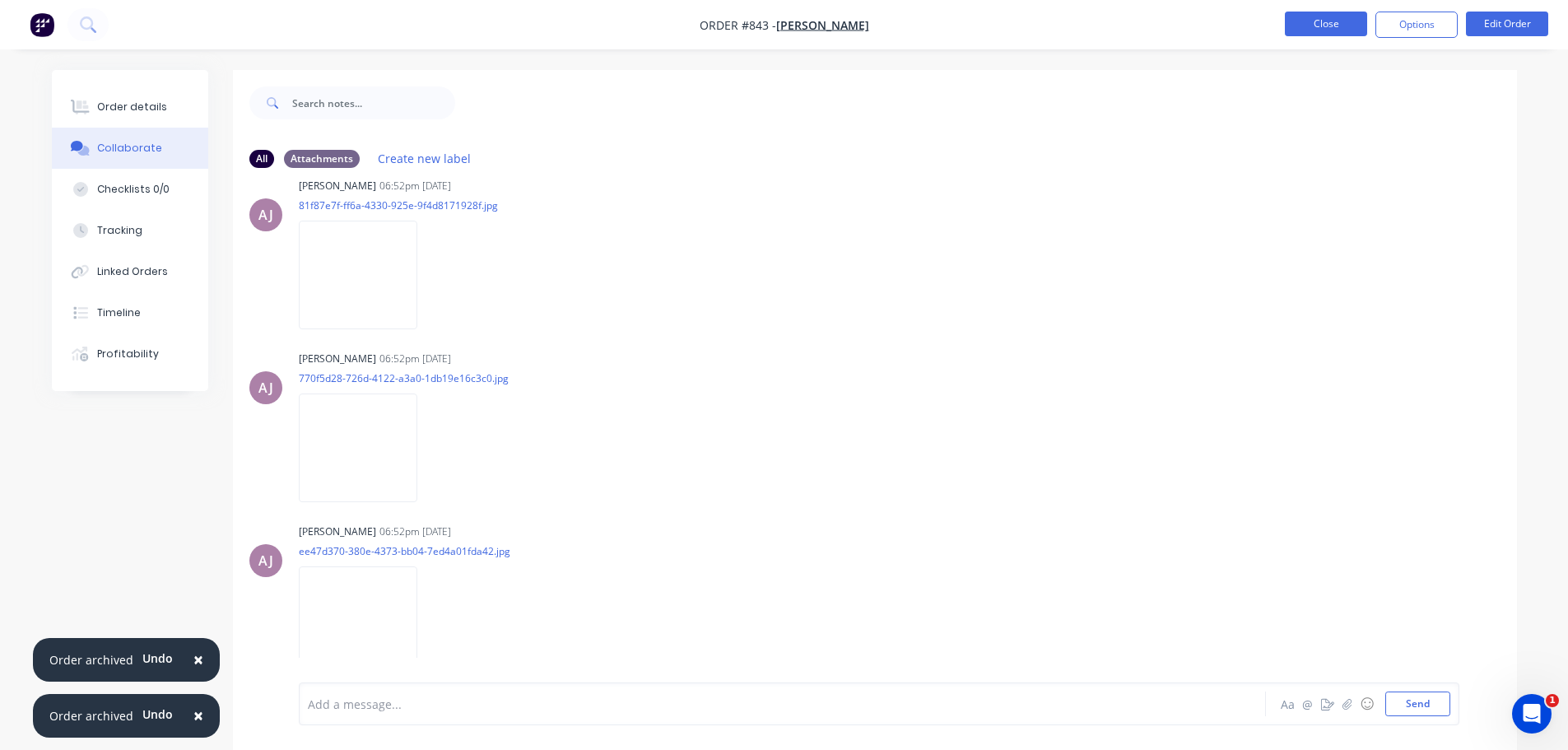
click at [1325, 33] on button "Close" at bounding box center [1326, 24] width 82 height 25
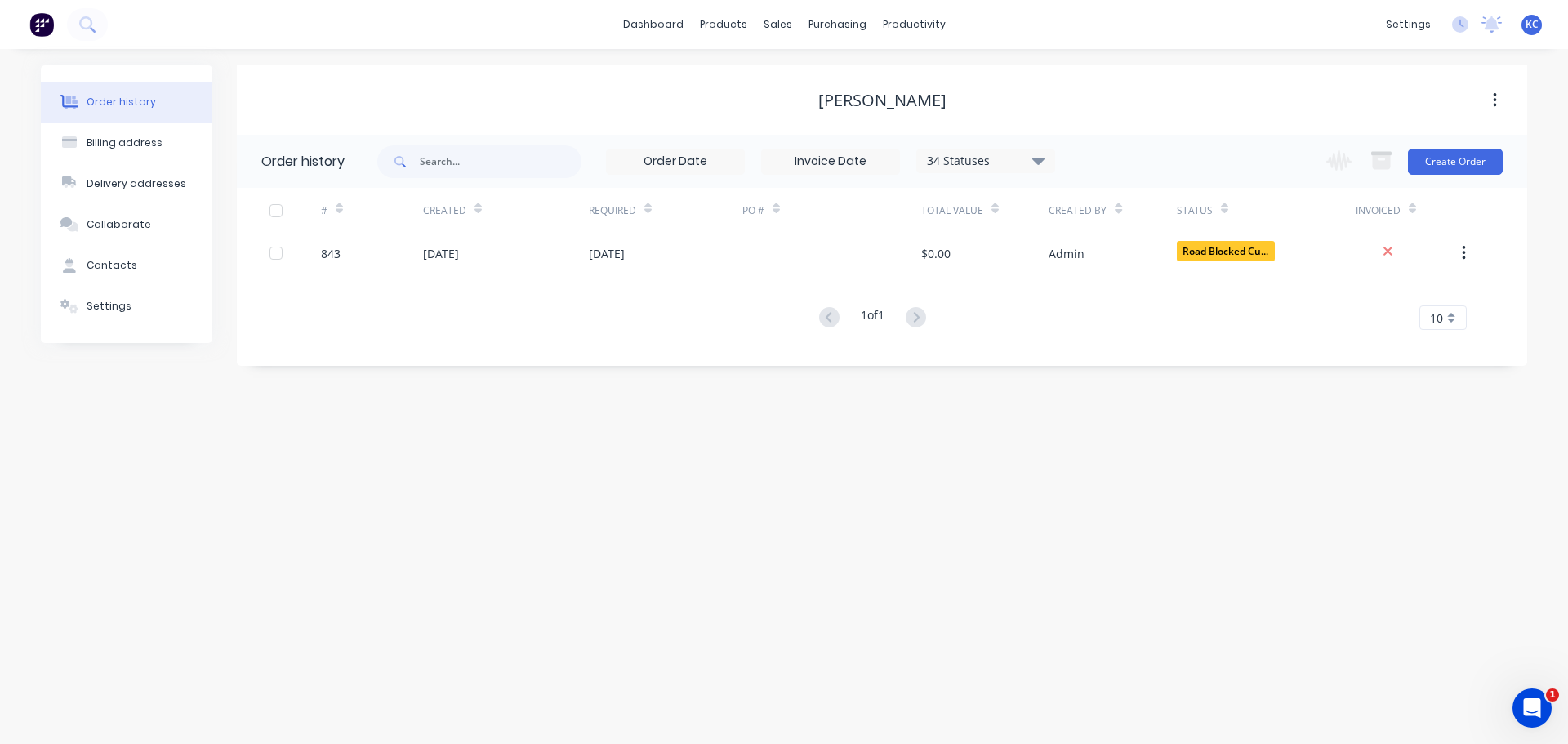
drag, startPoint x: 531, startPoint y: 255, endPoint x: 461, endPoint y: 303, distance: 84.9
click at [469, 308] on div "1 of 1 10 5 10 15 20 25 30 35" at bounding box center [873, 318] width 1271 height 24
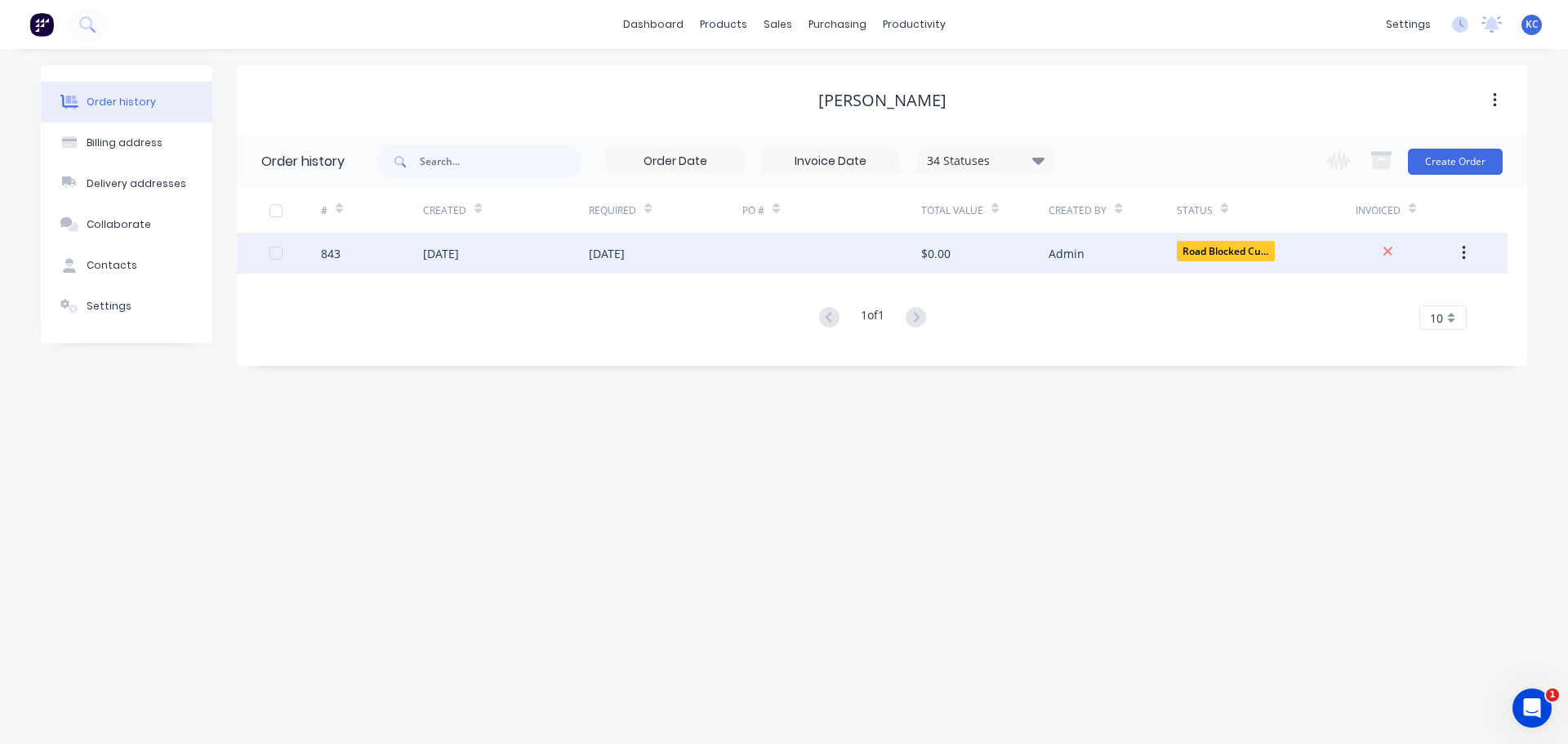
click at [437, 256] on div "05 Dec 2024" at bounding box center [441, 253] width 36 height 17
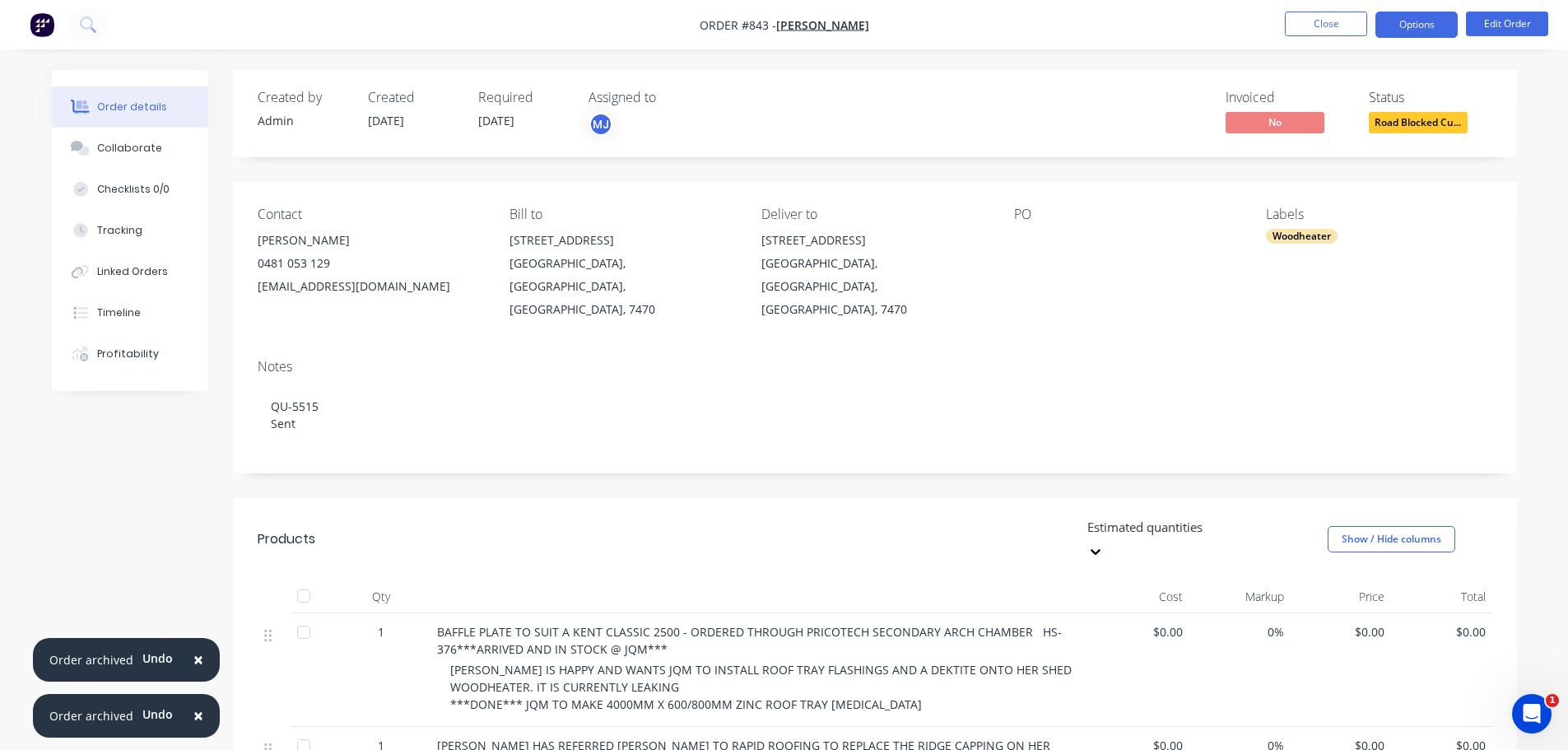
click at [1400, 25] on button "Options" at bounding box center [1417, 25] width 82 height 27
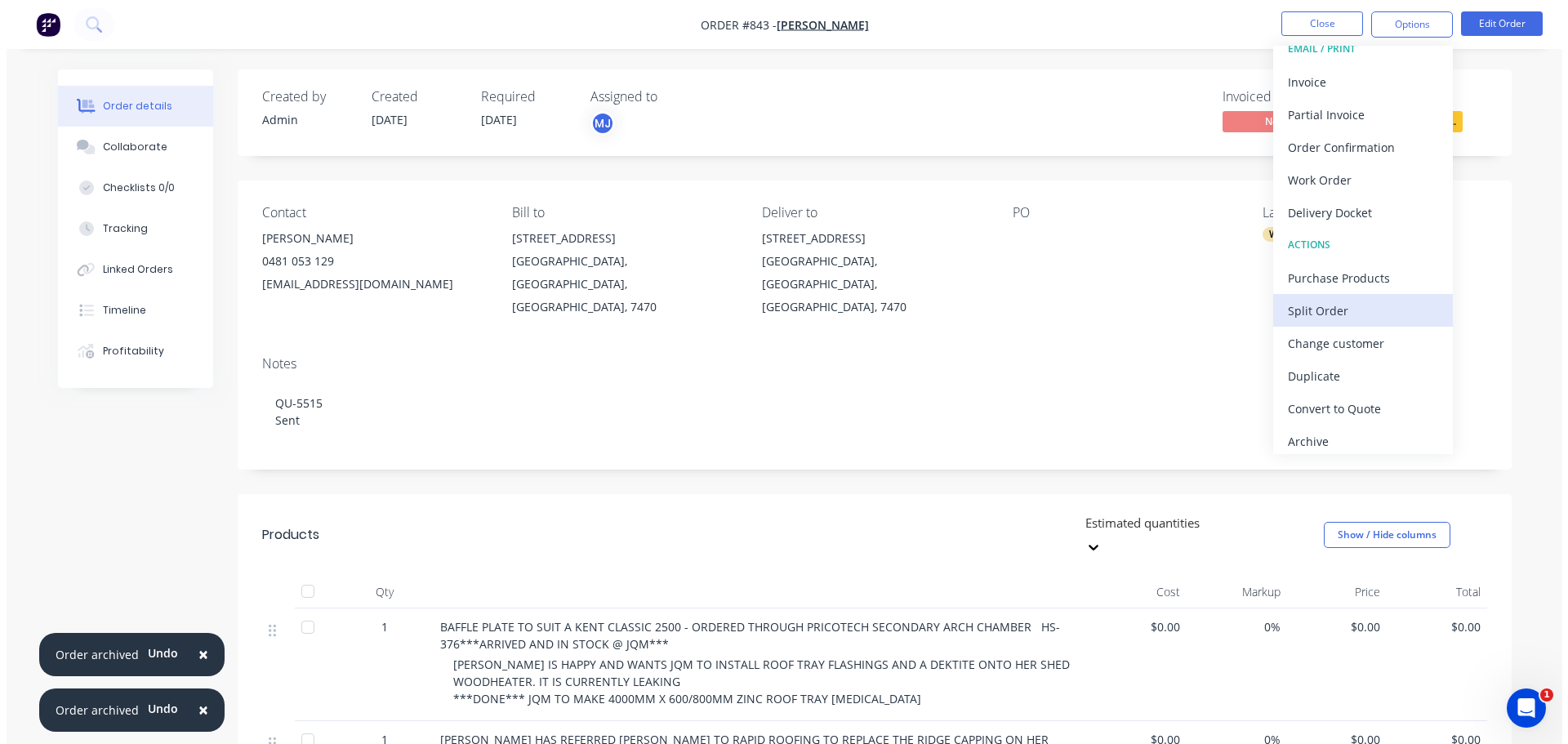
scroll to position [25, 0]
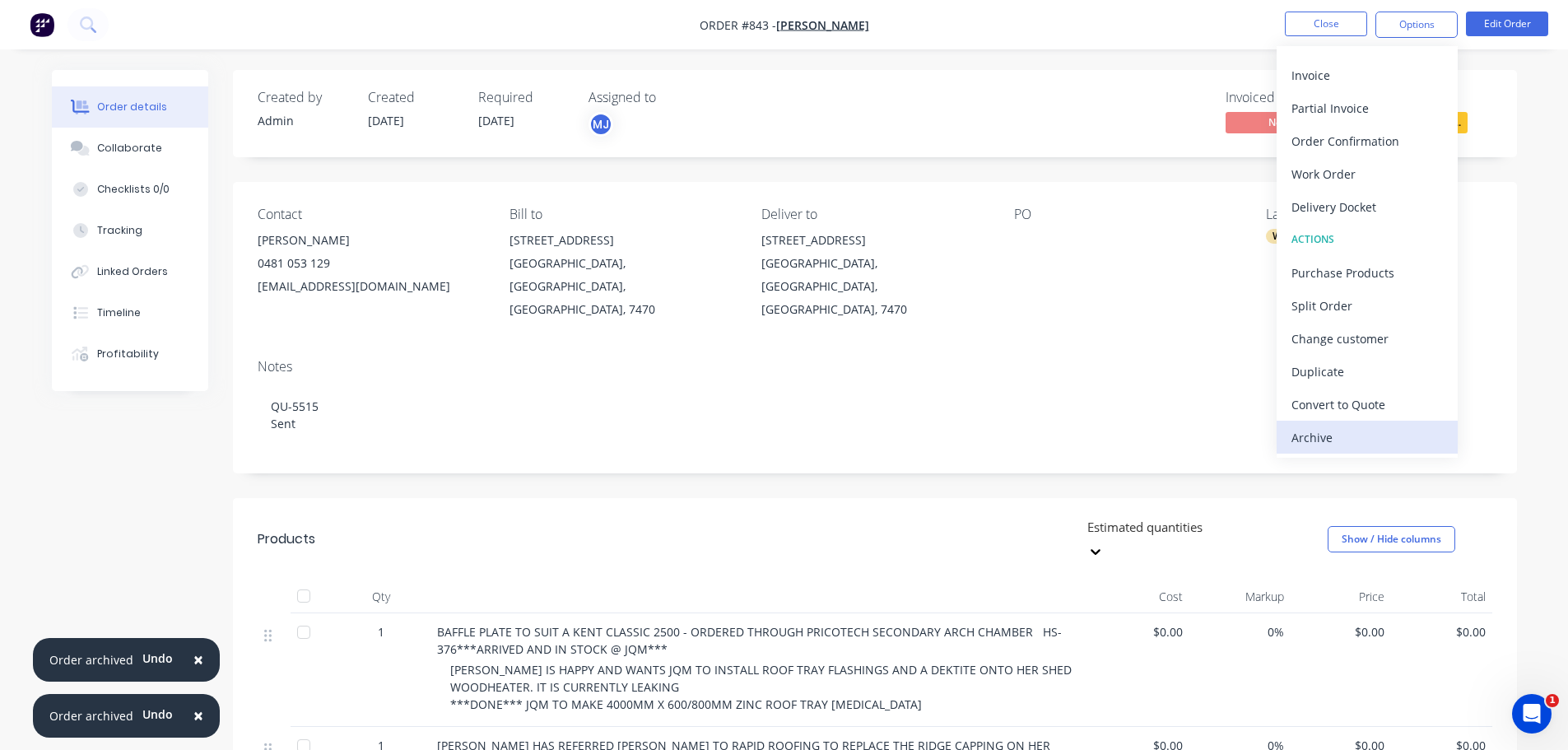
click at [1365, 433] on div "Archive" at bounding box center [1367, 437] width 151 height 24
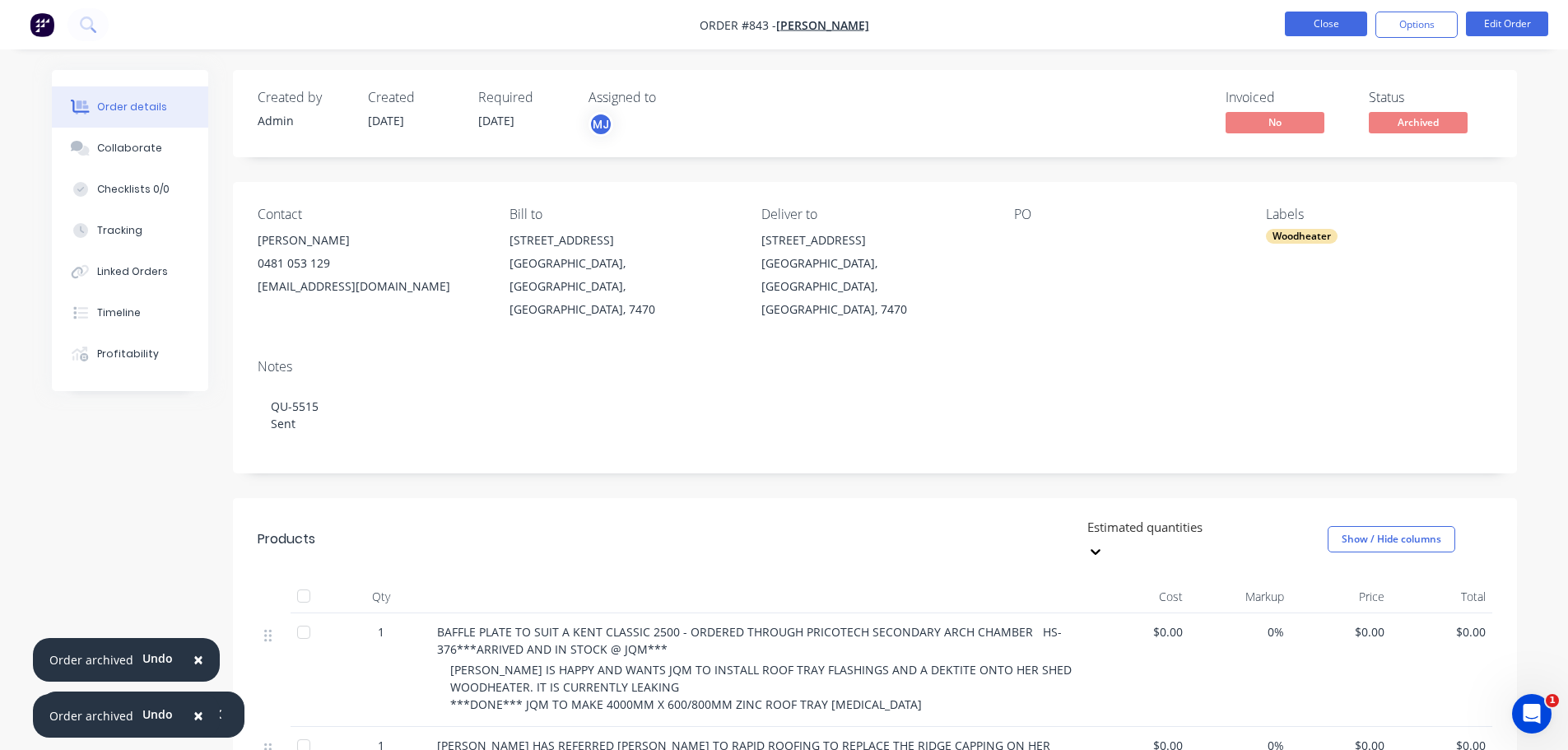
click at [1304, 27] on button "Close" at bounding box center [1326, 24] width 82 height 25
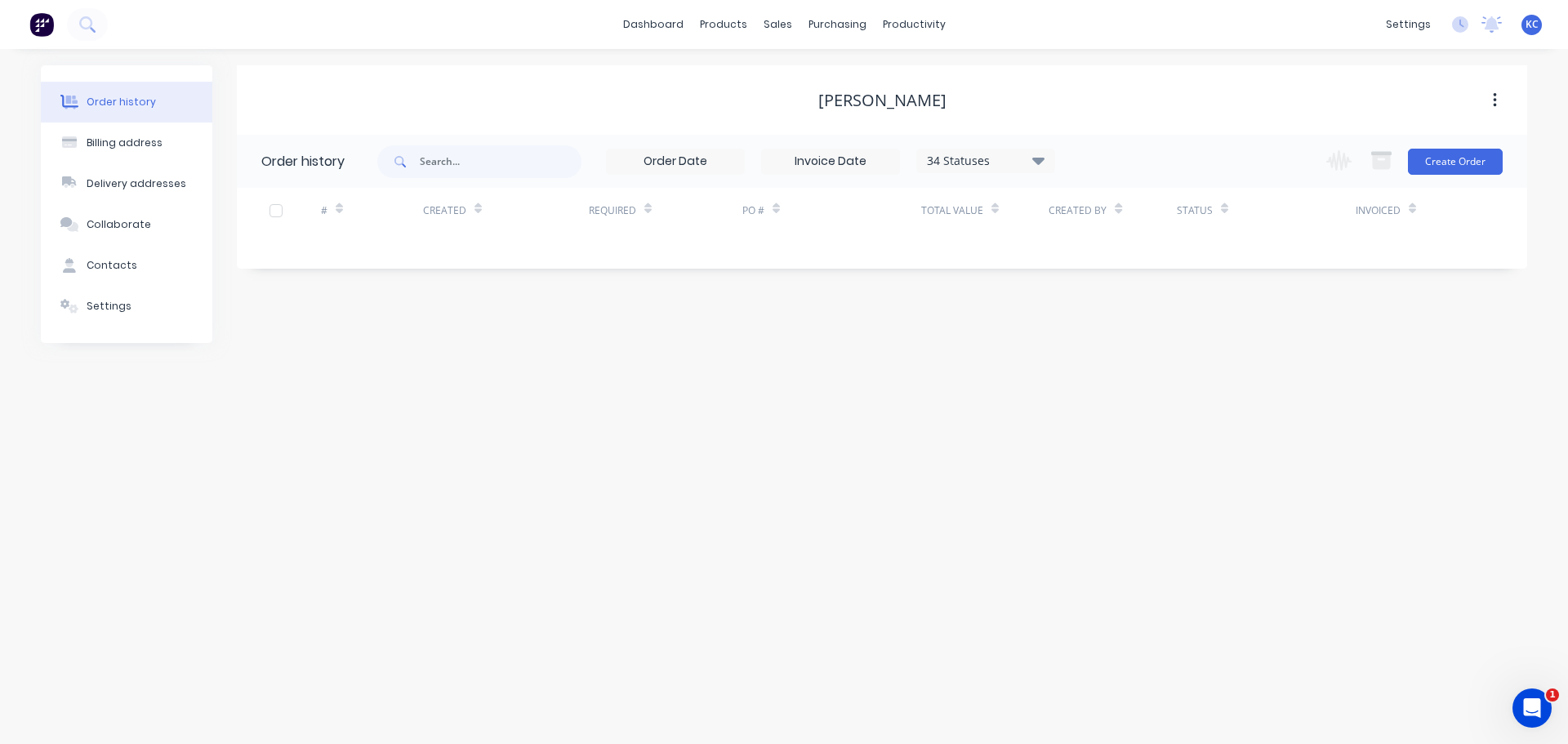
click at [1534, 25] on span "KC" at bounding box center [1532, 24] width 13 height 14
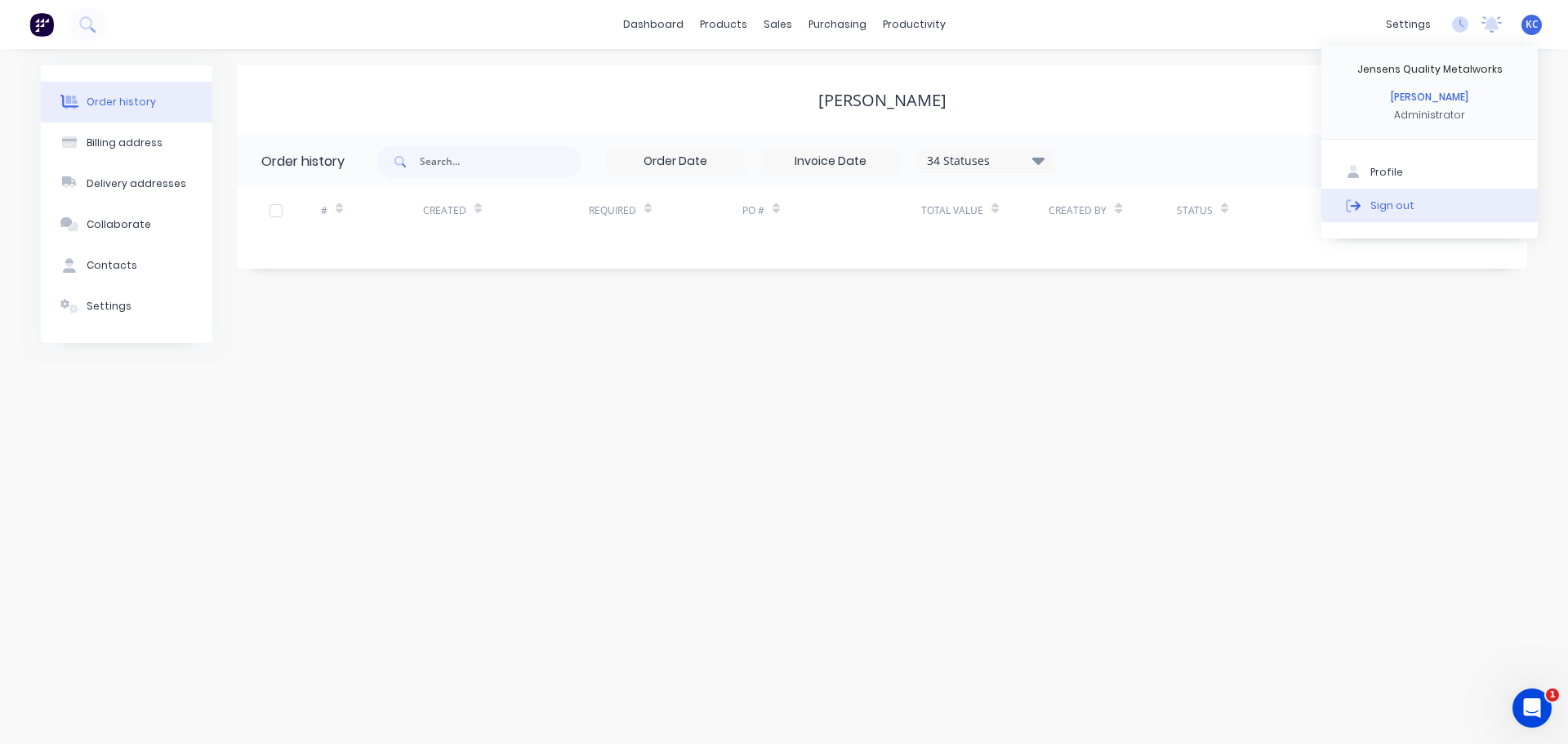
click at [1403, 204] on div "Sign out" at bounding box center [1393, 204] width 44 height 14
